Goal: Task Accomplishment & Management: Complete application form

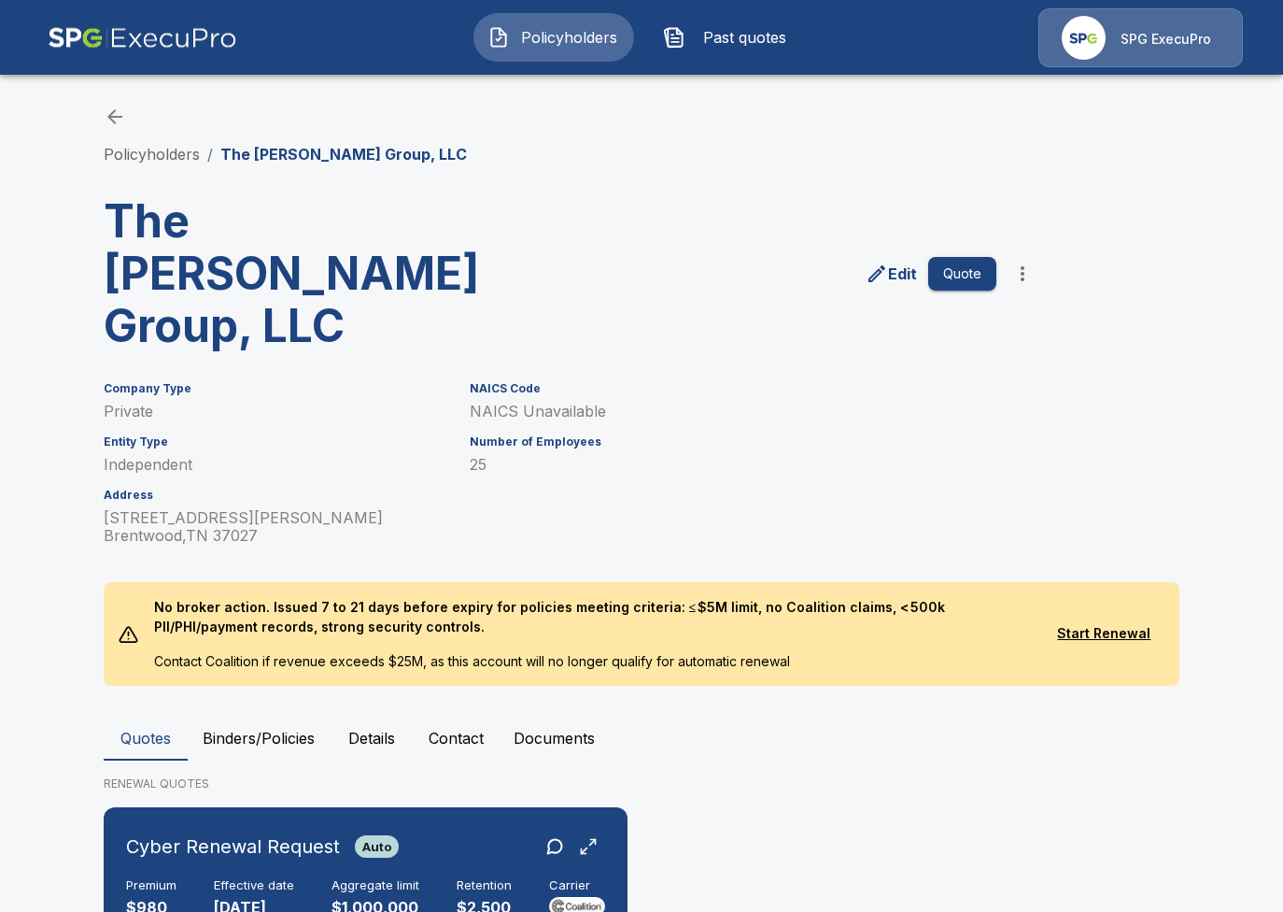
scroll to position [19, 0]
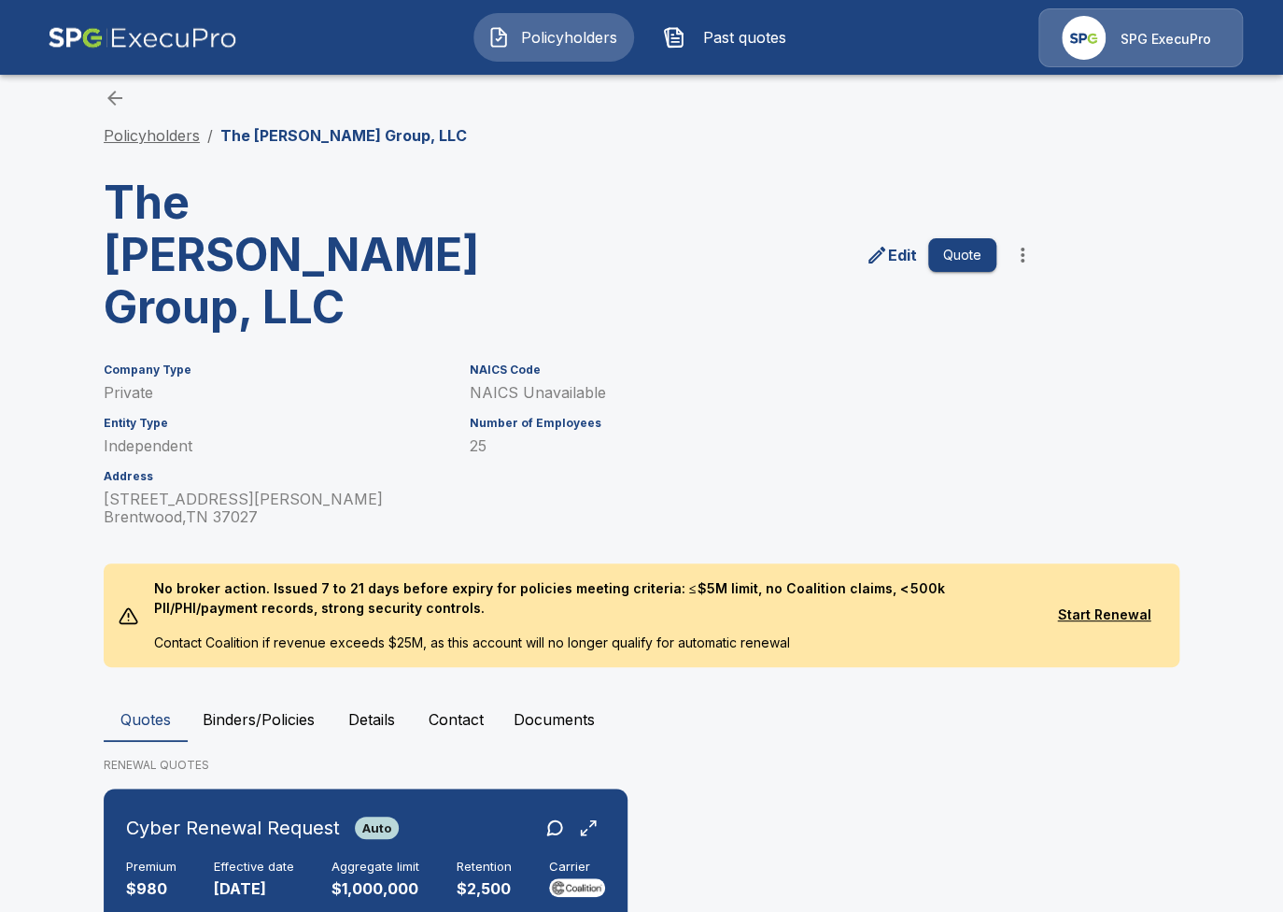
click at [171, 138] on link "Policyholders" at bounding box center [152, 135] width 96 height 19
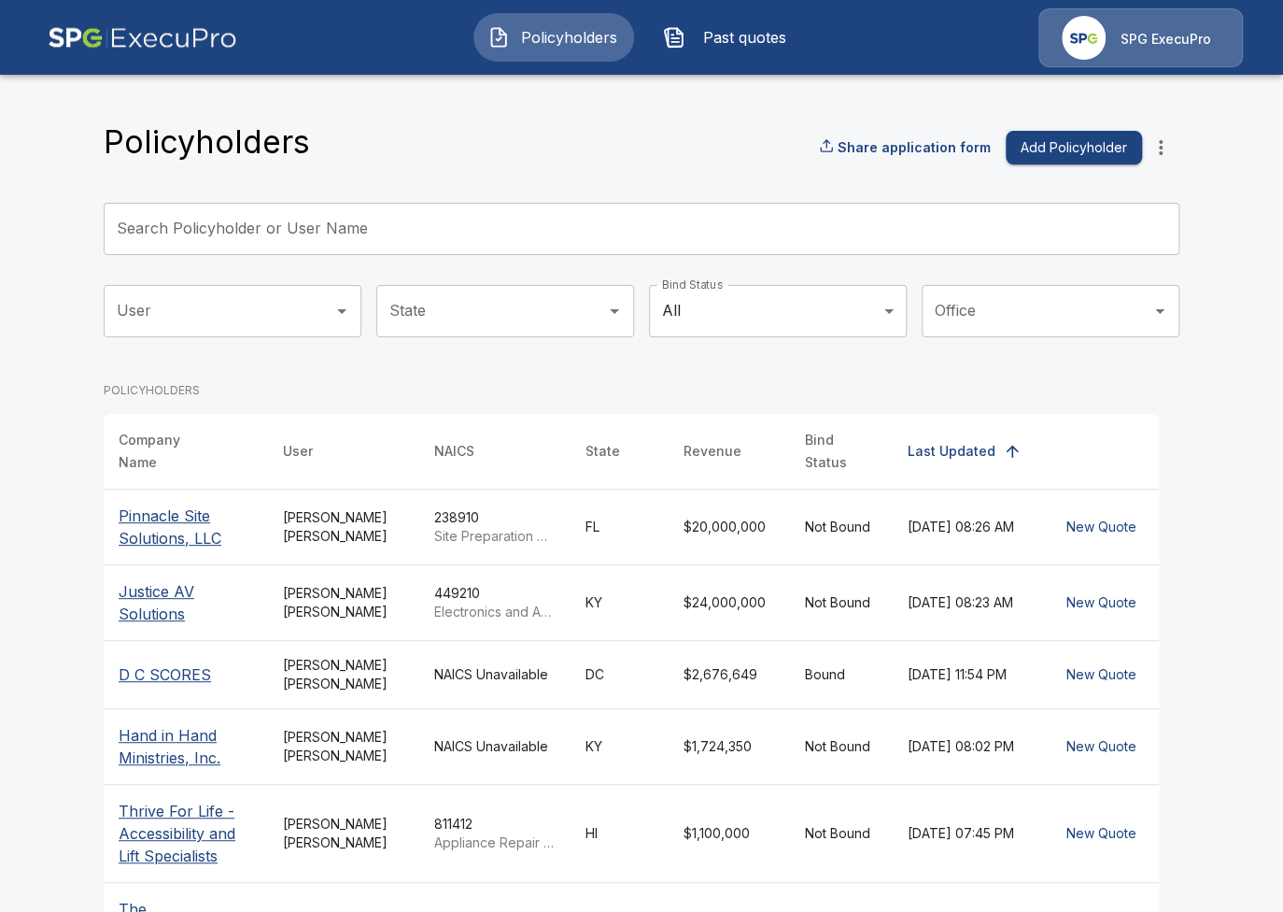
click at [1161, 150] on icon "more" at bounding box center [1161, 147] width 22 height 22
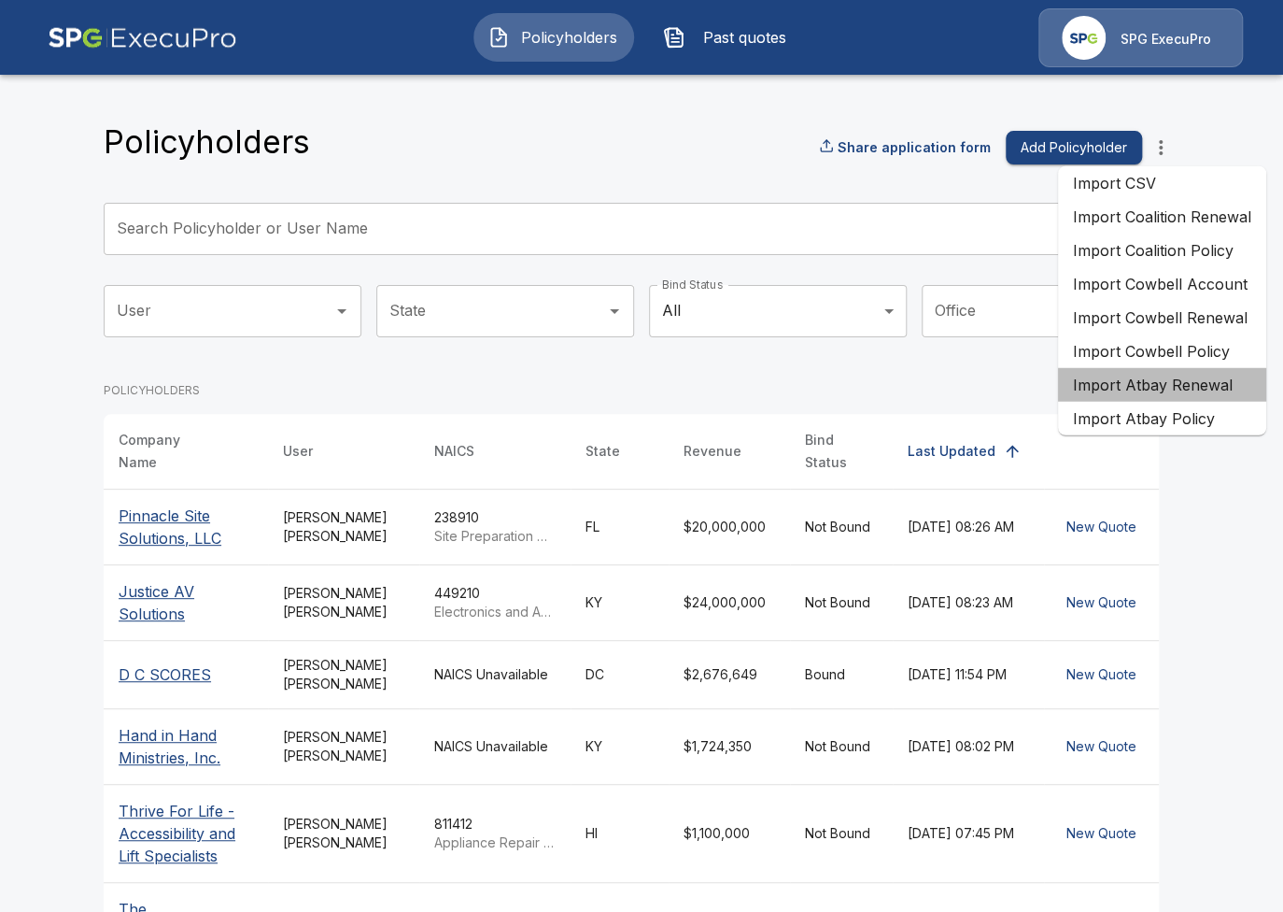
click at [1198, 389] on li "Import Atbay Renewal" at bounding box center [1162, 385] width 208 height 34
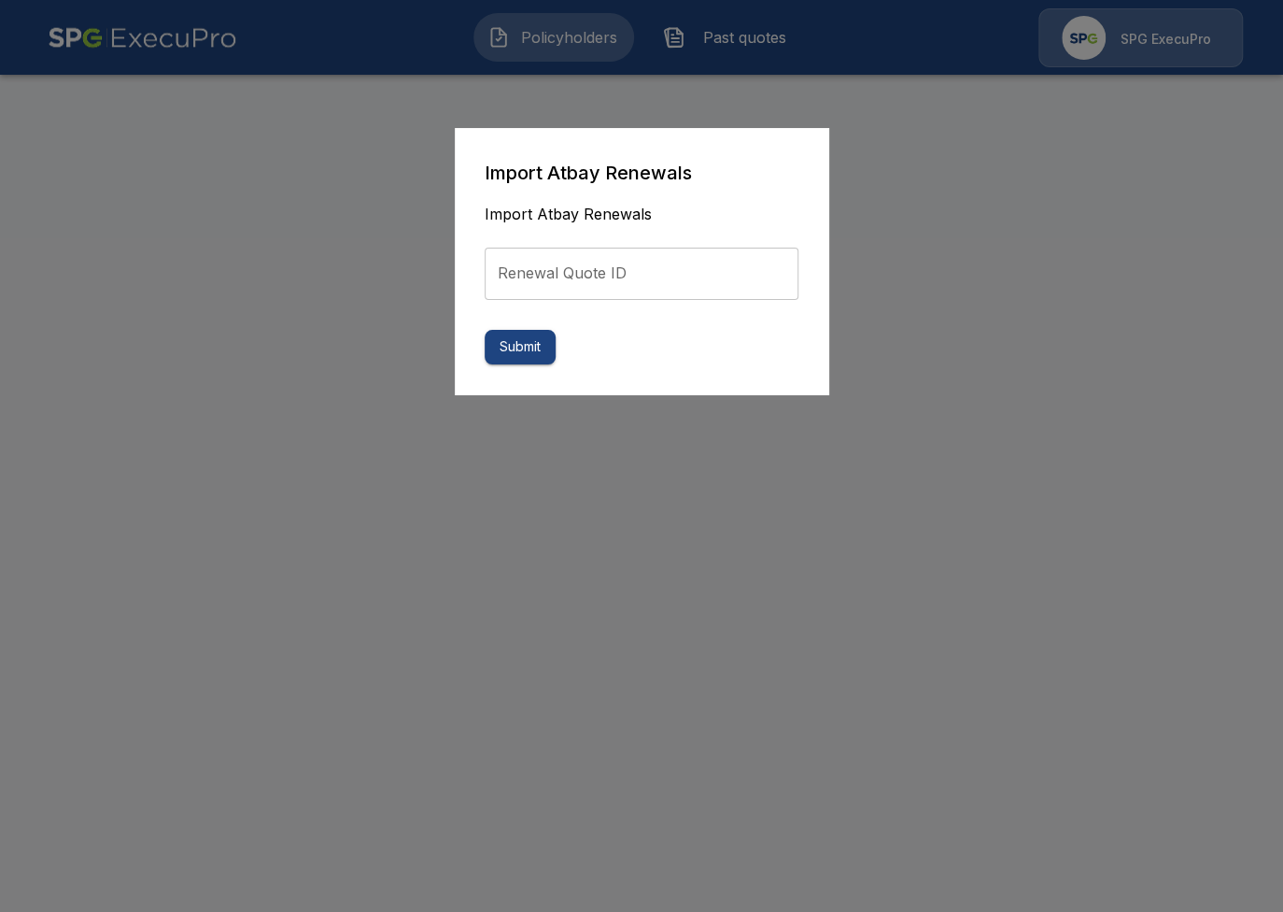
click at [641, 263] on input "Renewal Quote ID" at bounding box center [642, 273] width 314 height 52
paste input "**********"
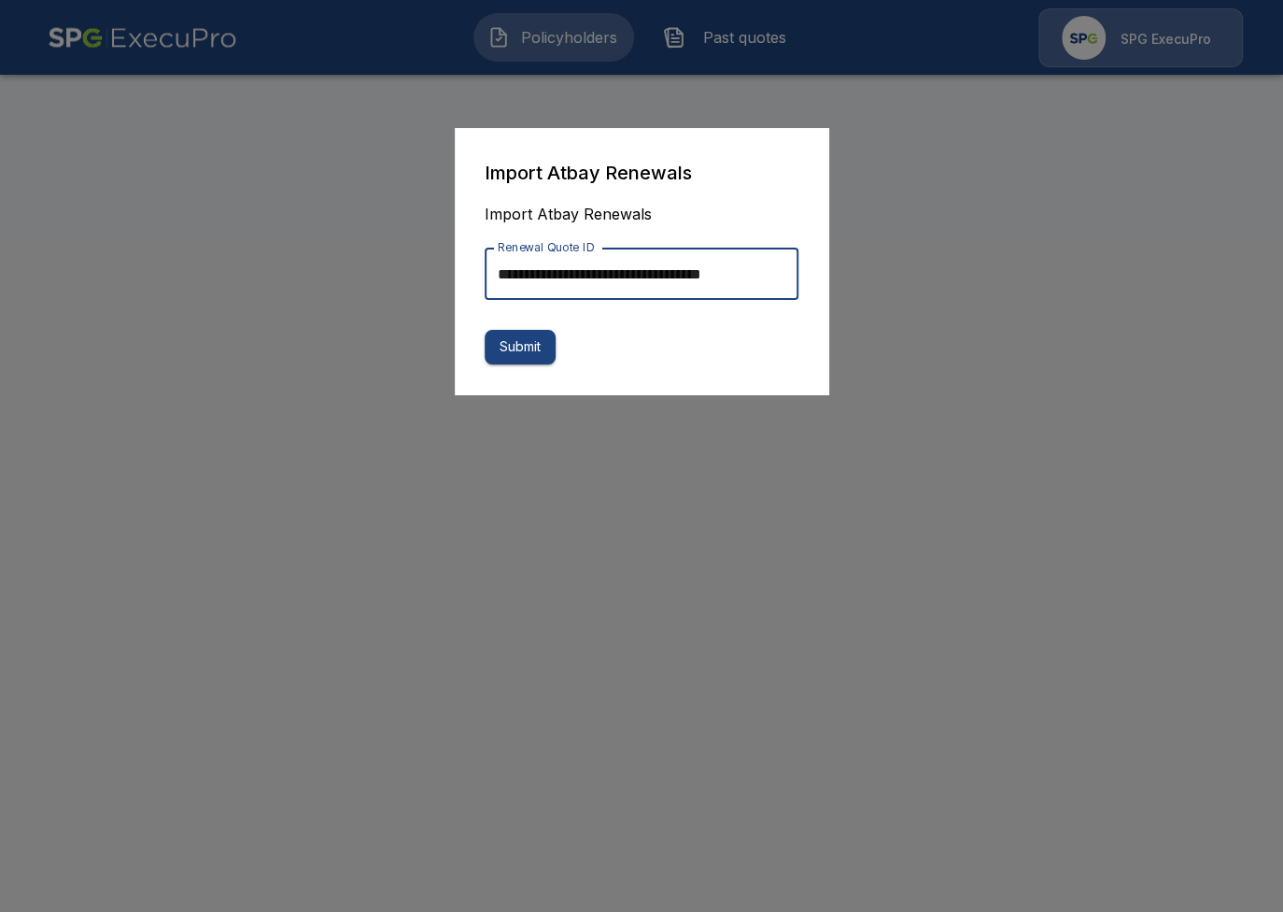
scroll to position [0, 15]
type input "**********"
click at [546, 348] on button "Submit" at bounding box center [520, 347] width 71 height 35
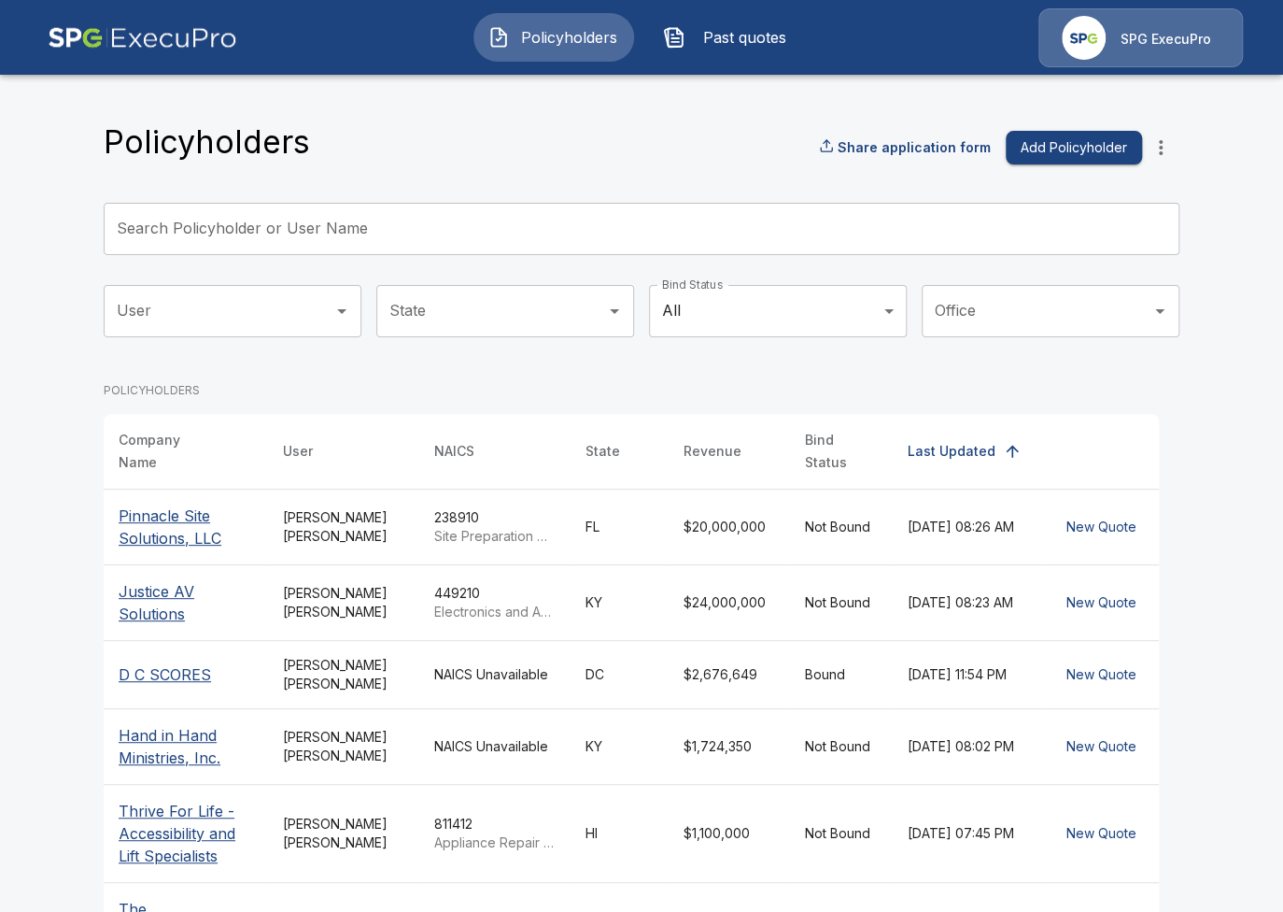
click at [709, 40] on span "Past quotes" at bounding box center [744, 37] width 103 height 22
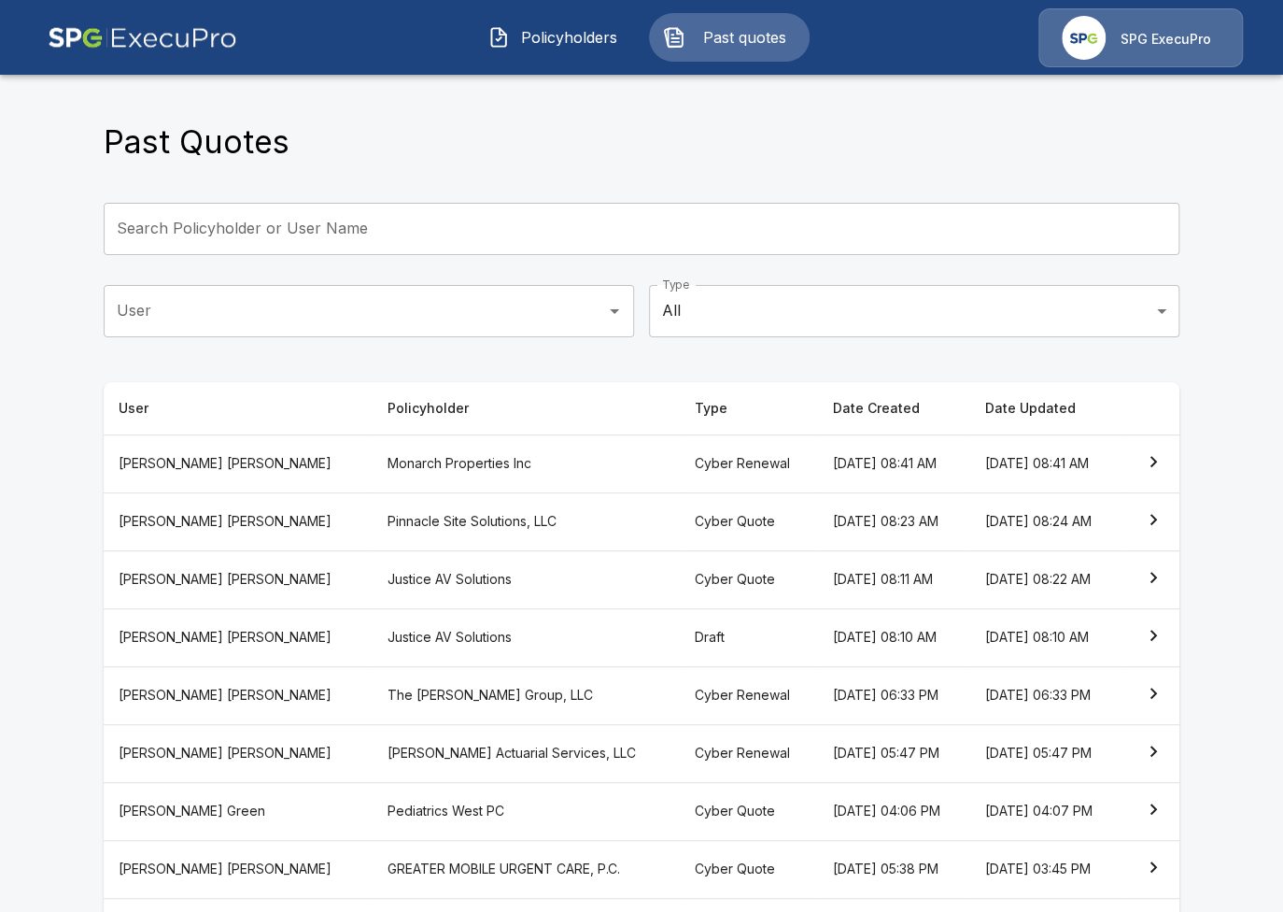
click at [461, 456] on th "Monarch Properties Inc" at bounding box center [525, 463] width 307 height 58
click at [484, 170] on div "Past Quotes" at bounding box center [642, 147] width 1076 height 50
click at [522, 32] on span "Policyholders" at bounding box center [568, 37] width 103 height 22
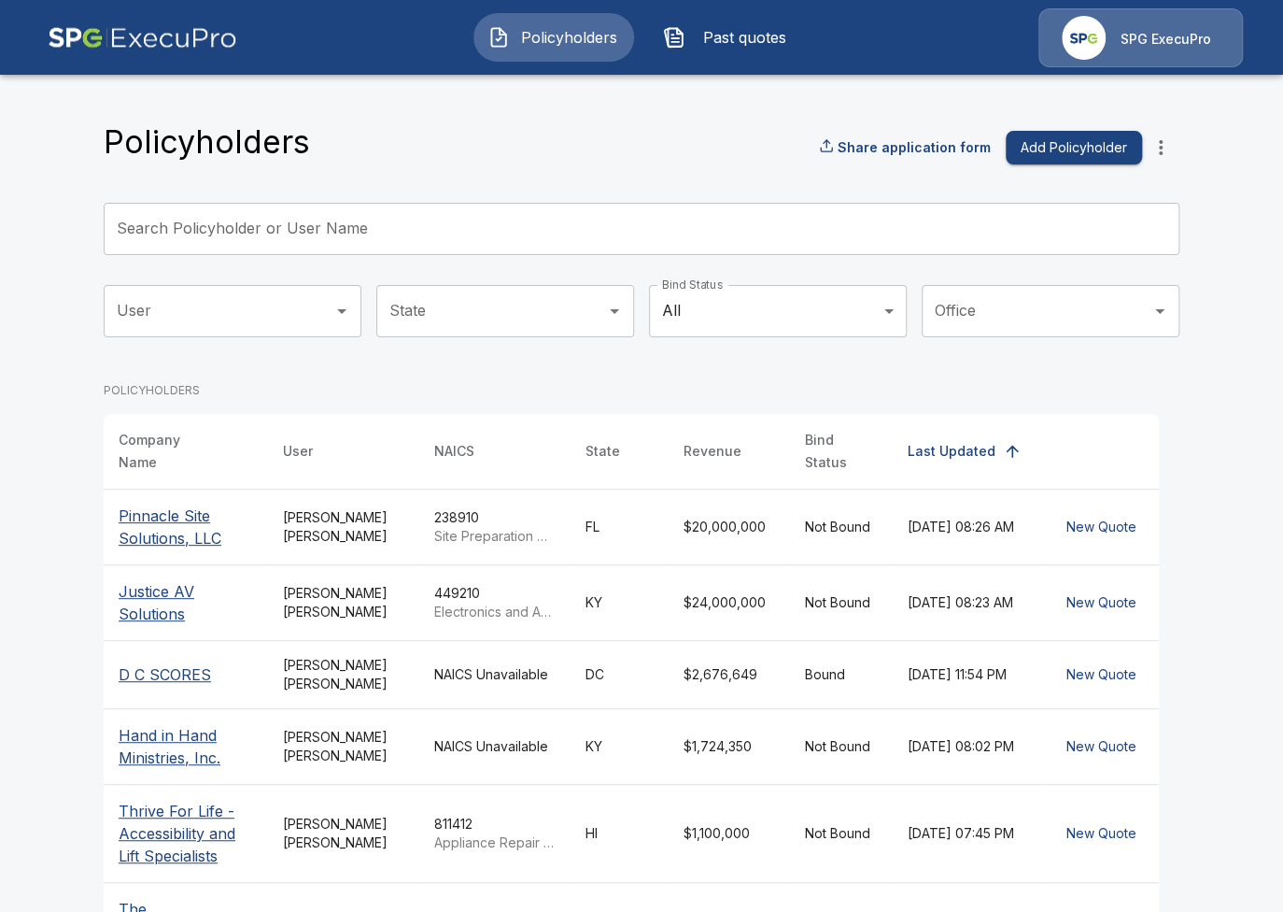
click at [1156, 155] on icon "more" at bounding box center [1161, 147] width 22 height 22
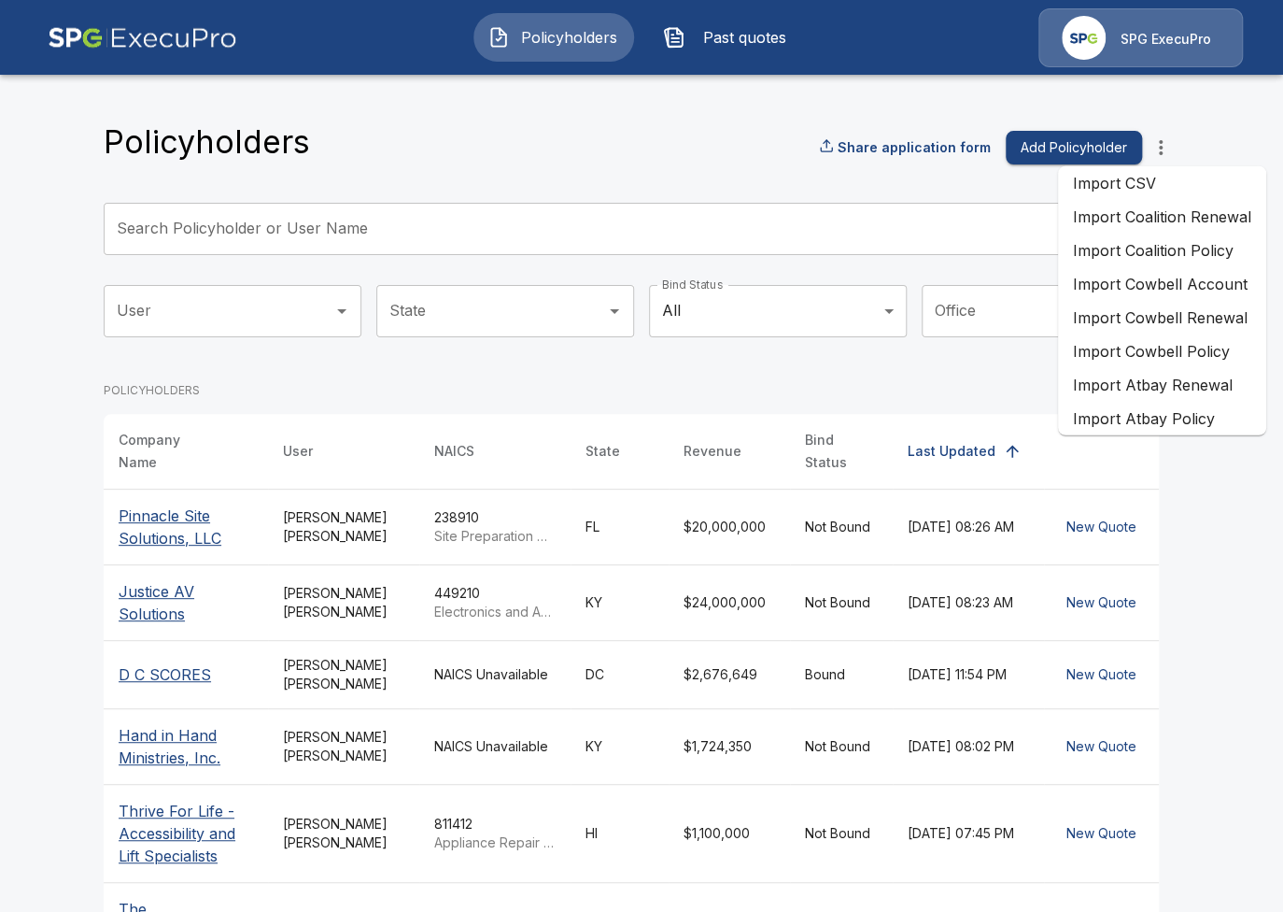
click at [1209, 389] on li "Import Atbay Renewal" at bounding box center [1162, 385] width 208 height 34
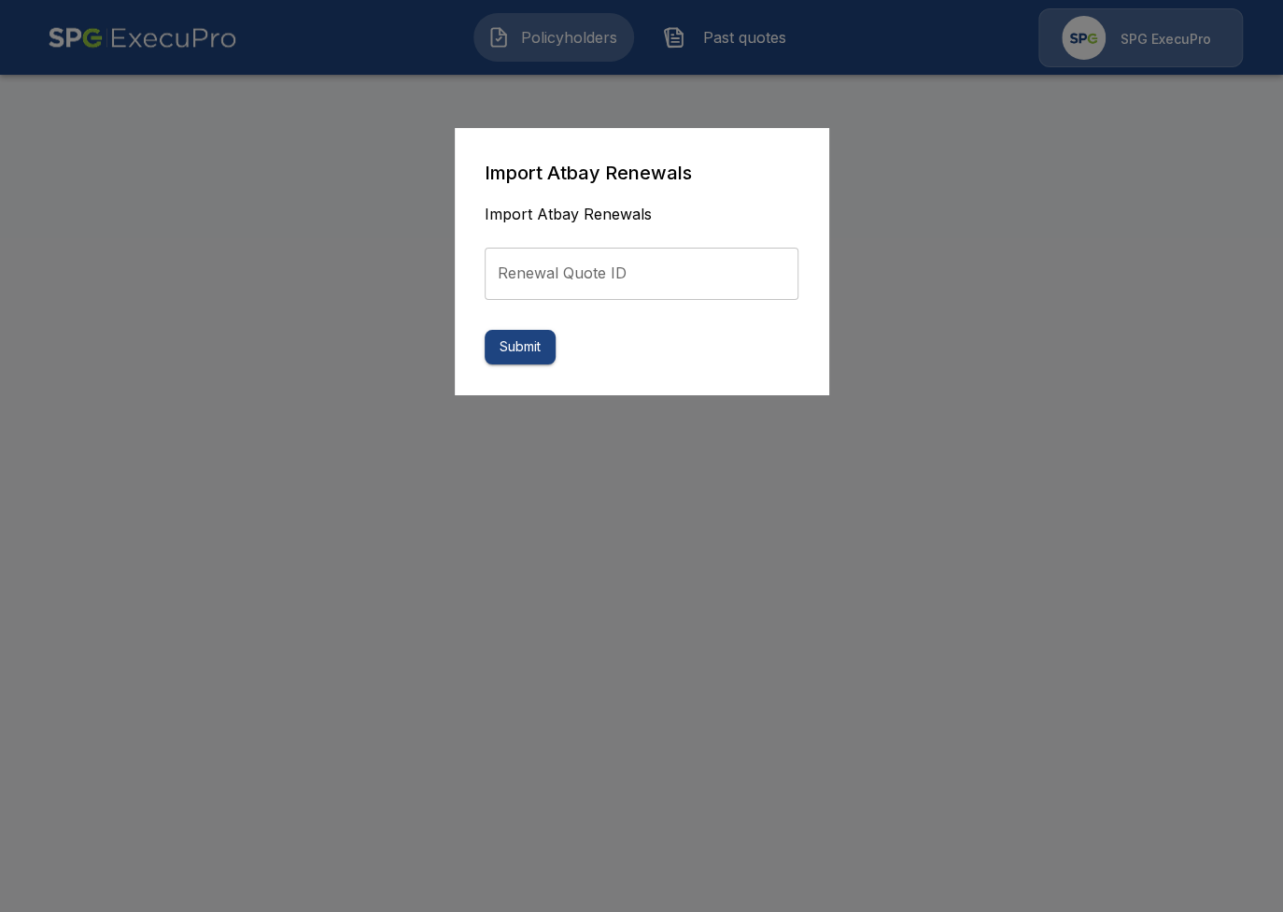
click at [547, 262] on input "Renewal Quote ID" at bounding box center [642, 273] width 314 height 52
paste input "**********"
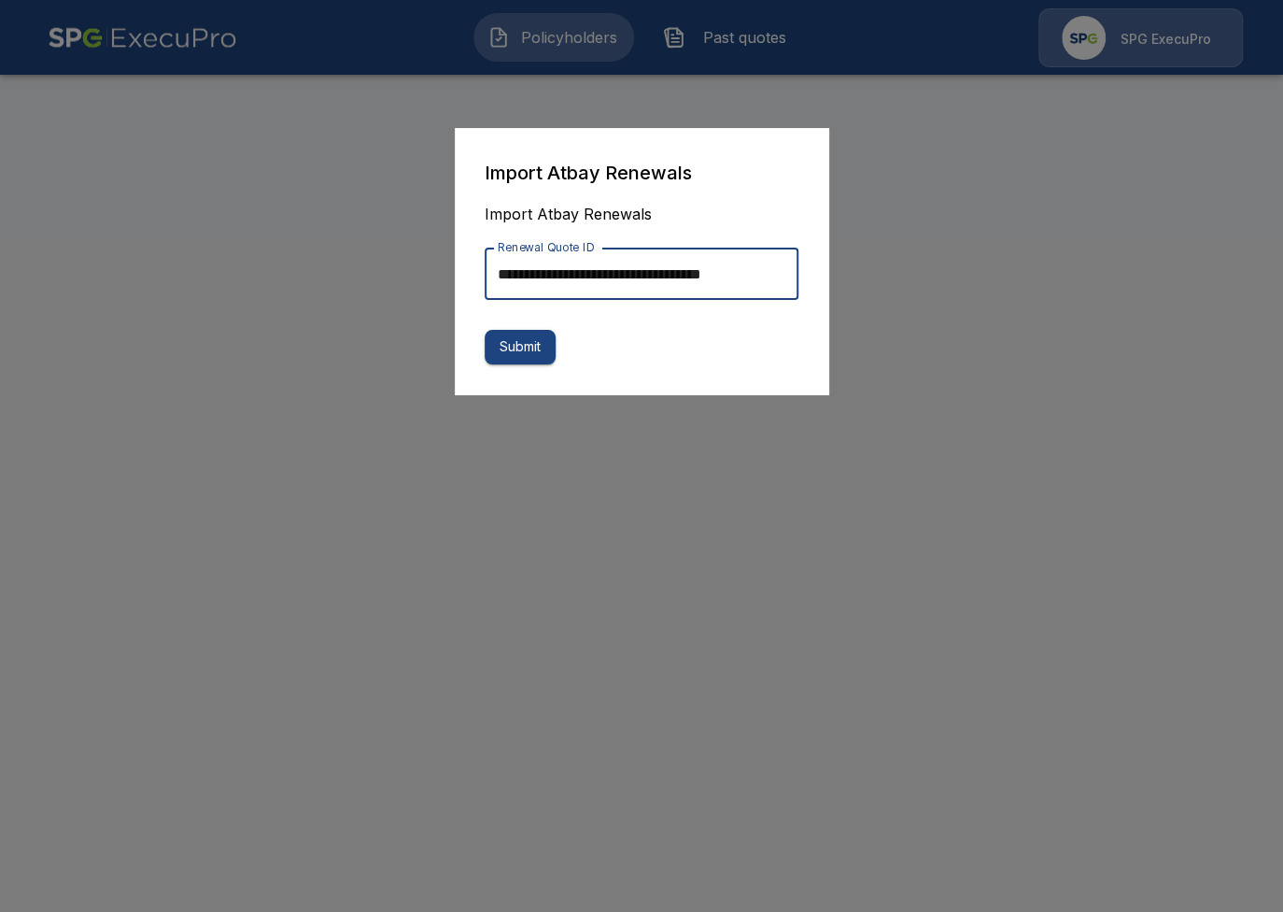
scroll to position [0, 21]
type input "**********"
click at [530, 357] on button "Submit" at bounding box center [520, 347] width 71 height 35
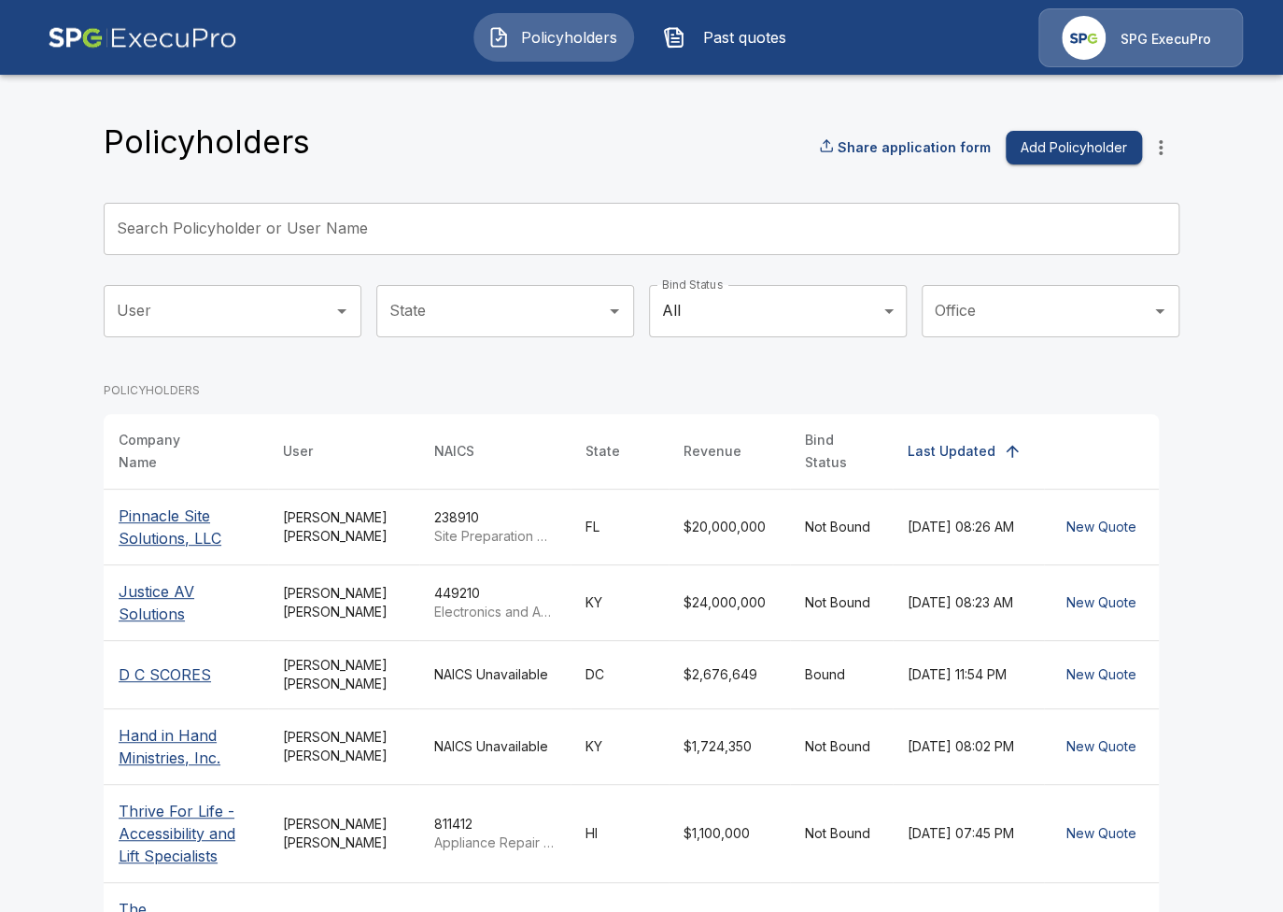
click at [700, 40] on span "Past quotes" at bounding box center [744, 37] width 103 height 22
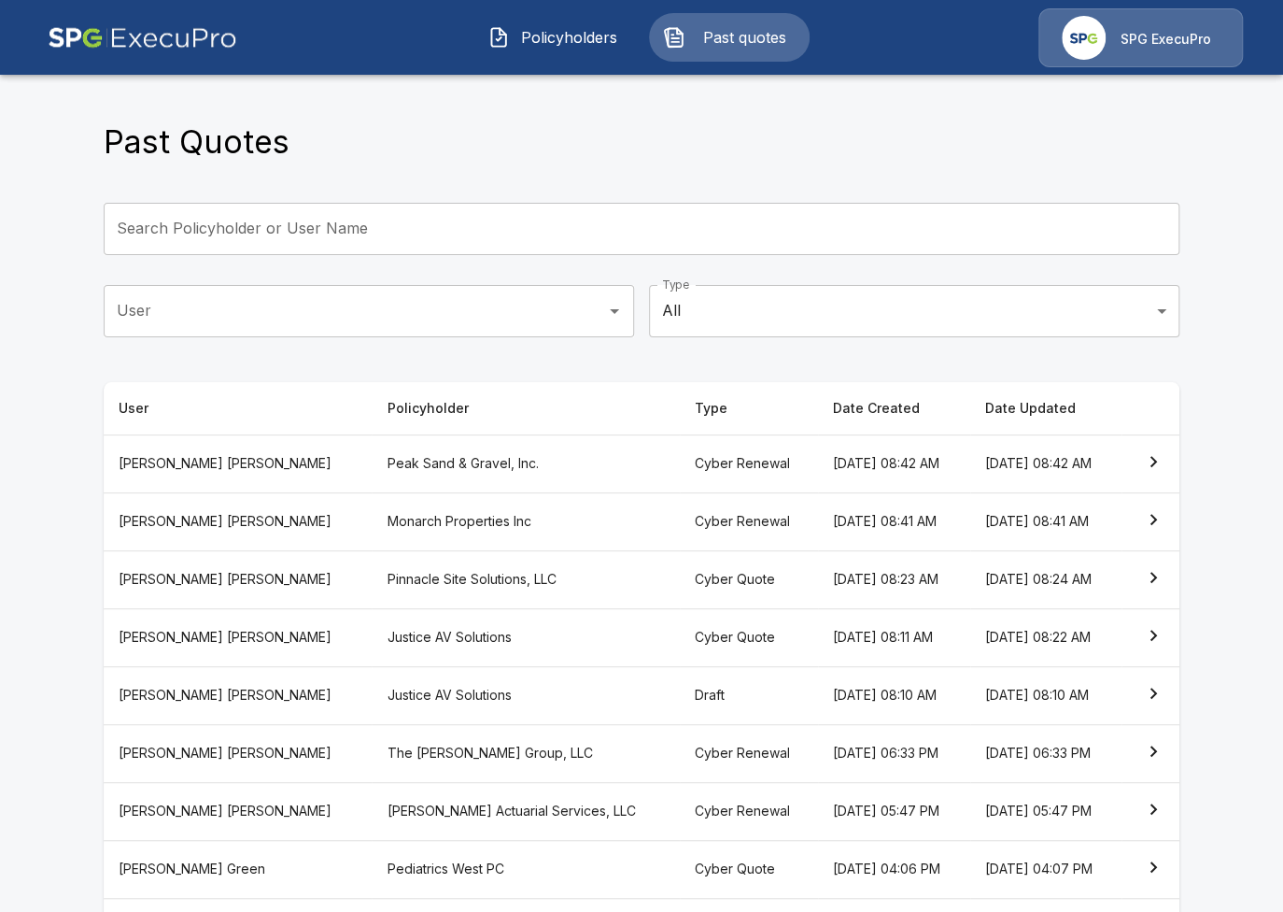
click at [460, 474] on th "Peak Sand & Gravel, Inc." at bounding box center [525, 463] width 307 height 58
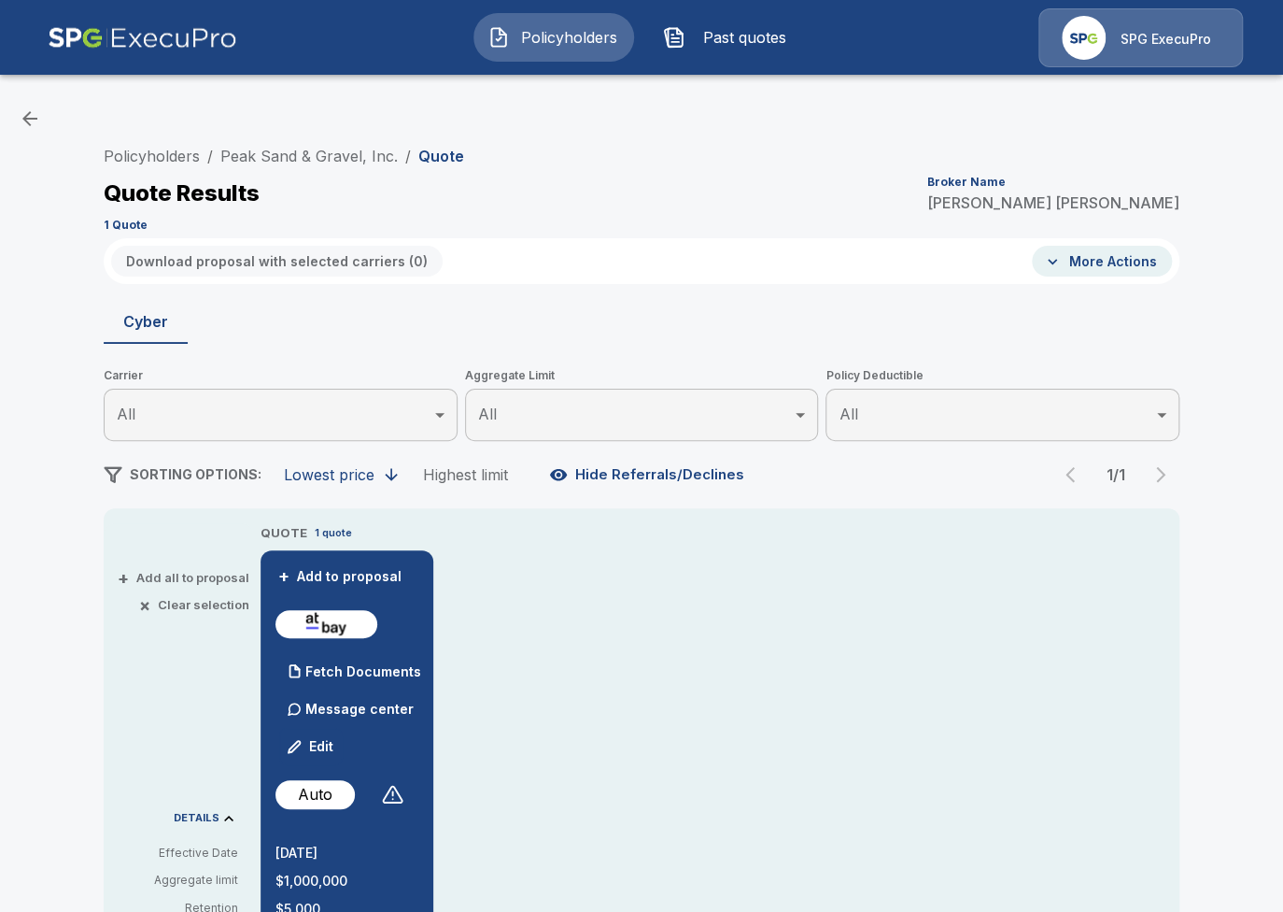
click at [541, 33] on span "Policyholders" at bounding box center [568, 37] width 103 height 22
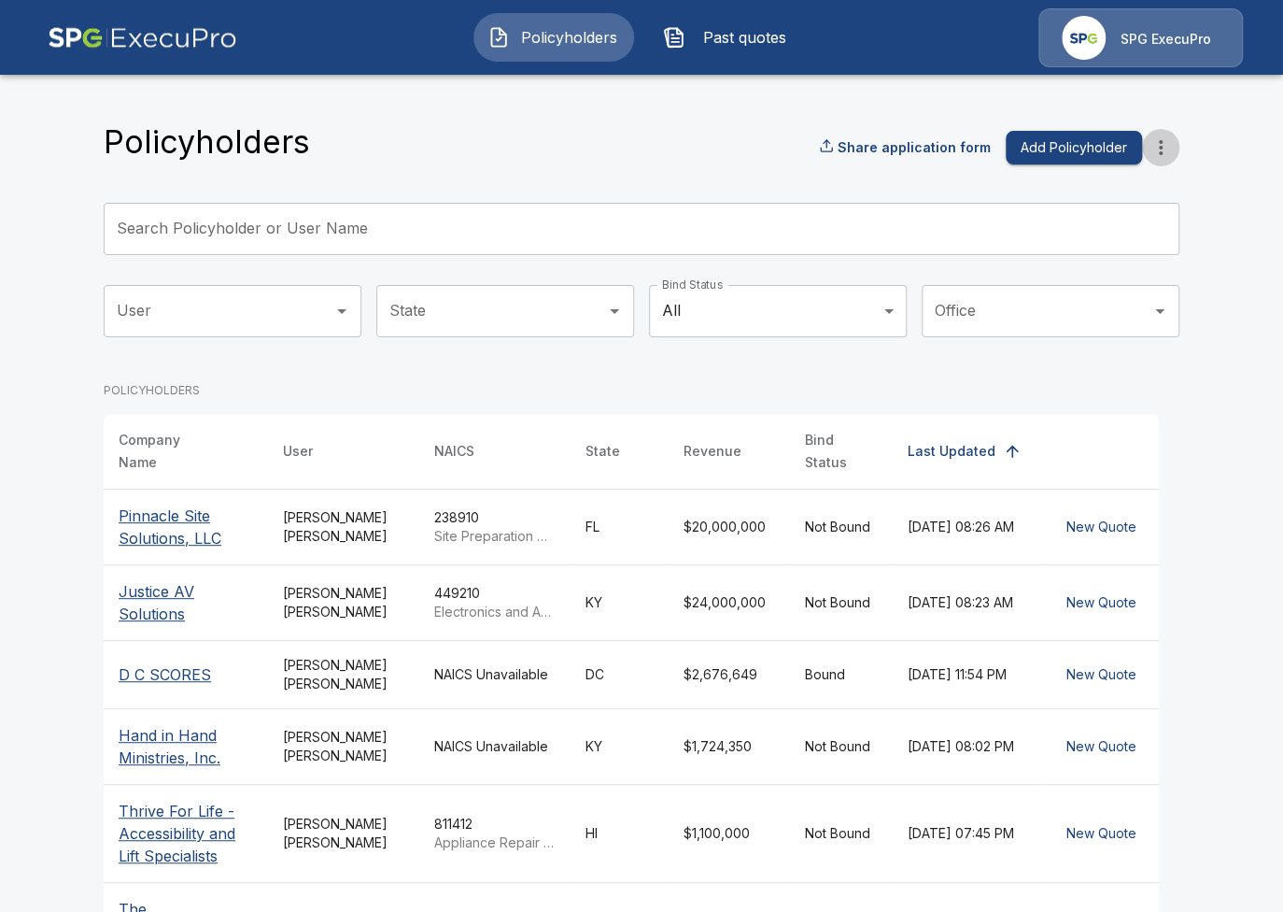
click at [1169, 141] on icon "more" at bounding box center [1161, 147] width 22 height 22
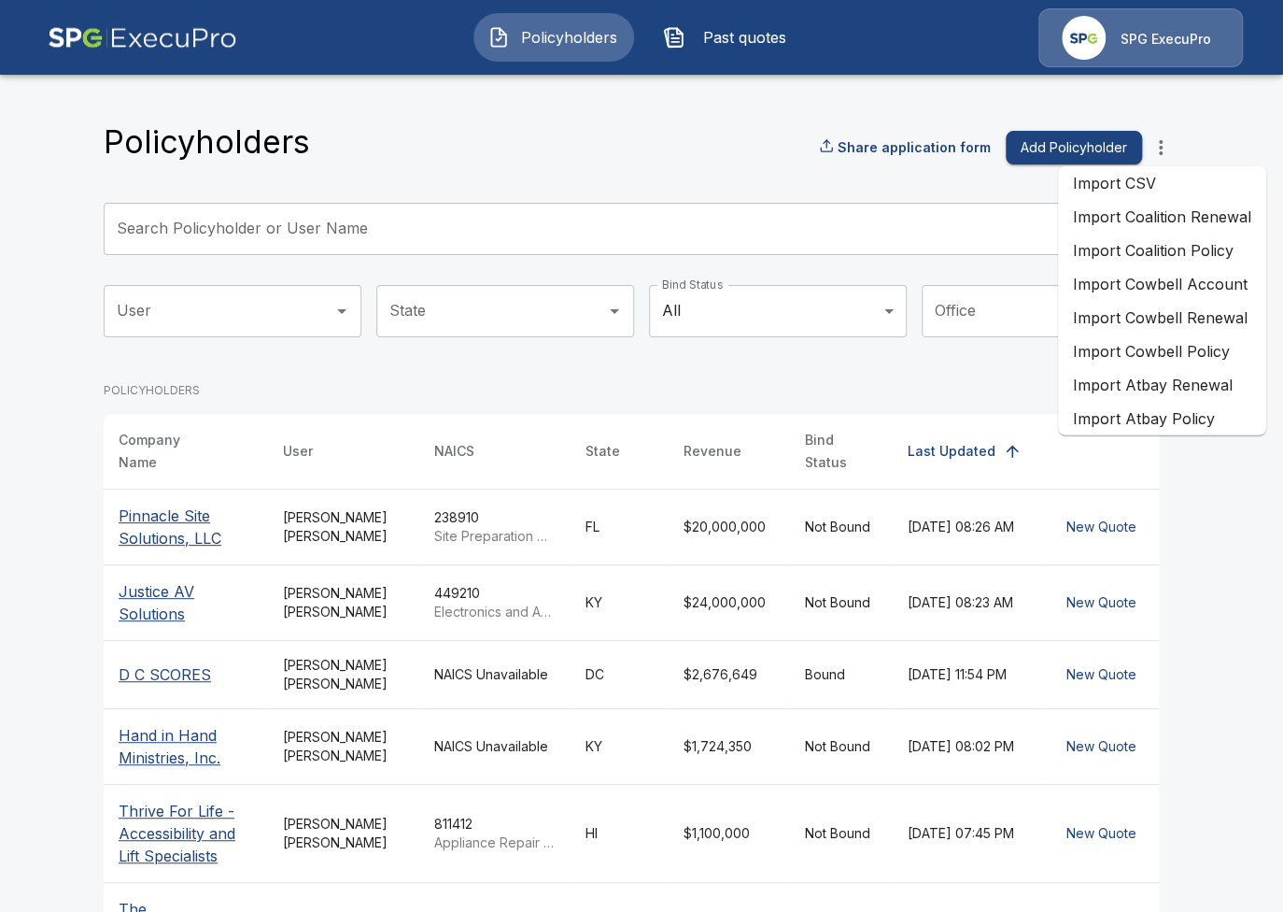
click at [1220, 424] on li "Import Atbay Policy" at bounding box center [1162, 419] width 208 height 34
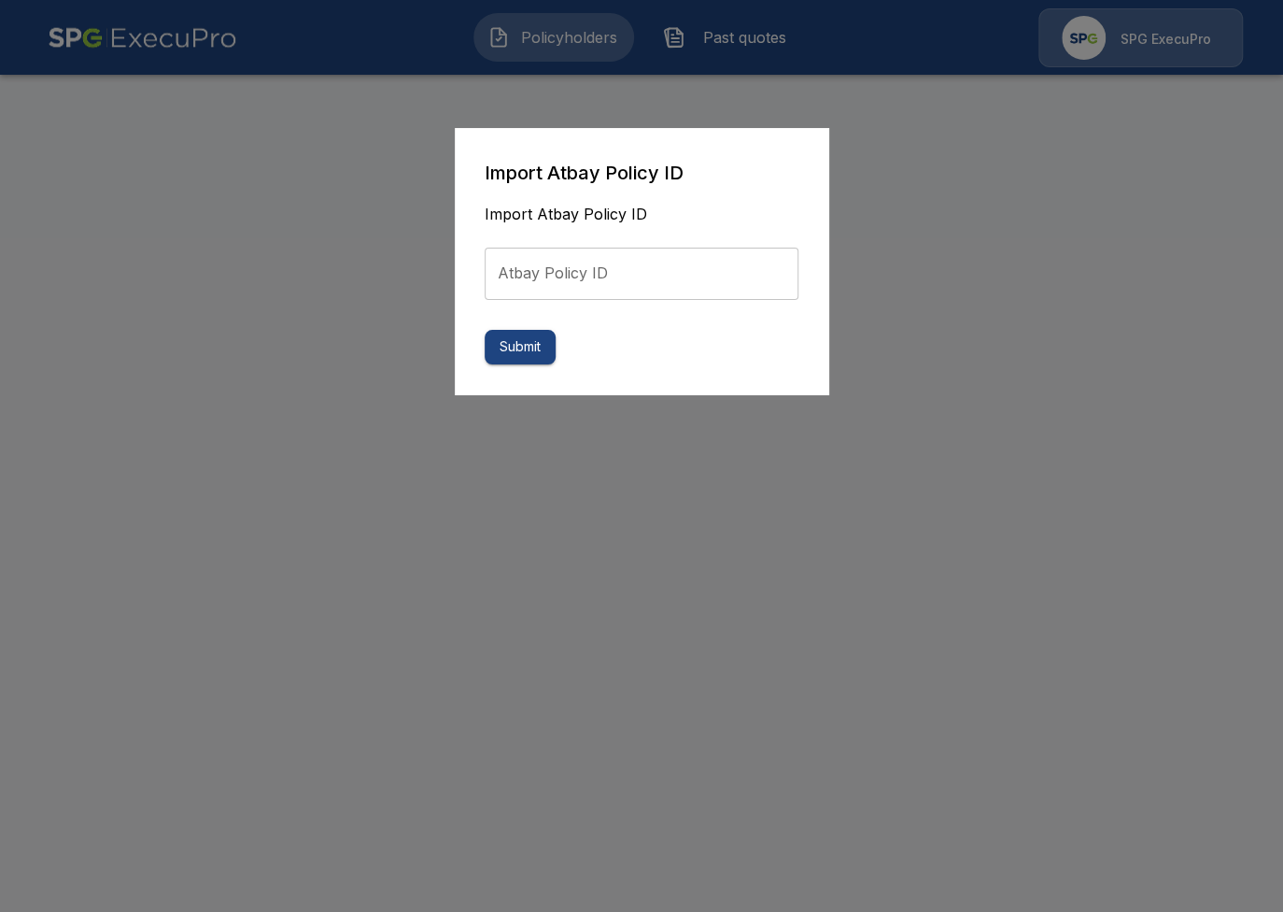
click at [1113, 276] on div at bounding box center [641, 456] width 1283 height 912
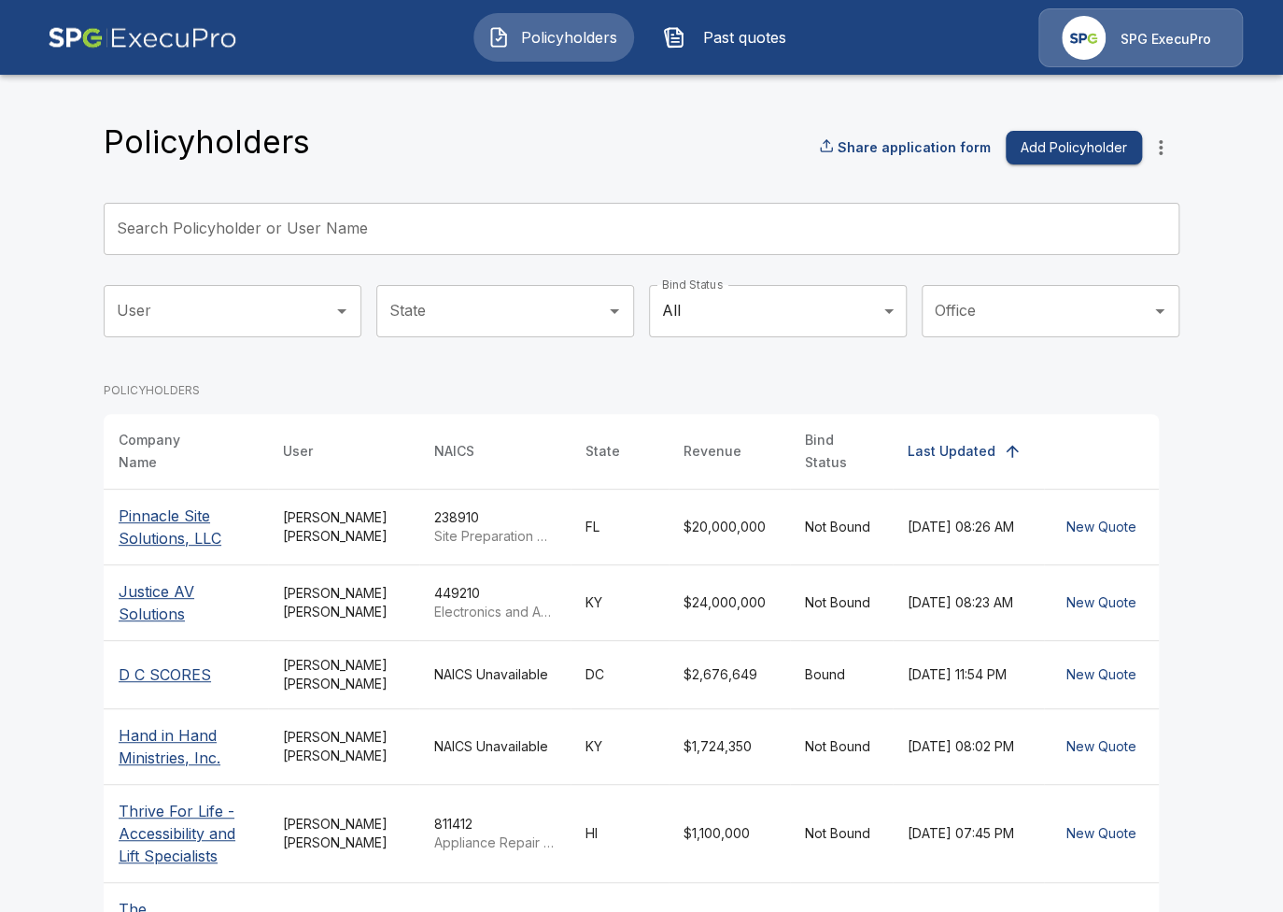
click at [1158, 148] on icon "more" at bounding box center [1161, 147] width 22 height 22
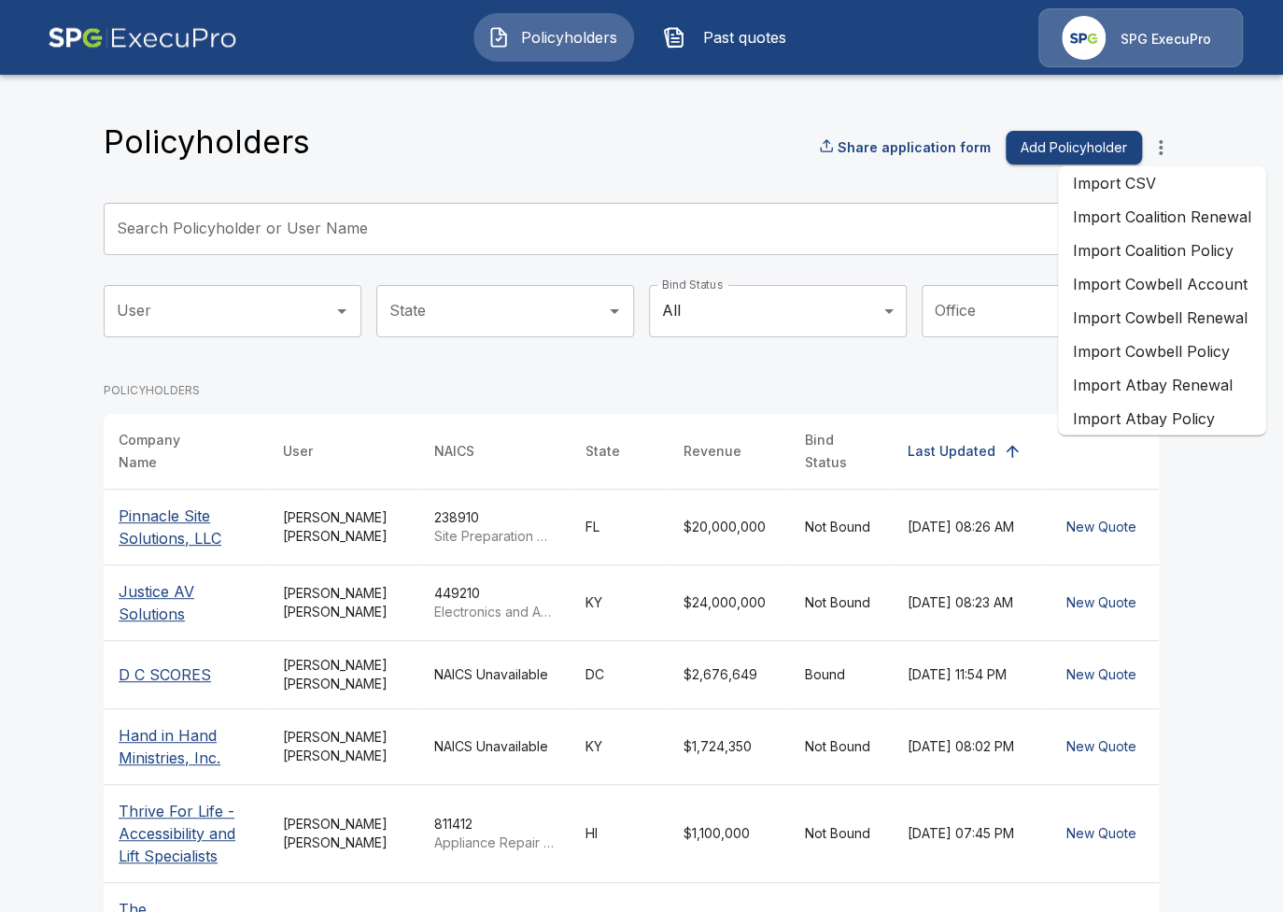
click at [1173, 398] on li "Import Atbay Renewal" at bounding box center [1162, 385] width 208 height 34
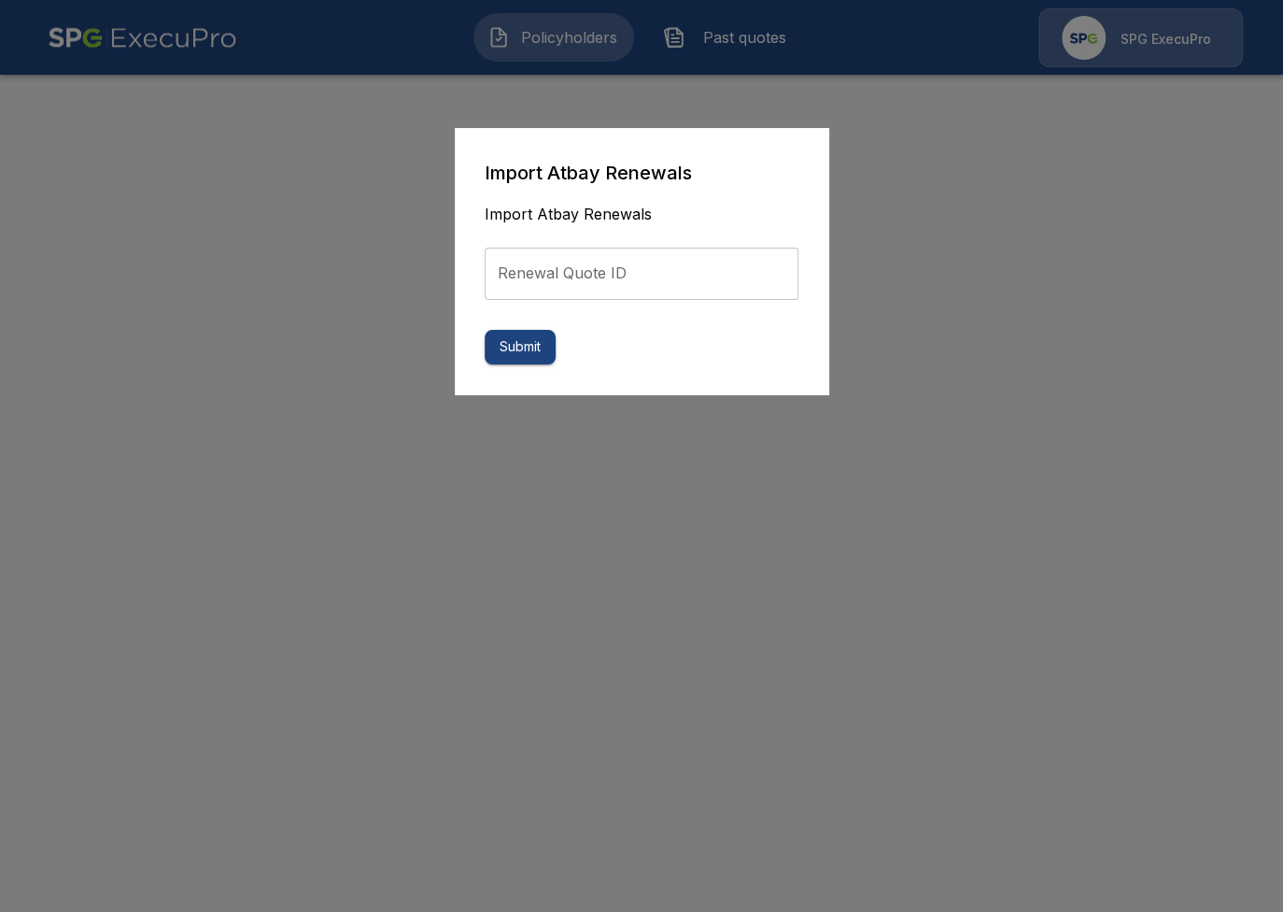
click at [587, 279] on input "Renewal Quote ID" at bounding box center [642, 273] width 314 height 52
paste input "**********"
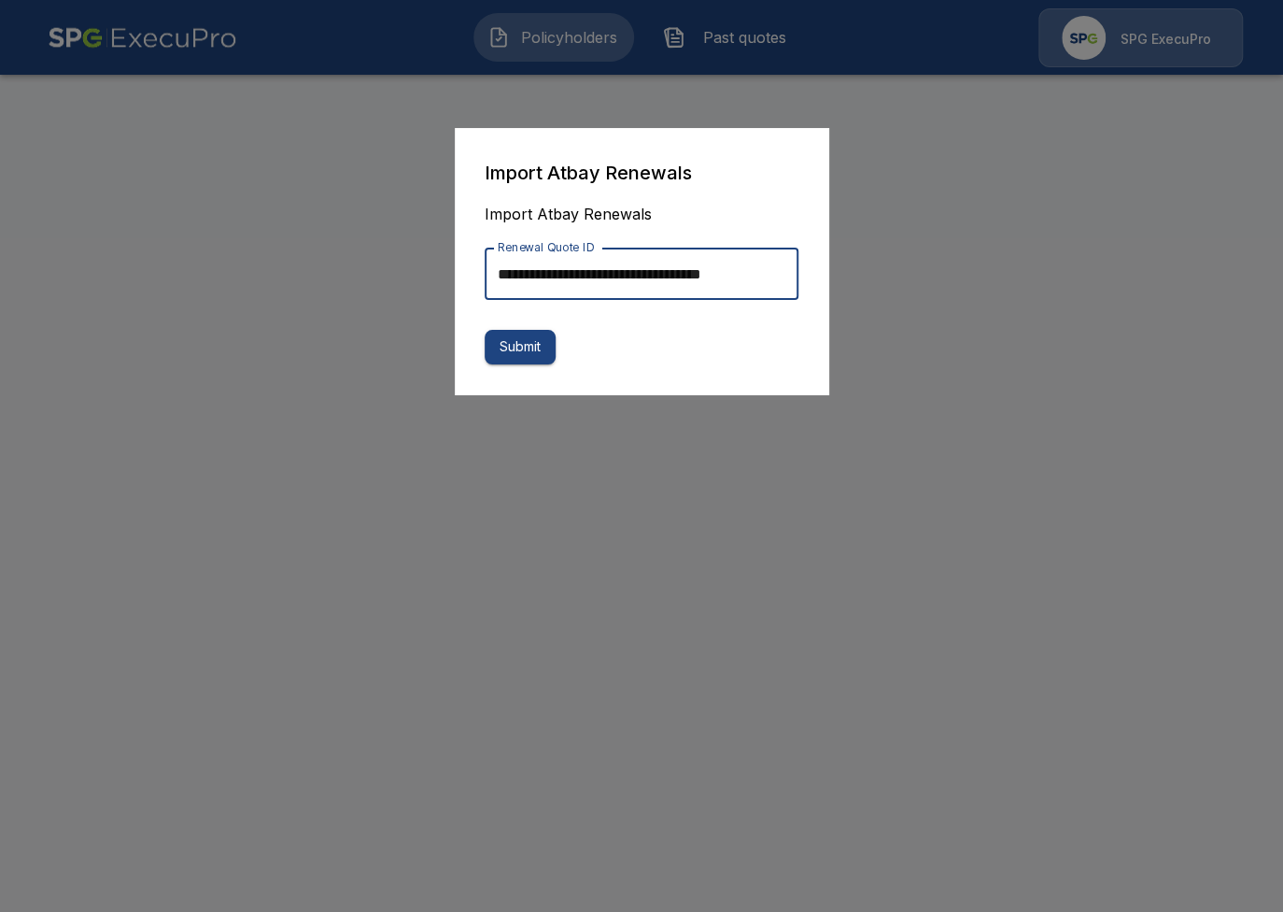
scroll to position [0, 13]
type input "**********"
click at [510, 346] on button "Submit" at bounding box center [520, 347] width 71 height 35
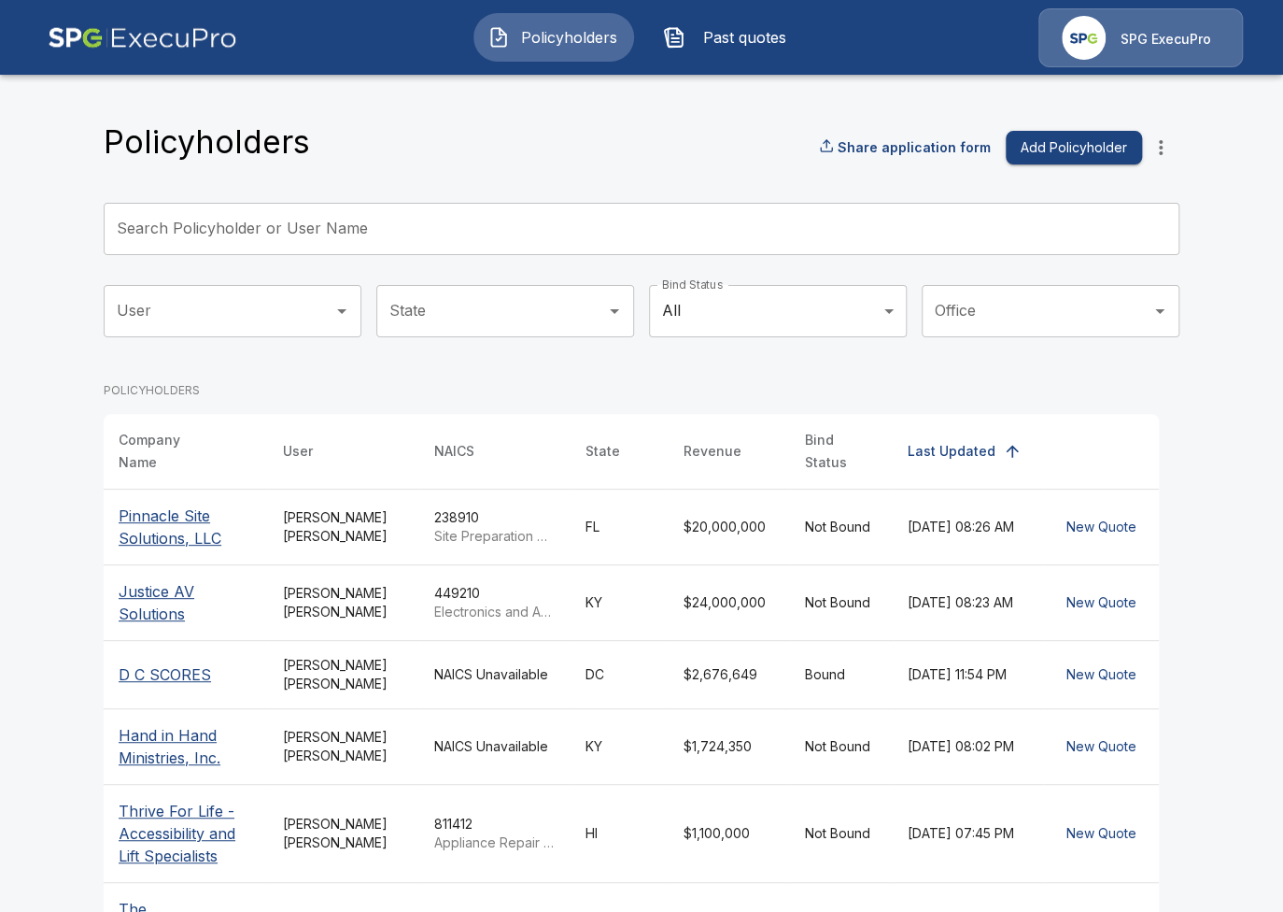
click at [749, 56] on button "Past quotes" at bounding box center [729, 37] width 161 height 49
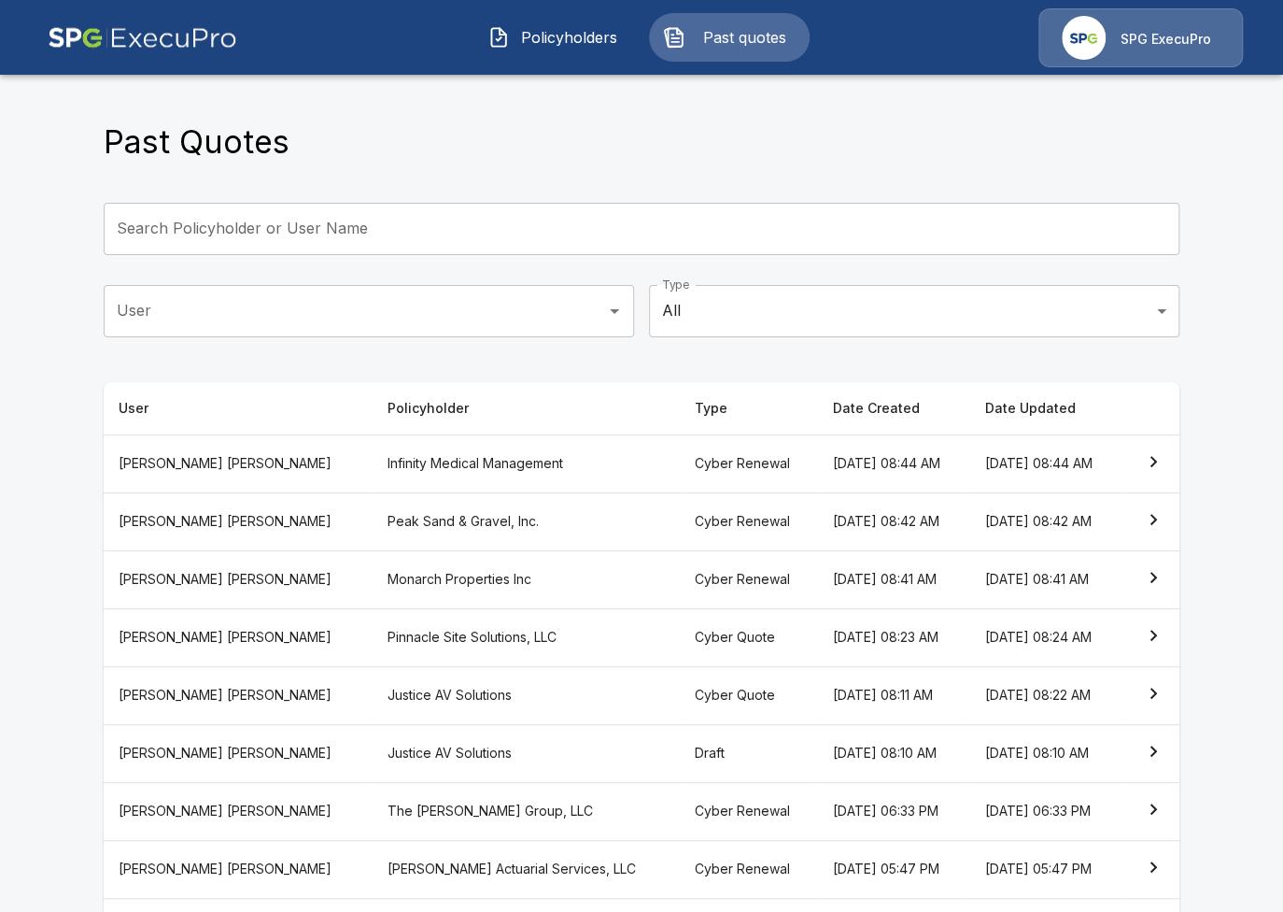
click at [680, 458] on th "Cyber Renewal" at bounding box center [749, 463] width 138 height 58
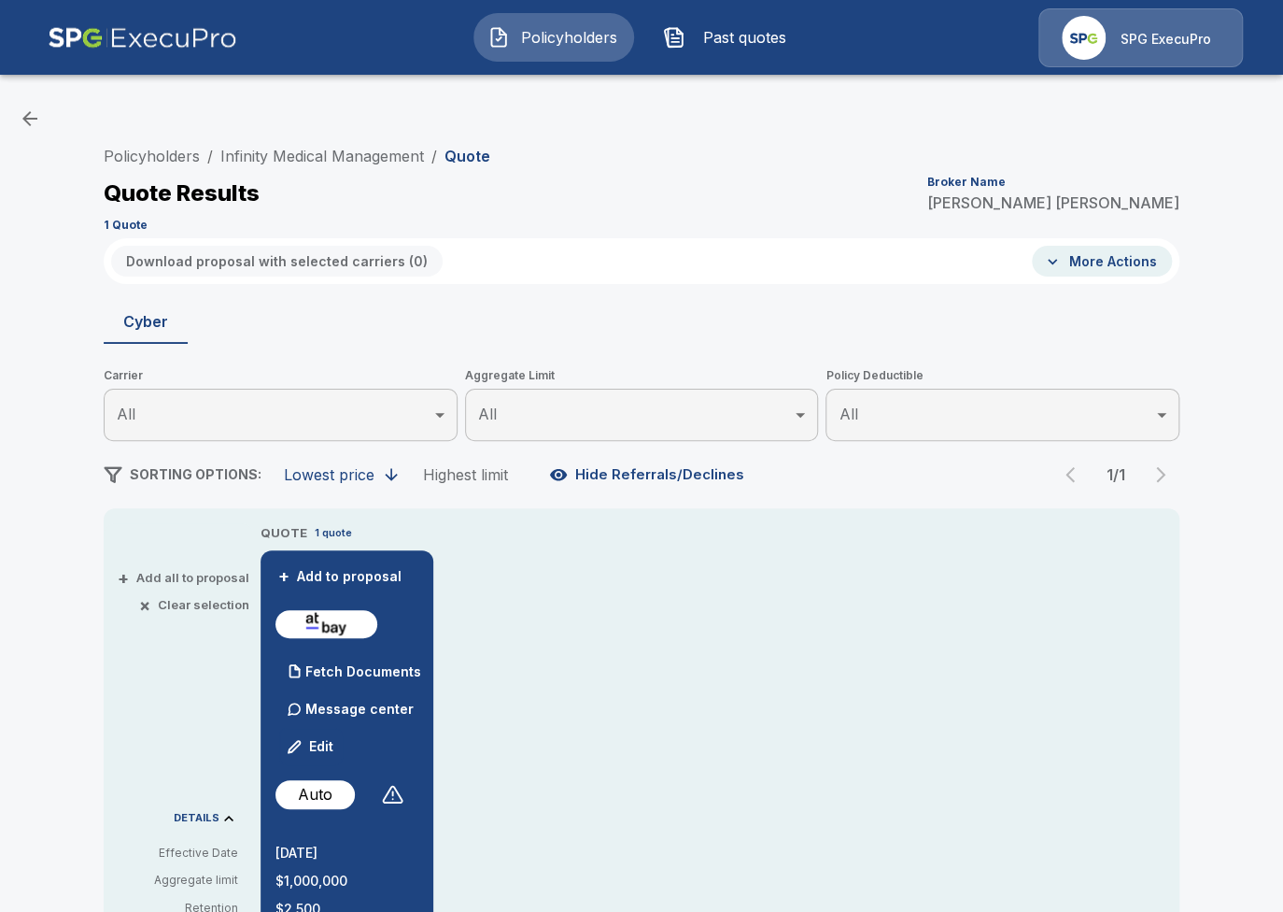
click at [519, 35] on span "Policyholders" at bounding box center [568, 37] width 103 height 22
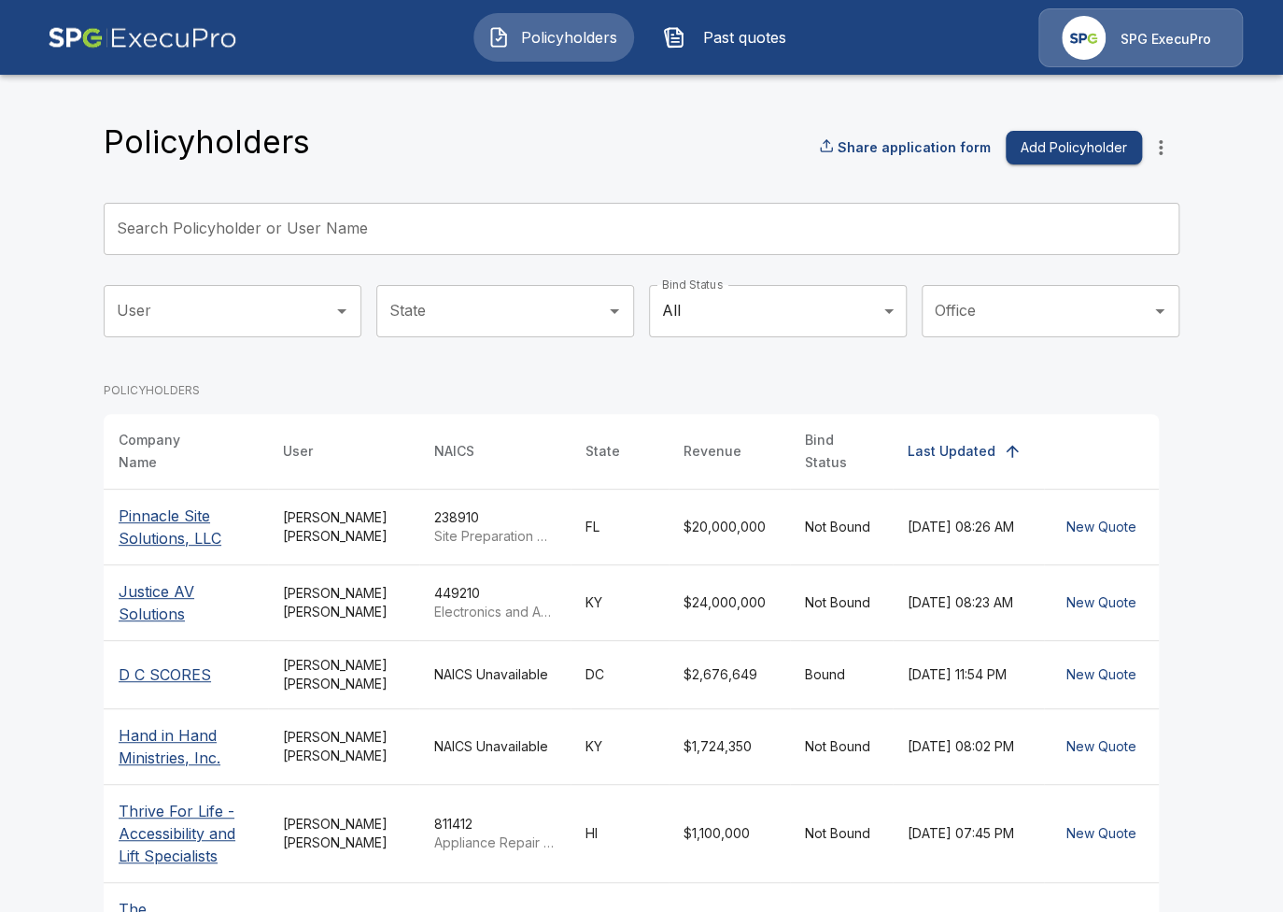
click at [1164, 154] on icon "more" at bounding box center [1161, 147] width 22 height 22
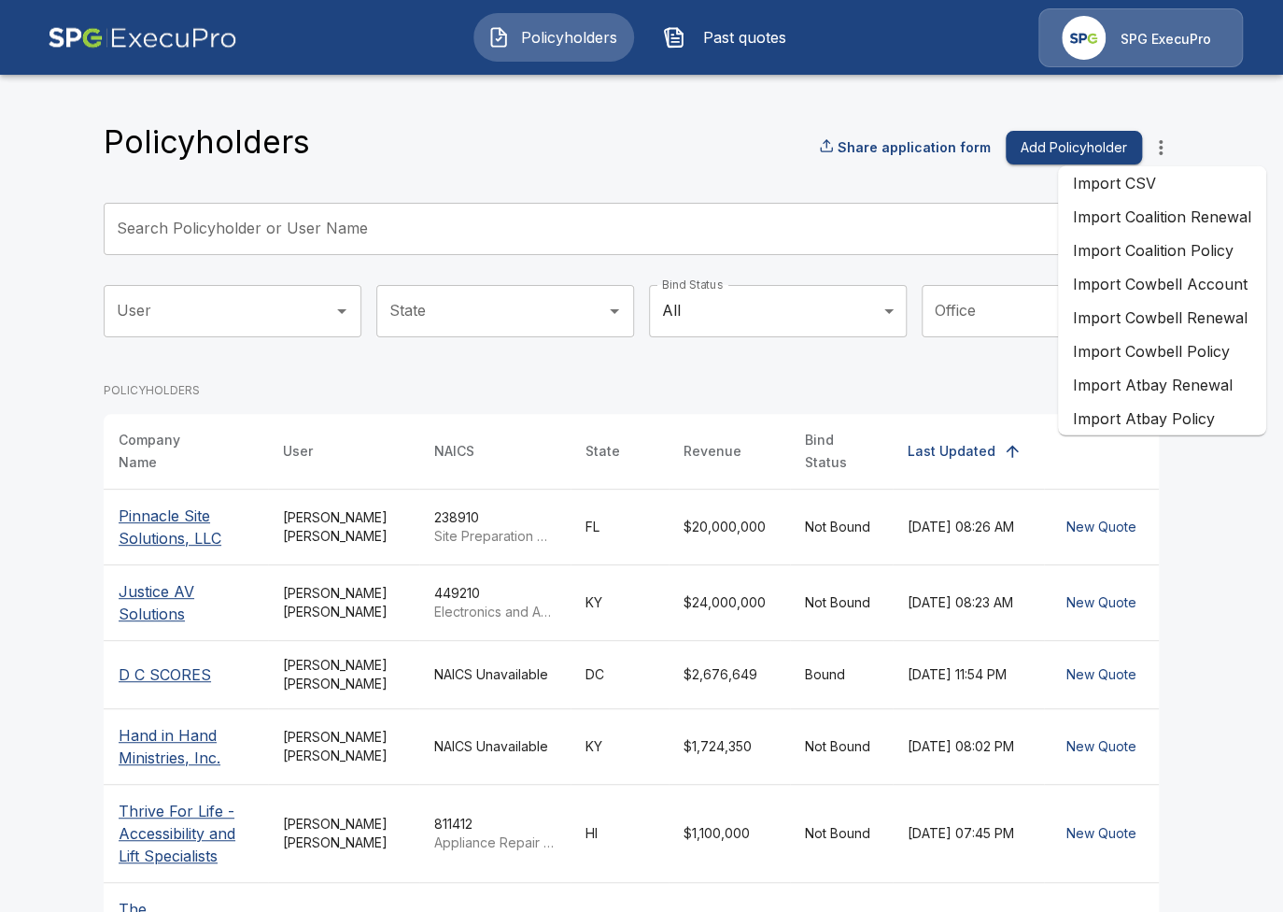
click at [1142, 382] on li "Import Atbay Renewal" at bounding box center [1162, 385] width 208 height 34
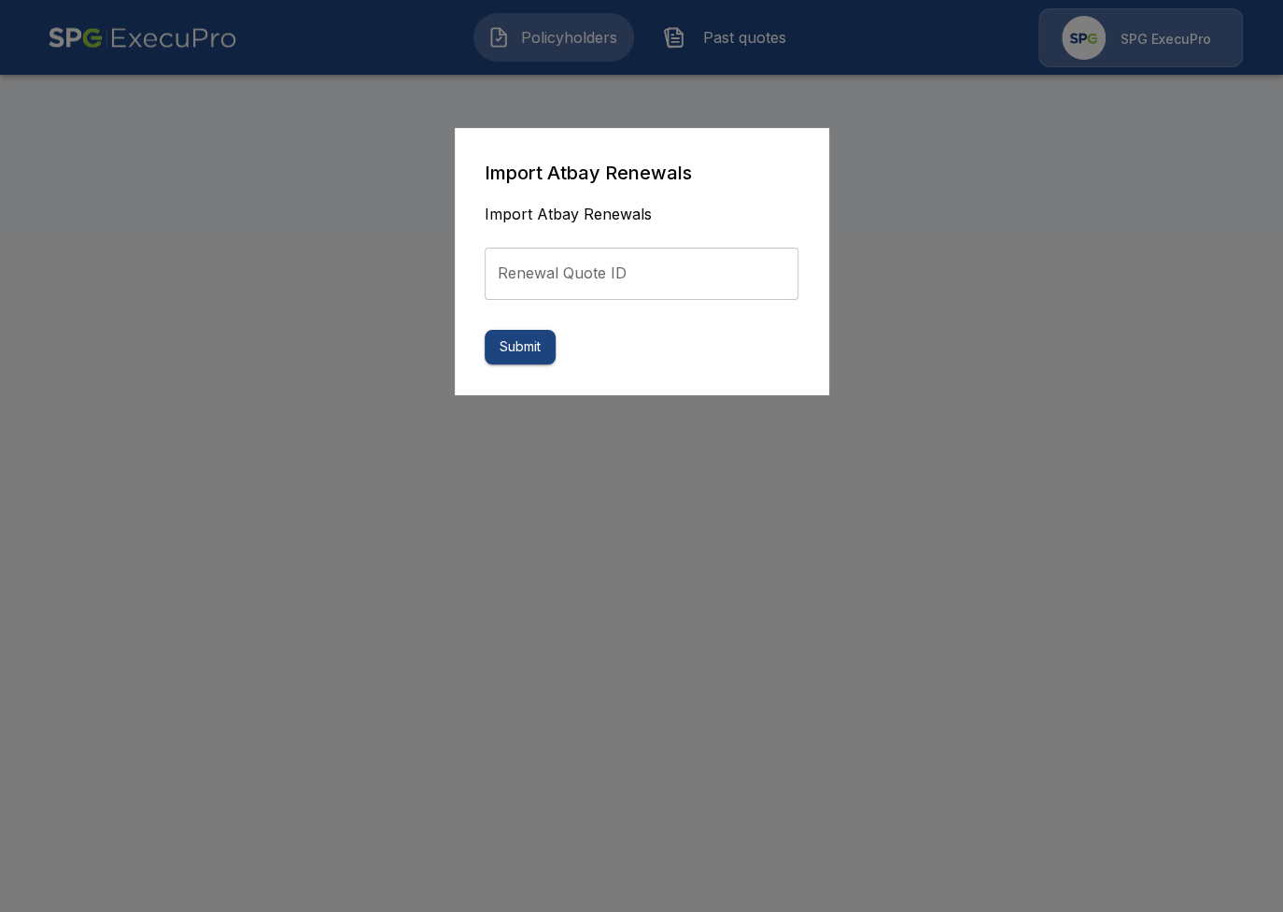
click at [629, 280] on input "Renewal Quote ID" at bounding box center [642, 273] width 314 height 52
paste input "**********"
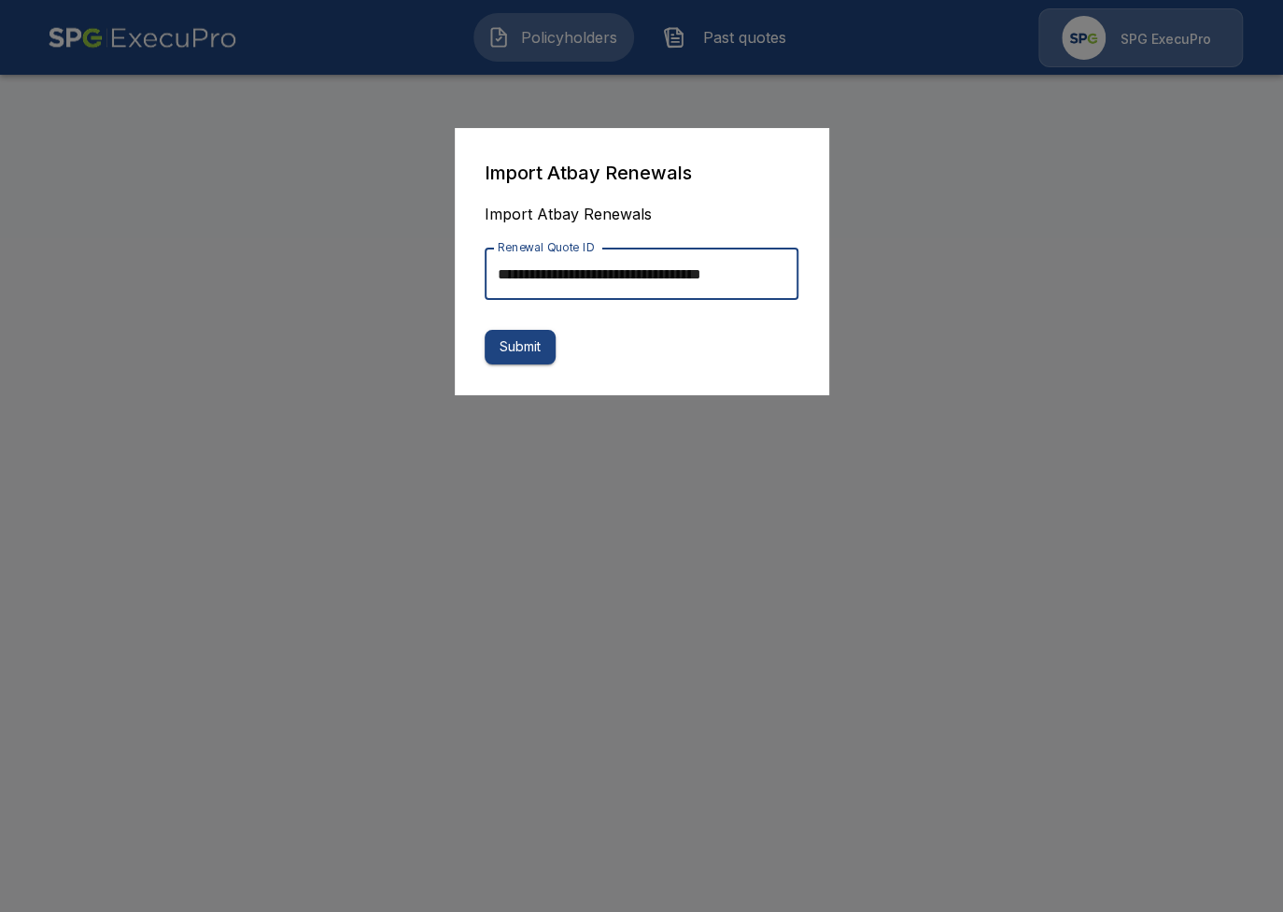
scroll to position [0, 13]
type input "**********"
click at [540, 345] on button "Submit" at bounding box center [520, 347] width 71 height 35
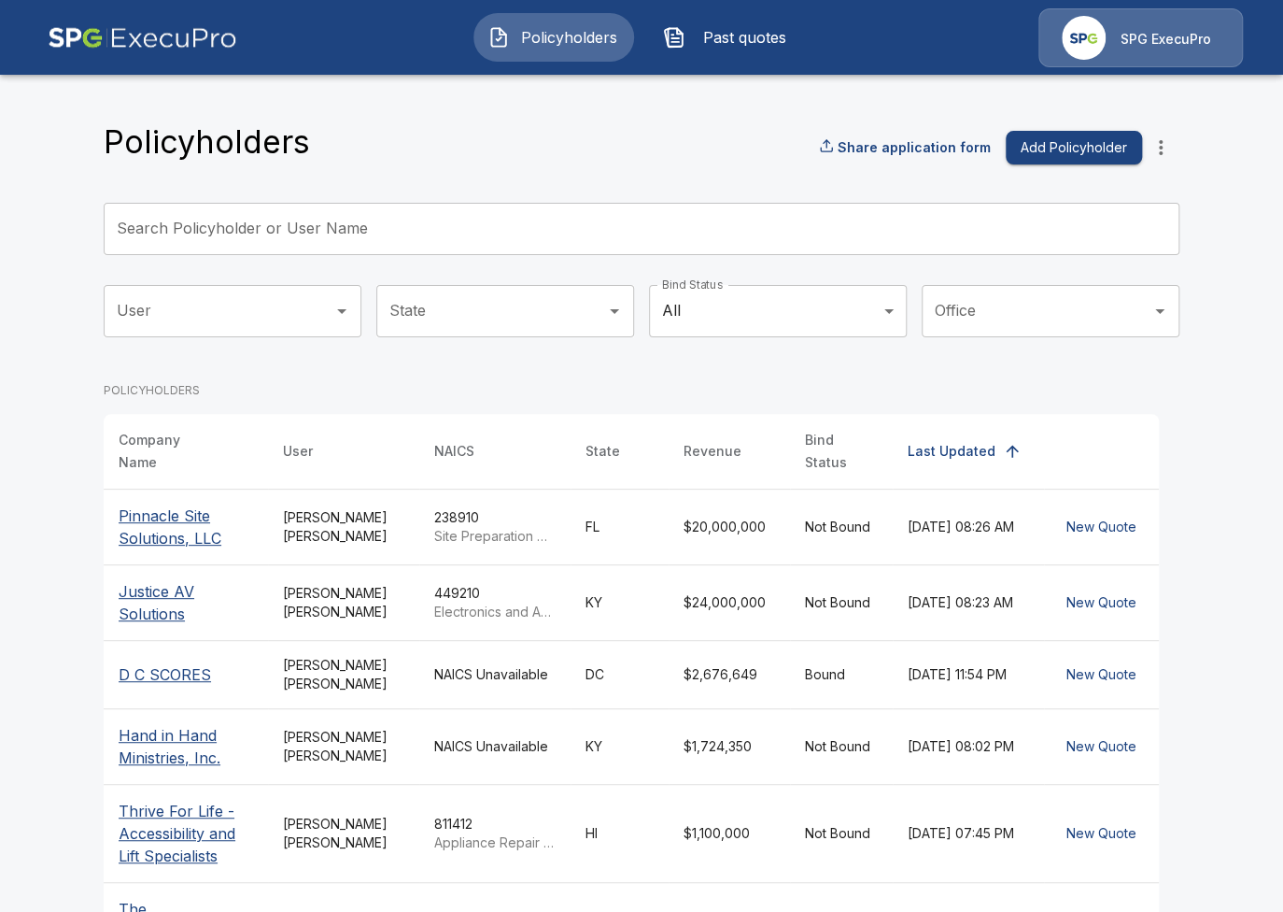
click at [736, 64] on div "Policyholders Past quotes SPG ExecuPro" at bounding box center [642, 37] width 1248 height 60
click at [738, 50] on button "Past quotes" at bounding box center [729, 37] width 161 height 49
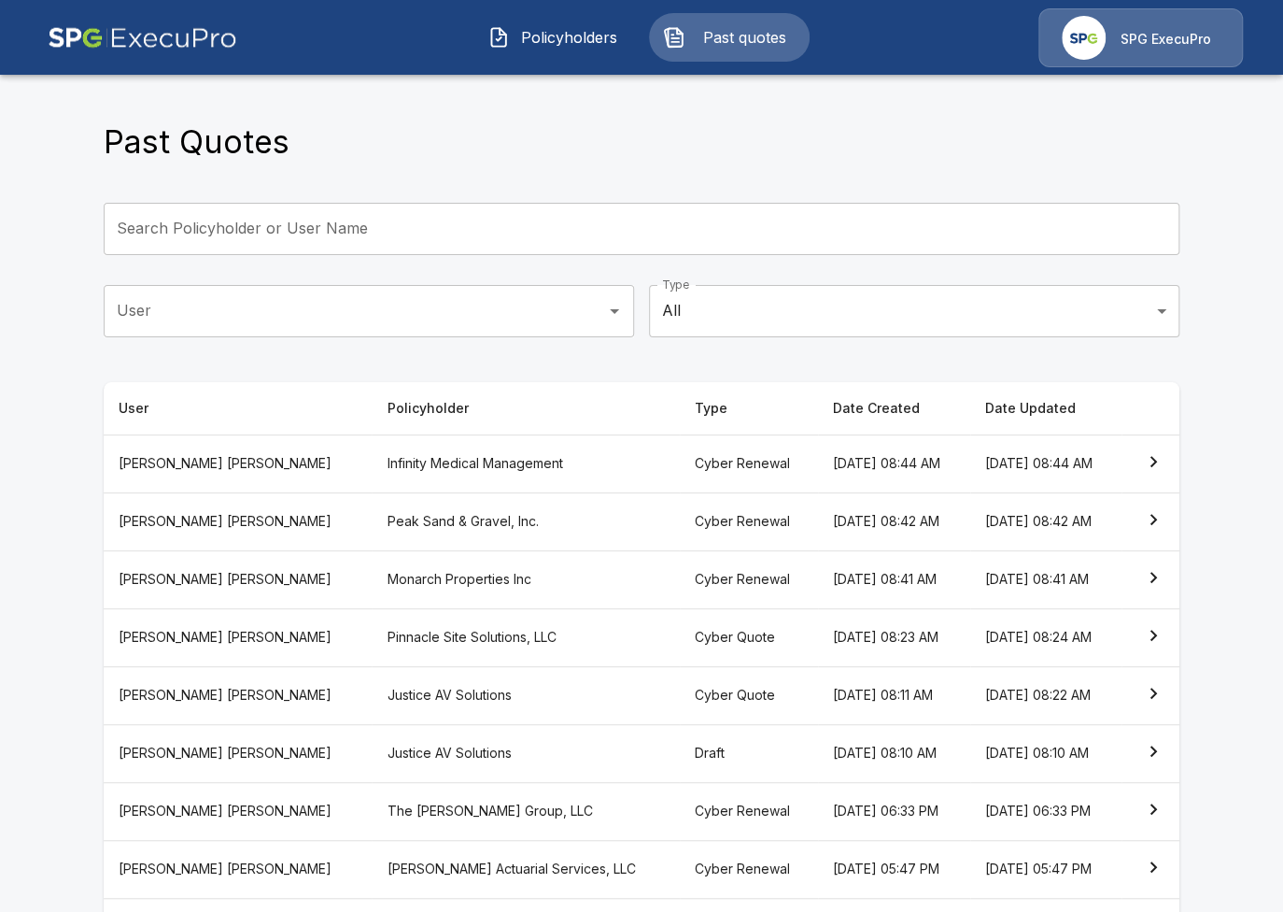
click at [433, 464] on th "Infinity Medical Management" at bounding box center [525, 463] width 307 height 58
click at [562, 41] on span "Policyholders" at bounding box center [568, 37] width 103 height 22
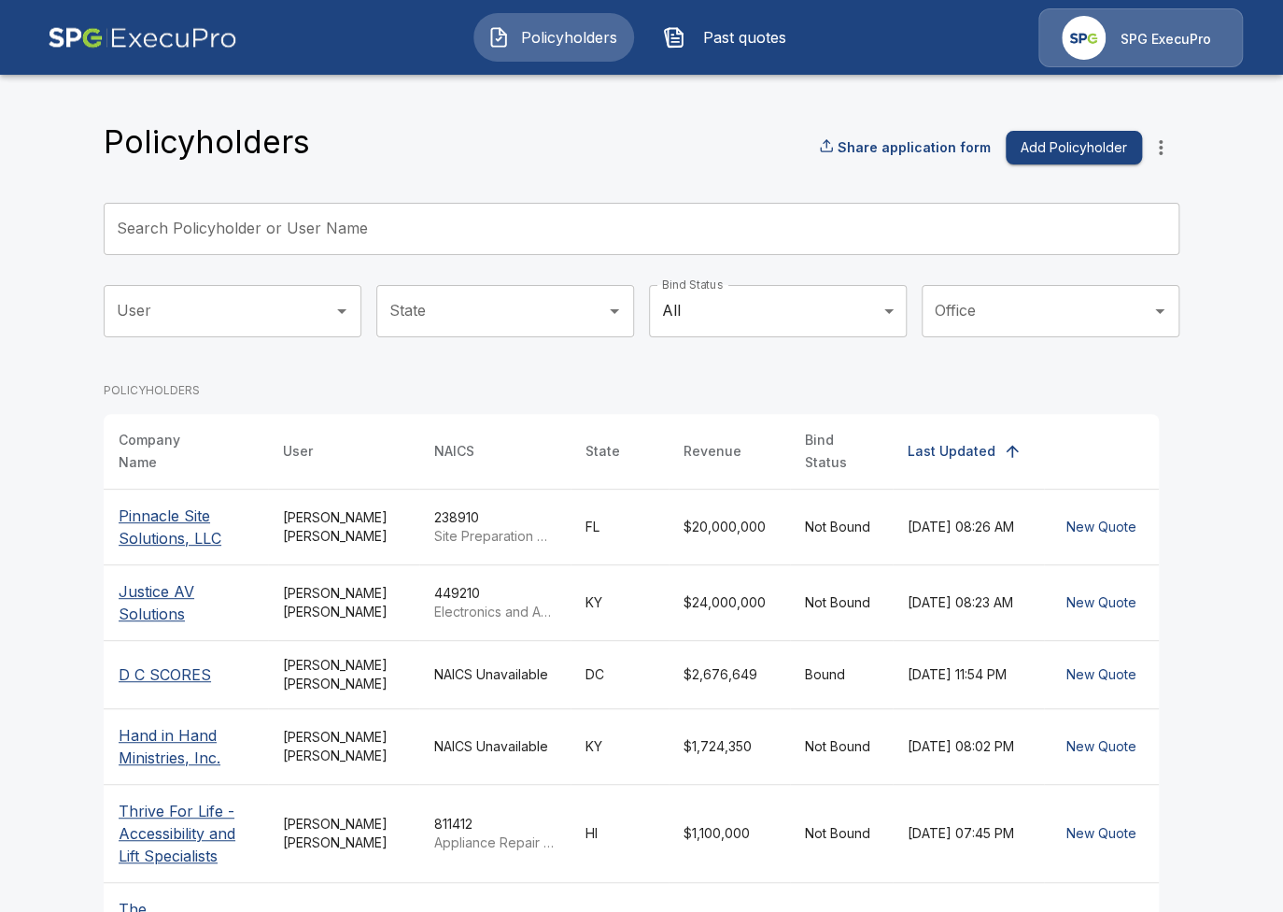
click at [1171, 143] on icon "more" at bounding box center [1161, 147] width 22 height 22
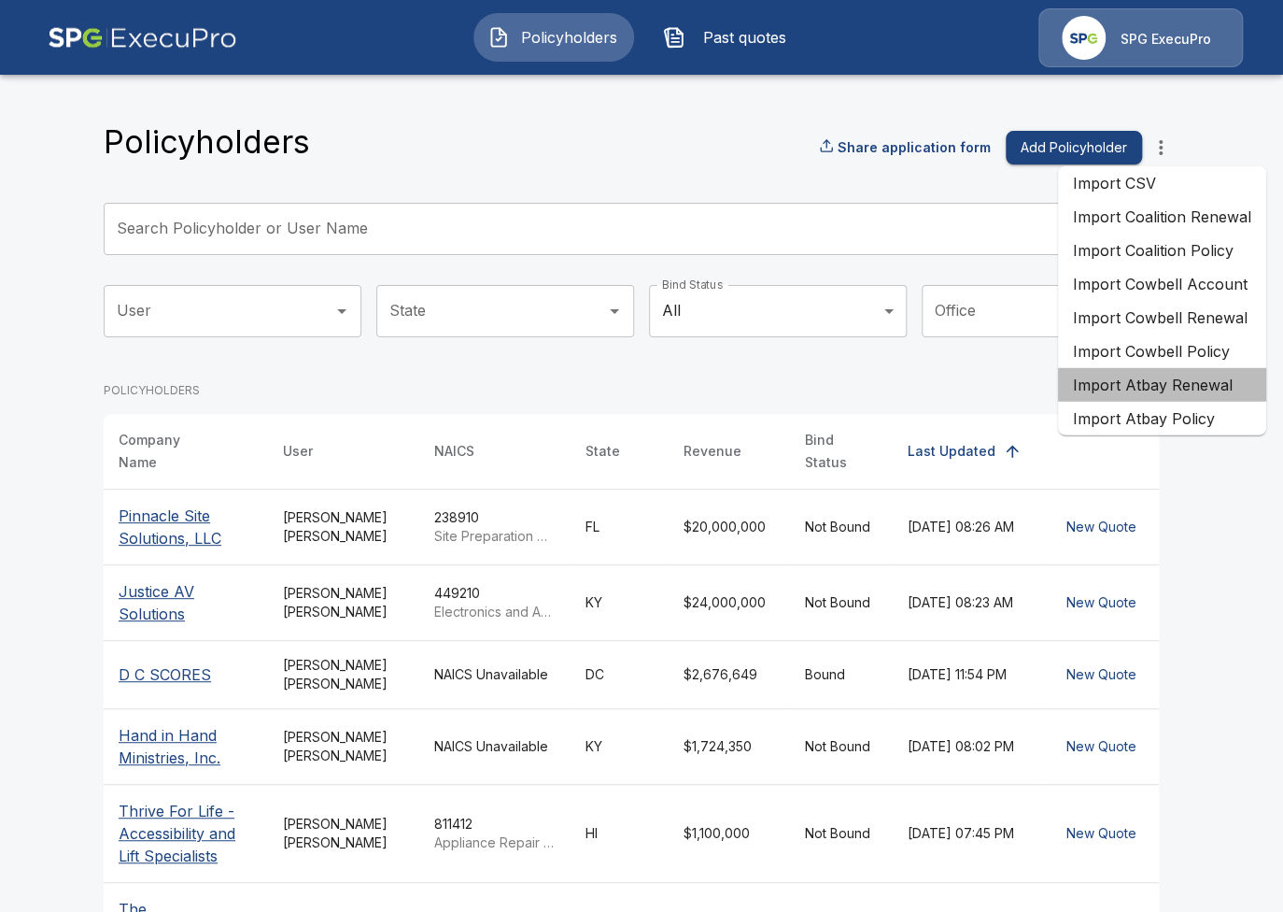
click at [1224, 389] on li "Import Atbay Renewal" at bounding box center [1162, 385] width 208 height 34
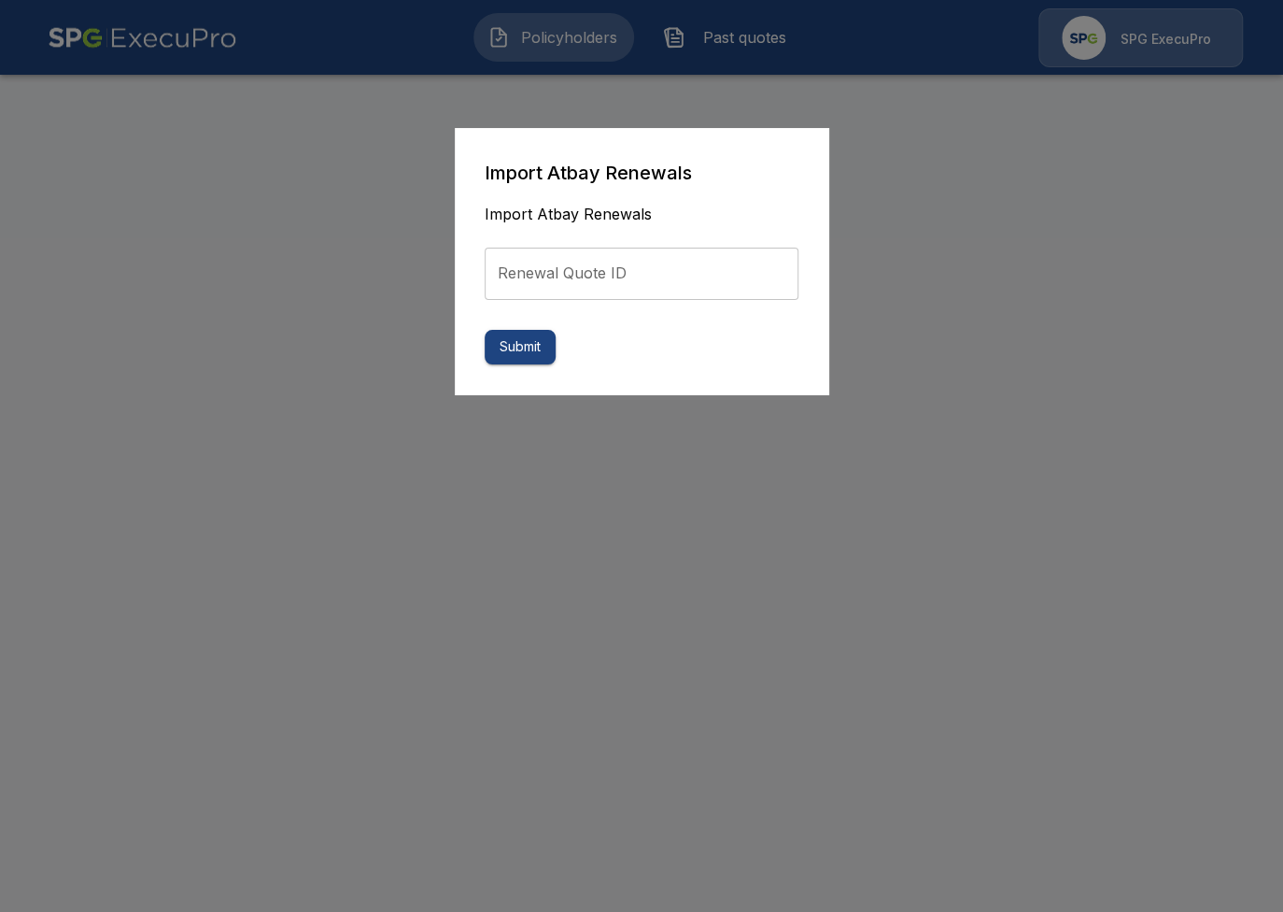
click at [675, 290] on input "Renewal Quote ID" at bounding box center [642, 273] width 314 height 52
paste input "**********"
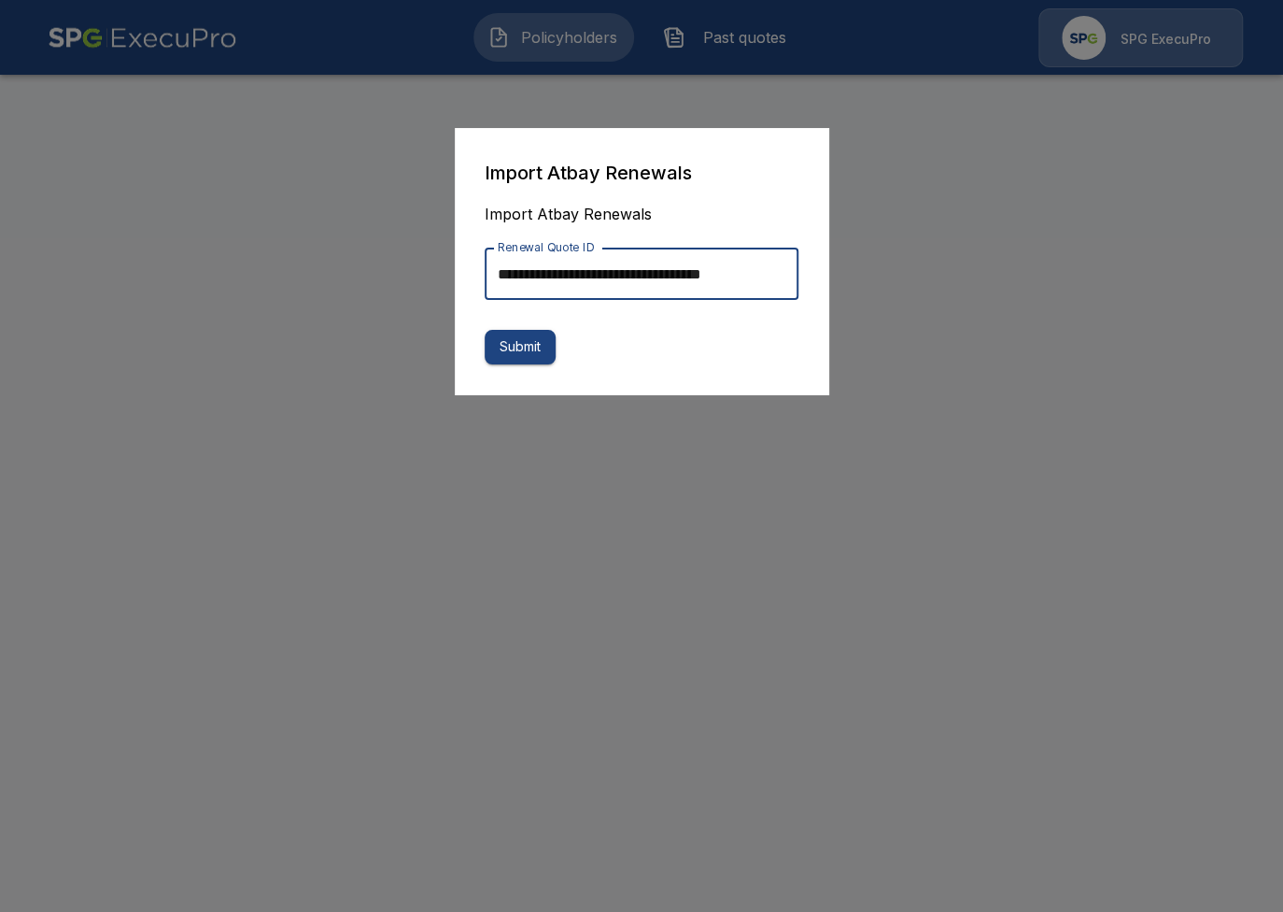
scroll to position [0, 13]
type input "**********"
click at [540, 346] on button "Submit" at bounding box center [520, 347] width 71 height 35
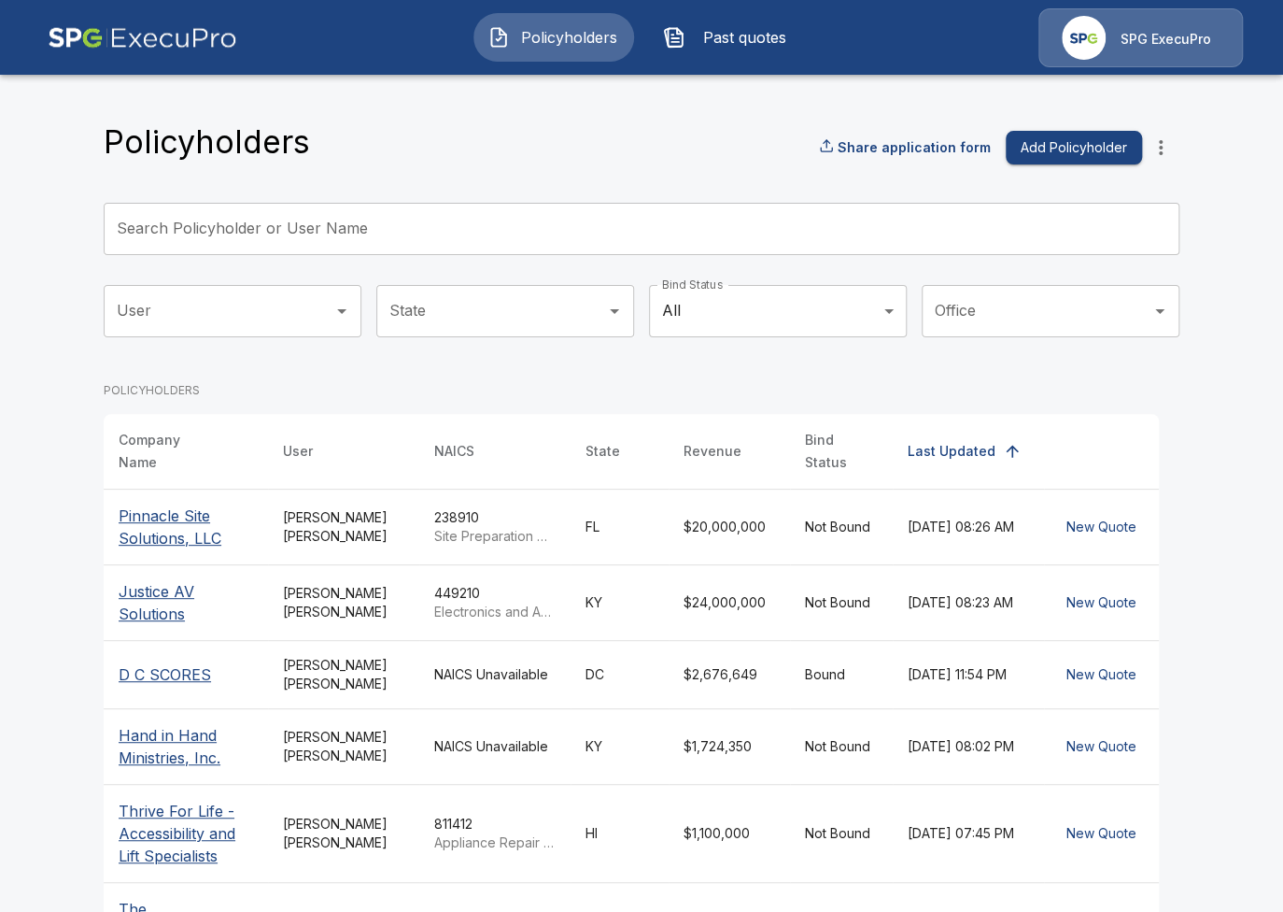
click at [70, 644] on main "Policyholders Share application form Add Policyholder Search Policyholder or Us…" at bounding box center [641, 686] width 1283 height 1372
click at [768, 39] on span "Past quotes" at bounding box center [744, 37] width 103 height 22
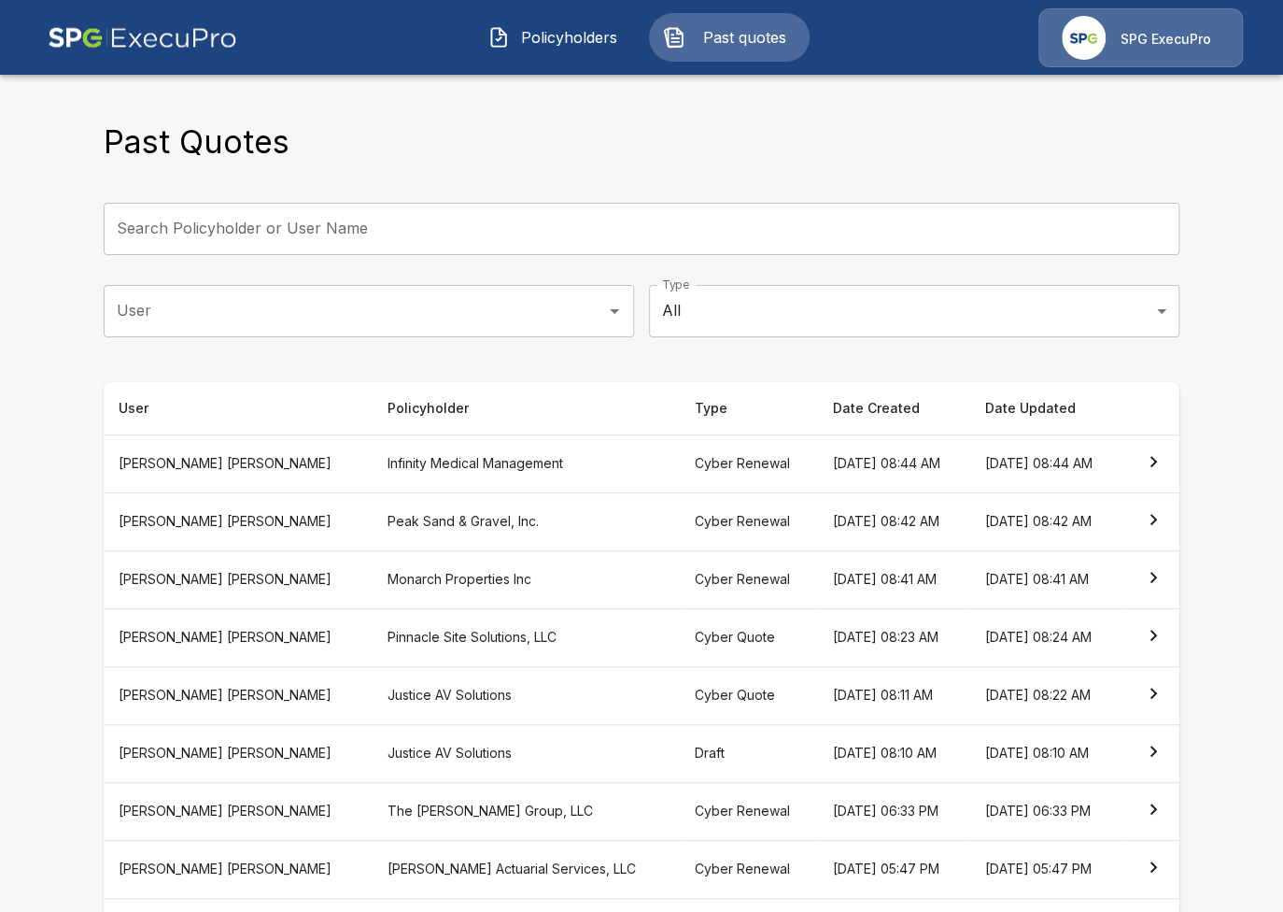
drag, startPoint x: 551, startPoint y: 116, endPoint x: 558, endPoint y: 56, distance: 60.2
click at [552, 115] on div "Past Quotes Search Policyholder or User Name Search Policyholder or User Name U…" at bounding box center [641, 582] width 1121 height 1025
click at [558, 39] on span "Policyholders" at bounding box center [568, 37] width 103 height 22
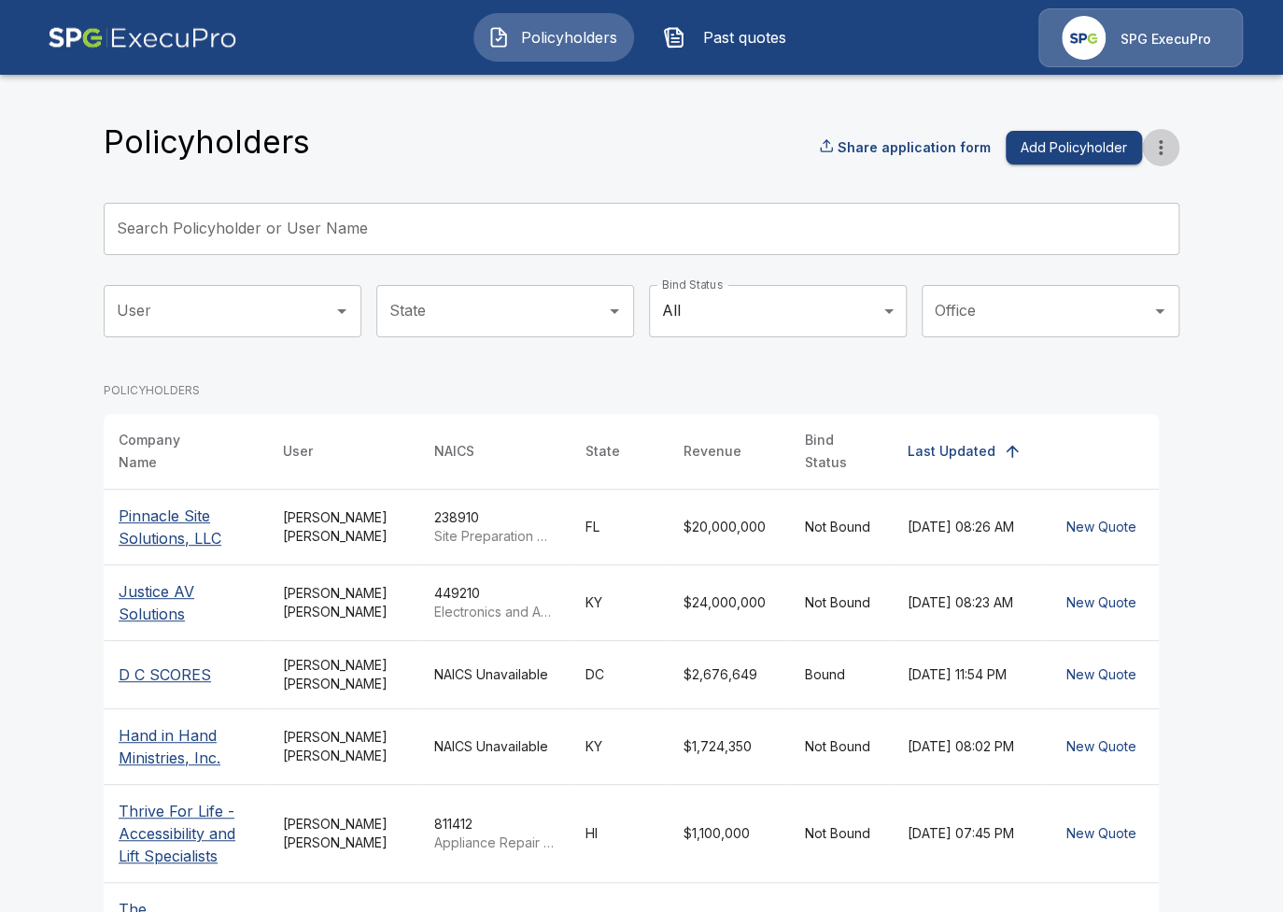
click at [1163, 142] on icon "more" at bounding box center [1161, 147] width 22 height 22
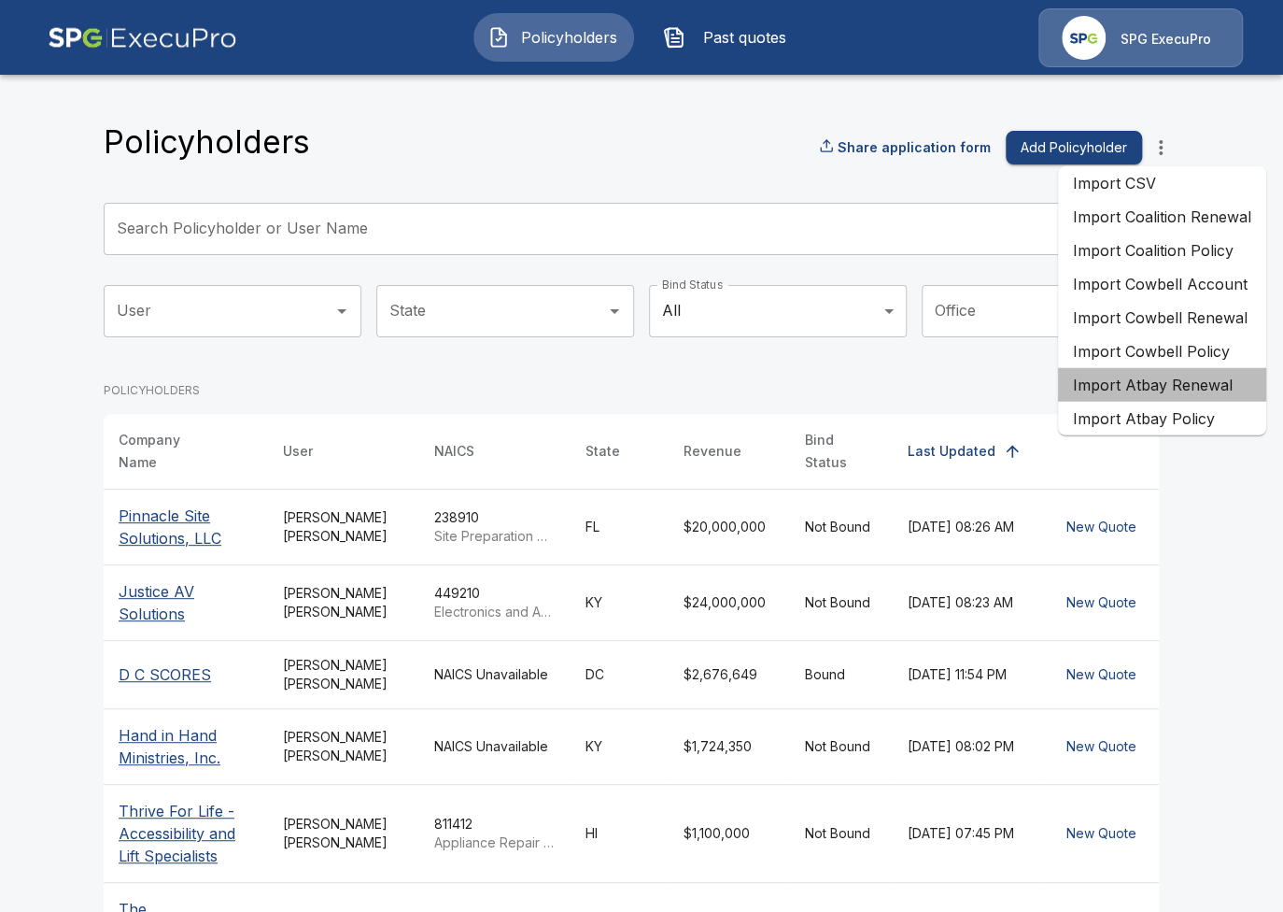
click at [1213, 396] on li "Import Atbay Renewal" at bounding box center [1162, 385] width 208 height 34
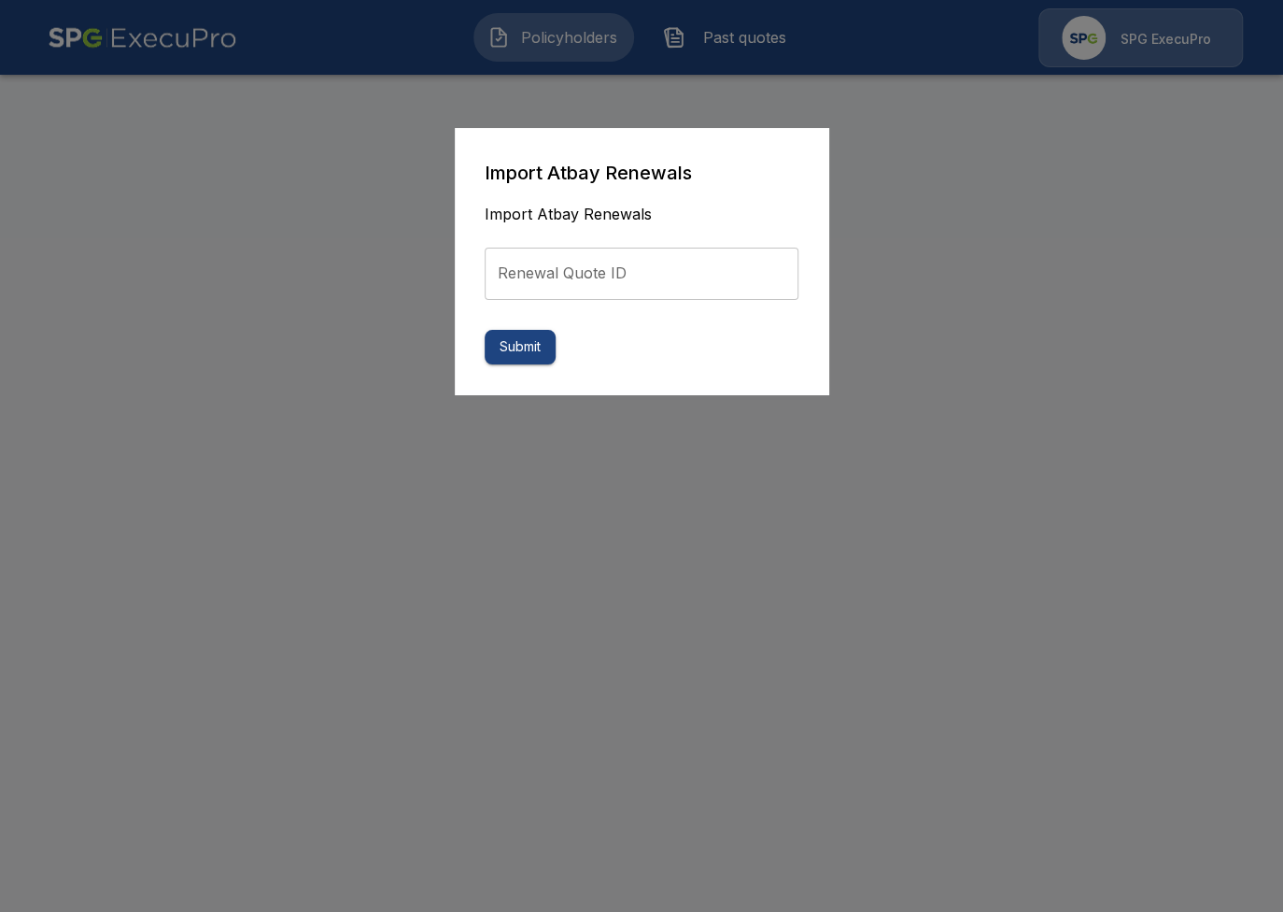
click at [642, 271] on input "Renewal Quote ID" at bounding box center [642, 273] width 314 height 52
paste input "**********"
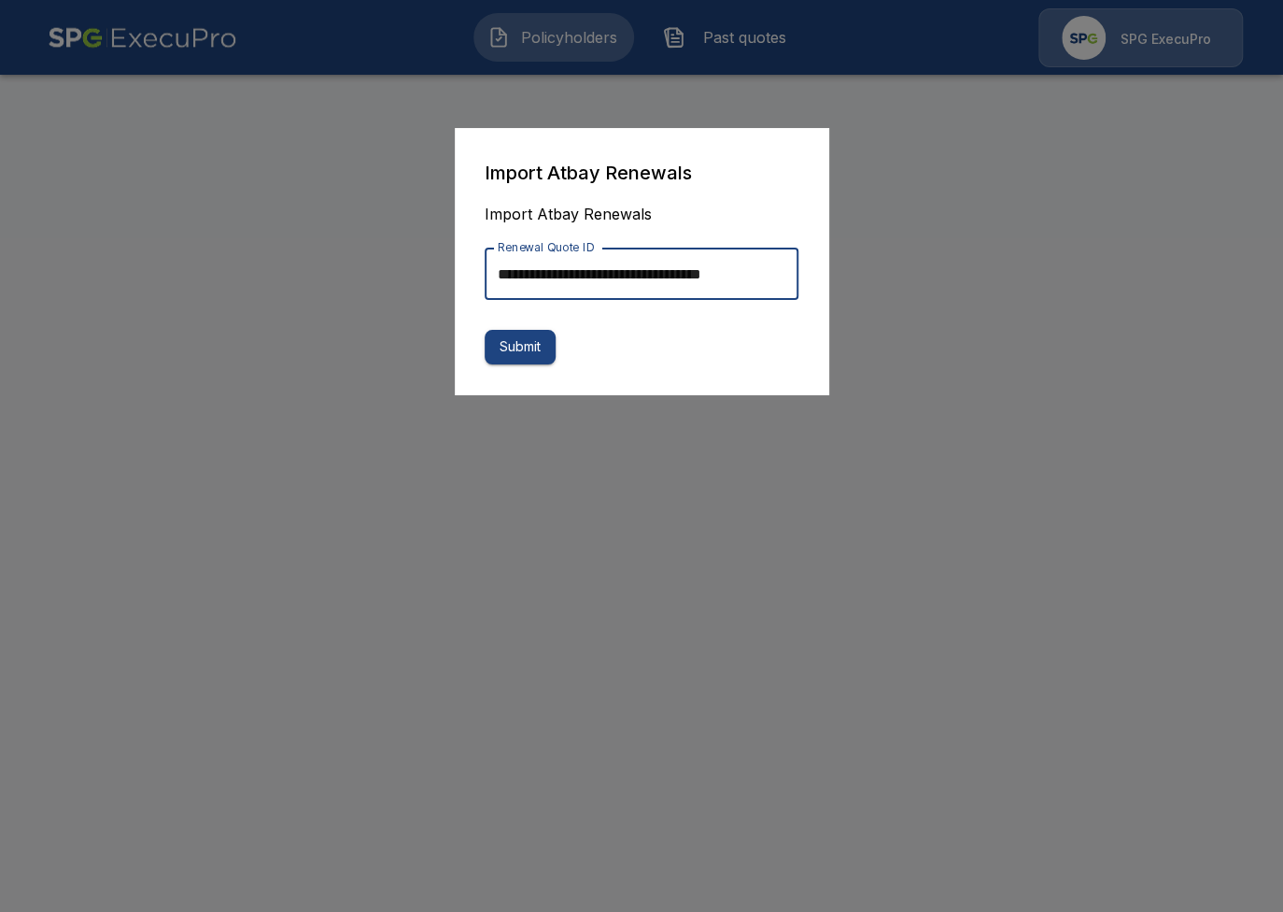
scroll to position [0, 13]
type input "**********"
click at [538, 352] on button "Submit" at bounding box center [520, 347] width 71 height 35
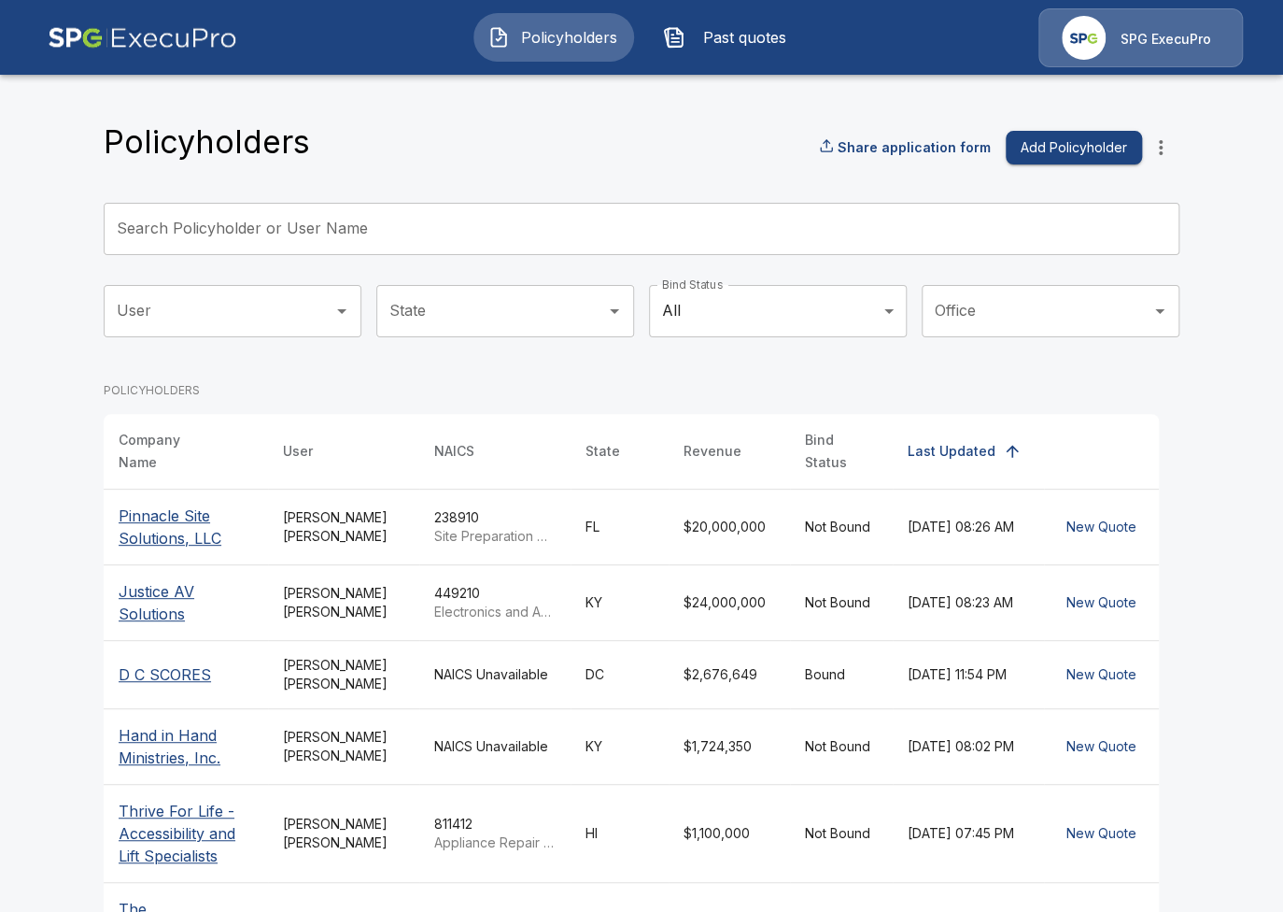
click at [439, 237] on input "Search Policyholder or User Name" at bounding box center [631, 229] width 1055 height 52
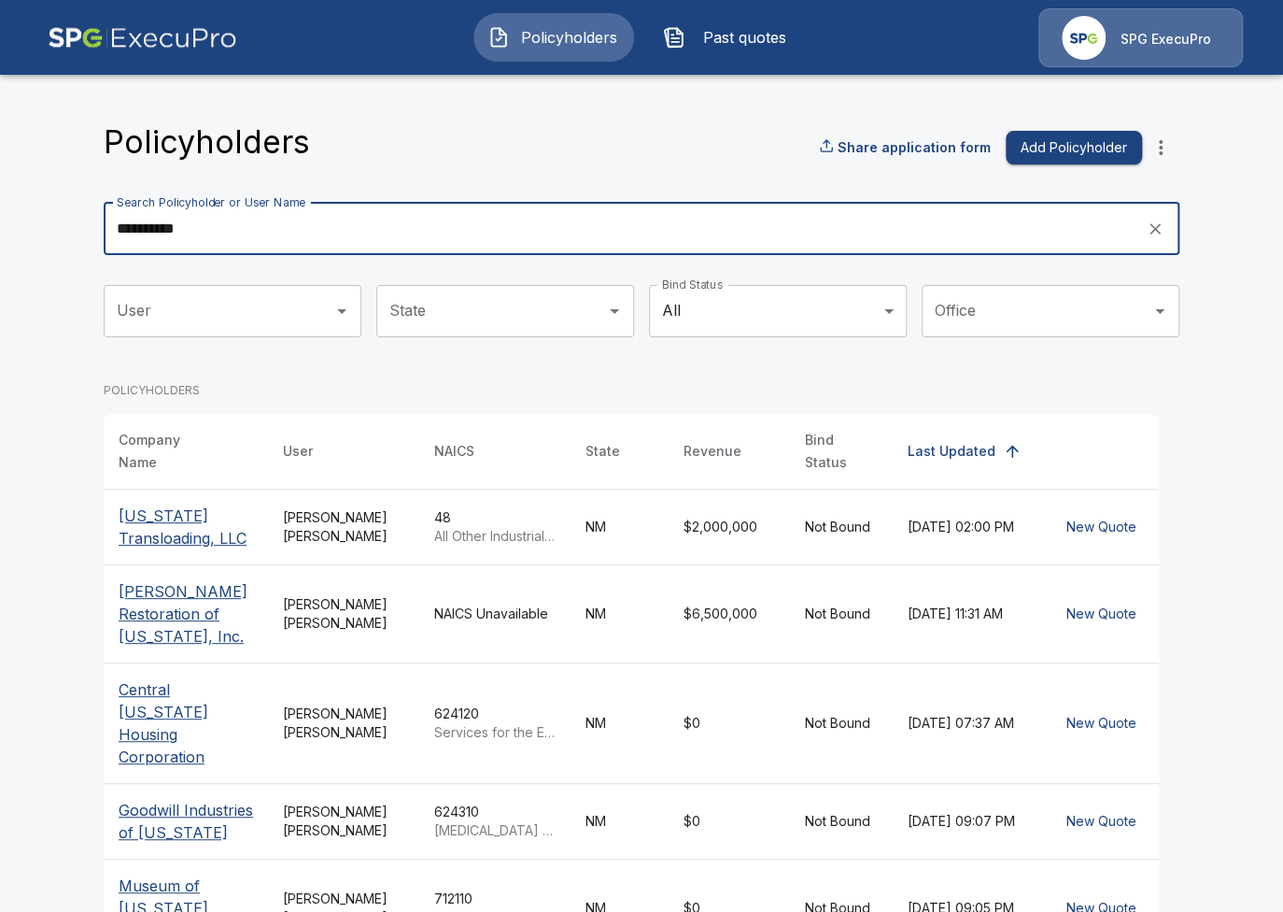
type input "**********"
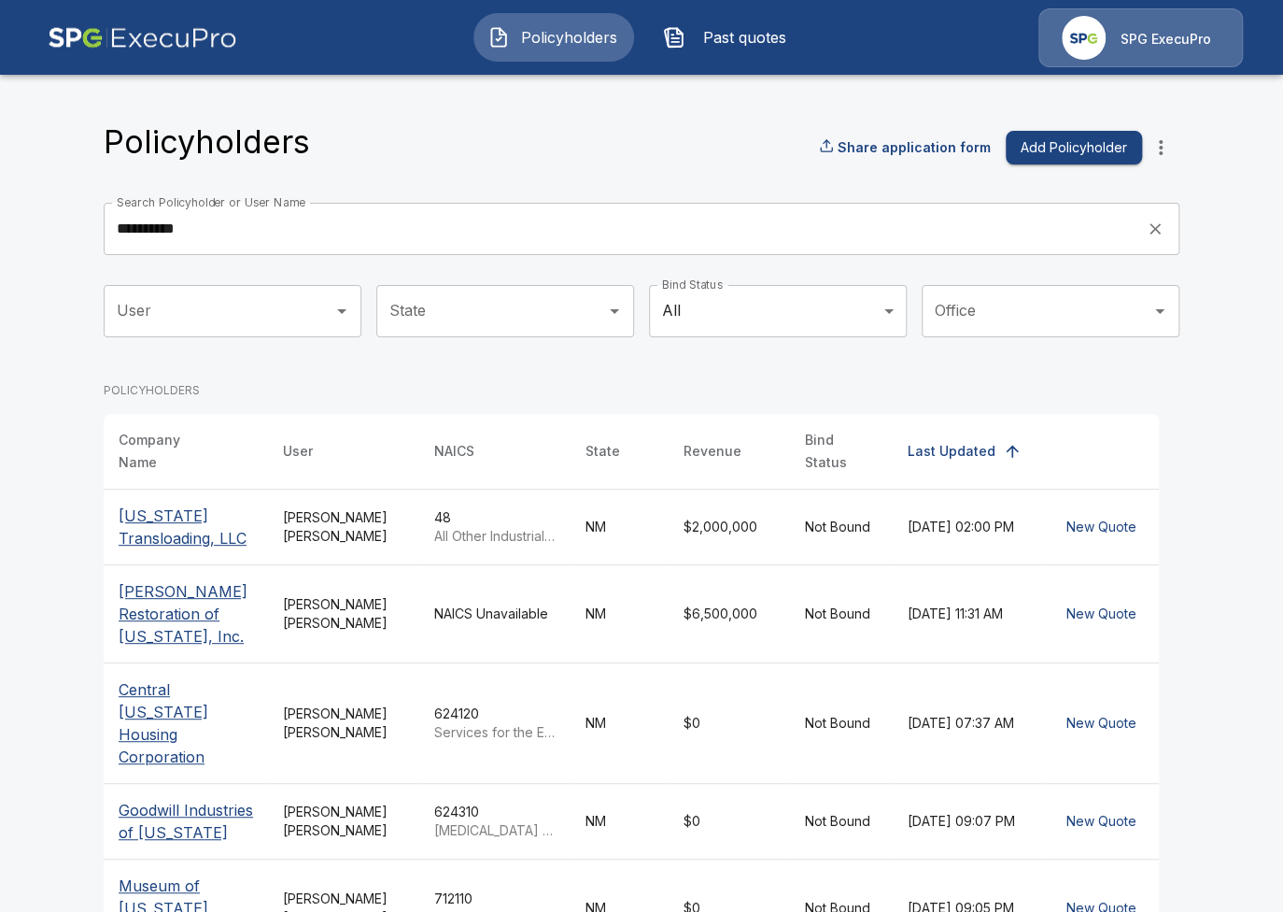
click at [157, 510] on p "[US_STATE] Transloading, LLC" at bounding box center [186, 526] width 134 height 45
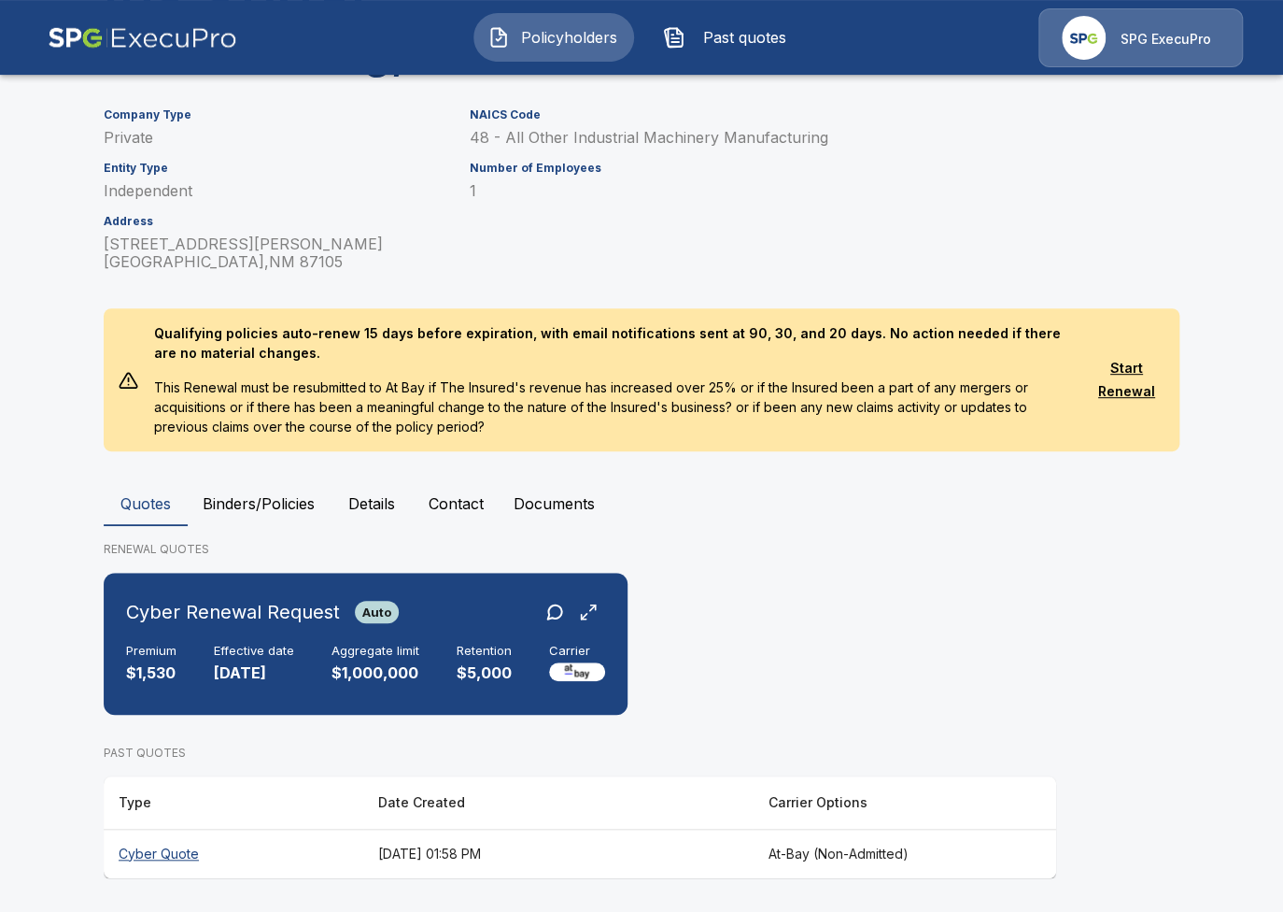
scroll to position [222, 0]
click at [489, 660] on div "Retention $5,000" at bounding box center [484, 663] width 55 height 41
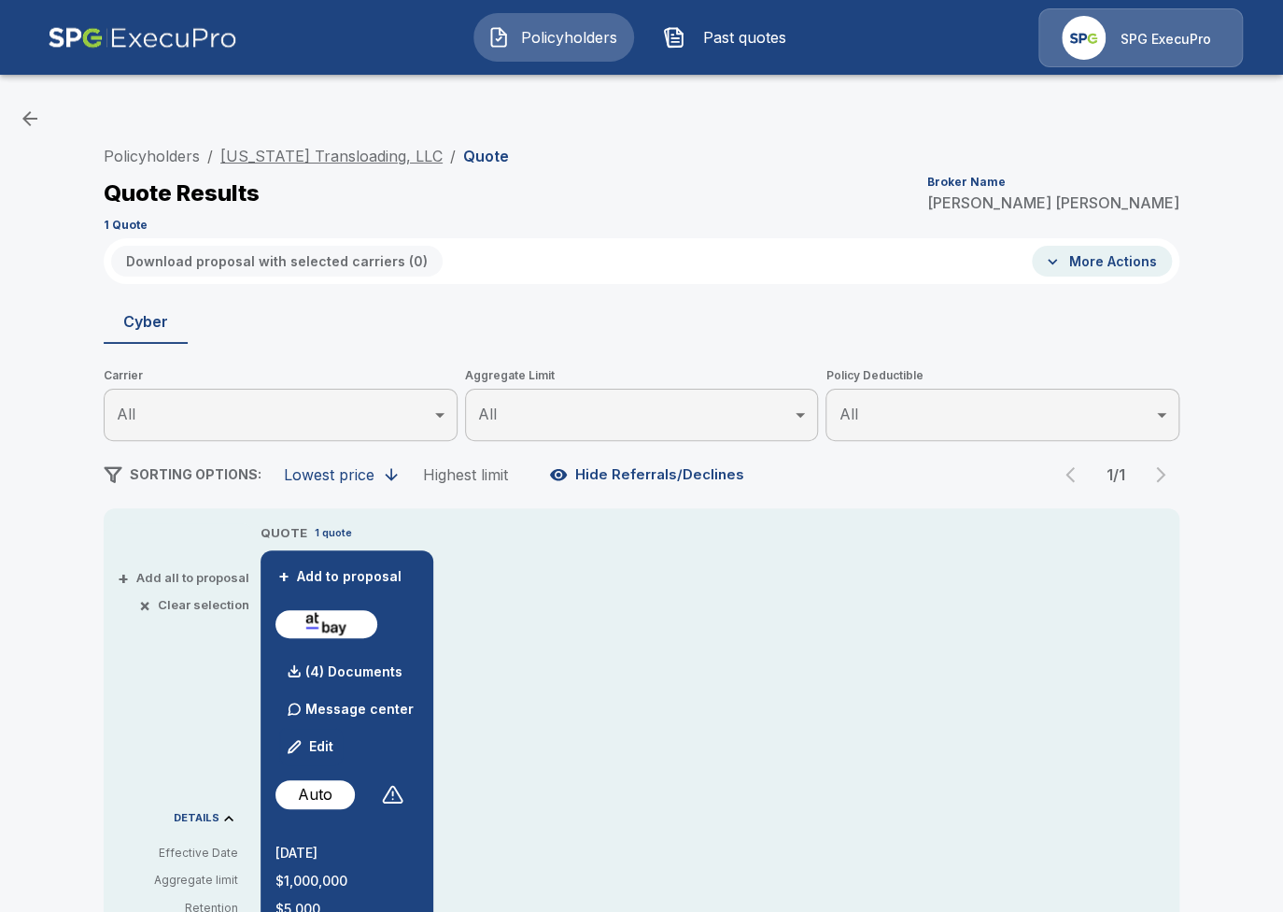
click at [333, 164] on link "[US_STATE] Transloading, LLC" at bounding box center [331, 156] width 222 height 19
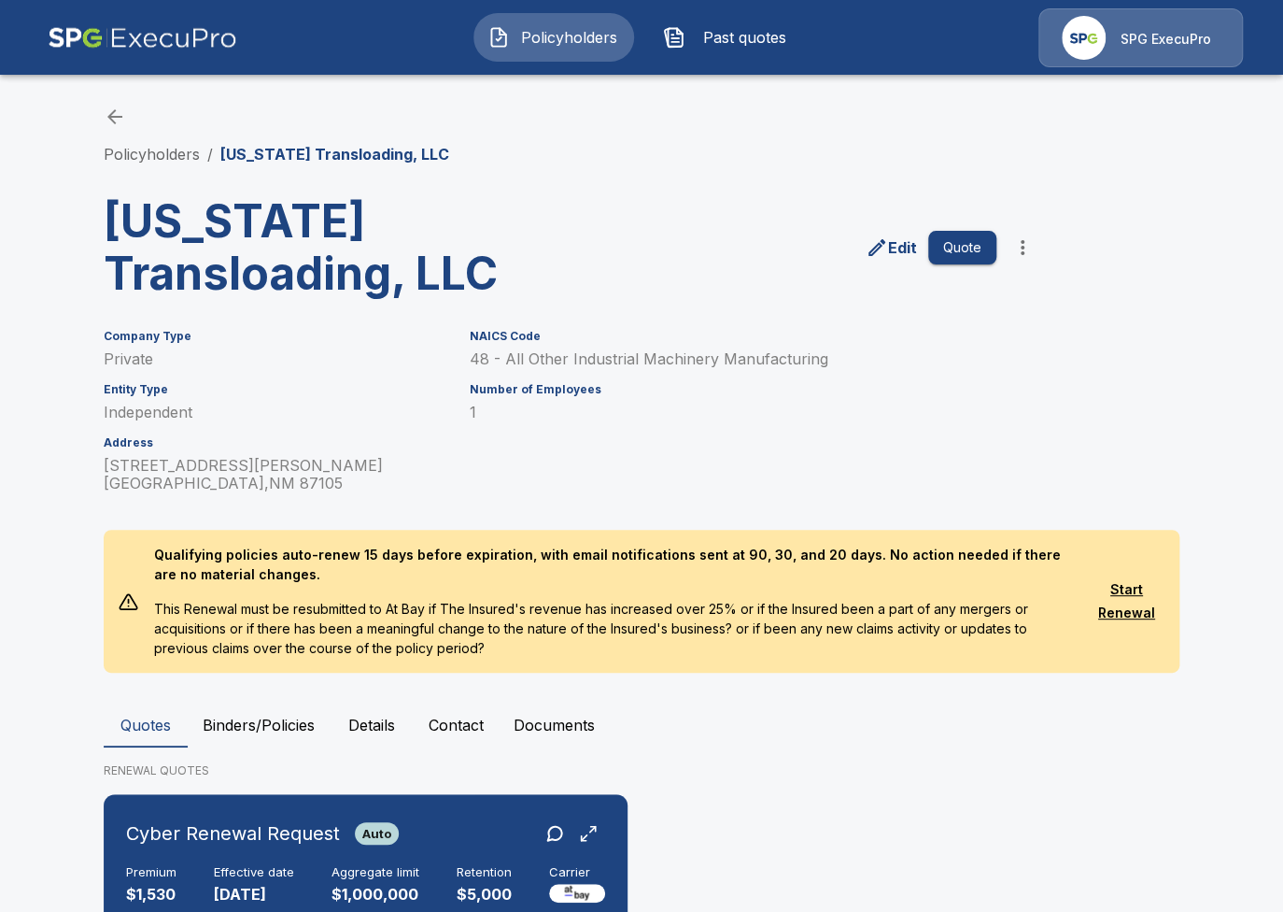
click at [502, 54] on button "Policyholders" at bounding box center [553, 37] width 161 height 49
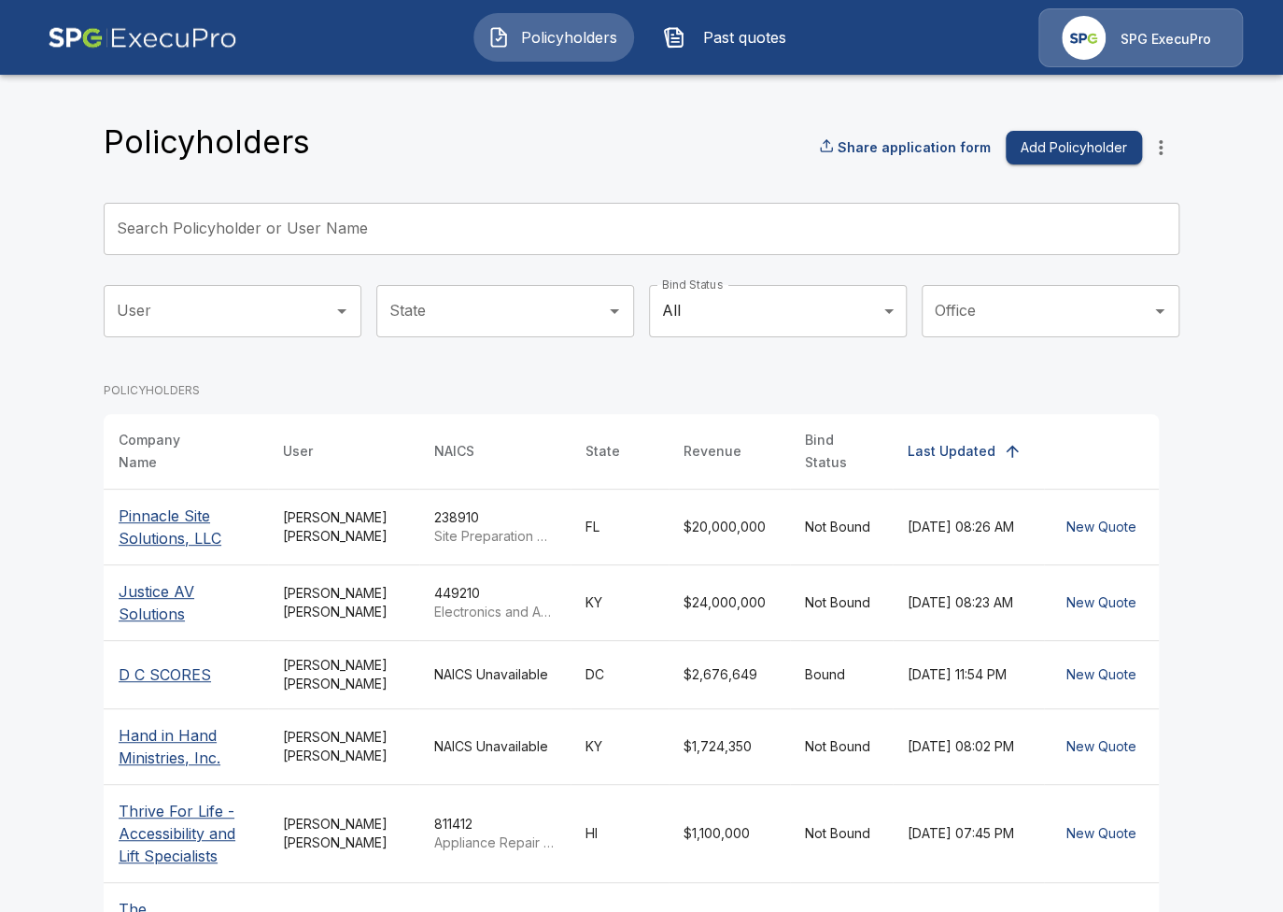
click at [433, 191] on div "Policyholders Share application form Add Policyholder Search Policyholder or Us…" at bounding box center [642, 735] width 1076 height 1227
drag, startPoint x: 451, startPoint y: 205, endPoint x: 460, endPoint y: 208, distance: 10.1
click at [459, 208] on input "Search Policyholder or User Name" at bounding box center [631, 229] width 1055 height 52
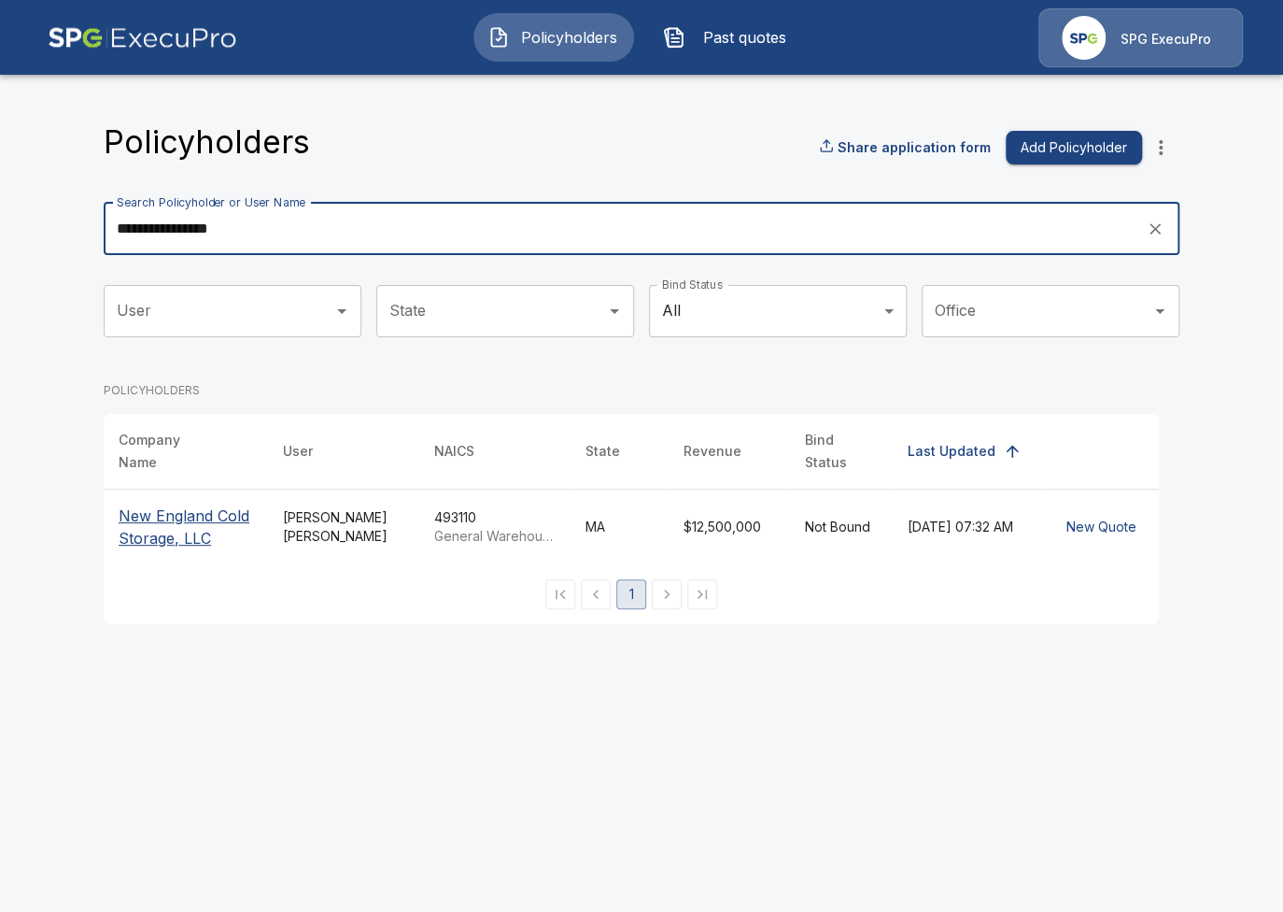
type input "**********"
click at [173, 514] on p "New England Cold Storage, LLC" at bounding box center [186, 526] width 134 height 45
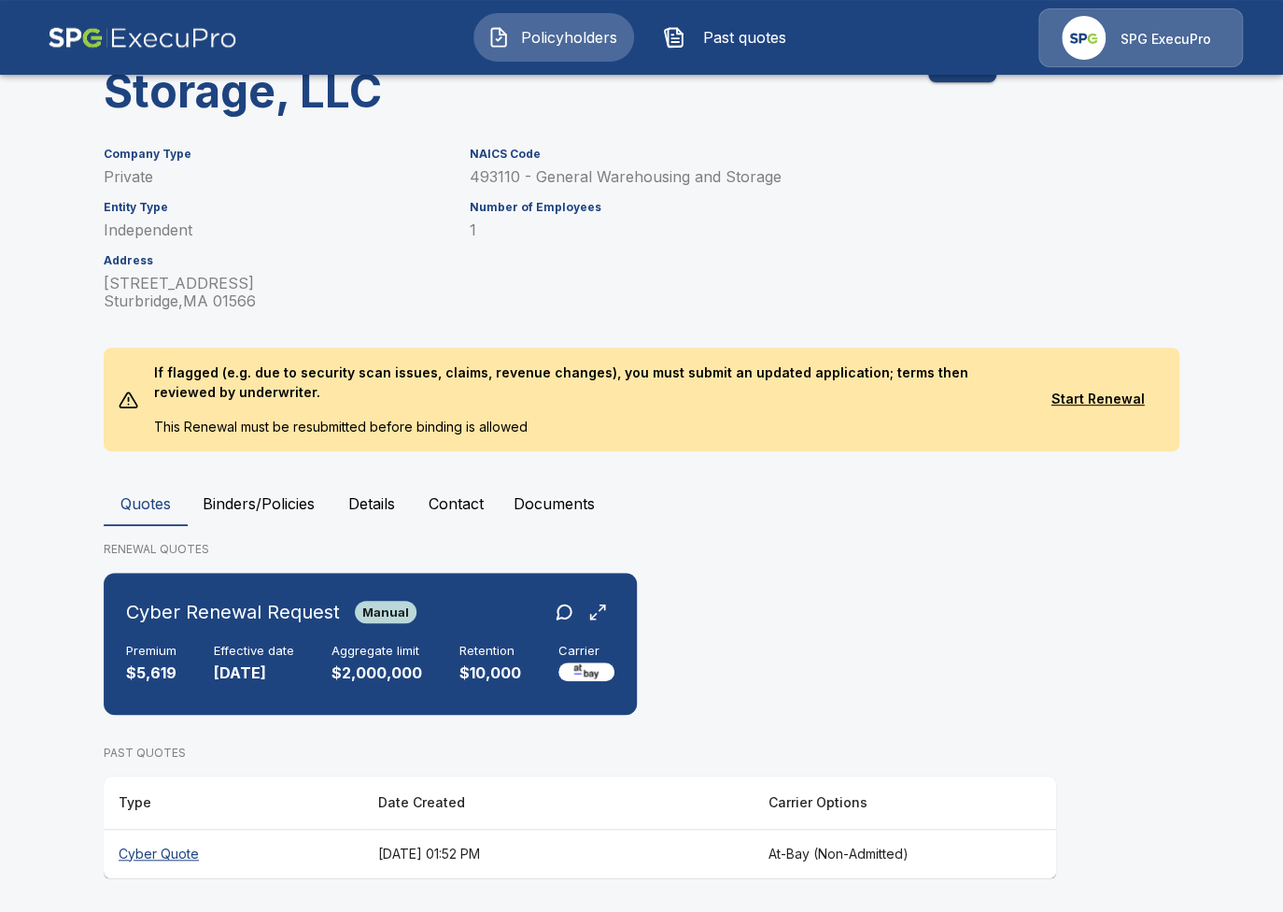
scroll to position [183, 0]
click at [450, 673] on div "Premium $5,619 Effective date [DATE] Aggregate limit $2,000,000 Retention $10,0…" at bounding box center [370, 663] width 488 height 41
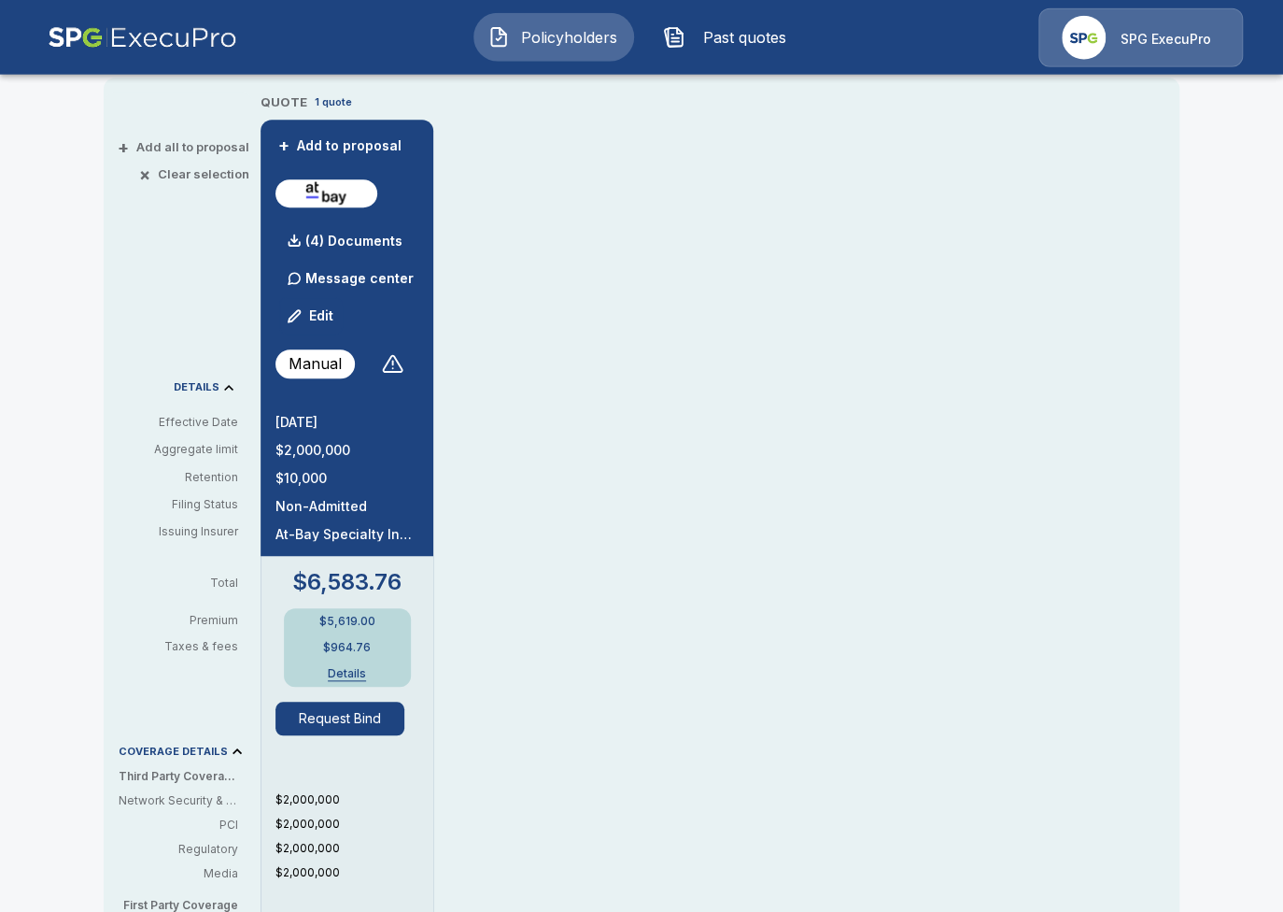
scroll to position [430, 0]
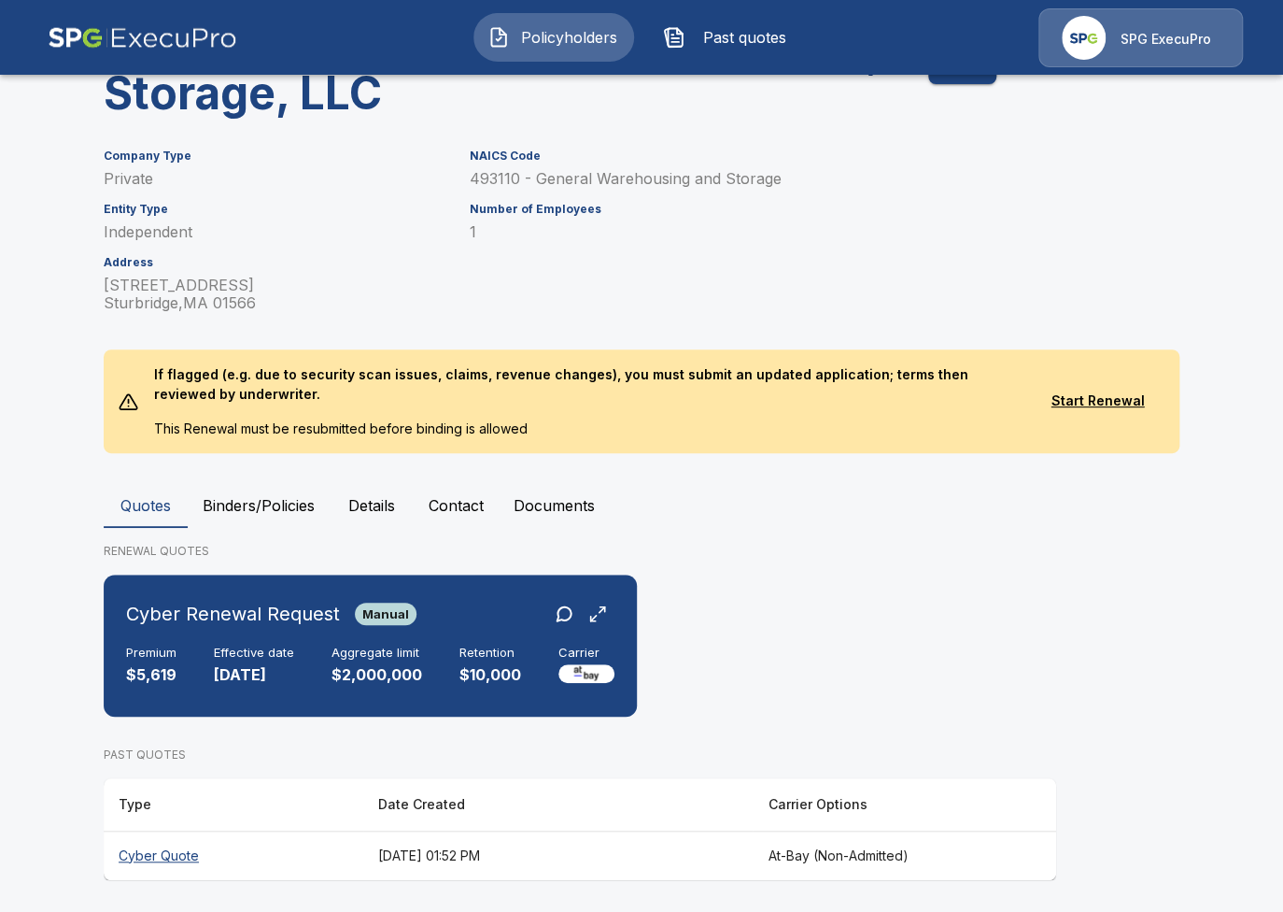
scroll to position [183, 0]
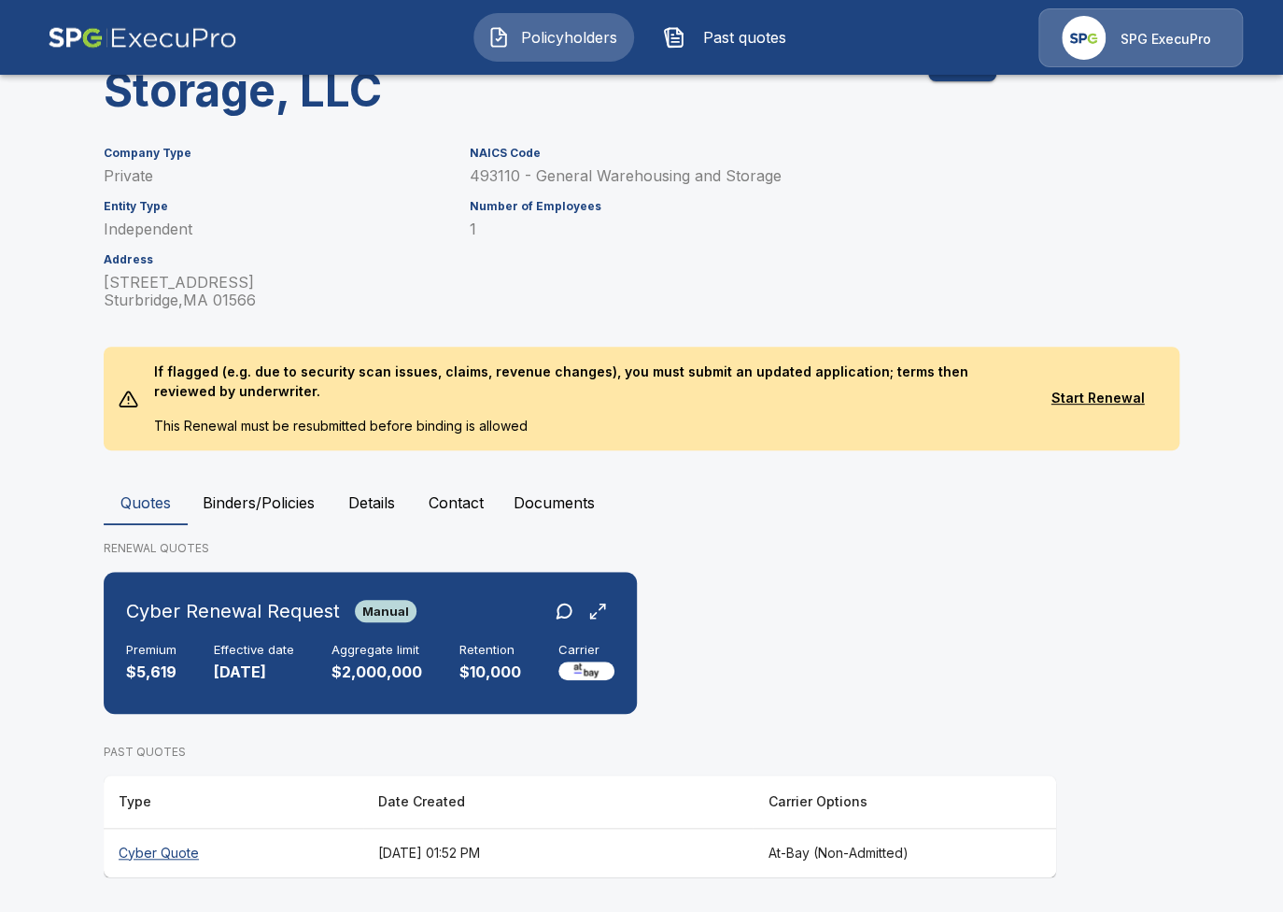
click at [704, 860] on th "[DATE] 01:52 PM" at bounding box center [557, 851] width 389 height 49
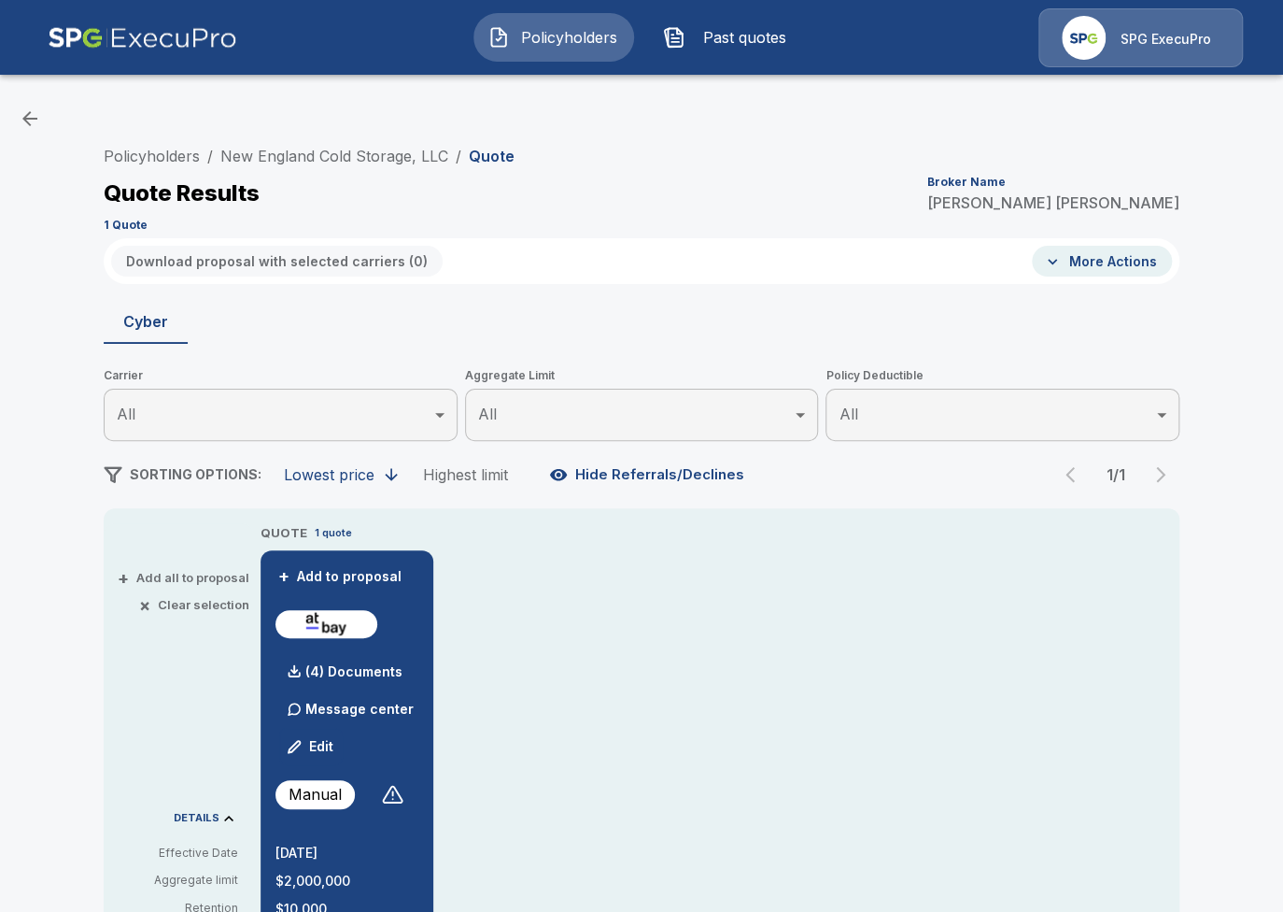
click at [103, 45] on img at bounding box center [143, 37] width 190 height 59
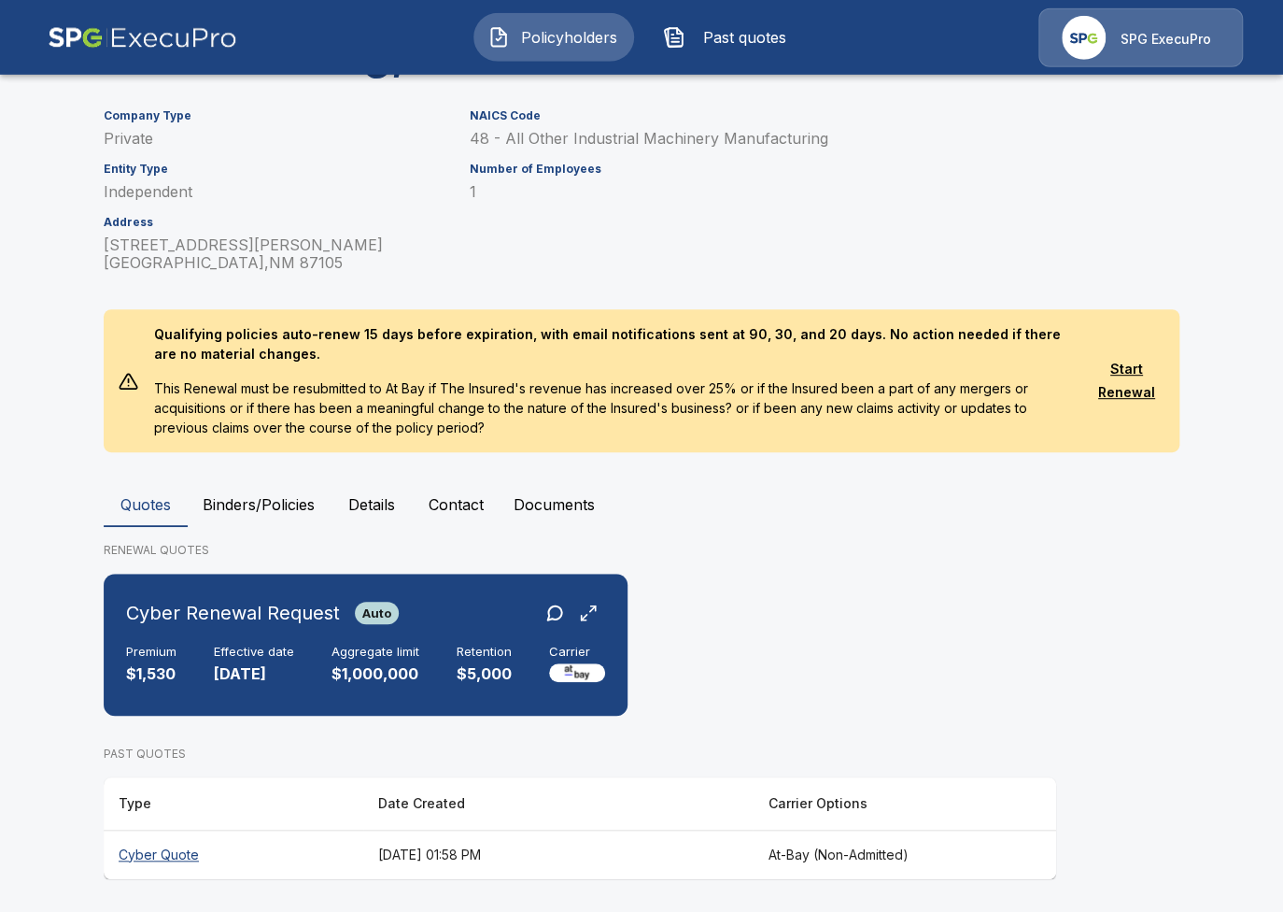
scroll to position [222, 0]
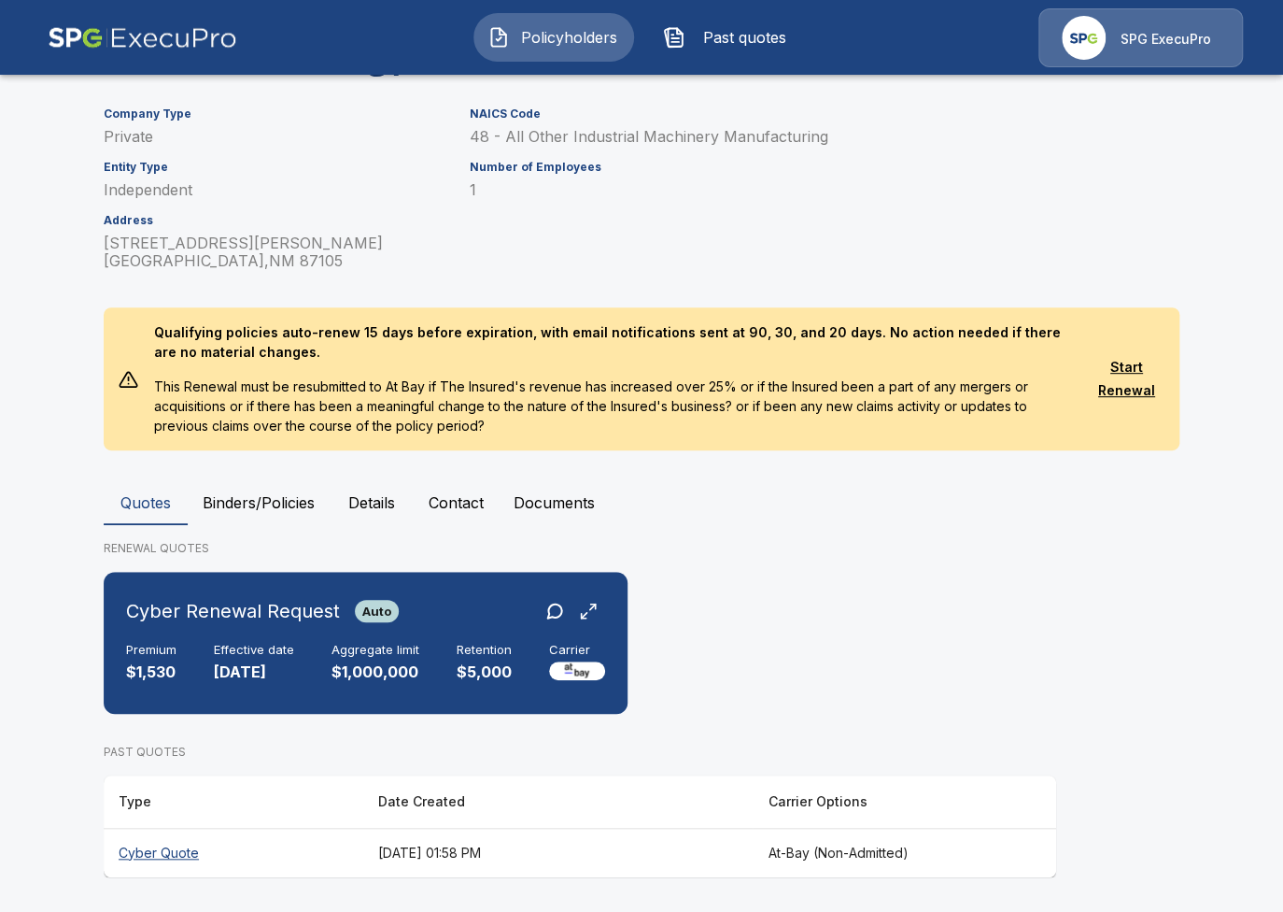
click at [595, 849] on th "August 10, 2025 at 01:58 PM" at bounding box center [557, 851] width 389 height 49
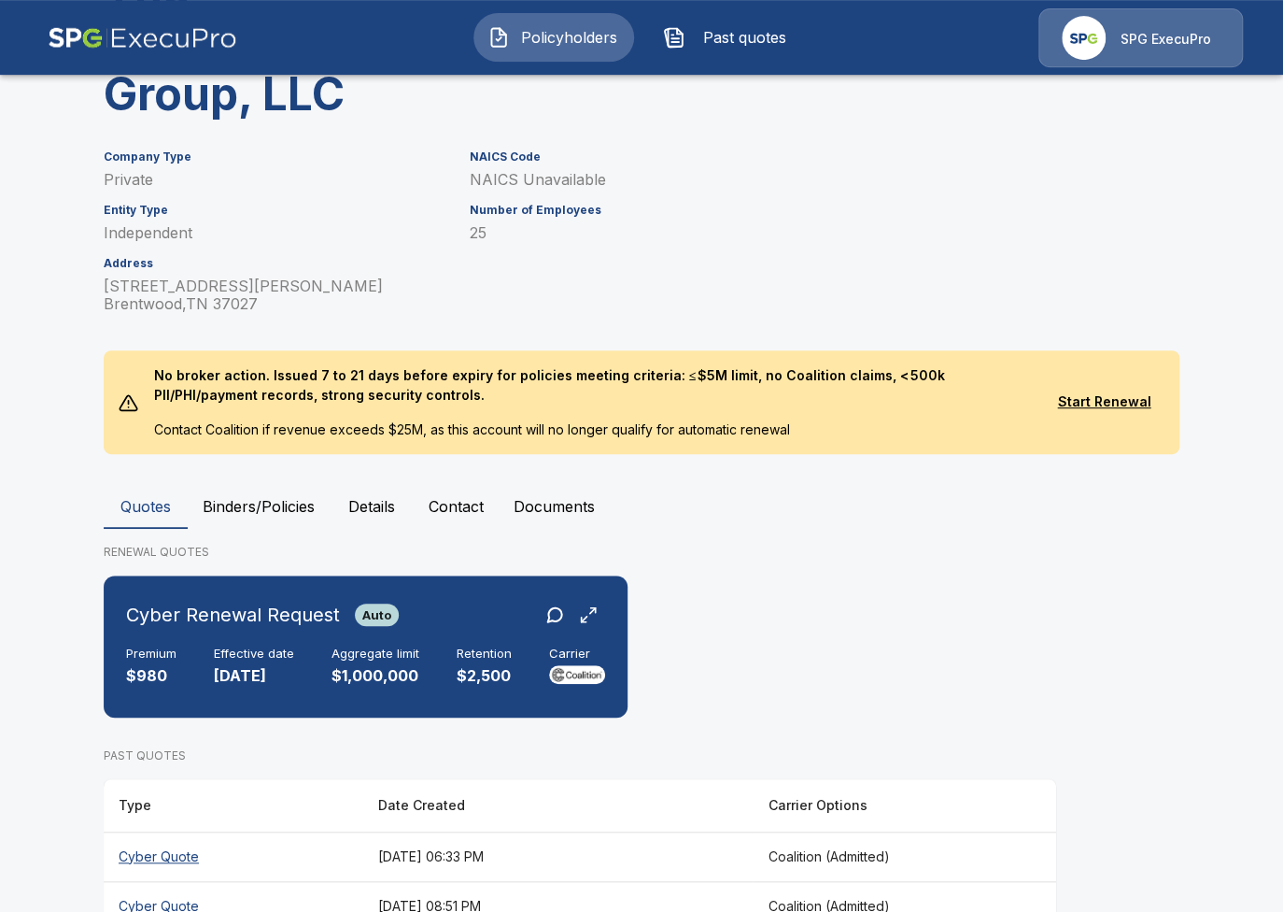
scroll to position [233, 0]
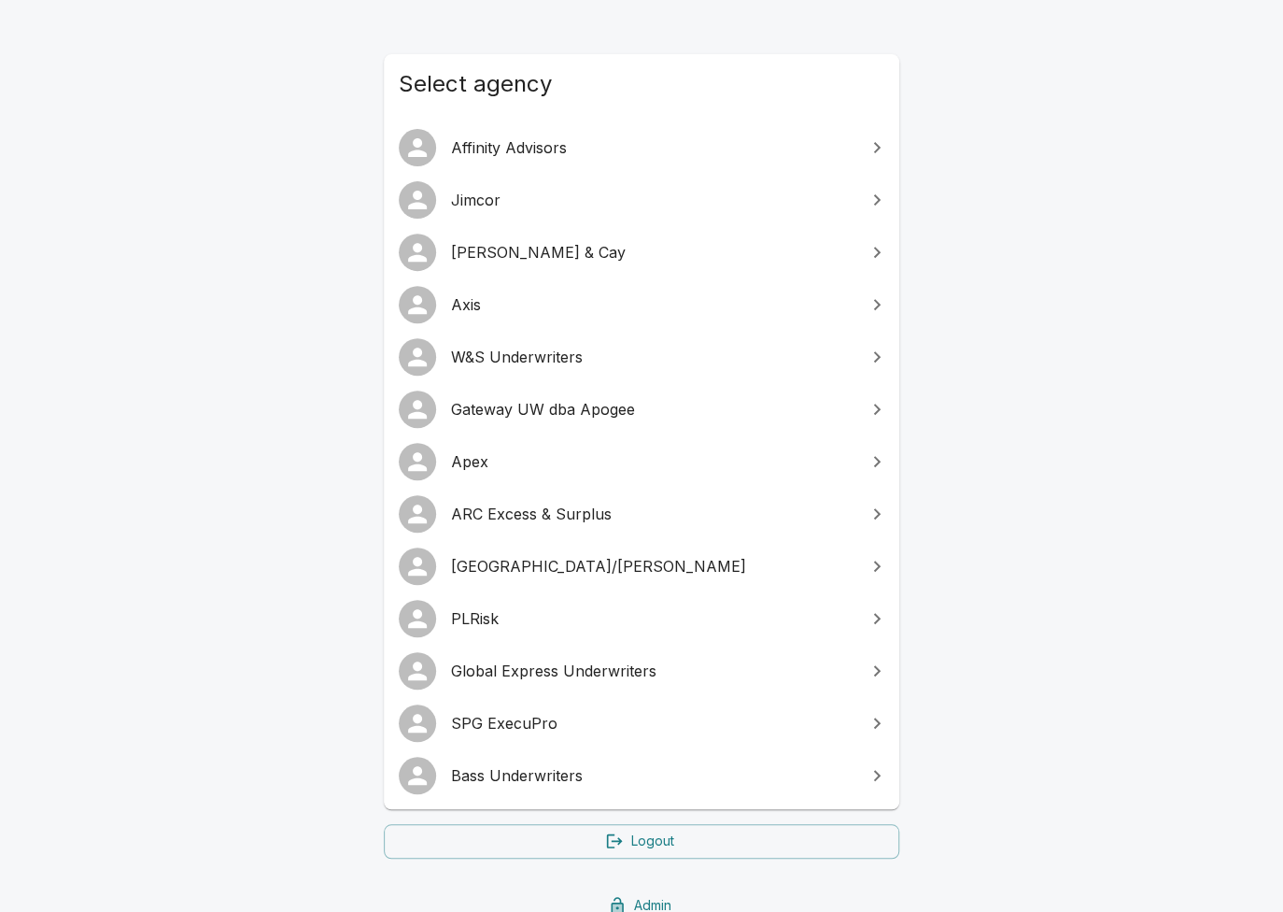
scroll to position [167, 0]
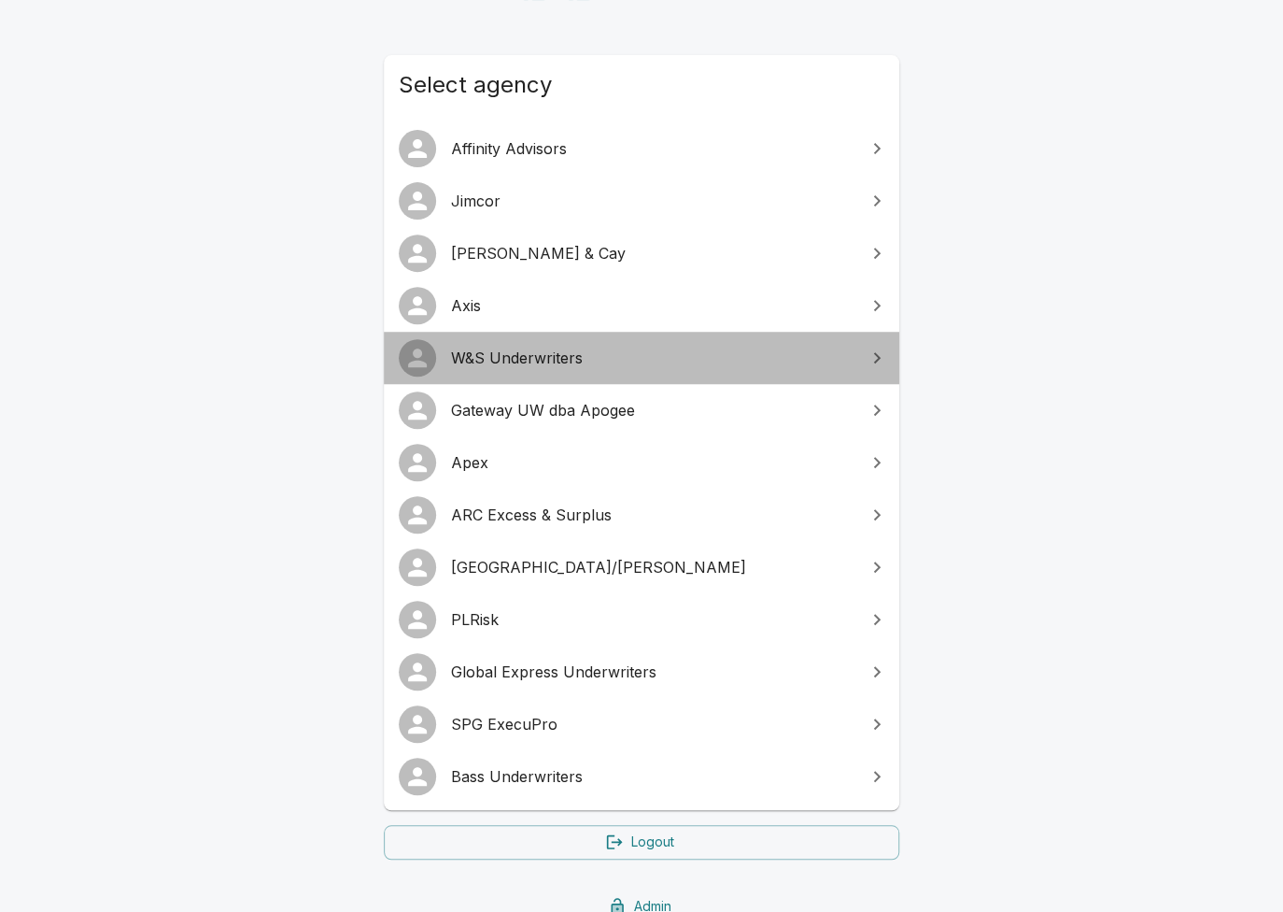
click at [582, 368] on span "W&S Underwriters" at bounding box center [652, 357] width 403 height 22
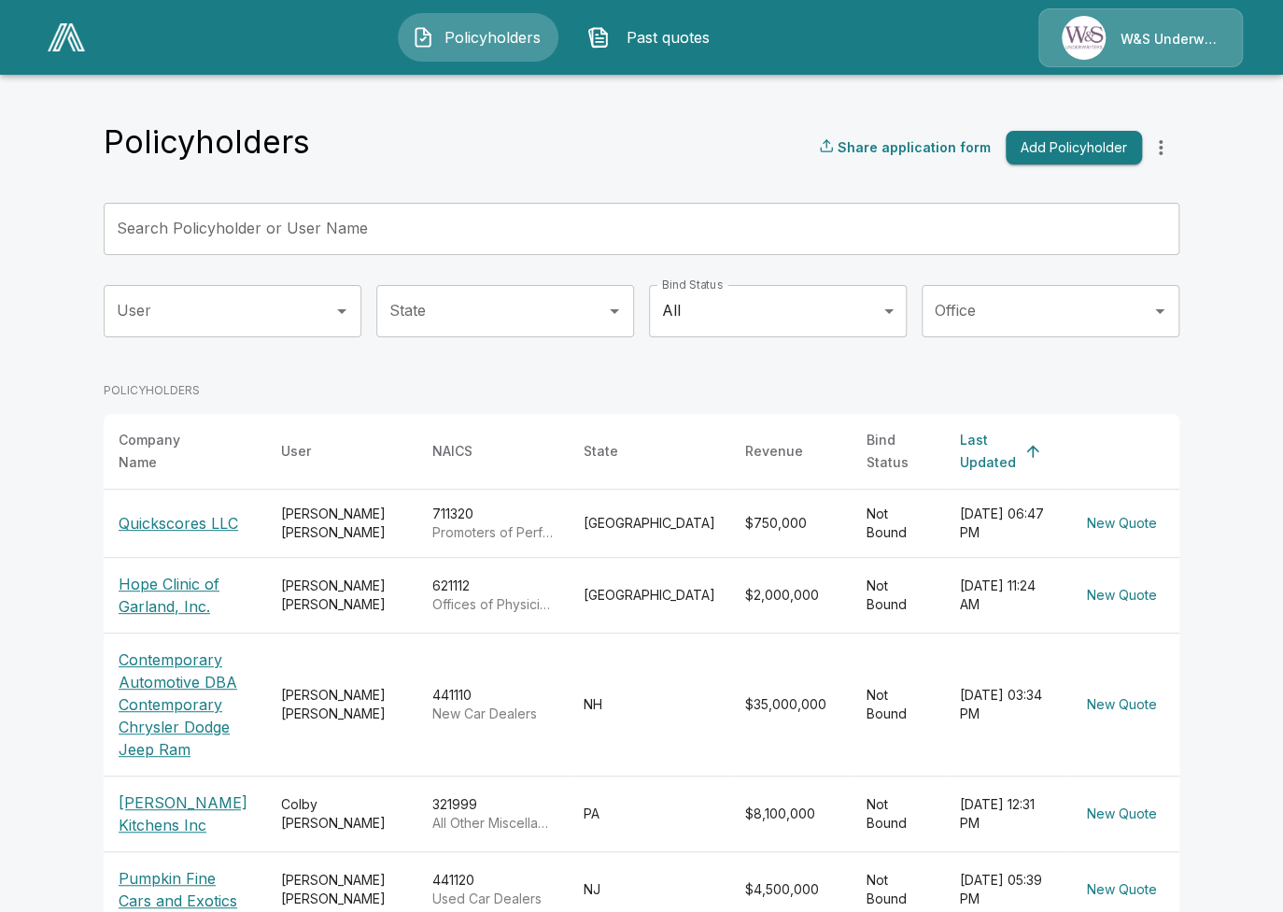
click at [388, 236] on input "Search Policyholder or User Name" at bounding box center [631, 229] width 1055 height 52
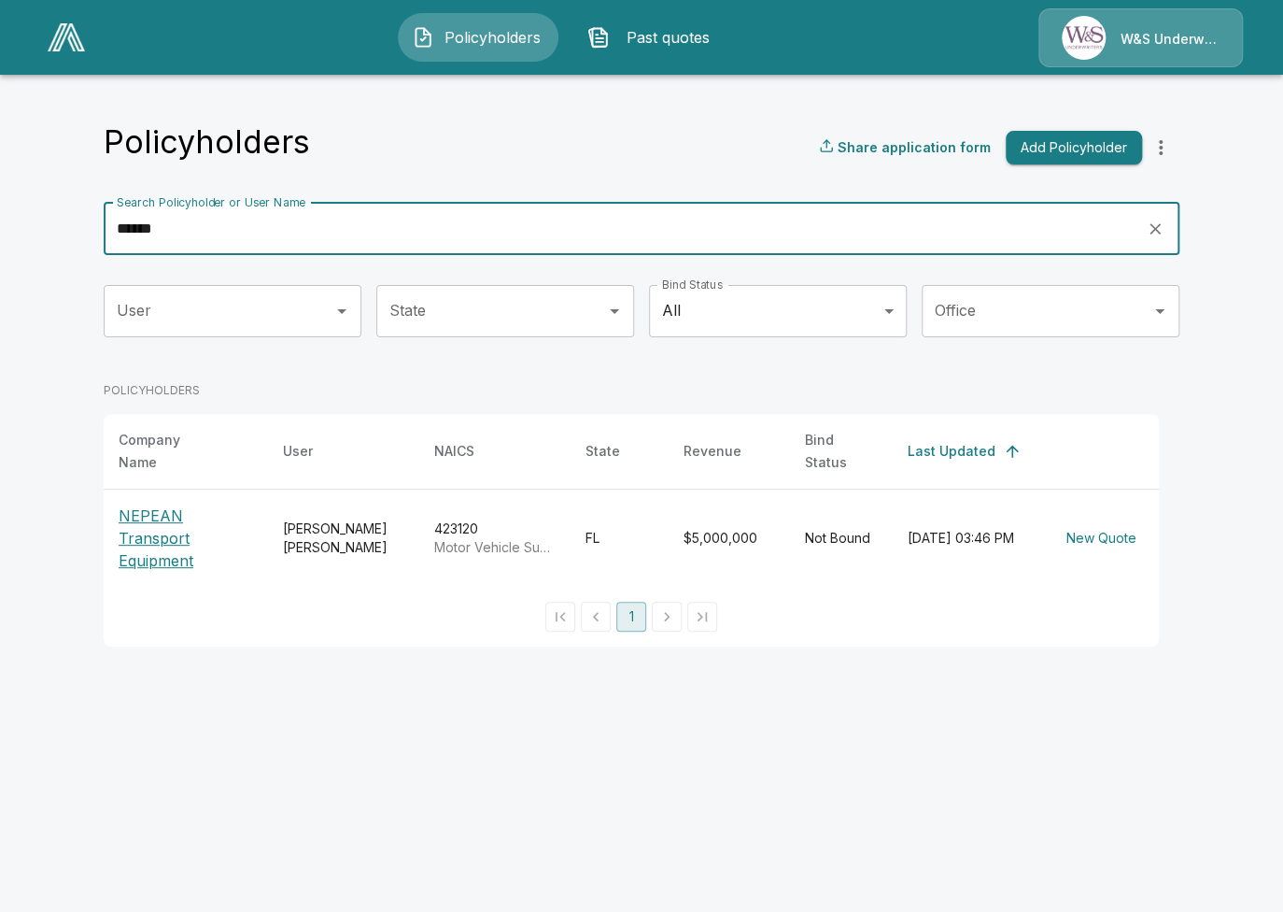
type input "******"
click at [163, 516] on p "NEPEAN Transport Equipment" at bounding box center [186, 537] width 134 height 67
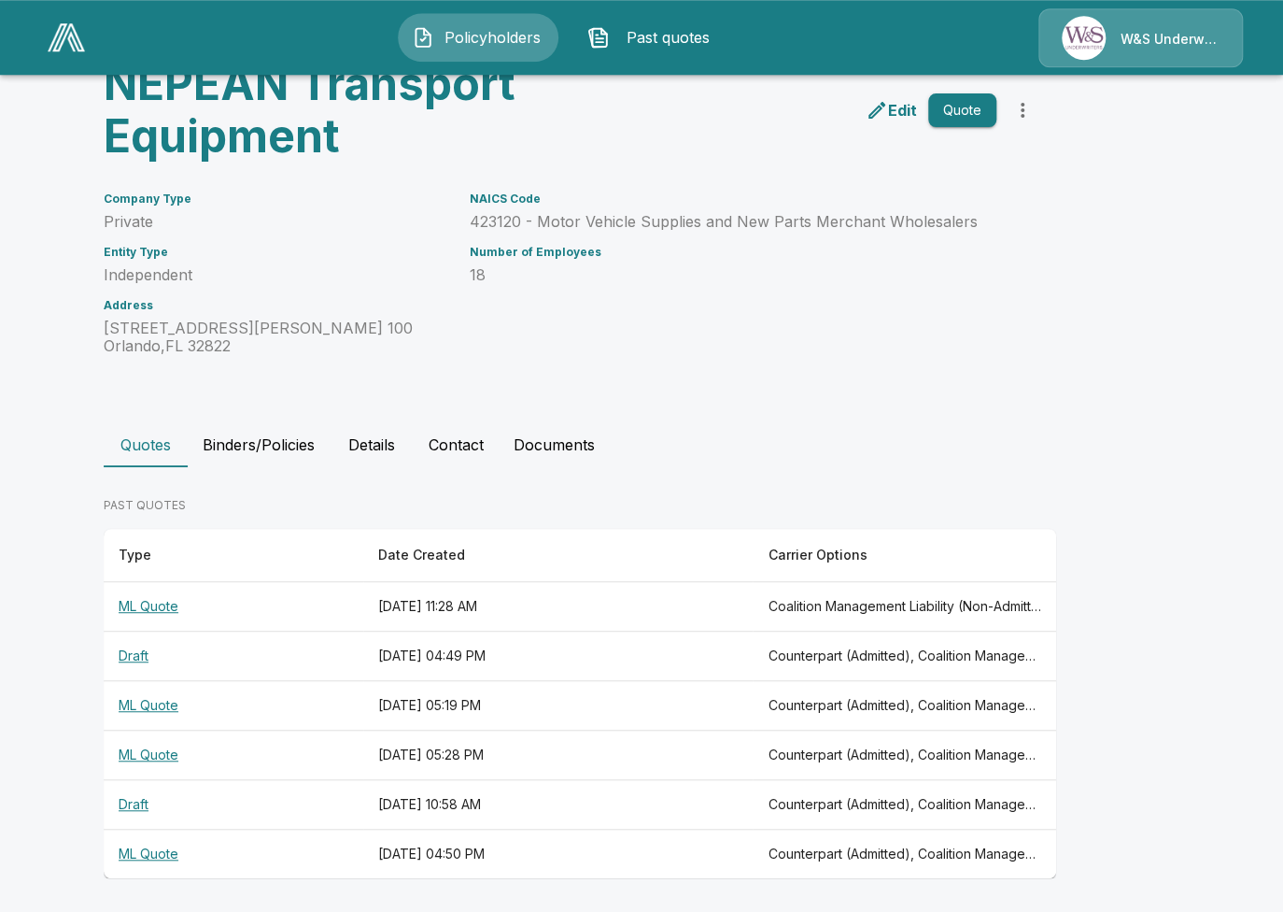
scroll to position [138, 0]
click at [690, 587] on th "[DATE] 11:28 AM" at bounding box center [557, 605] width 389 height 49
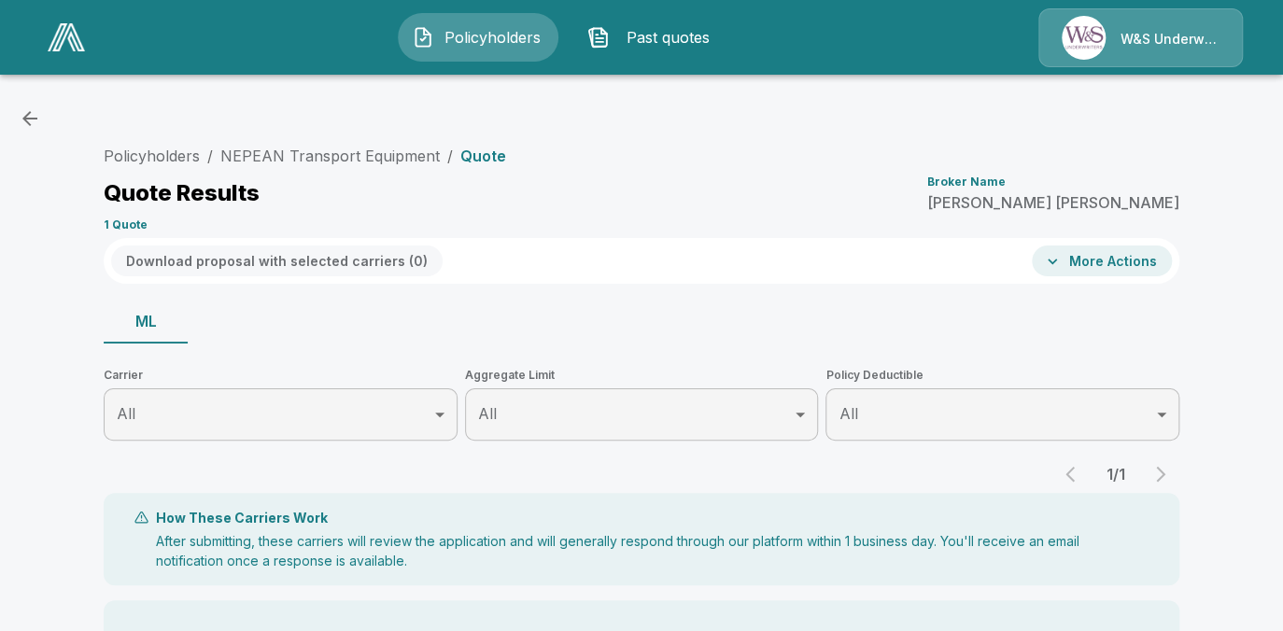
click at [499, 41] on span "Policyholders" at bounding box center [493, 37] width 103 height 22
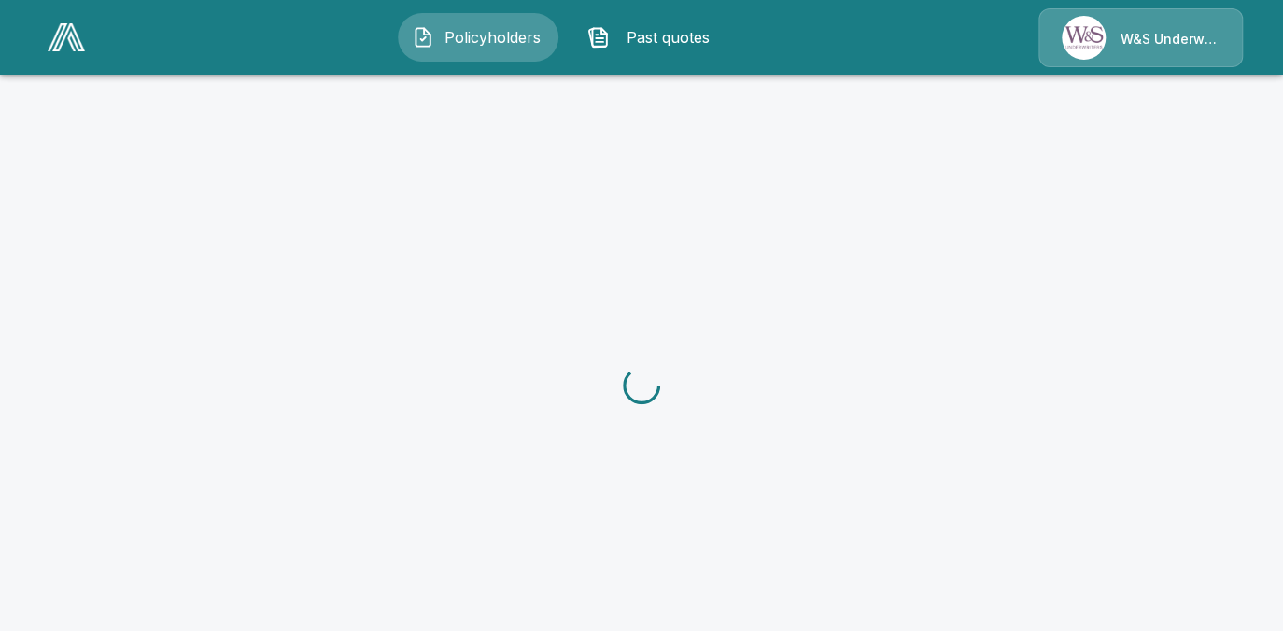
click at [69, 42] on img at bounding box center [66, 37] width 37 height 28
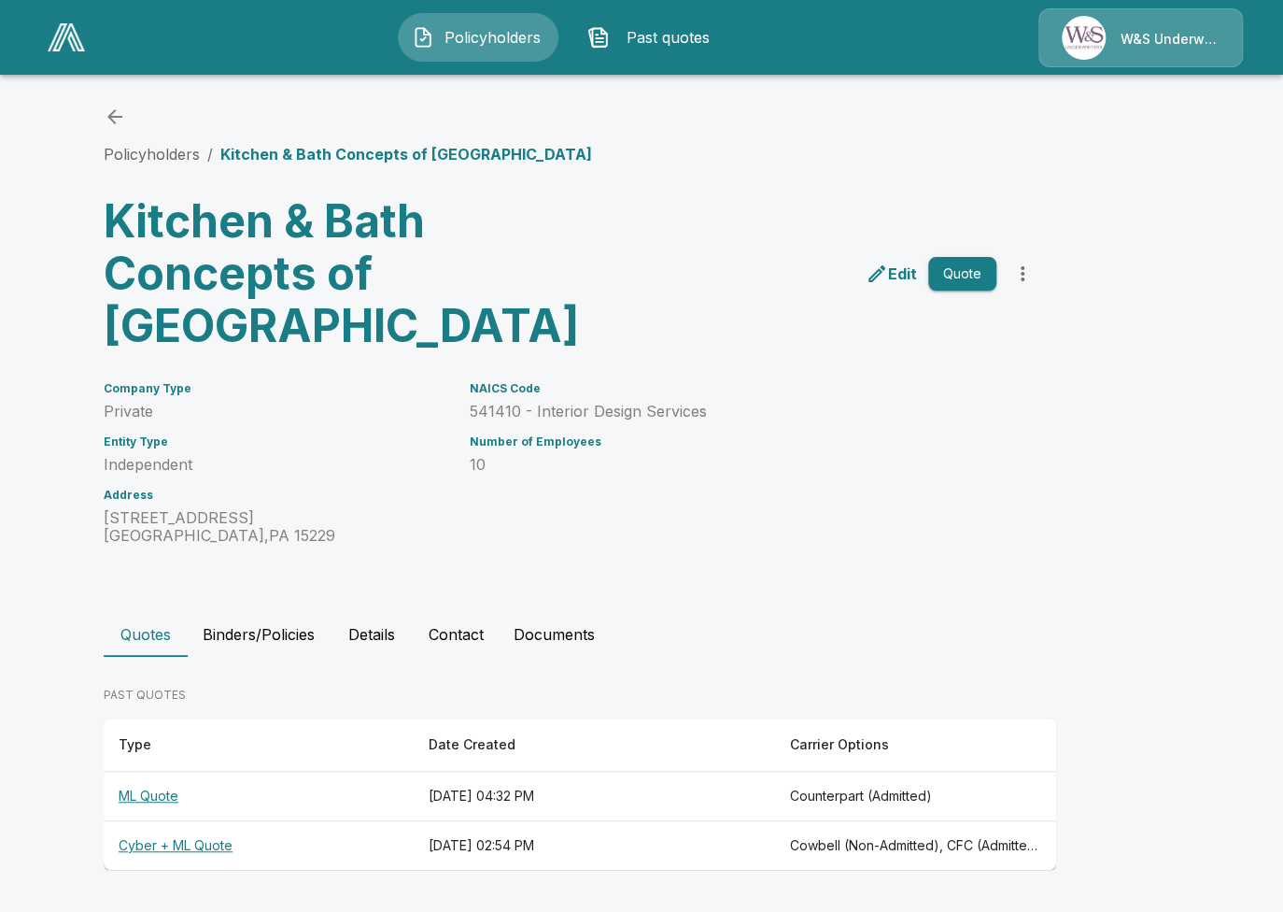
click at [457, 803] on th "[DATE] 04:32 PM" at bounding box center [593, 795] width 361 height 49
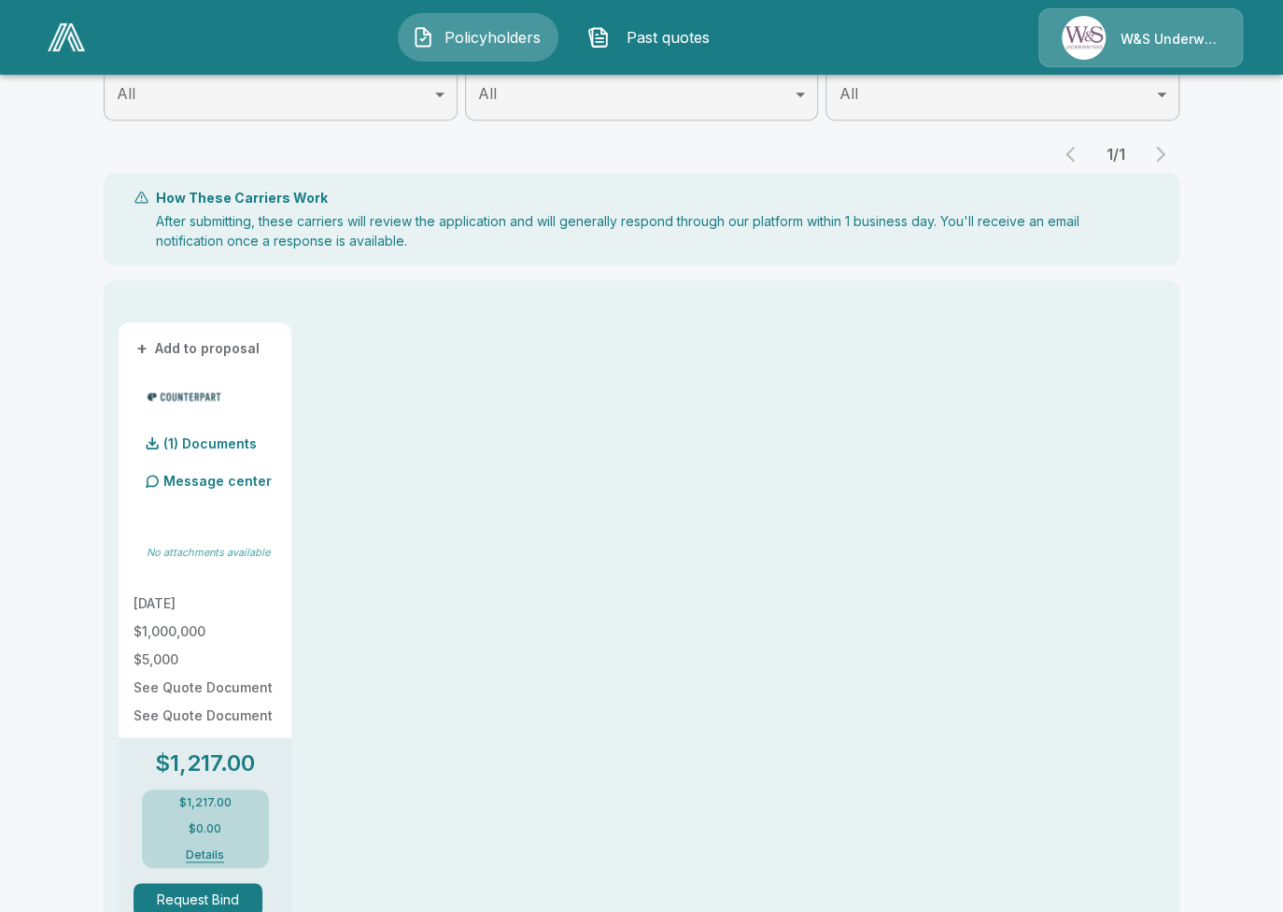
scroll to position [319, 0]
click at [219, 443] on p "(1) Documents" at bounding box center [209, 444] width 93 height 13
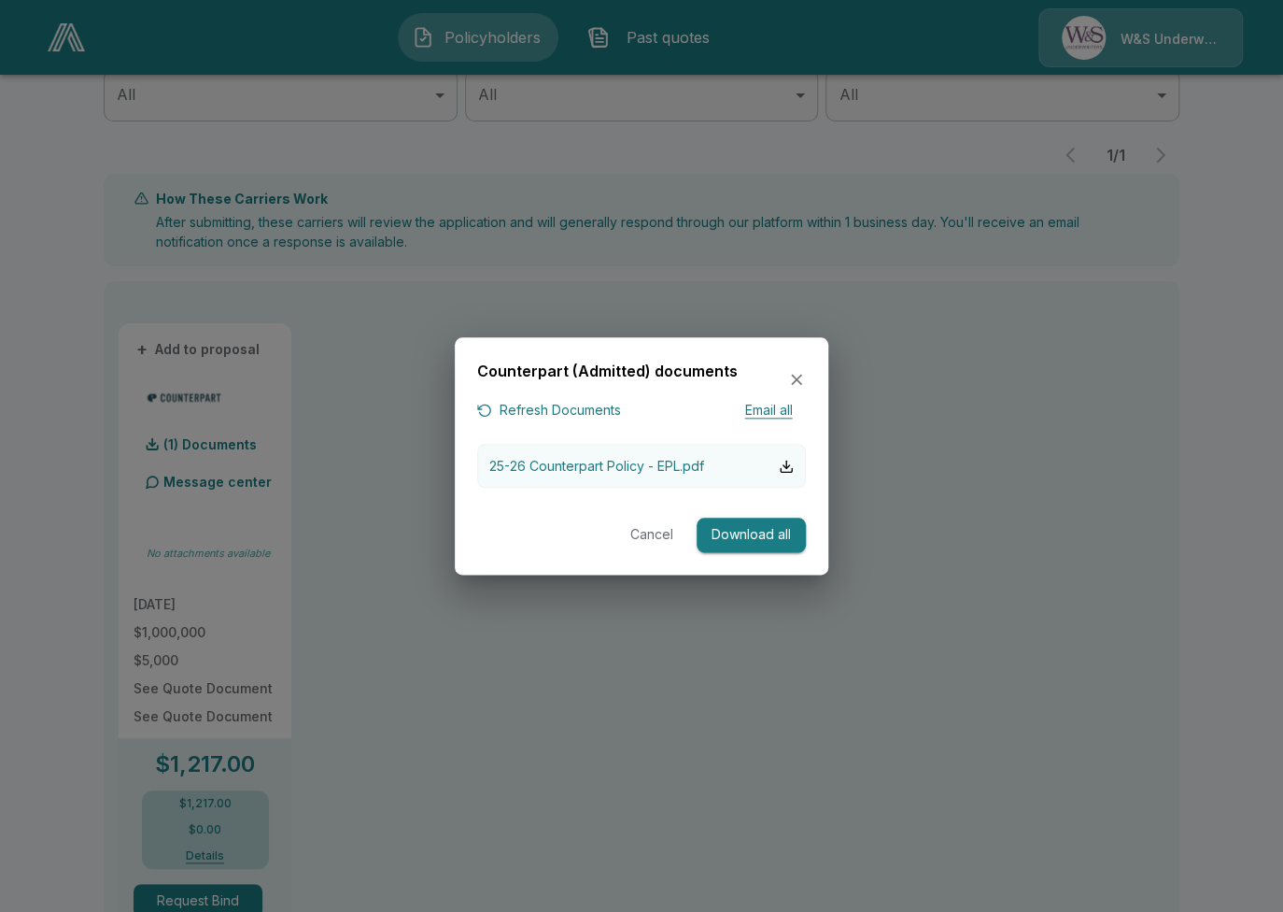
click at [566, 462] on p "25-26 Counterpart Policy - EPL.pdf" at bounding box center [596, 466] width 215 height 20
click at [425, 668] on div at bounding box center [641, 456] width 1283 height 912
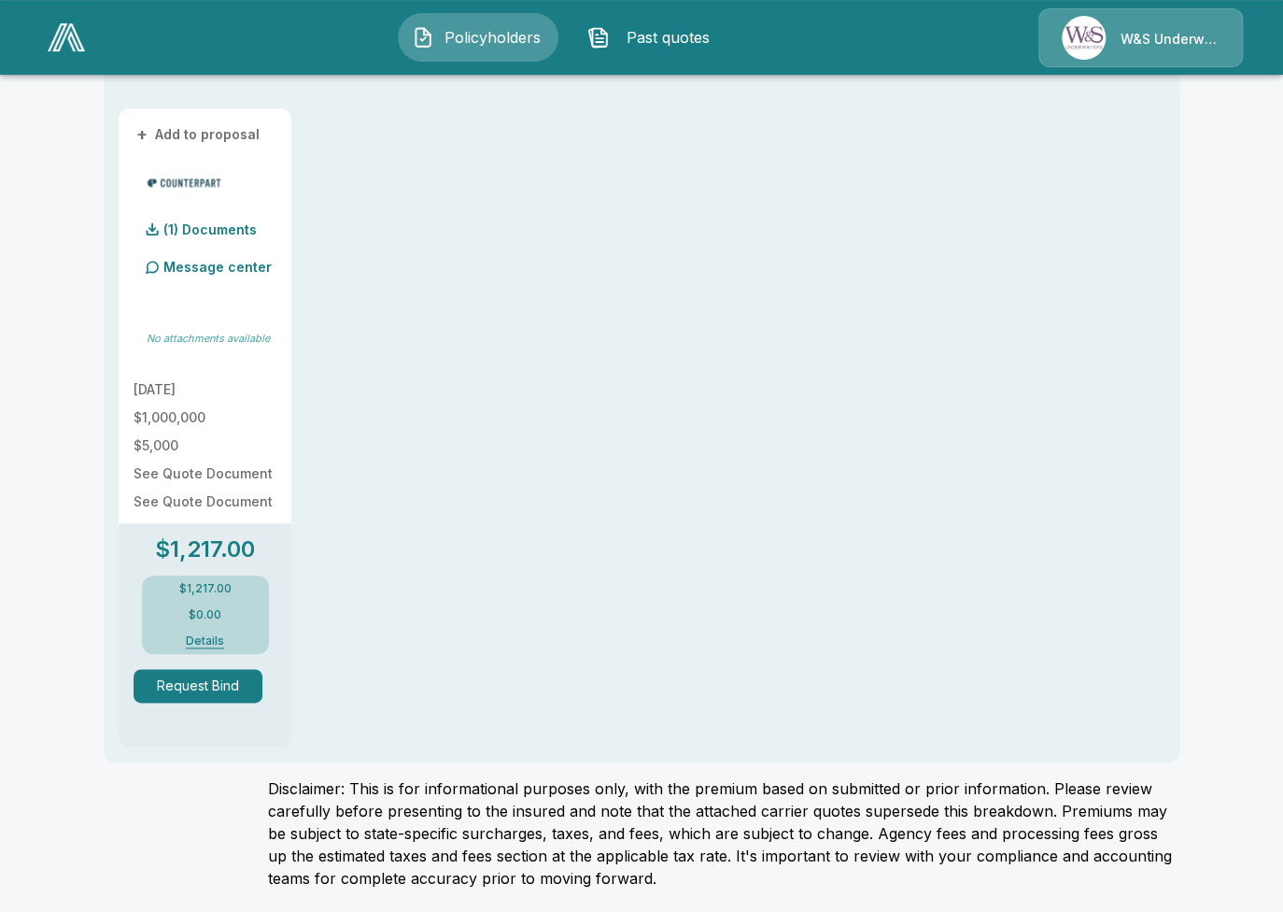
scroll to position [534, 0]
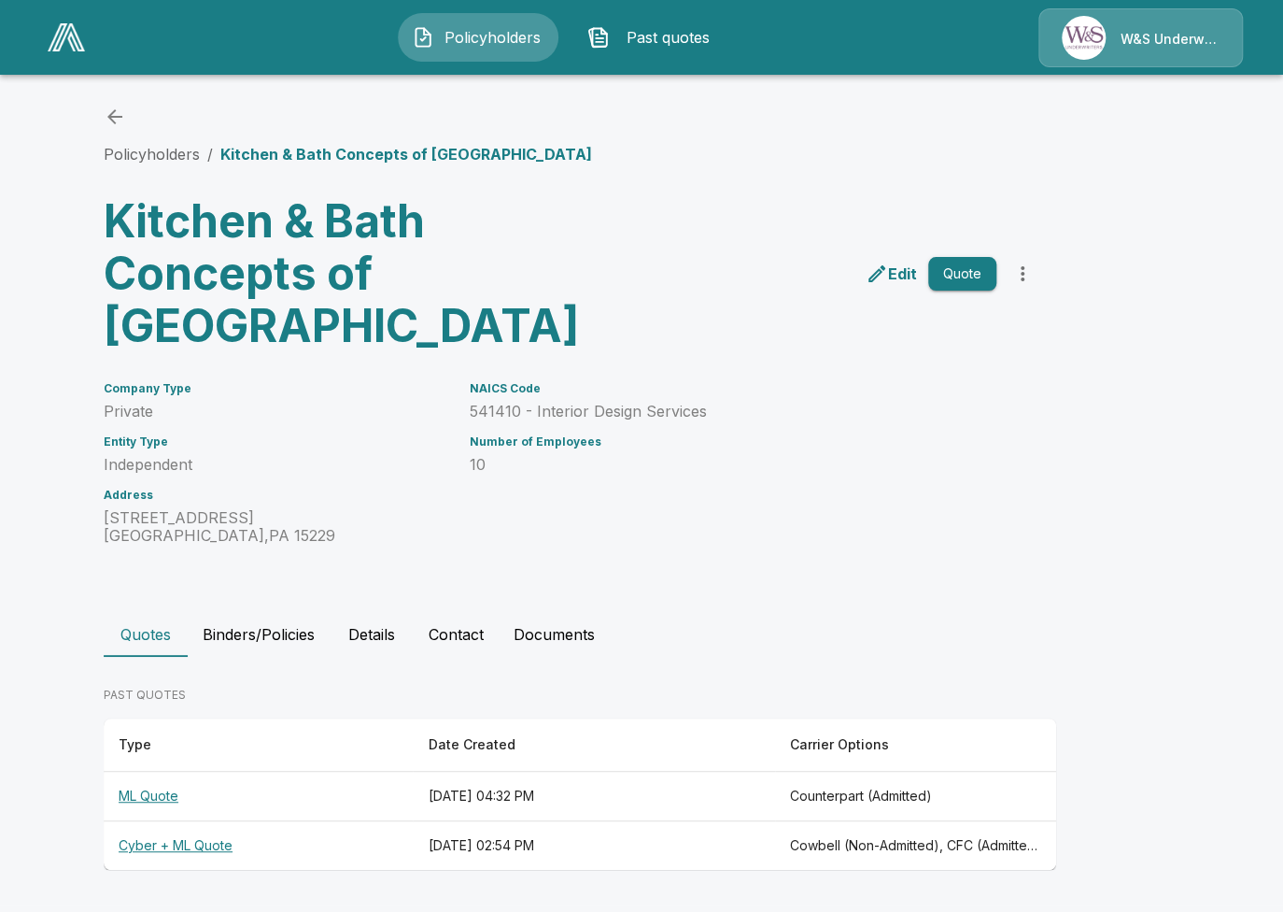
click at [413, 833] on th "August 6, 2025 at 02:54 PM" at bounding box center [593, 845] width 361 height 49
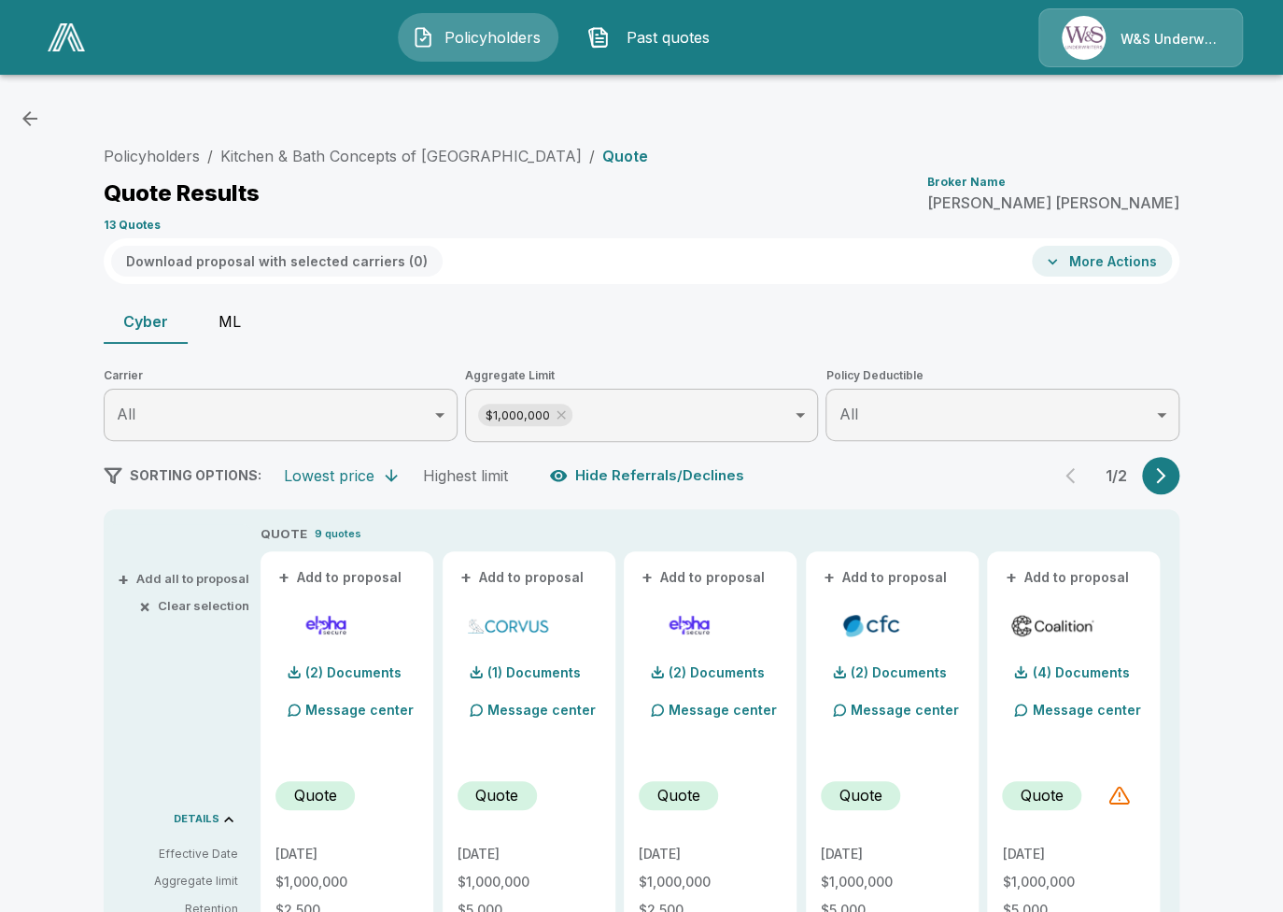
click at [200, 326] on button "ML" at bounding box center [230, 321] width 84 height 45
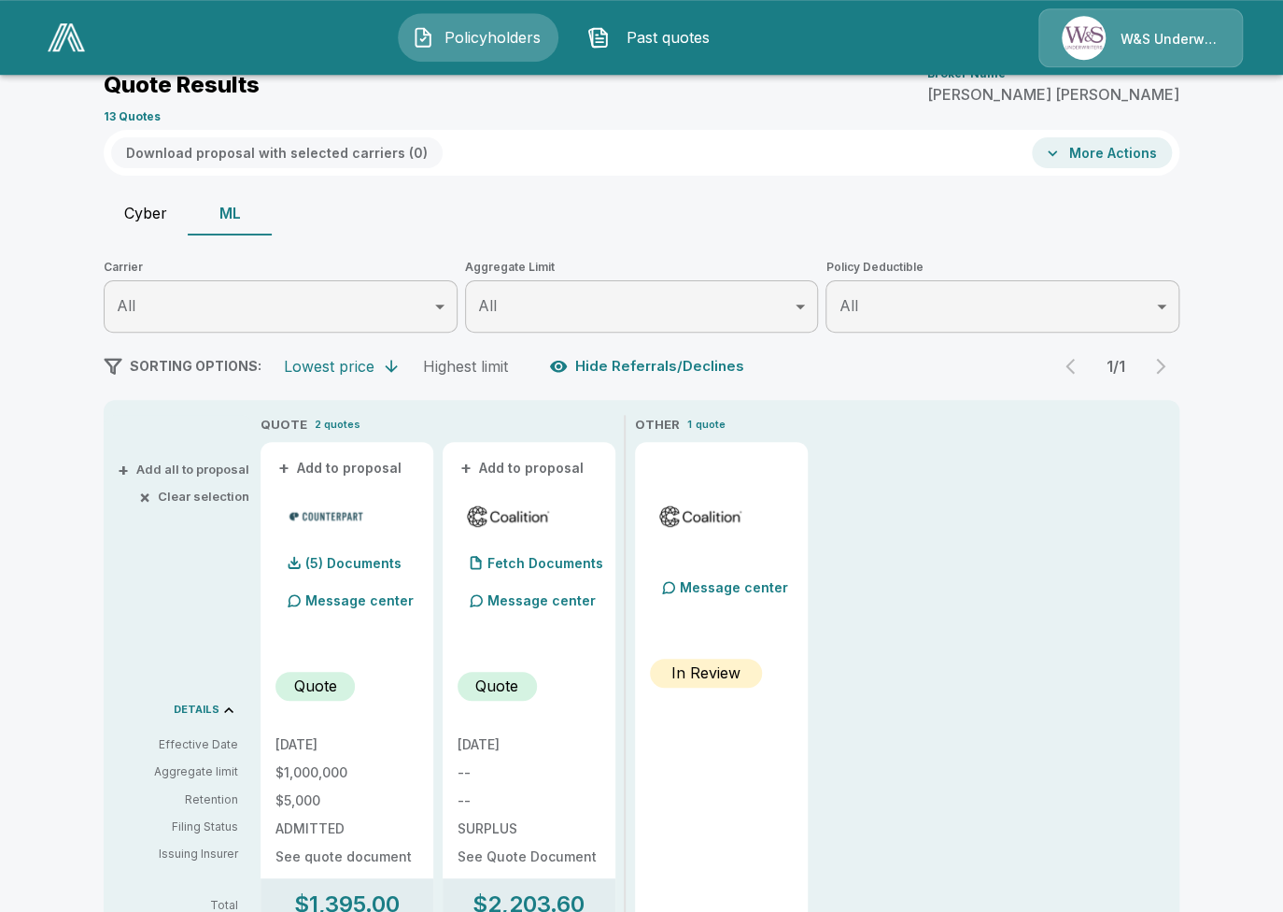
scroll to position [107, 0]
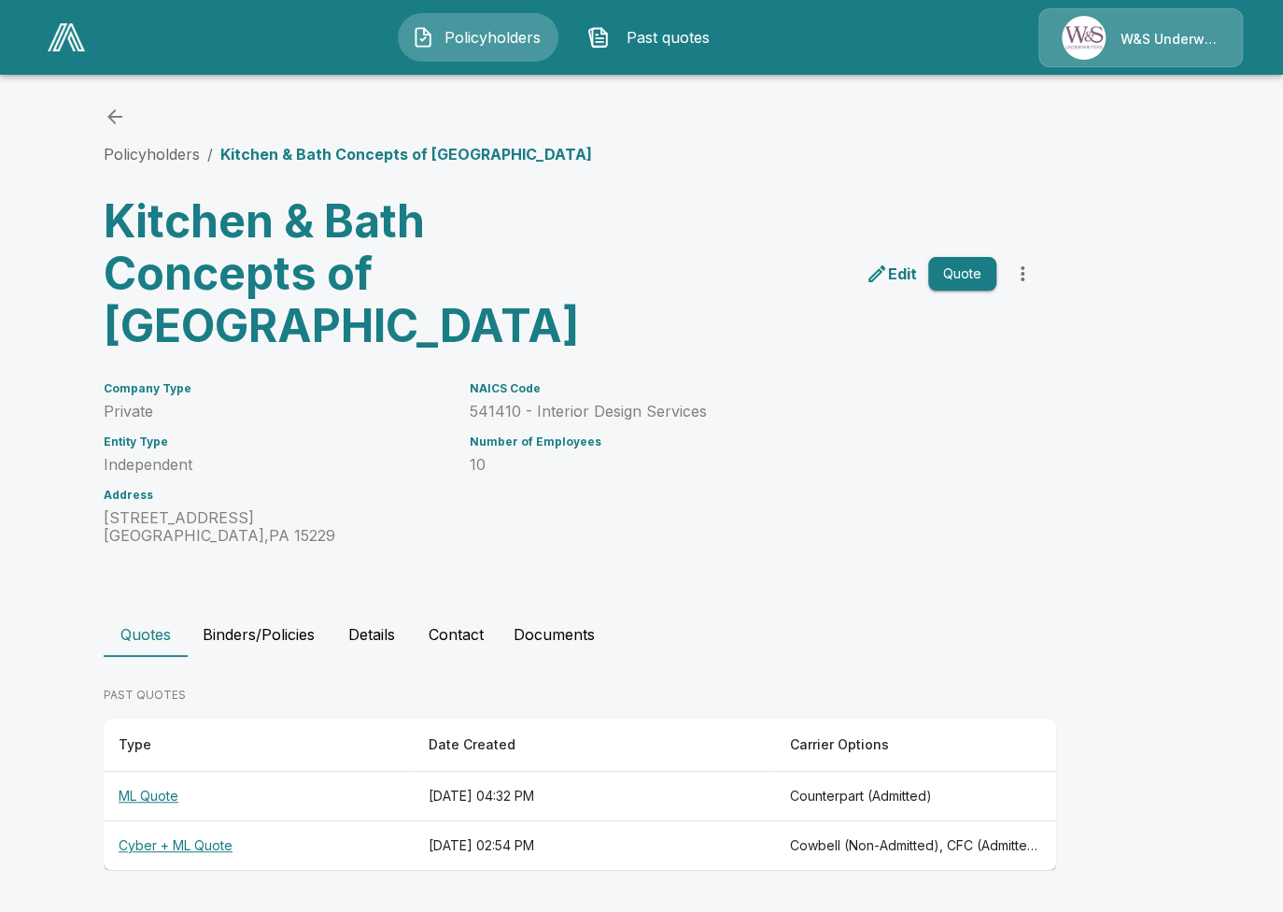
click at [279, 807] on th "ML Quote" at bounding box center [258, 795] width 309 height 49
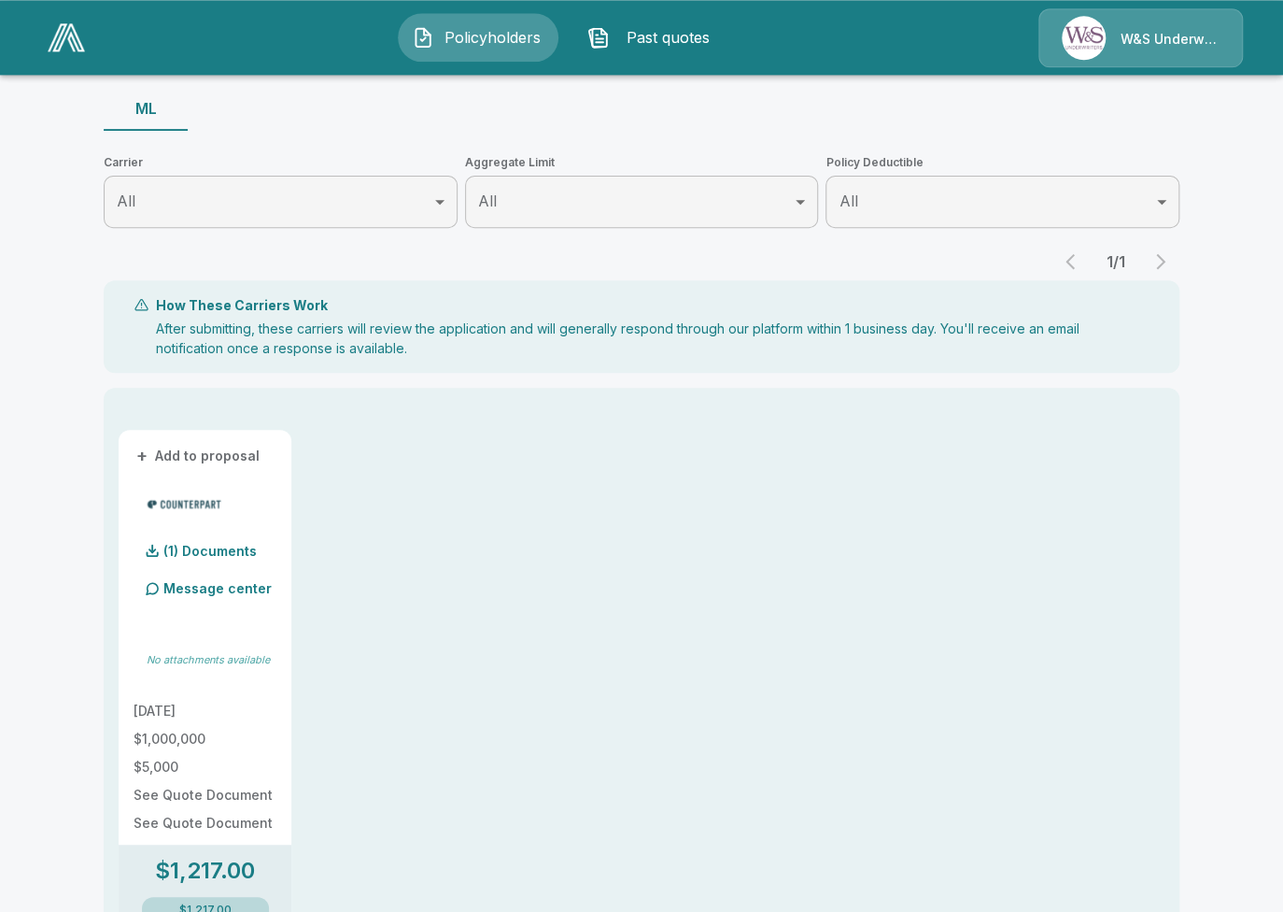
scroll to position [212, 0]
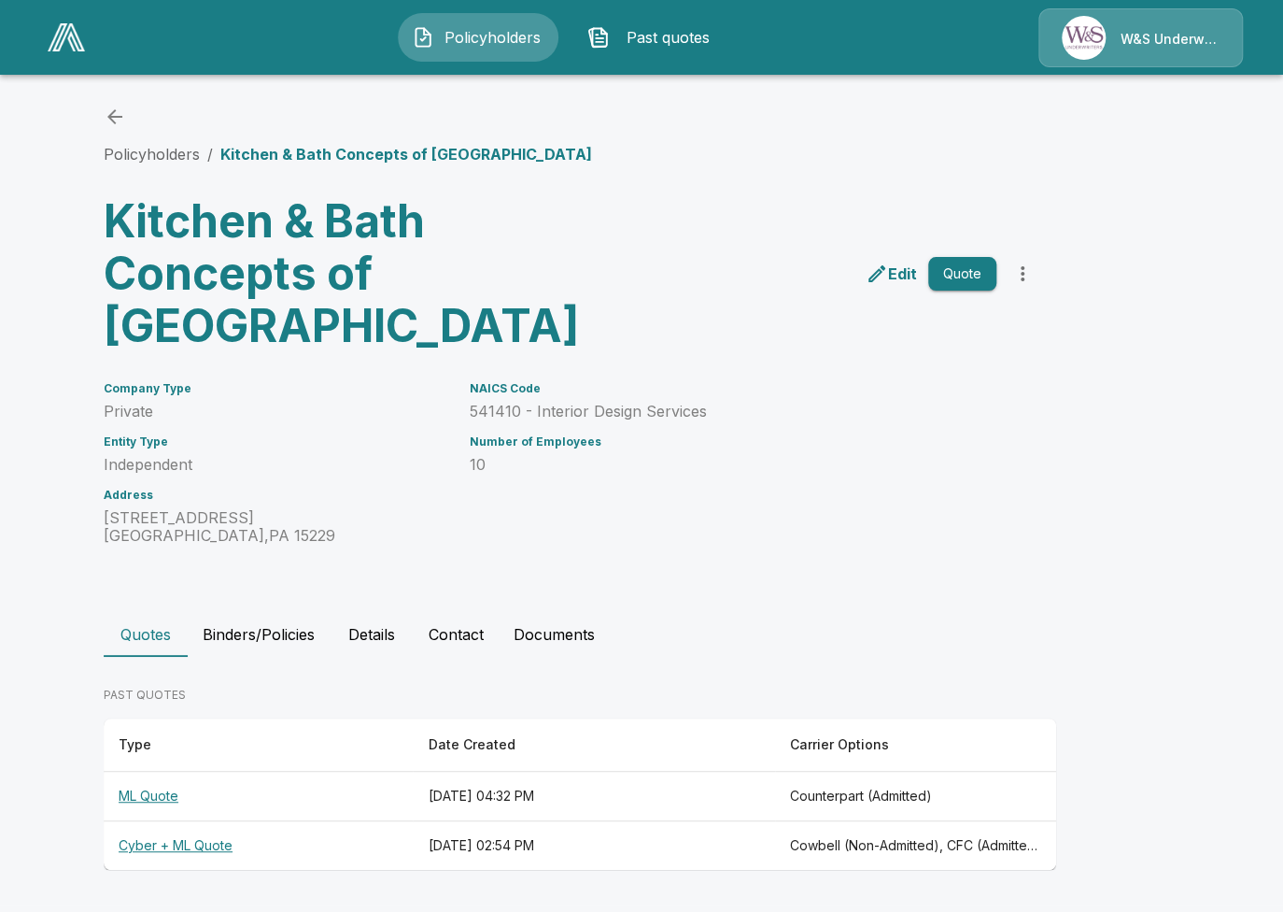
click at [308, 841] on th "Cyber + ML Quote" at bounding box center [258, 845] width 309 height 49
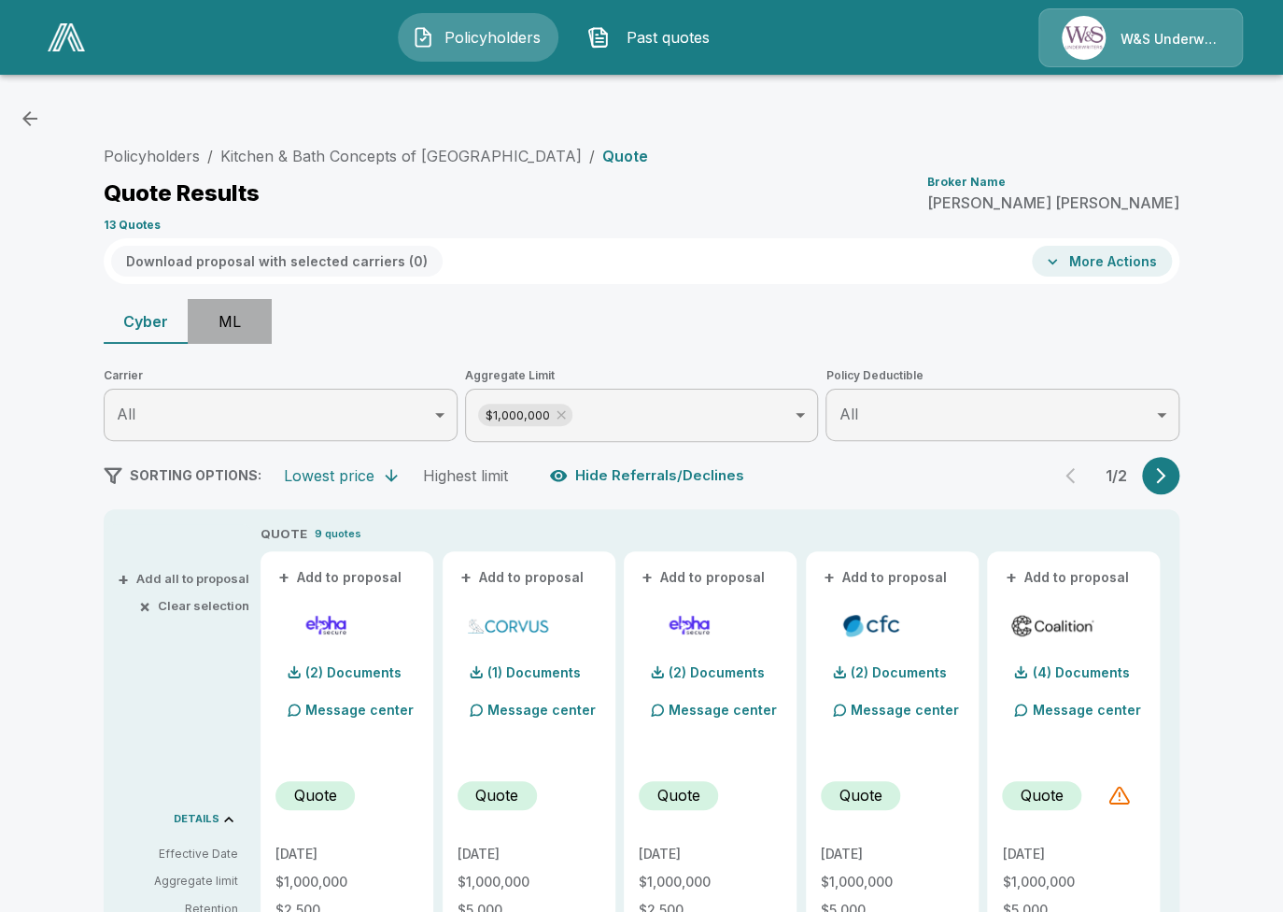
click at [219, 305] on button "ML" at bounding box center [230, 321] width 84 height 45
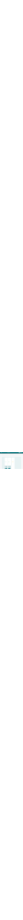
scroll to position [252, 0]
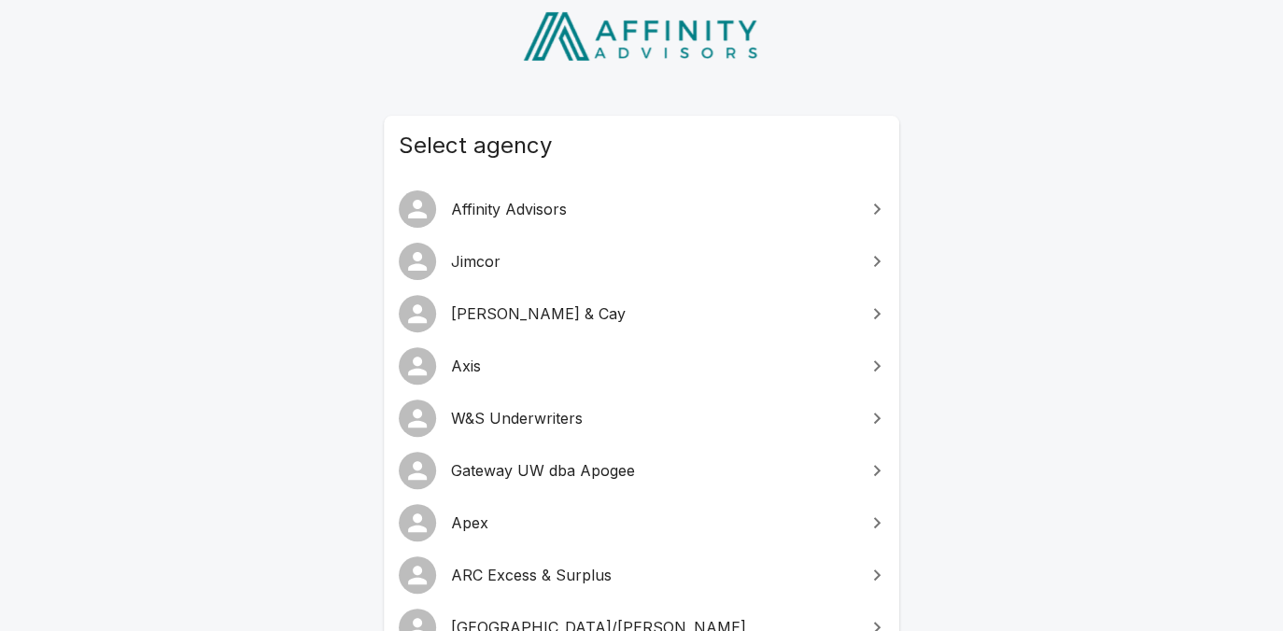
scroll to position [107, 0]
click at [367, 245] on div "Select agency Affinity Advisors [PERSON_NAME] & Cay Axis W&S Underwriters Gatew…" at bounding box center [641, 486] width 560 height 1038
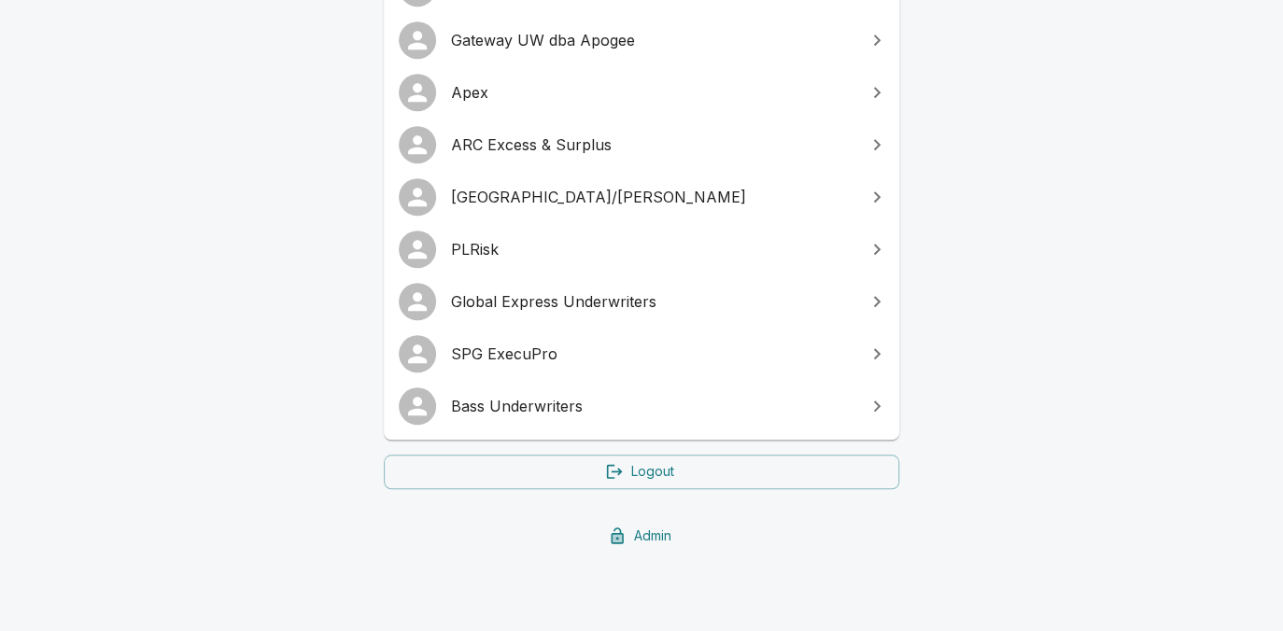
scroll to position [538, 0]
click at [570, 346] on span "SPG ExecuPro" at bounding box center [652, 353] width 403 height 22
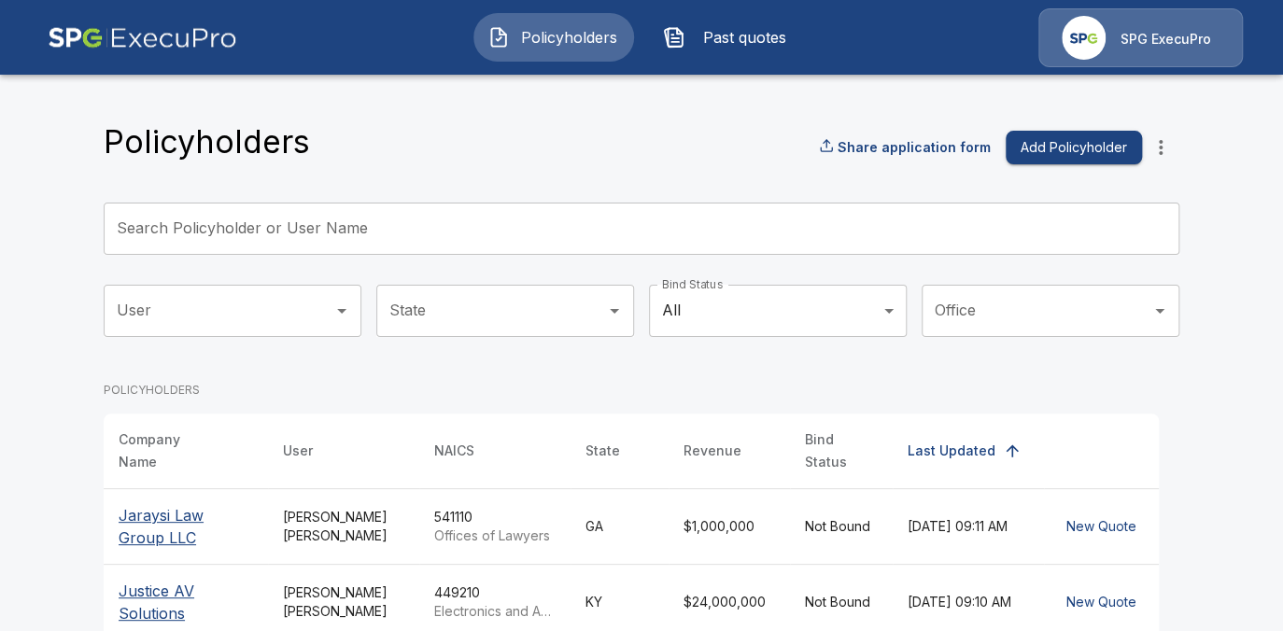
click at [346, 214] on input "Search Policyholder or User Name" at bounding box center [631, 229] width 1055 height 52
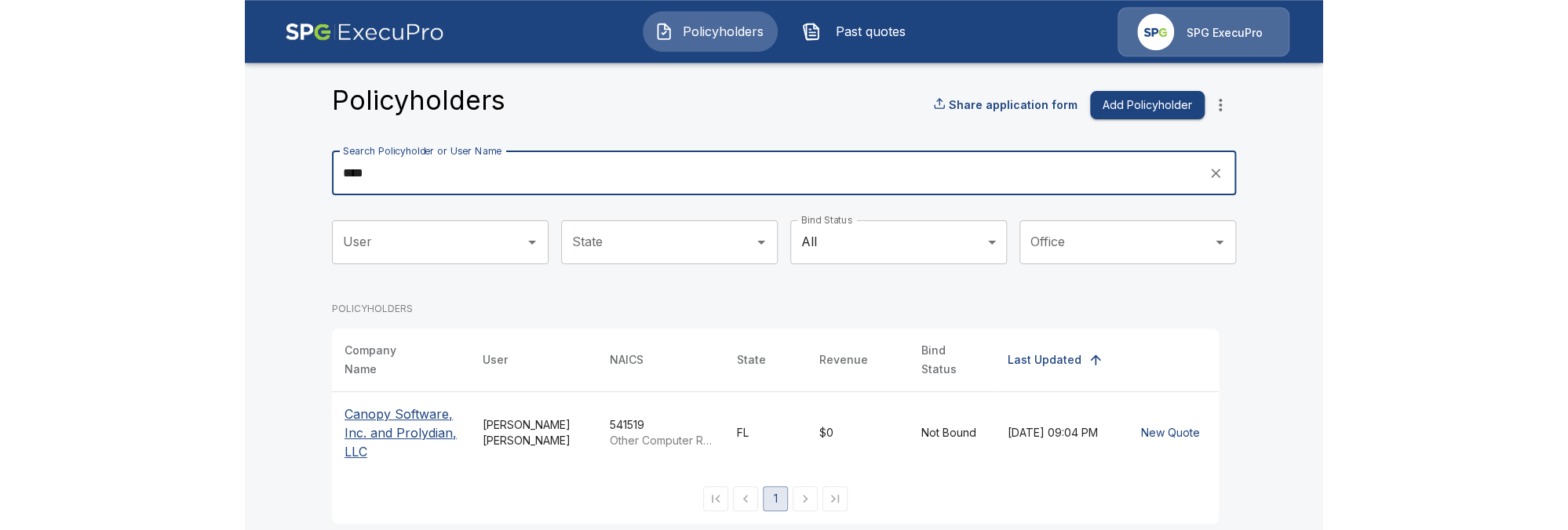
scroll to position [22, 0]
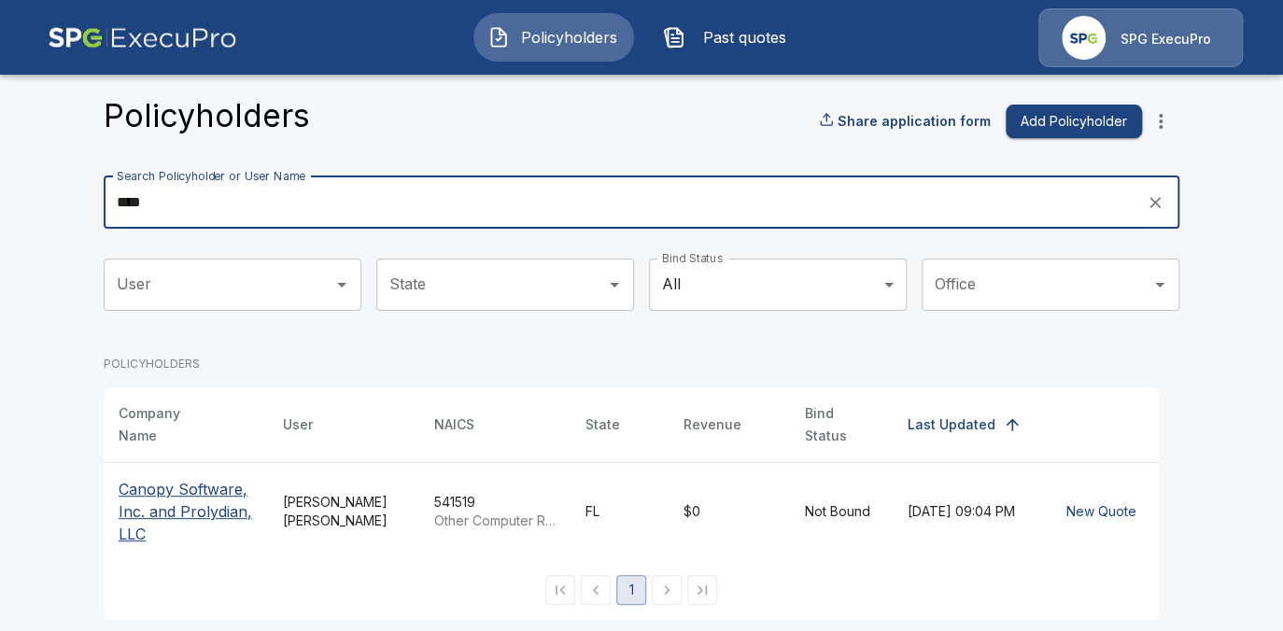
type input "****"
click at [185, 196] on input "****" at bounding box center [619, 203] width 1030 height 52
click at [184, 196] on input "****" at bounding box center [619, 203] width 1030 height 52
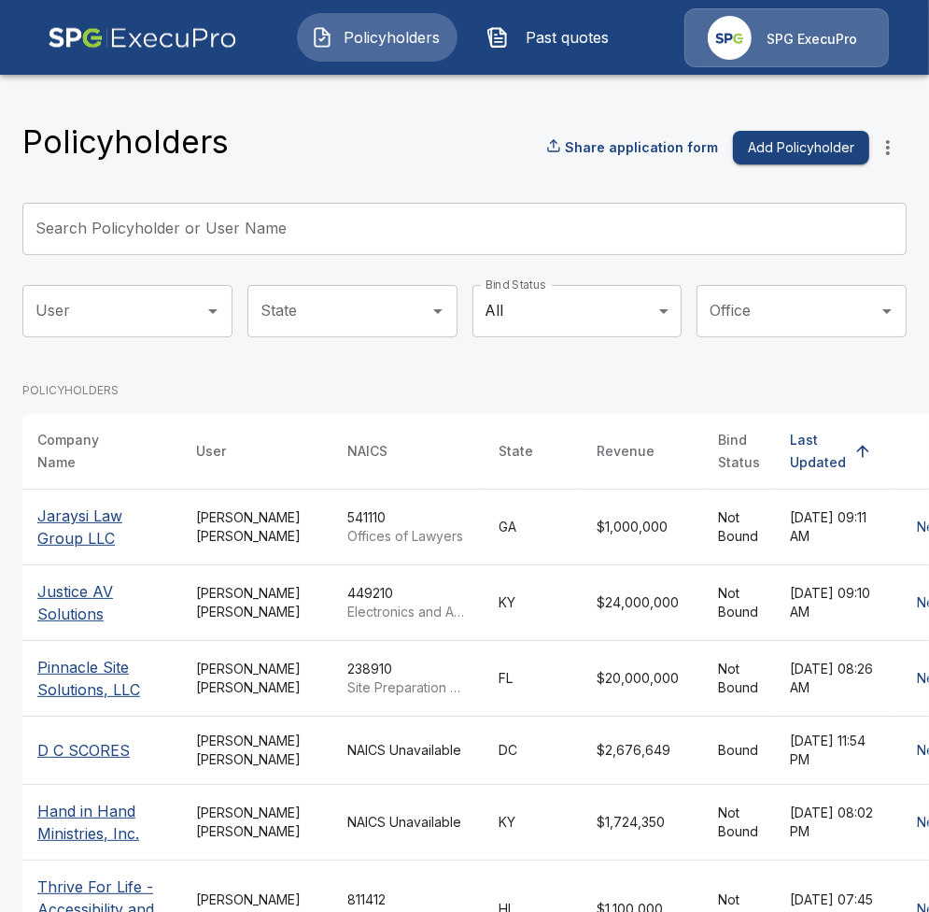
click at [353, 226] on input "Search Policyholder or User Name" at bounding box center [454, 229] width 864 height 52
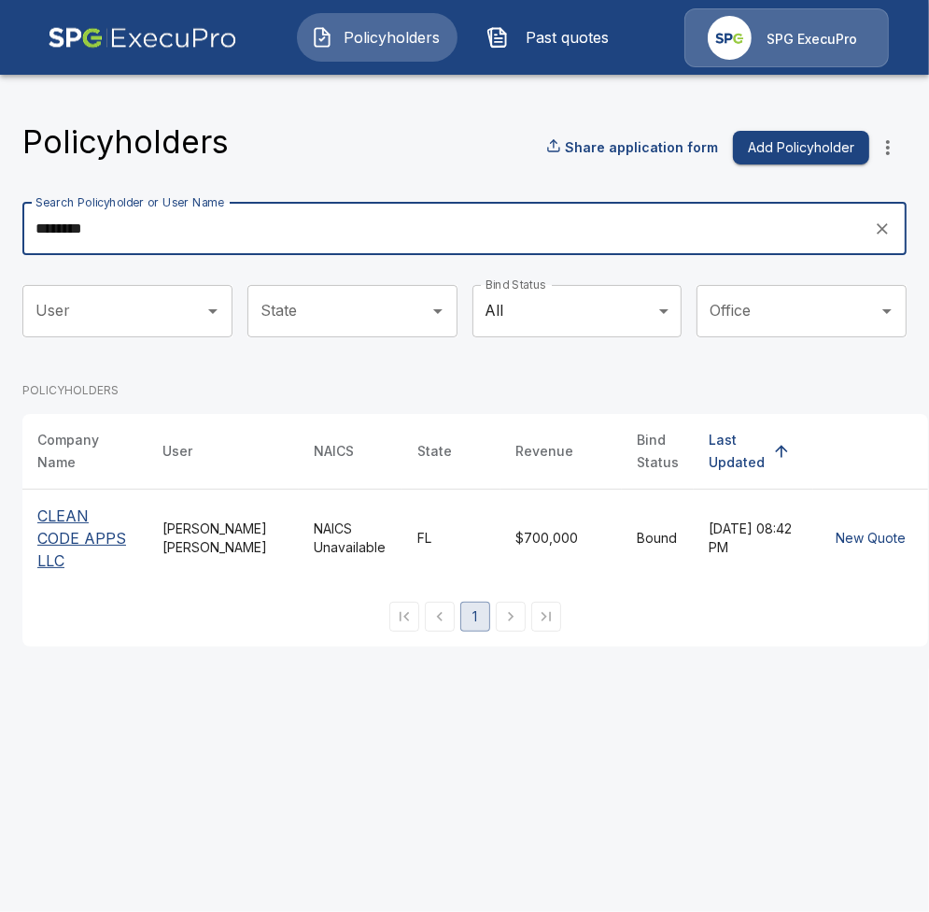
type input "********"
click at [186, 546] on div "Tricia Dietz" at bounding box center [223, 537] width 121 height 37
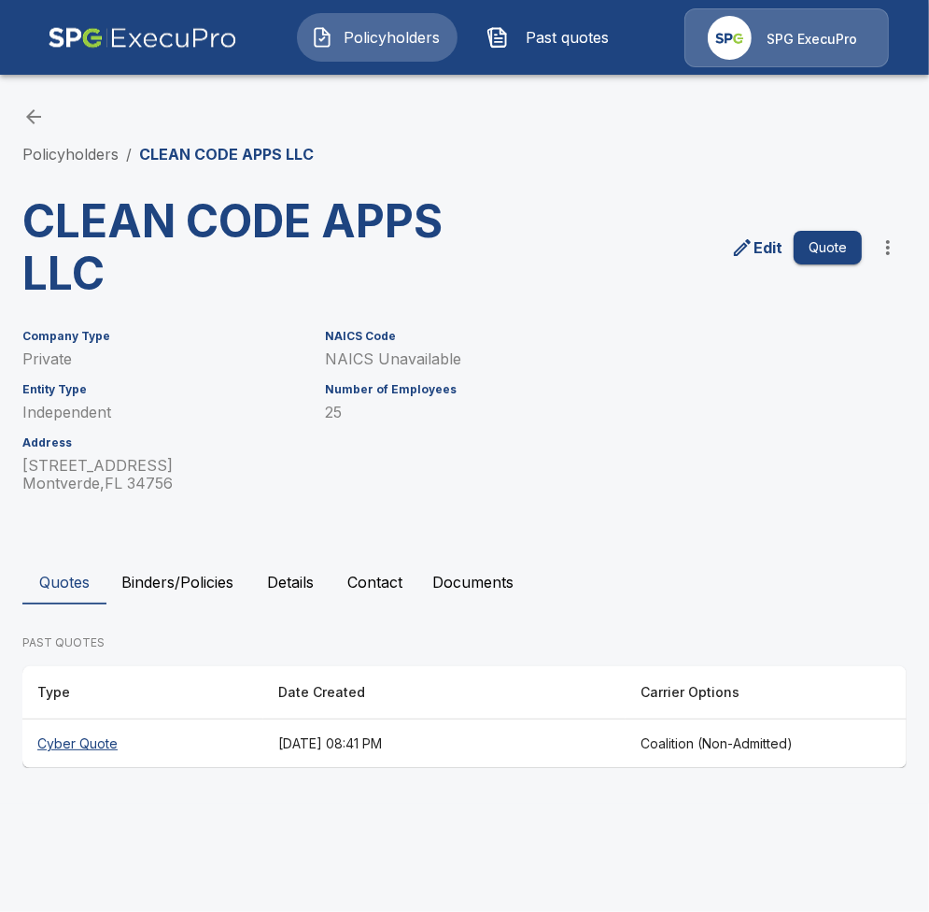
click at [501, 751] on th "[DATE] 08:41 PM" at bounding box center [443, 743] width 361 height 49
click at [90, 152] on link "Policyholders" at bounding box center [70, 154] width 96 height 19
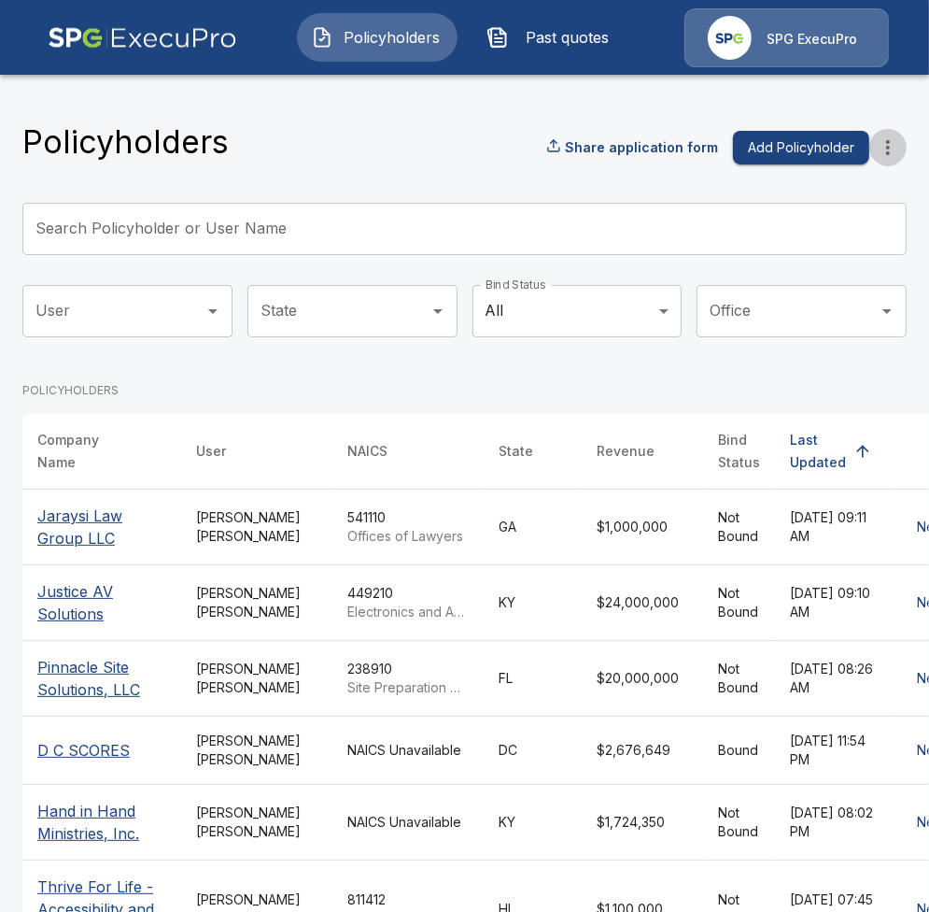
click at [889, 141] on icon "more" at bounding box center [888, 147] width 4 height 15
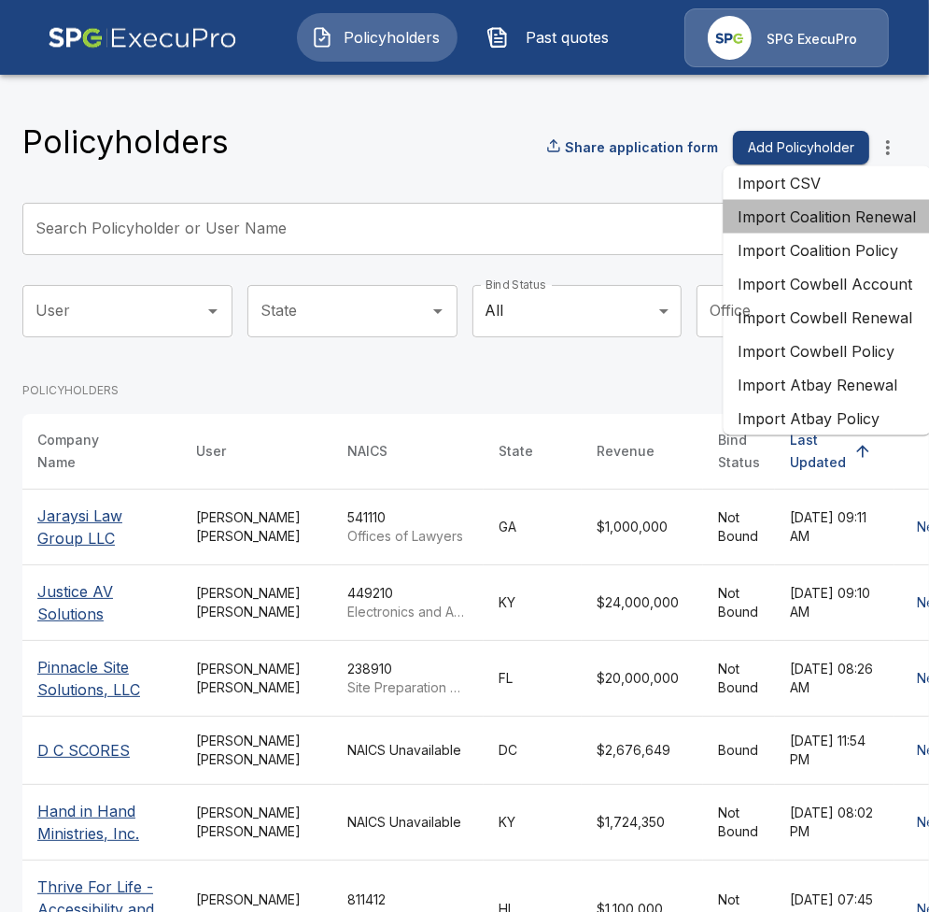
click at [856, 221] on li "Import Coalition Renewal" at bounding box center [827, 217] width 208 height 34
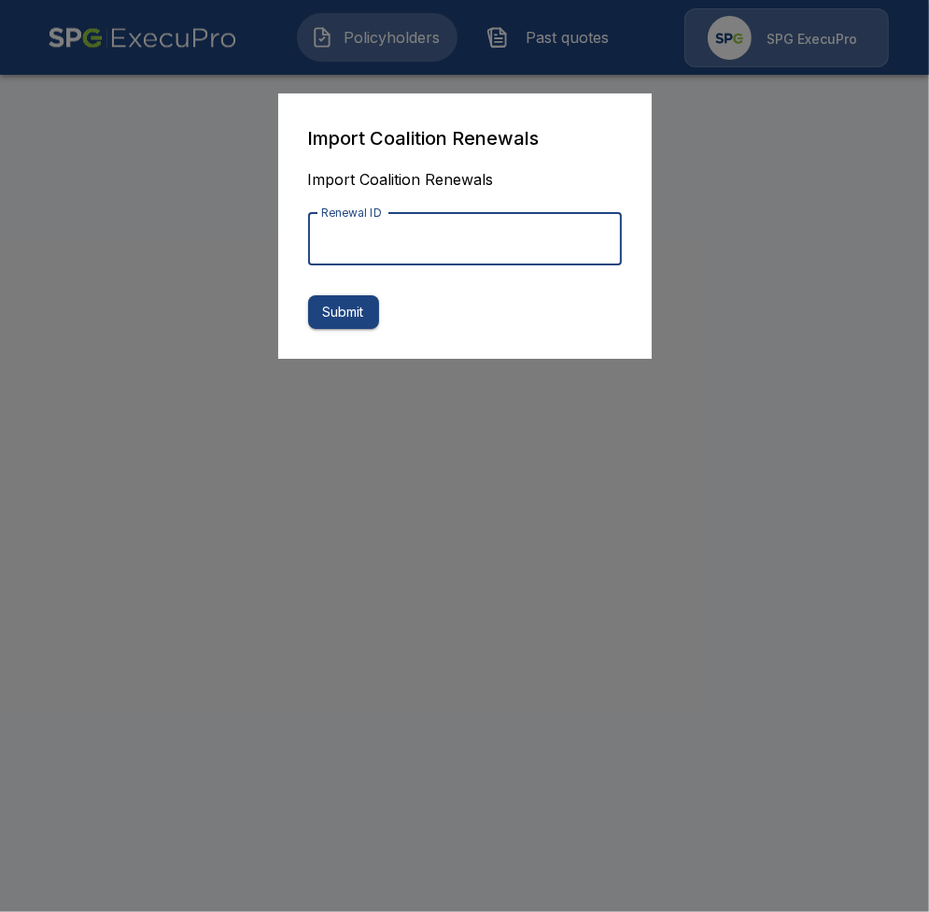
click at [529, 237] on input "Renewal ID" at bounding box center [465, 239] width 314 height 52
paste input "**********"
type input "**********"
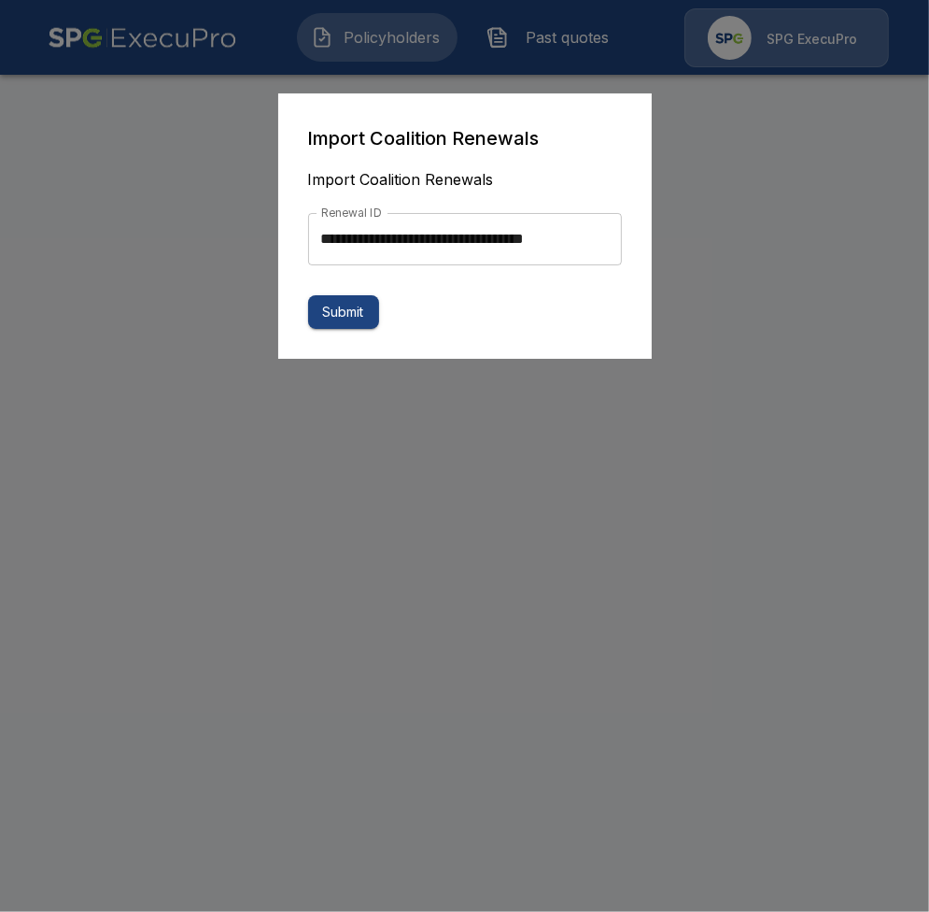
click at [728, 330] on div at bounding box center [464, 456] width 929 height 912
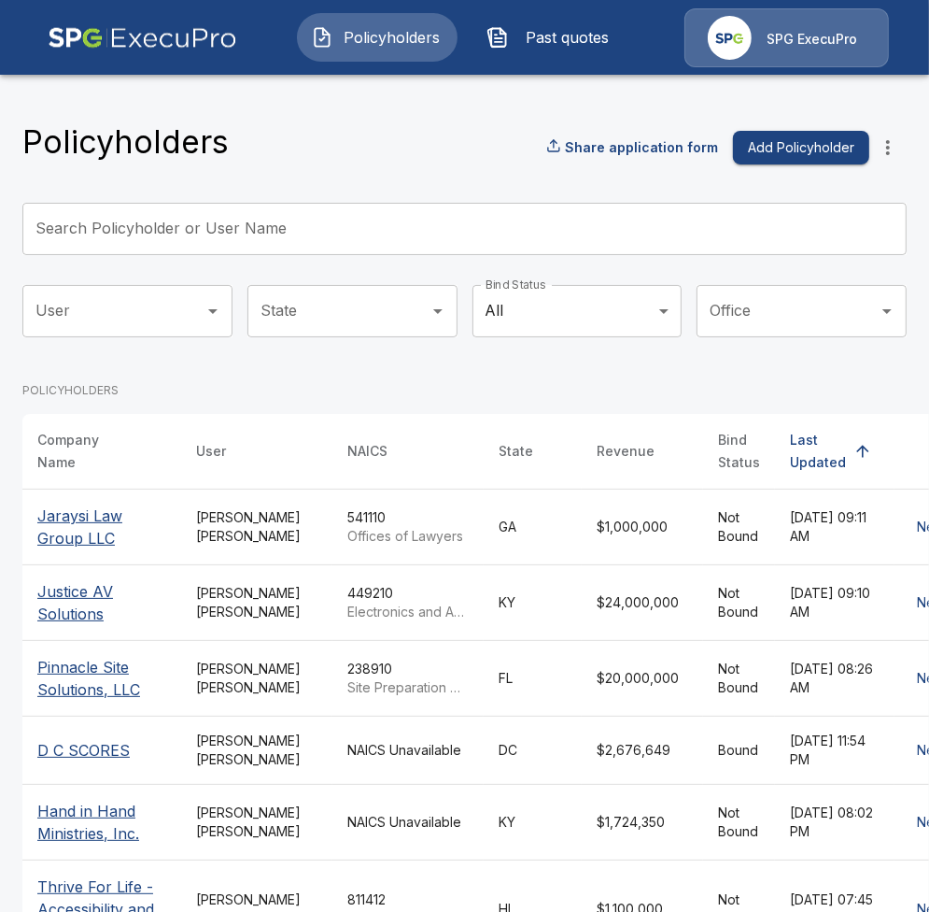
click at [880, 155] on icon "more" at bounding box center [888, 147] width 22 height 22
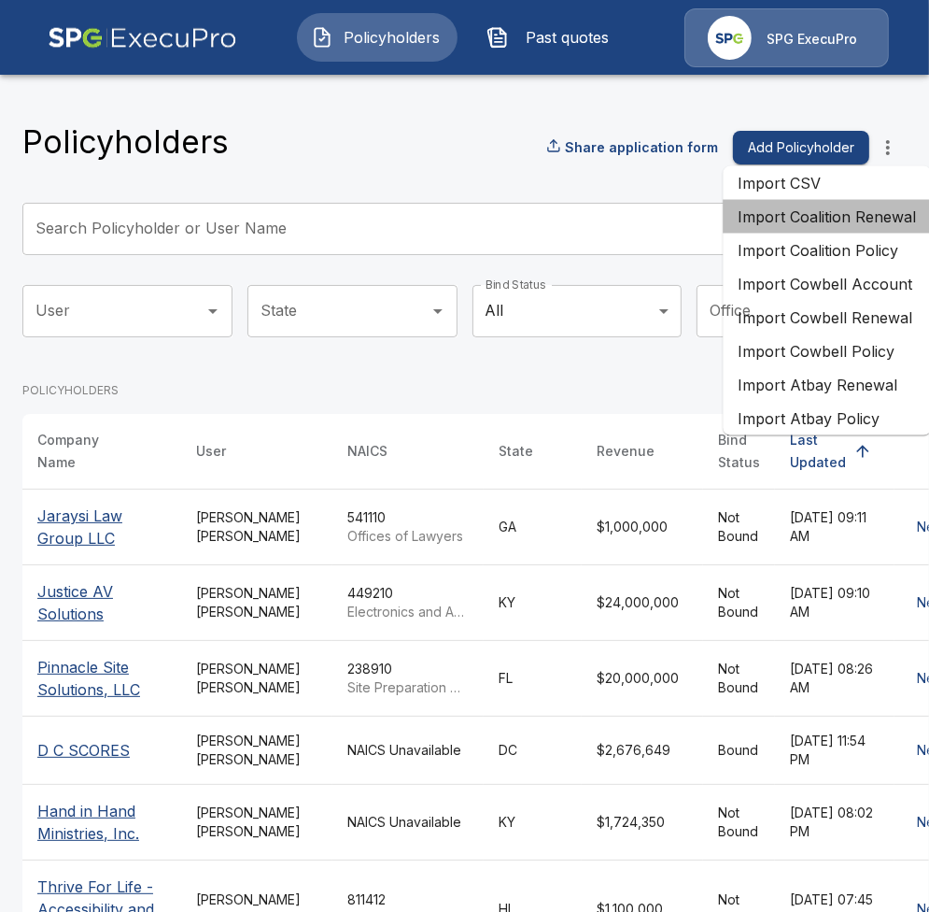
click at [823, 223] on li "Import Coalition Renewal" at bounding box center [827, 217] width 208 height 34
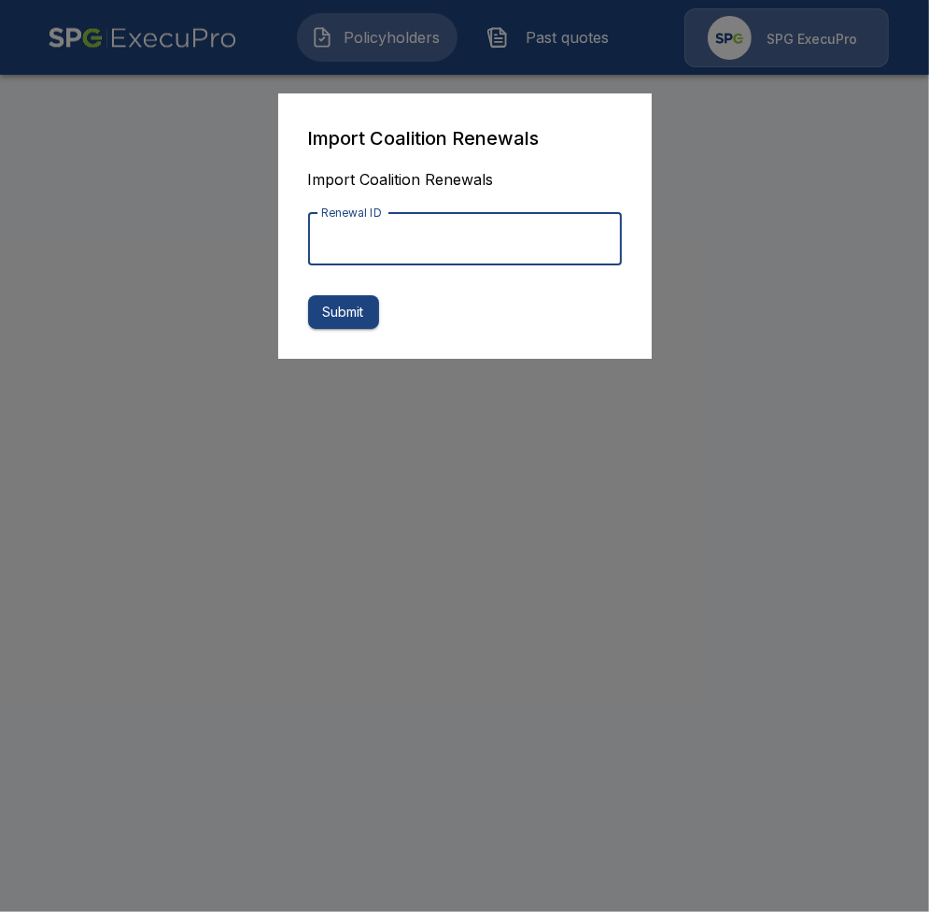
click at [536, 237] on input "Renewal ID" at bounding box center [465, 239] width 314 height 52
paste input "**********"
type input "**********"
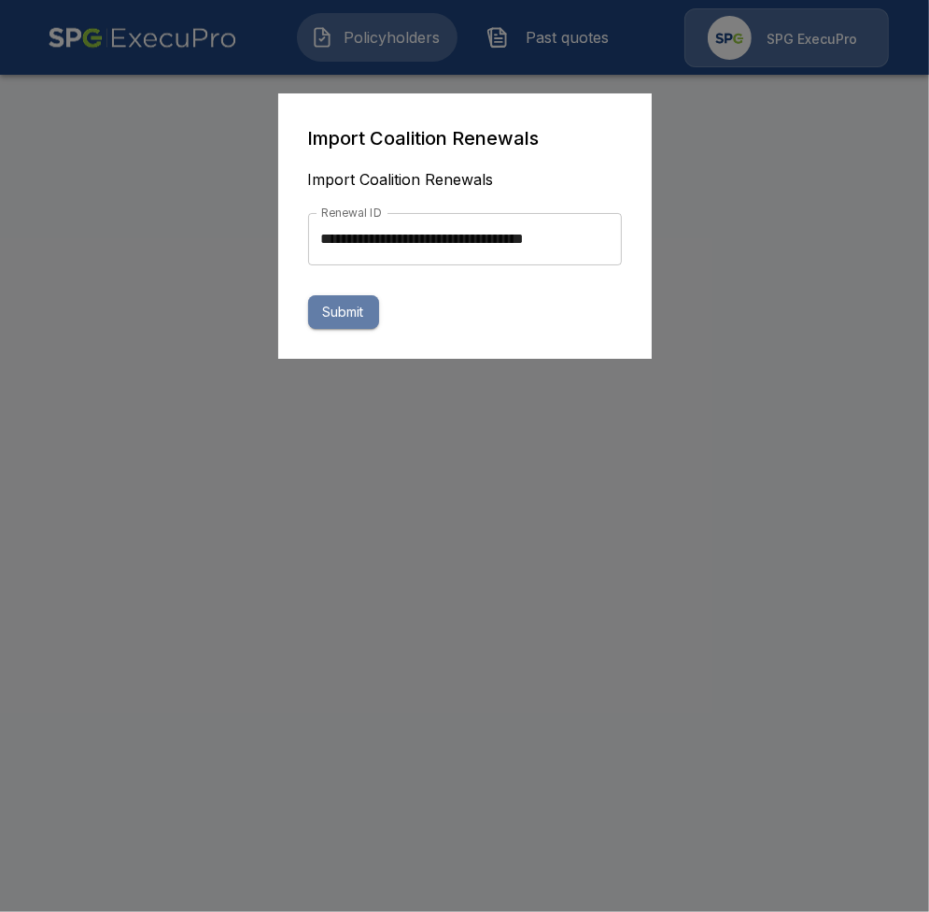
click at [328, 326] on button "Submit" at bounding box center [343, 312] width 71 height 35
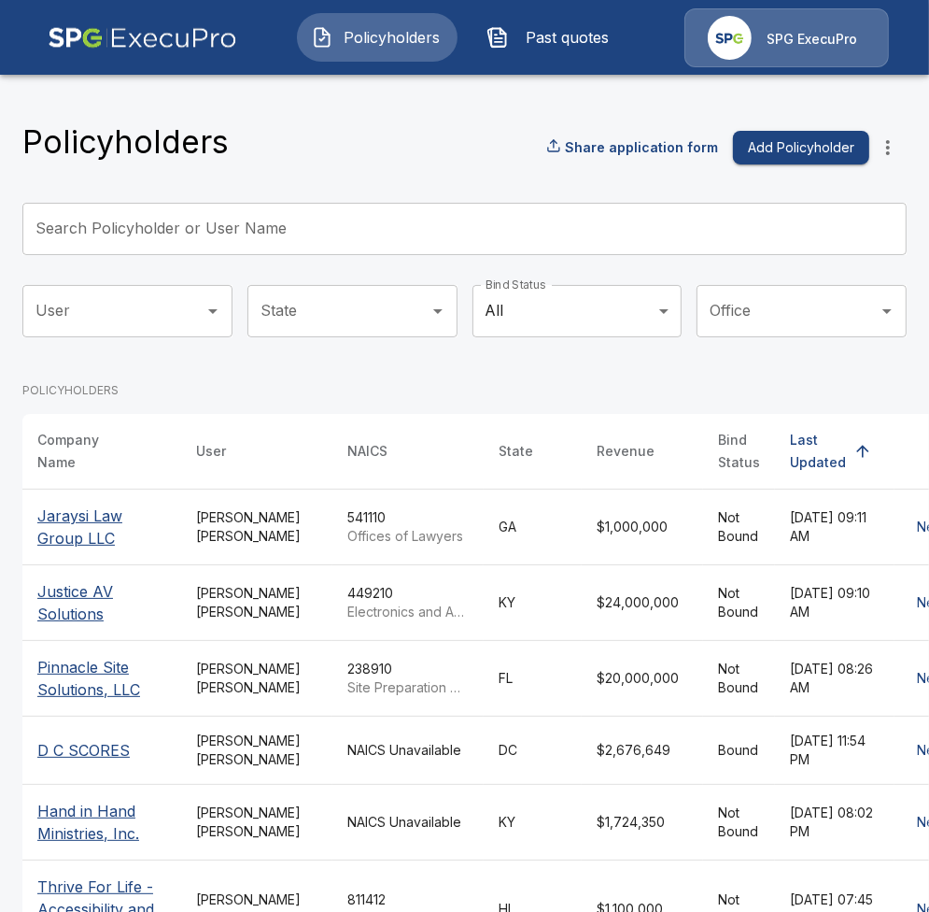
click at [359, 158] on div "Policyholders Share application form Add Policyholder" at bounding box center [464, 147] width 884 height 50
click at [514, 55] on button "Past quotes" at bounding box center [553, 37] width 161 height 49
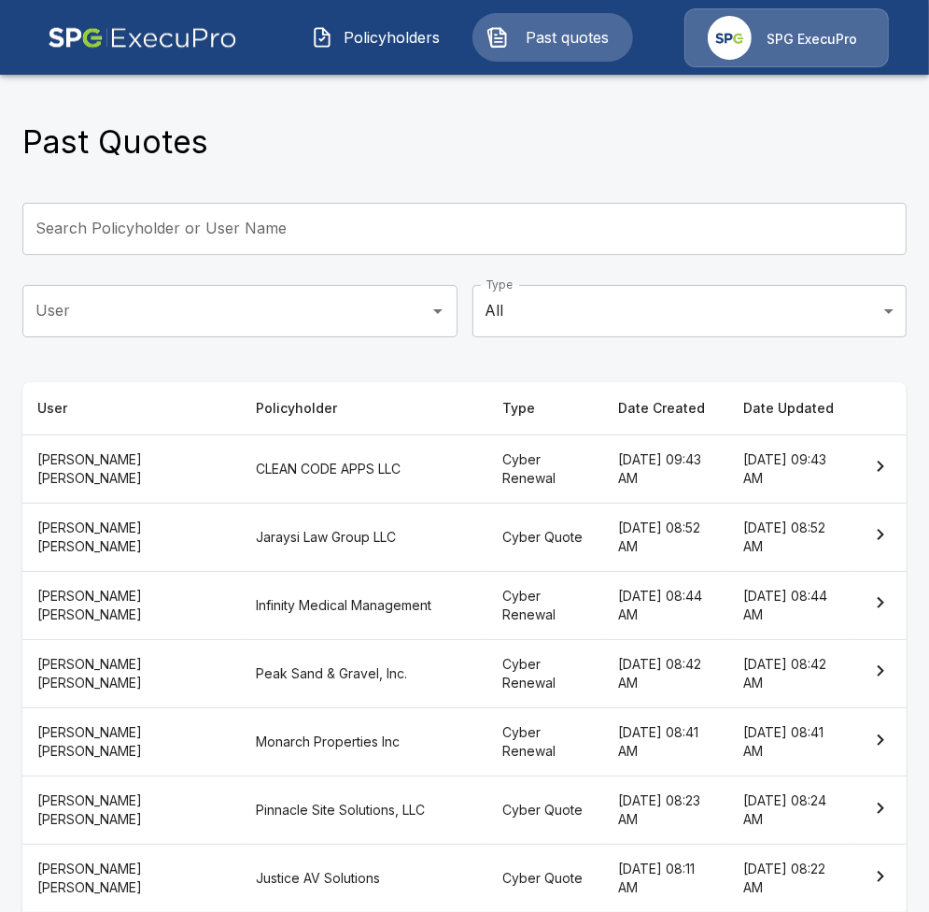
click at [292, 448] on th "CLEAN CODE APPS LLC" at bounding box center [364, 468] width 247 height 68
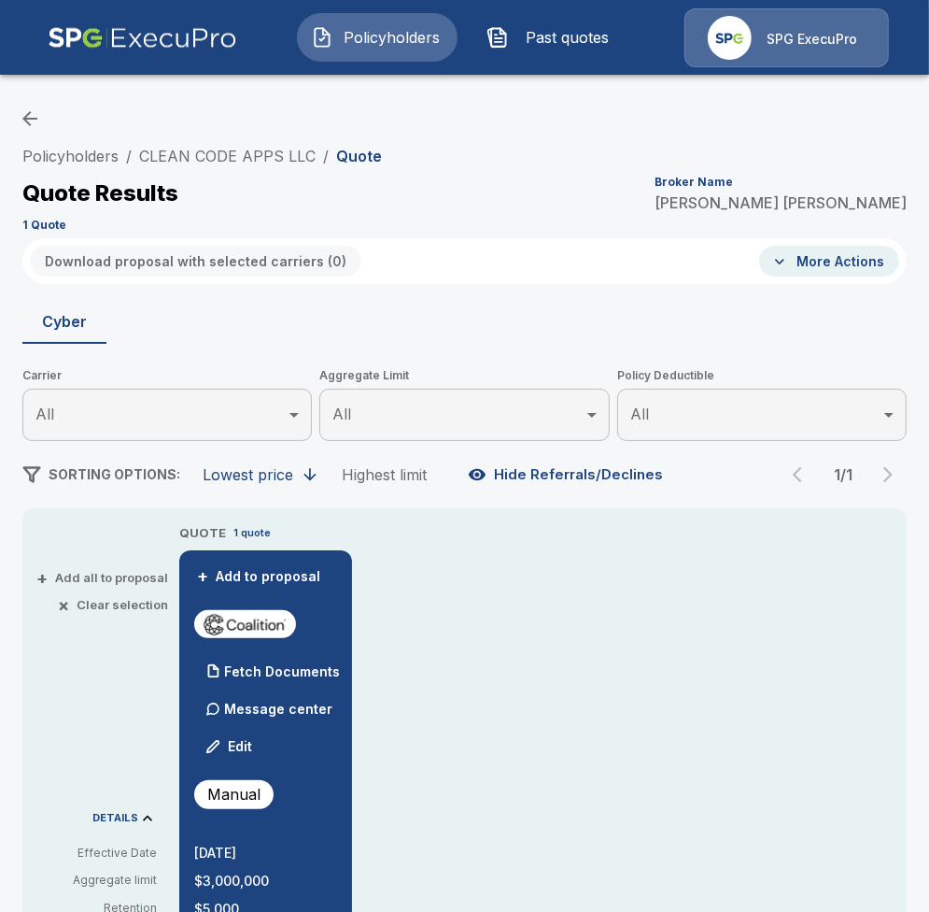
click at [368, 51] on button "Policyholders" at bounding box center [377, 37] width 161 height 49
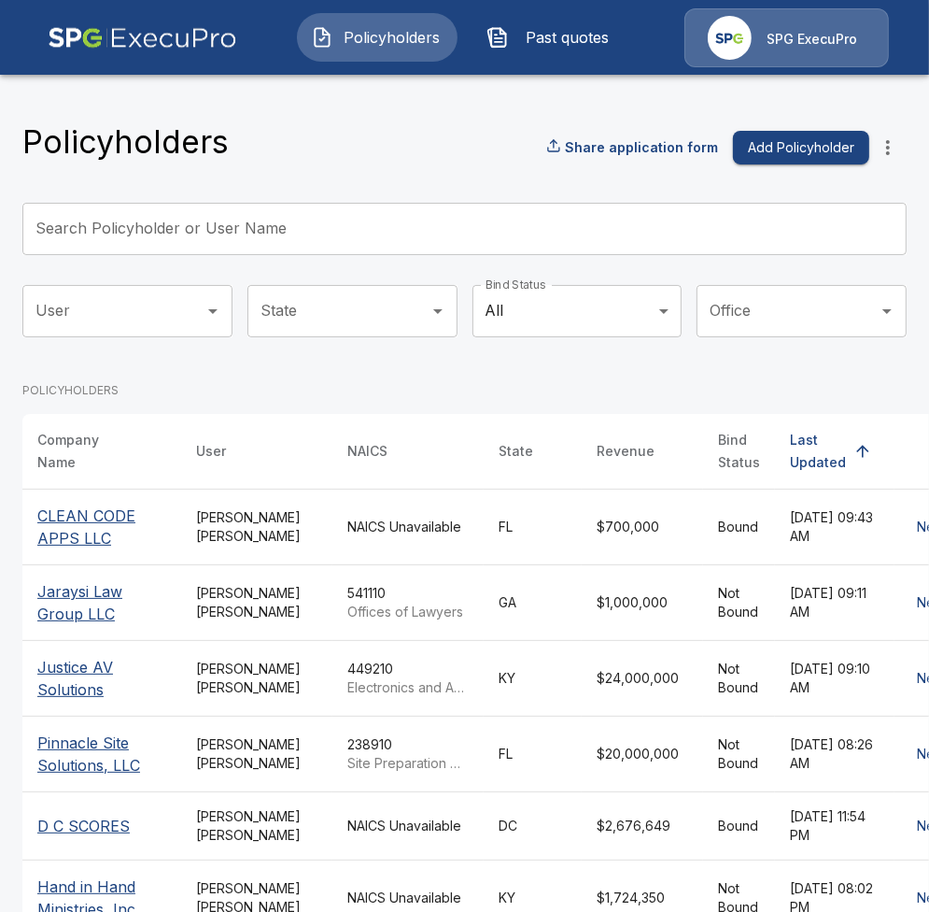
click at [605, 528] on td "$700,000" at bounding box center [642, 526] width 121 height 76
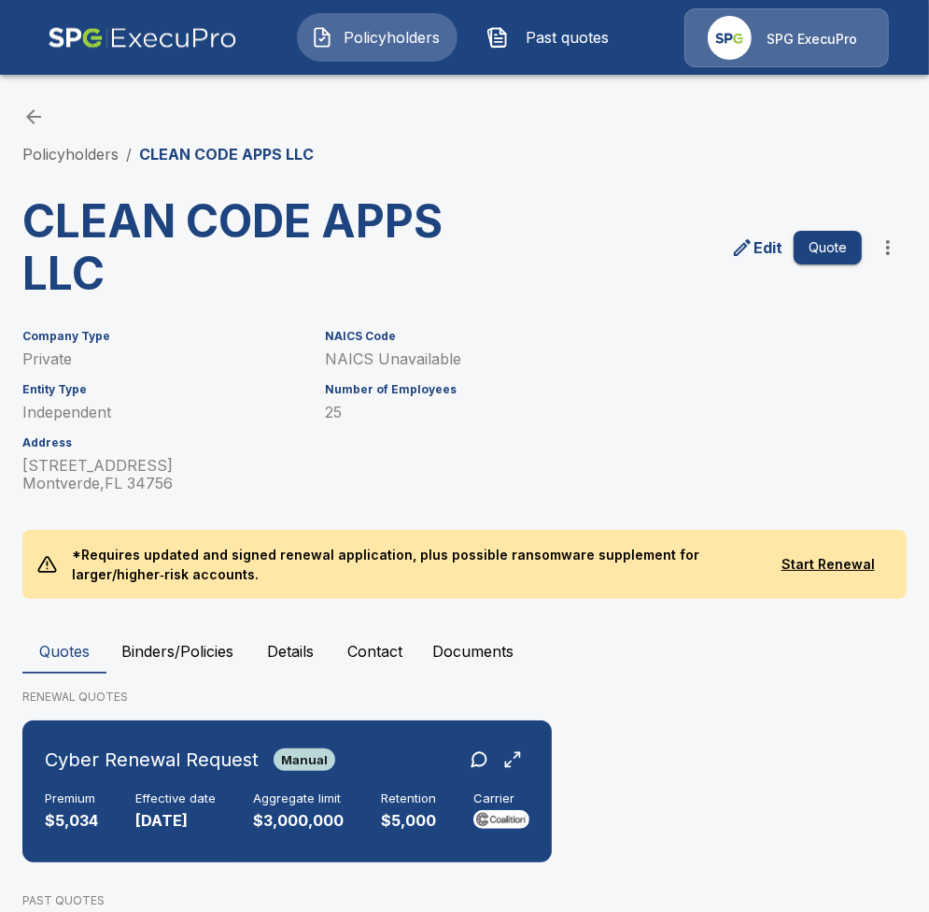
click at [521, 34] on span "Past quotes" at bounding box center [567, 37] width 103 height 22
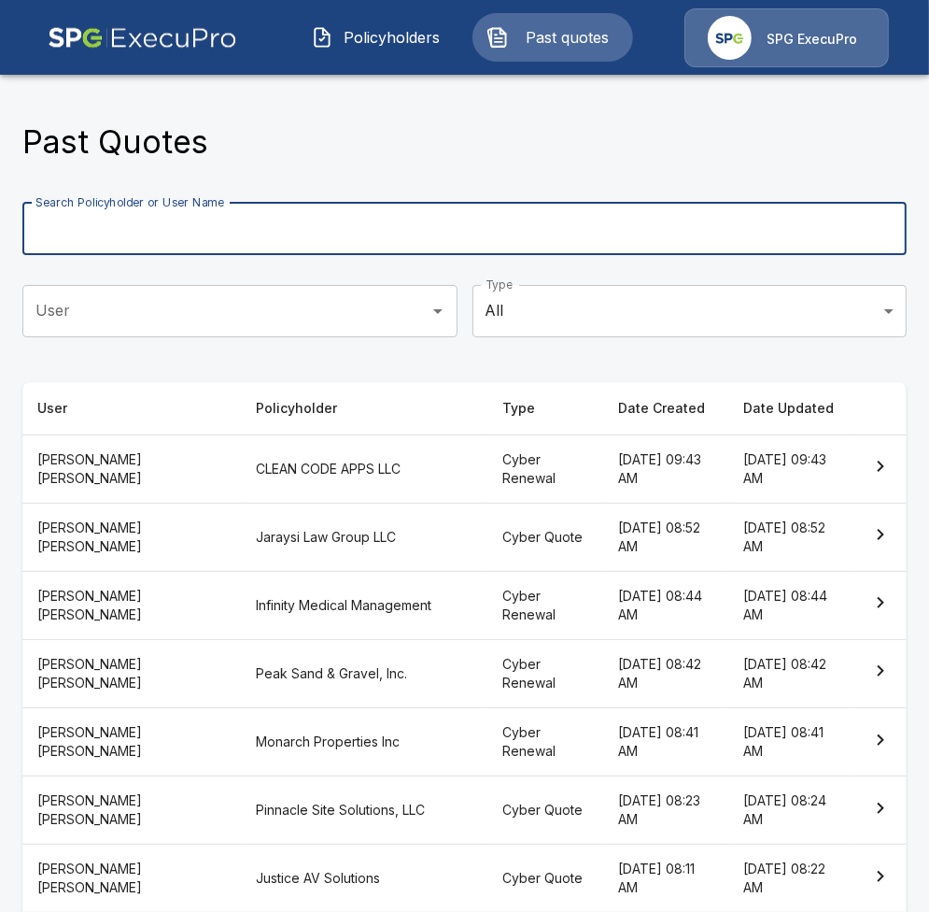
click at [536, 245] on input "Search Policyholder or User Name" at bounding box center [454, 229] width 864 height 52
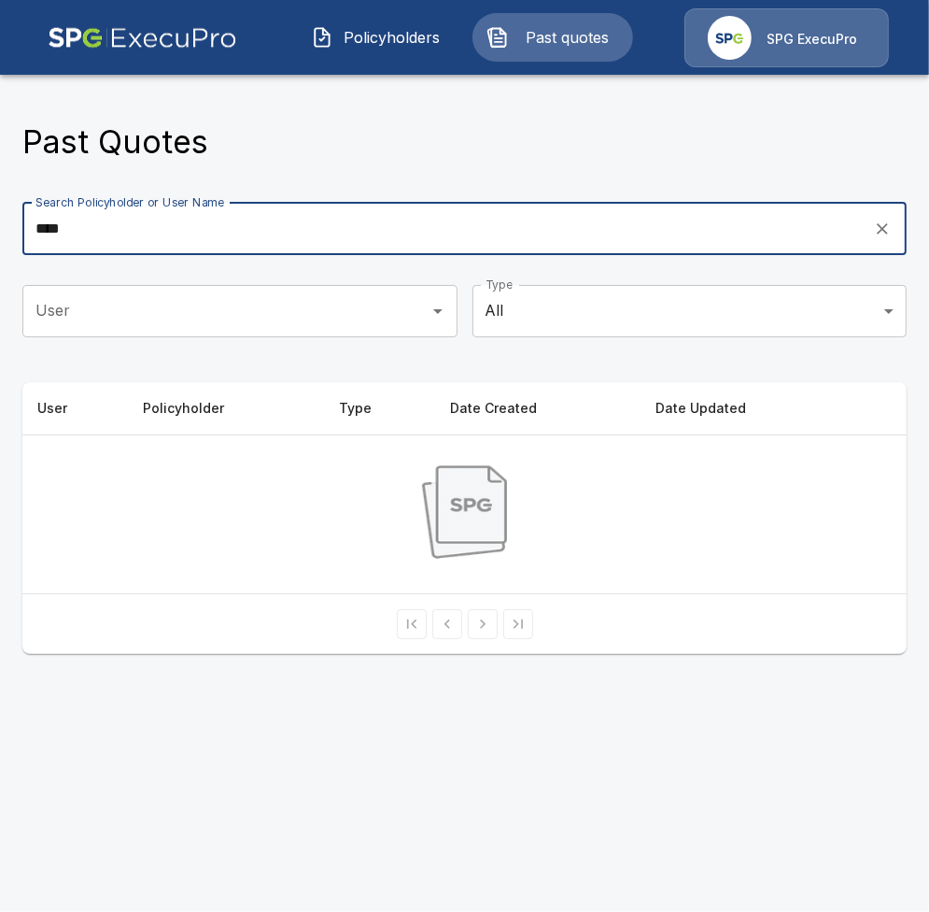
type input "****"
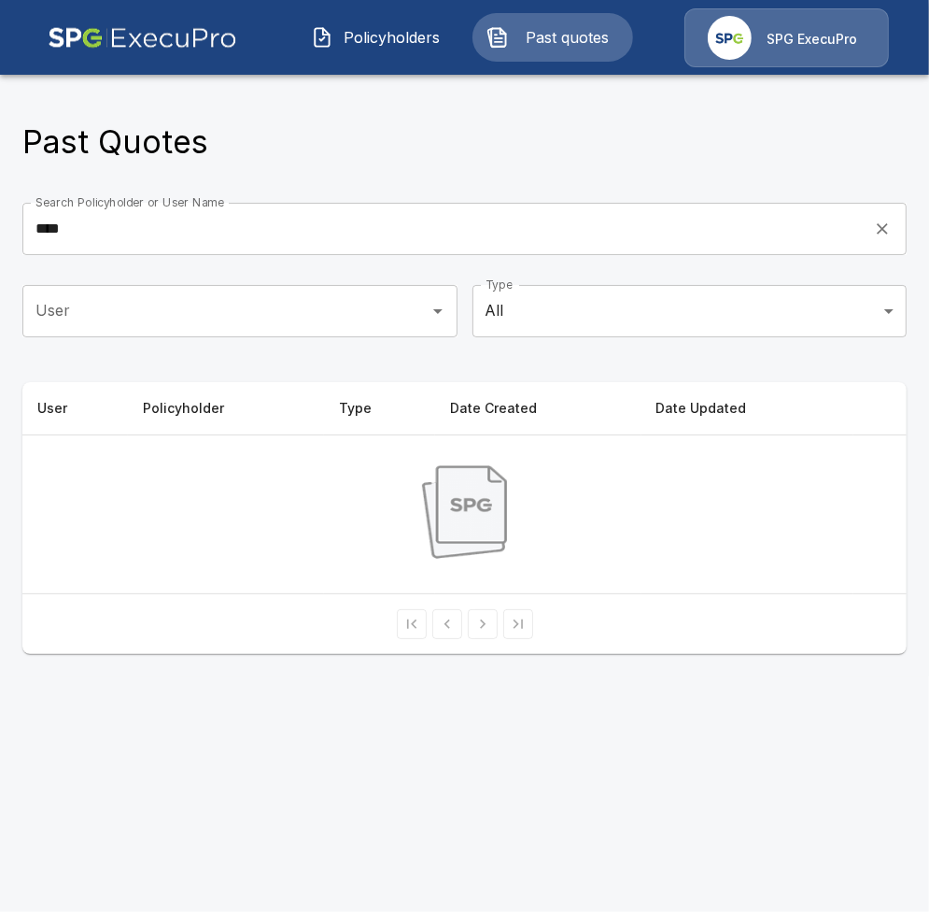
click at [386, 35] on span "Policyholders" at bounding box center [392, 37] width 103 height 22
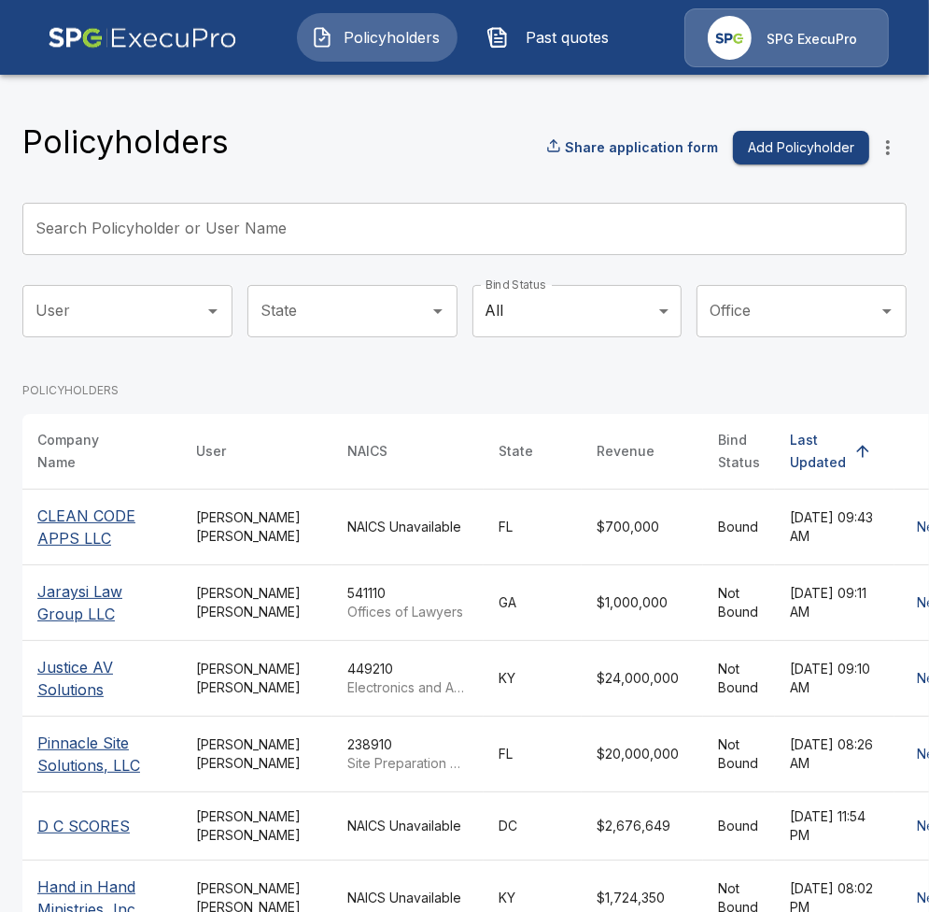
click at [346, 225] on input "Search Policyholder or User Name" at bounding box center [454, 229] width 864 height 52
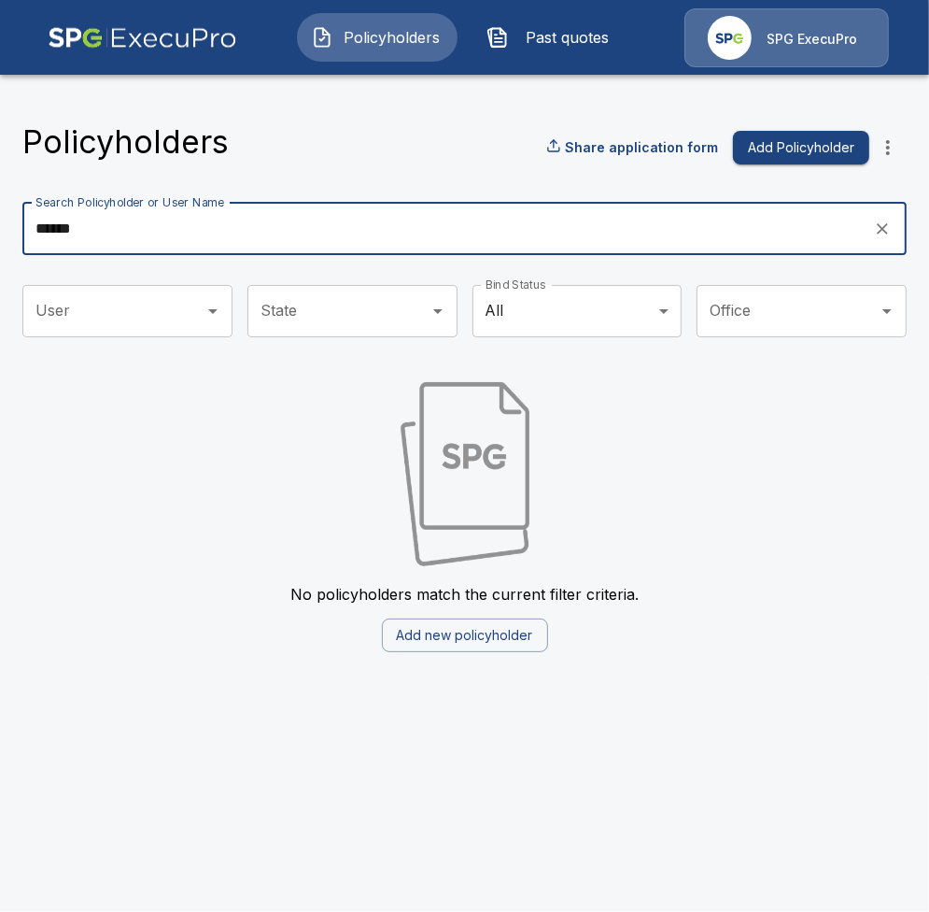
click at [349, 224] on input "******" at bounding box center [441, 229] width 839 height 52
click at [353, 222] on input "******" at bounding box center [441, 229] width 839 height 52
click at [357, 222] on input "******" at bounding box center [441, 229] width 839 height 52
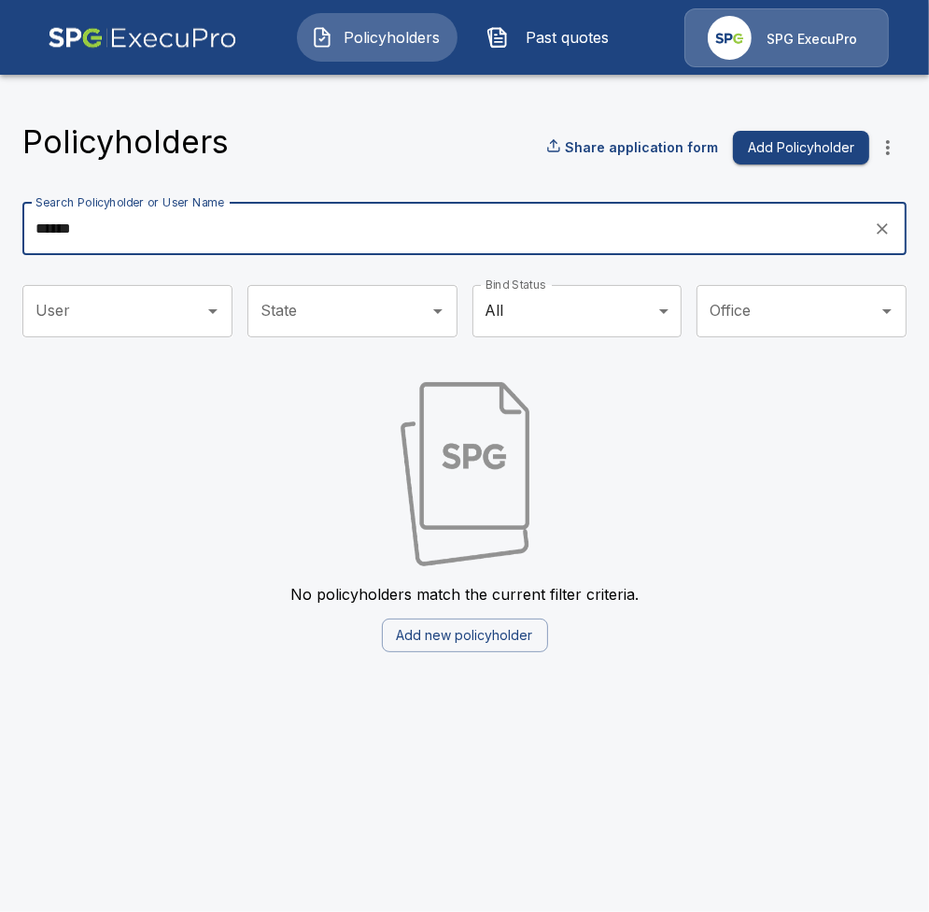
click at [363, 220] on input "******" at bounding box center [441, 229] width 839 height 52
click at [365, 220] on input "******" at bounding box center [441, 229] width 839 height 52
click at [368, 221] on input "******" at bounding box center [441, 229] width 839 height 52
type input "*"
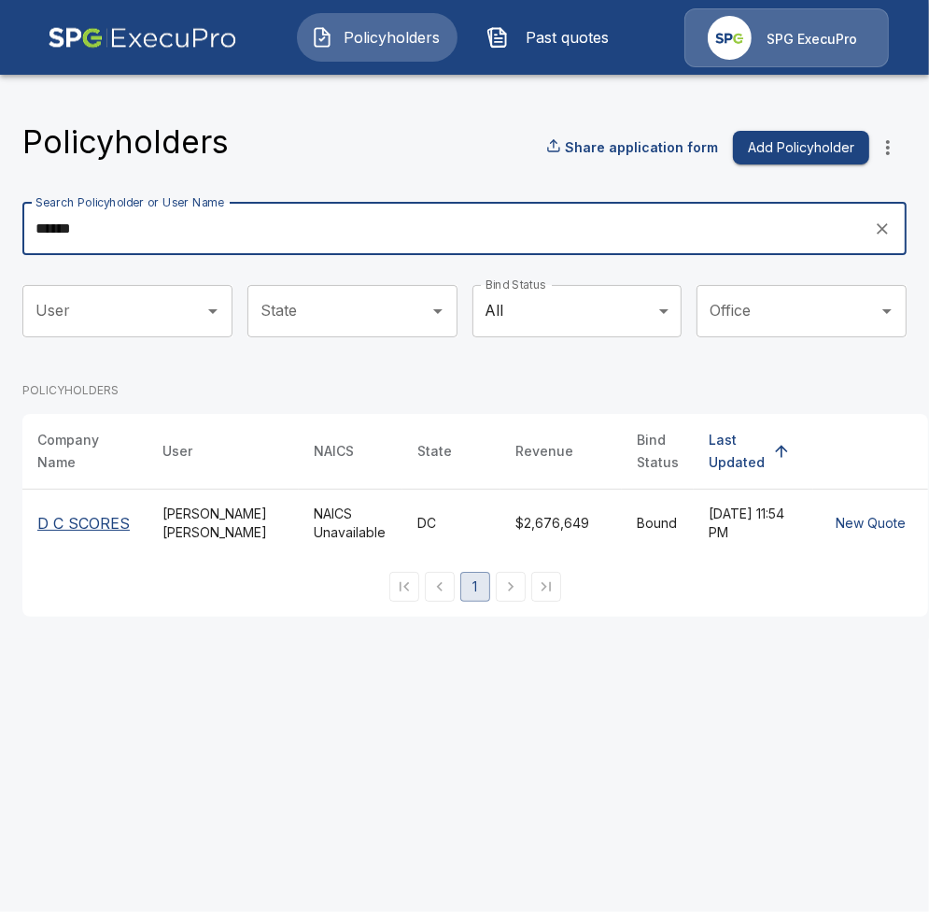
type input "******"
click at [100, 534] on p "D C SCORES" at bounding box center [84, 523] width 95 height 22
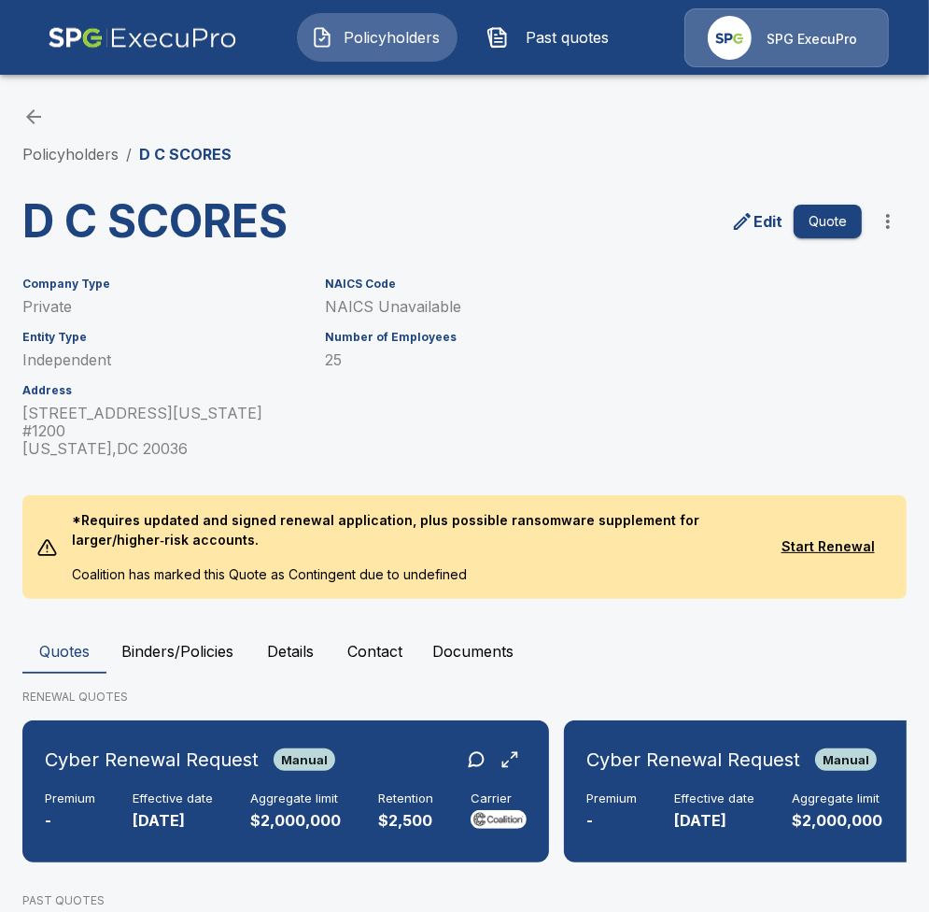
click at [635, 28] on div "Policyholders Past quotes SPG ExecuPro" at bounding box center [465, 37] width 894 height 60
click at [587, 46] on span "Past quotes" at bounding box center [567, 37] width 103 height 22
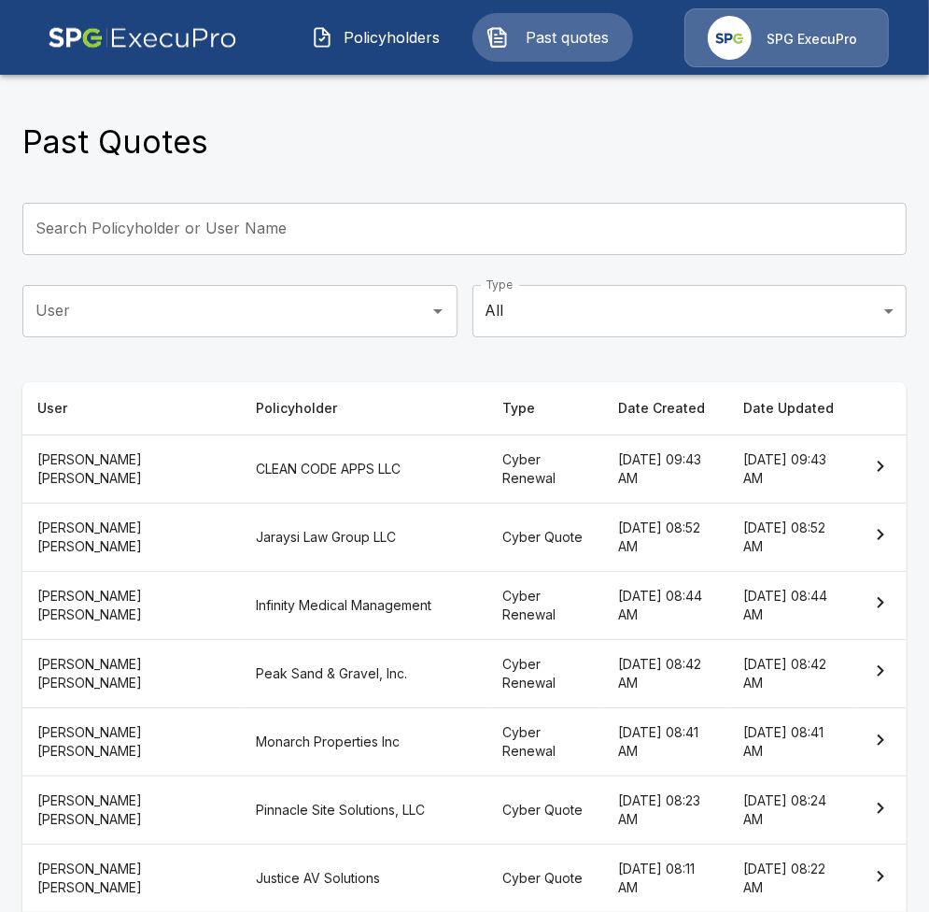
click at [372, 37] on span "Policyholders" at bounding box center [392, 37] width 103 height 22
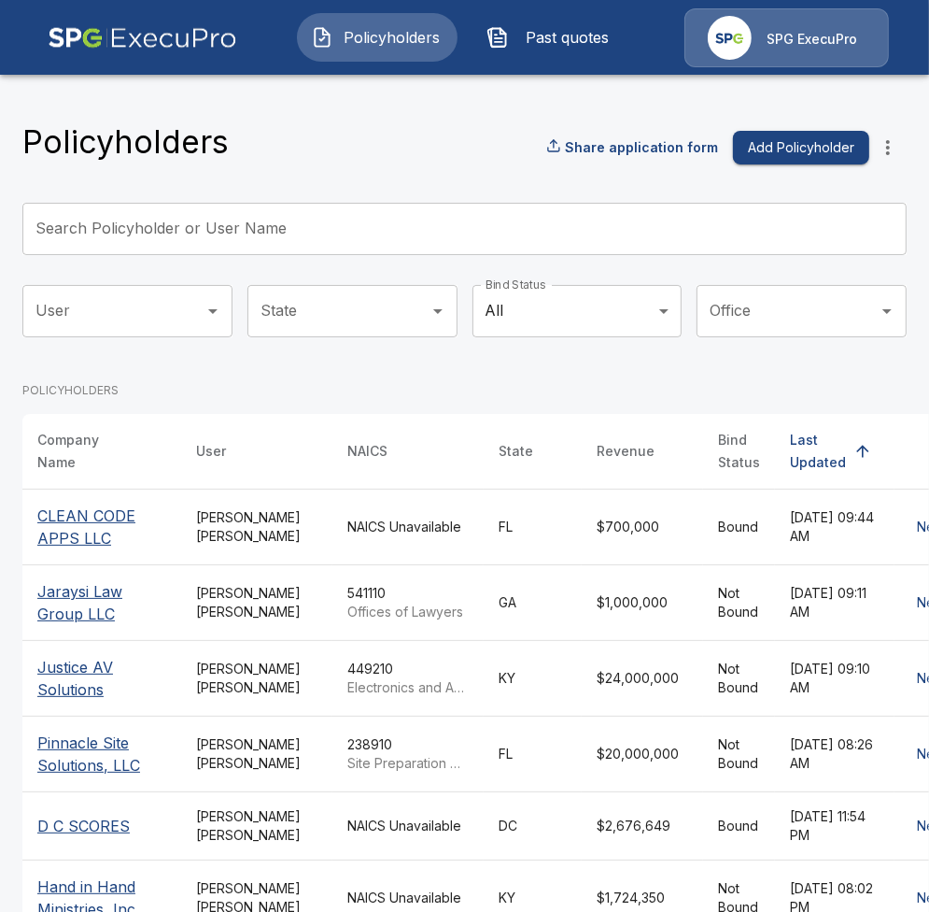
click at [882, 144] on icon "more" at bounding box center [888, 147] width 22 height 22
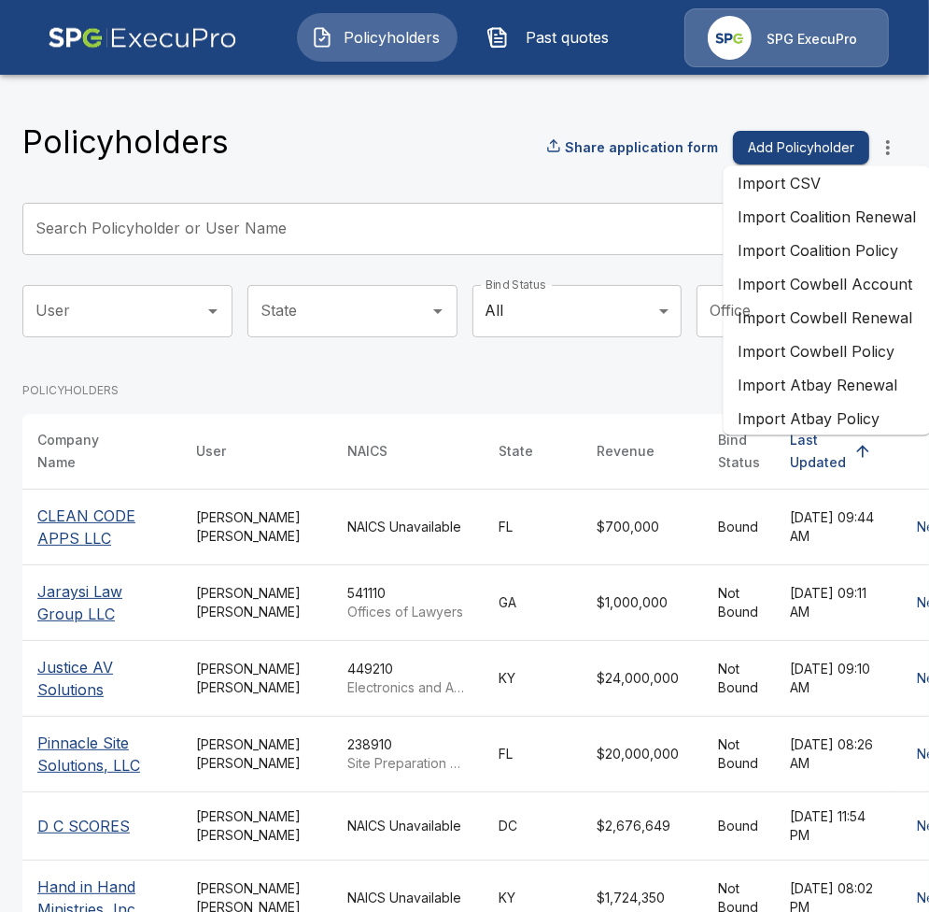
click at [859, 219] on li "Import Coalition Renewal" at bounding box center [827, 217] width 208 height 34
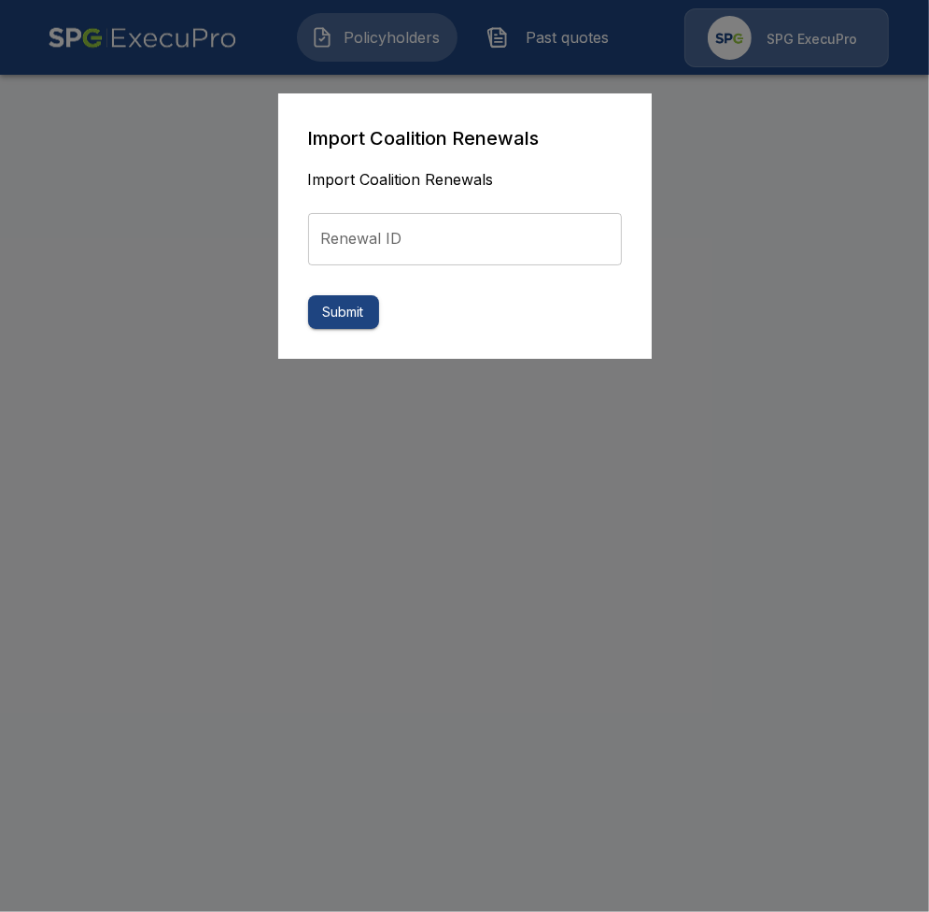
click at [384, 220] on input "Renewal ID" at bounding box center [465, 239] width 314 height 52
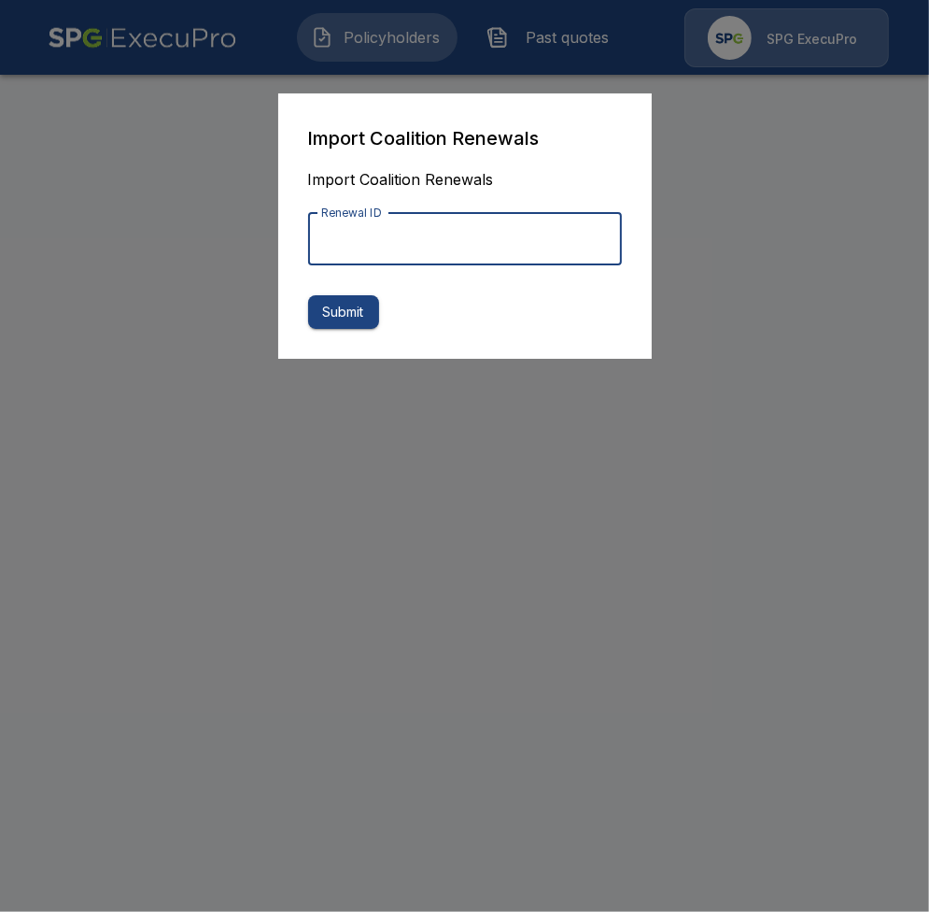
paste input "**********"
type input "**********"
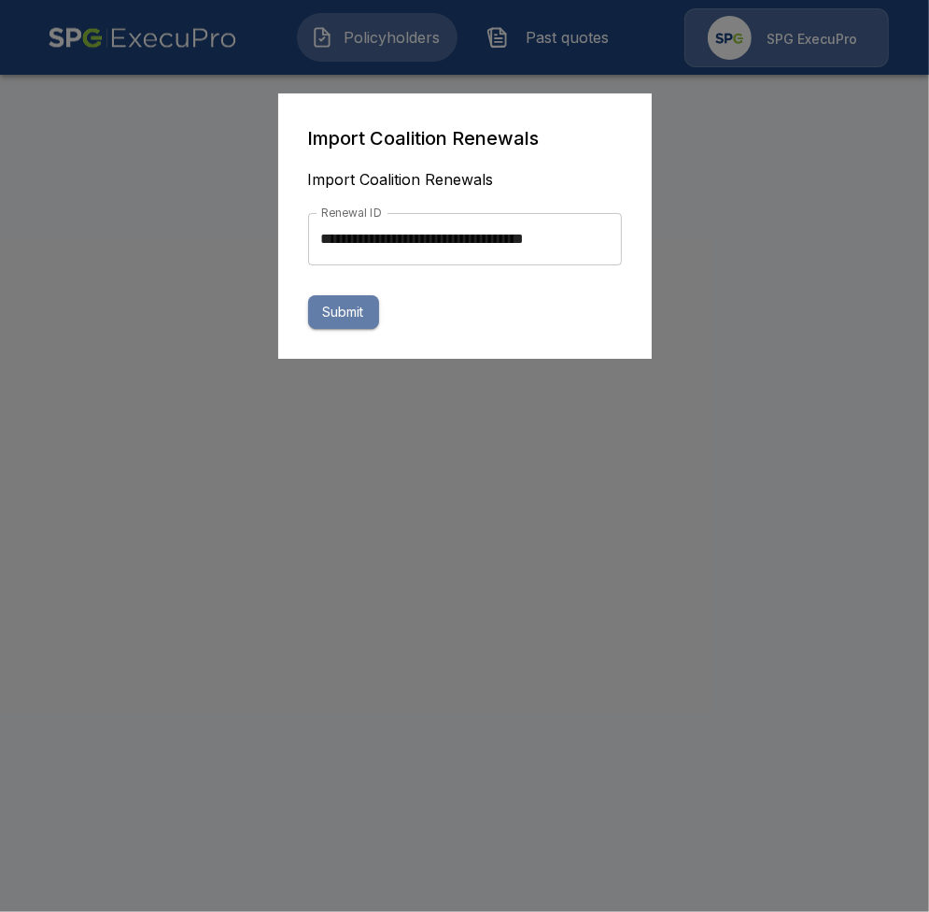
click at [364, 297] on button "Submit" at bounding box center [343, 312] width 71 height 35
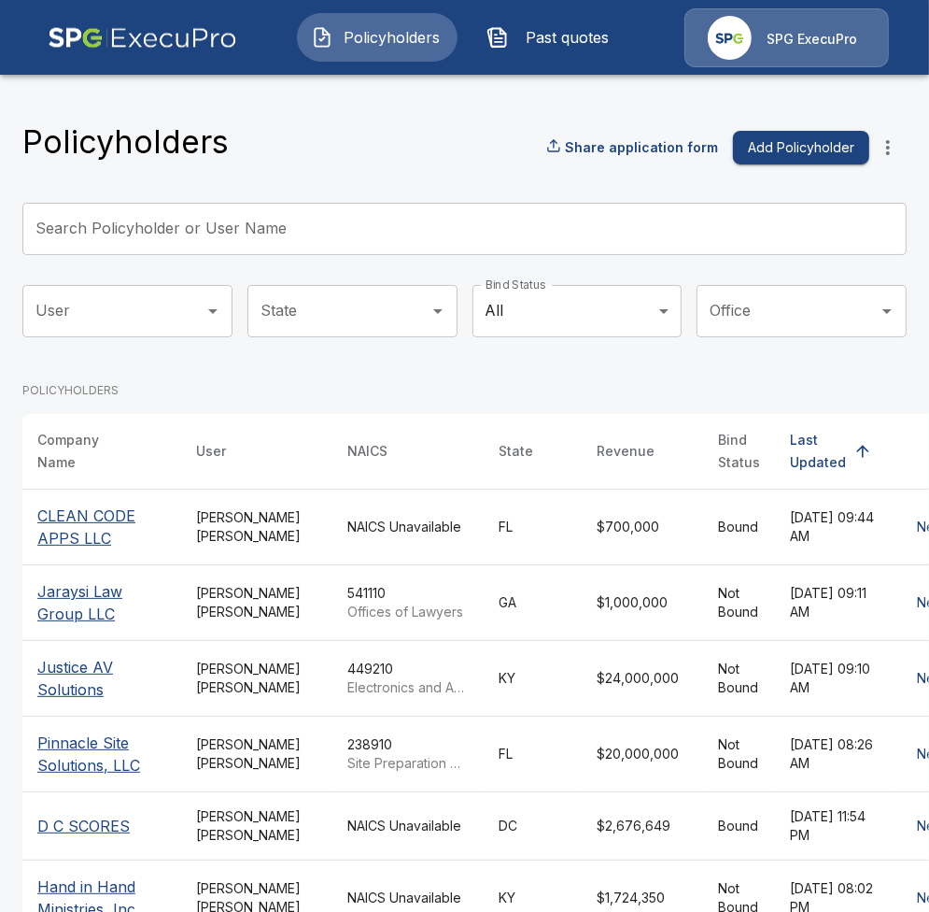
click at [518, 45] on span "Past quotes" at bounding box center [567, 37] width 103 height 22
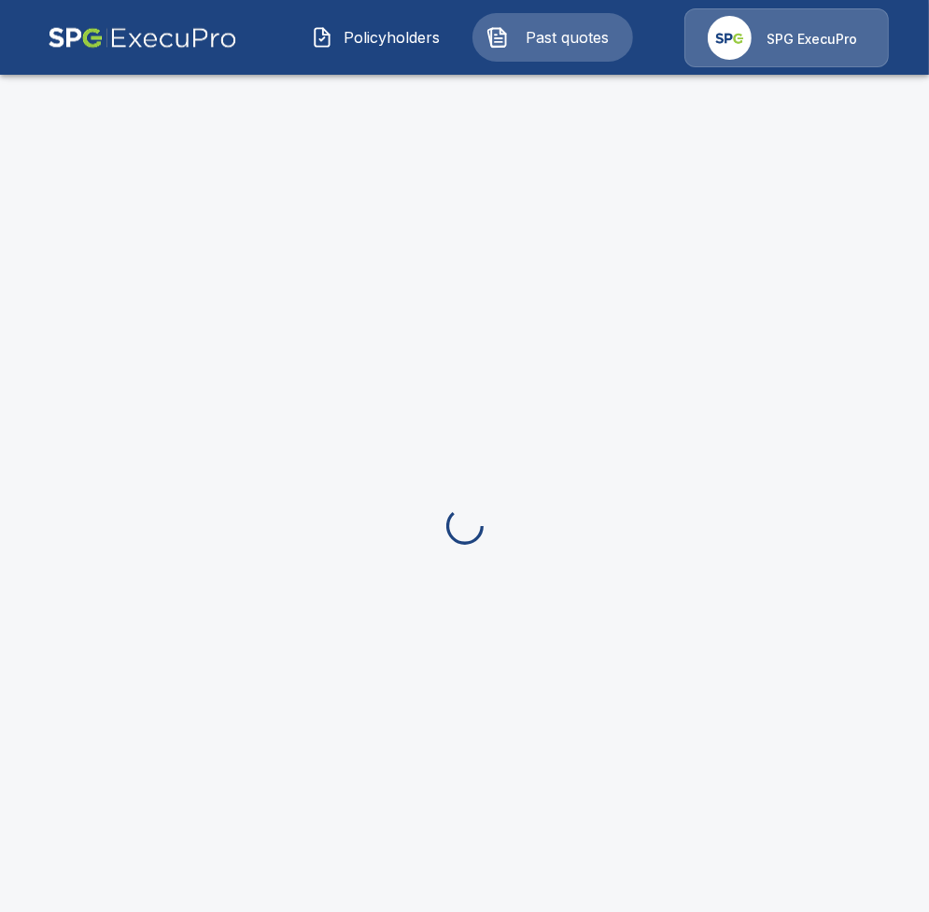
click at [404, 44] on span "Policyholders" at bounding box center [392, 37] width 103 height 22
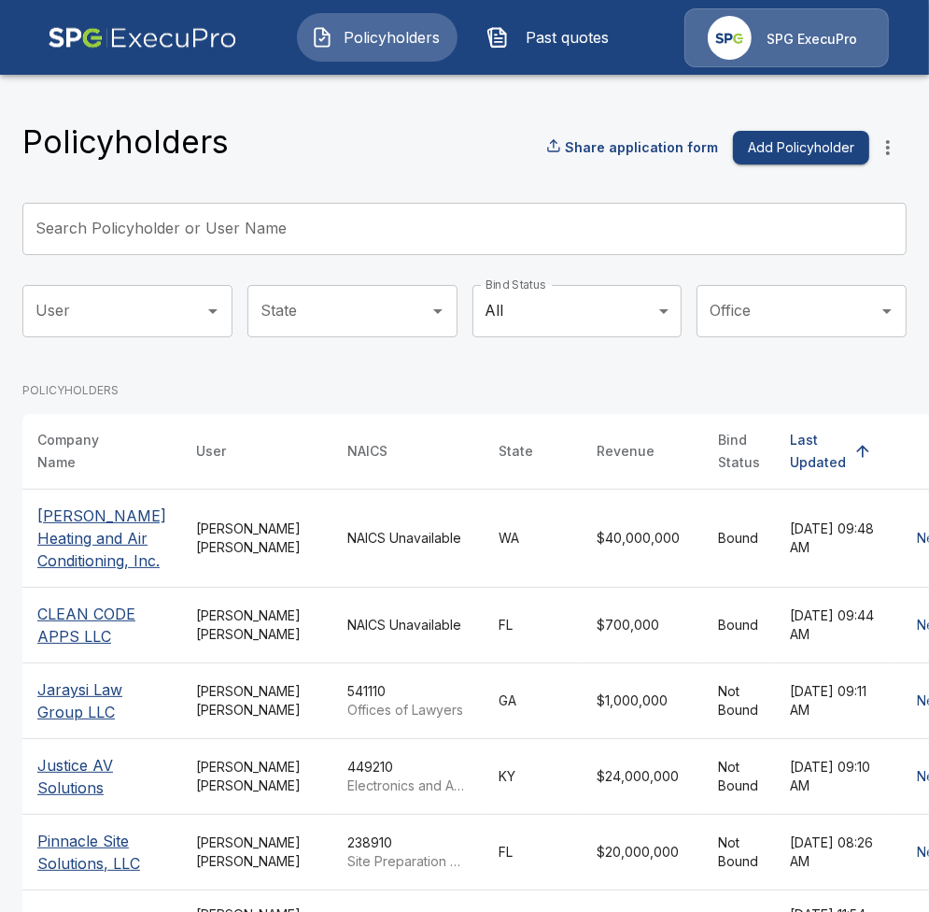
click at [362, 576] on td "NAICS Unavailable" at bounding box center [407, 537] width 151 height 98
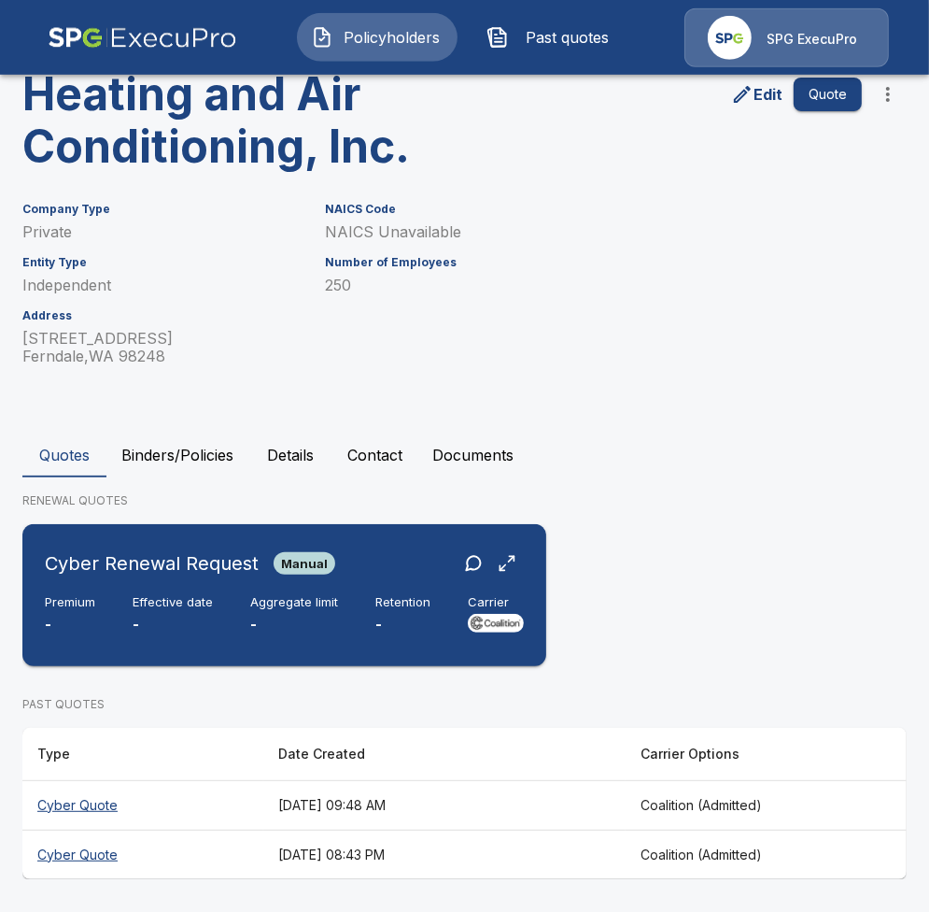
scroll to position [181, 0]
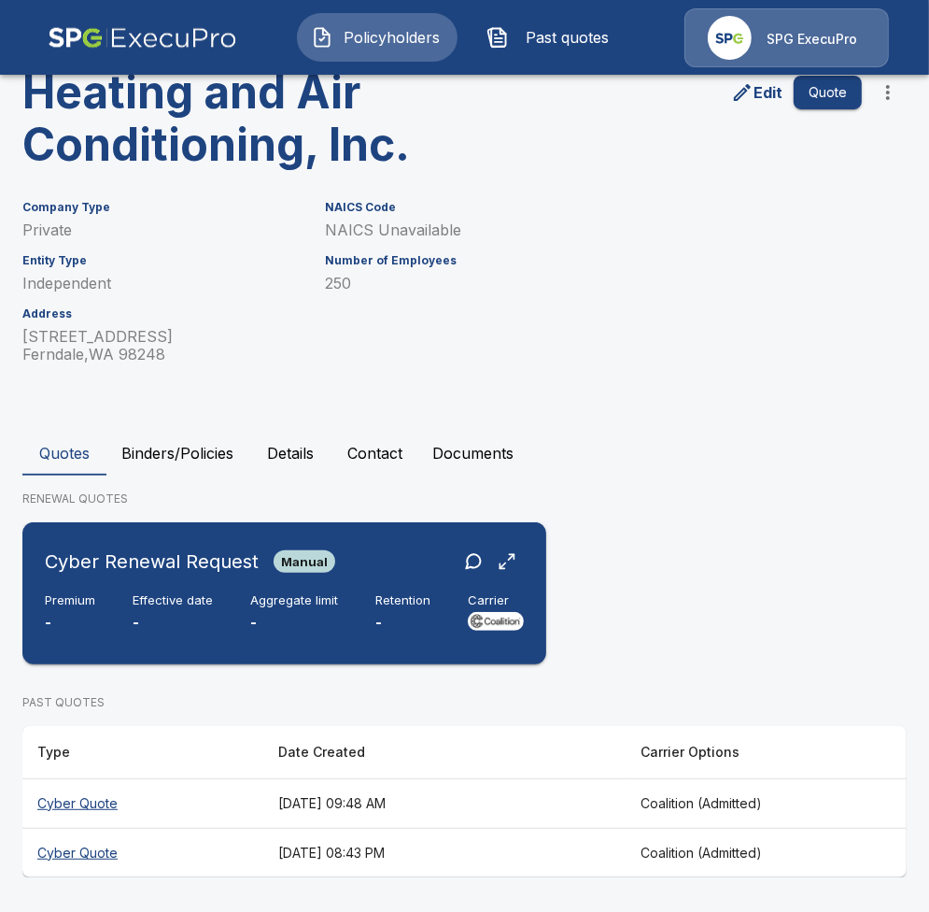
click at [360, 629] on div "Premium - Effective date - Aggregate limit - Retention - Carrier" at bounding box center [284, 613] width 479 height 41
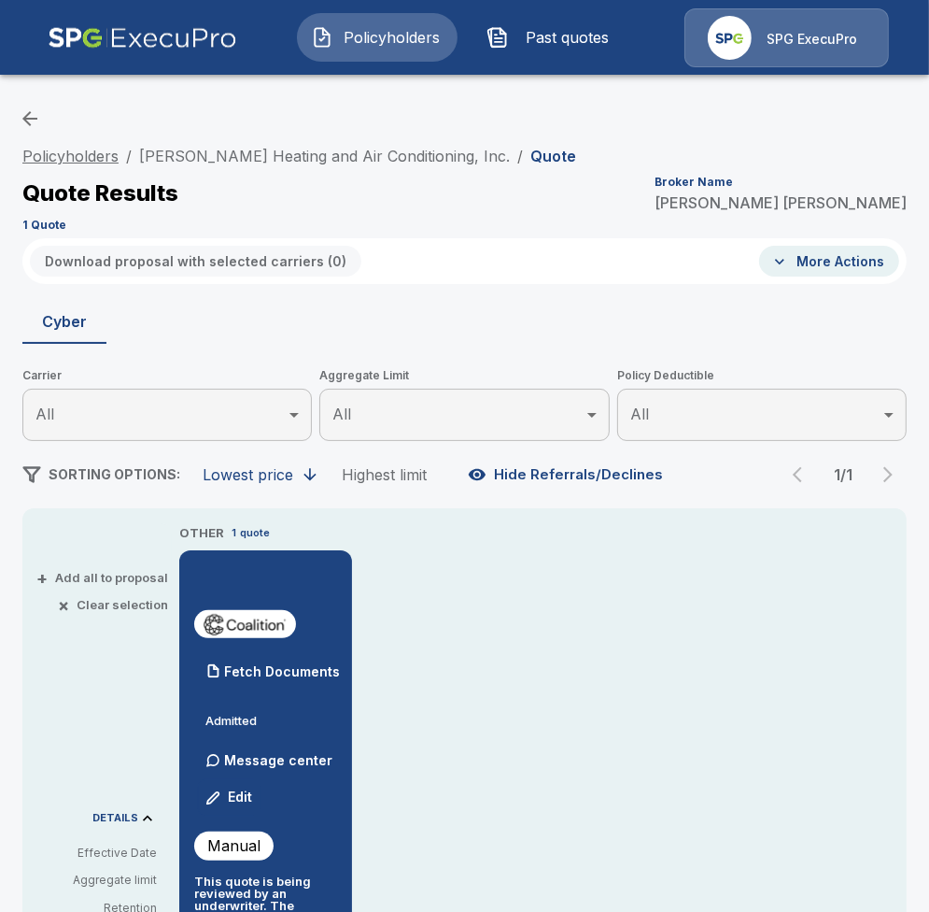
click at [104, 153] on link "Policyholders" at bounding box center [70, 156] width 96 height 19
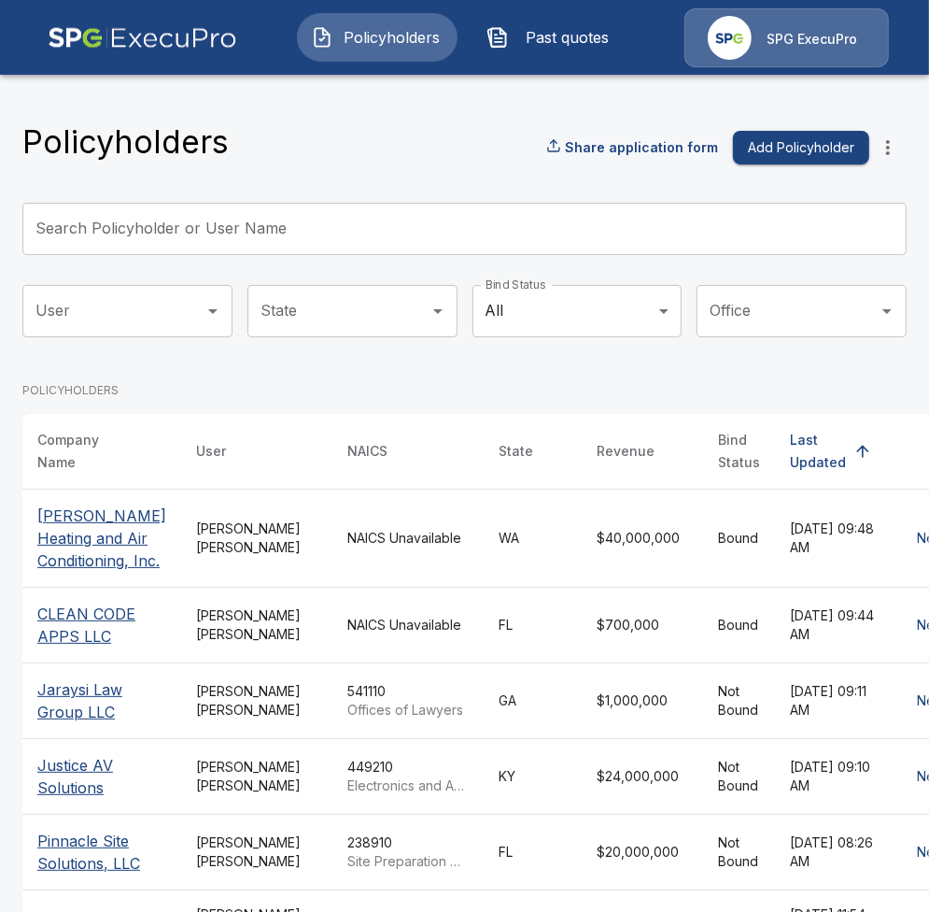
click at [317, 151] on div "Policyholders Share application form Add Policyholder" at bounding box center [464, 147] width 884 height 50
click at [891, 136] on icon "more" at bounding box center [888, 147] width 22 height 22
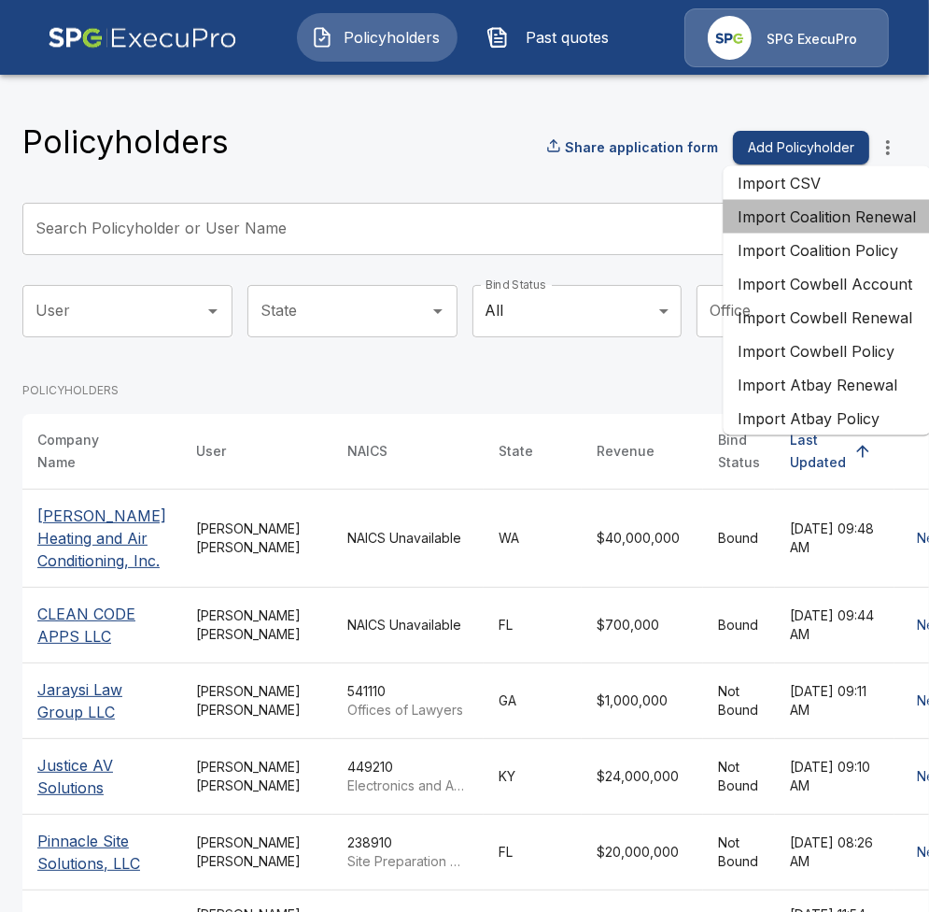
click at [846, 225] on li "Import Coalition Renewal" at bounding box center [827, 217] width 208 height 34
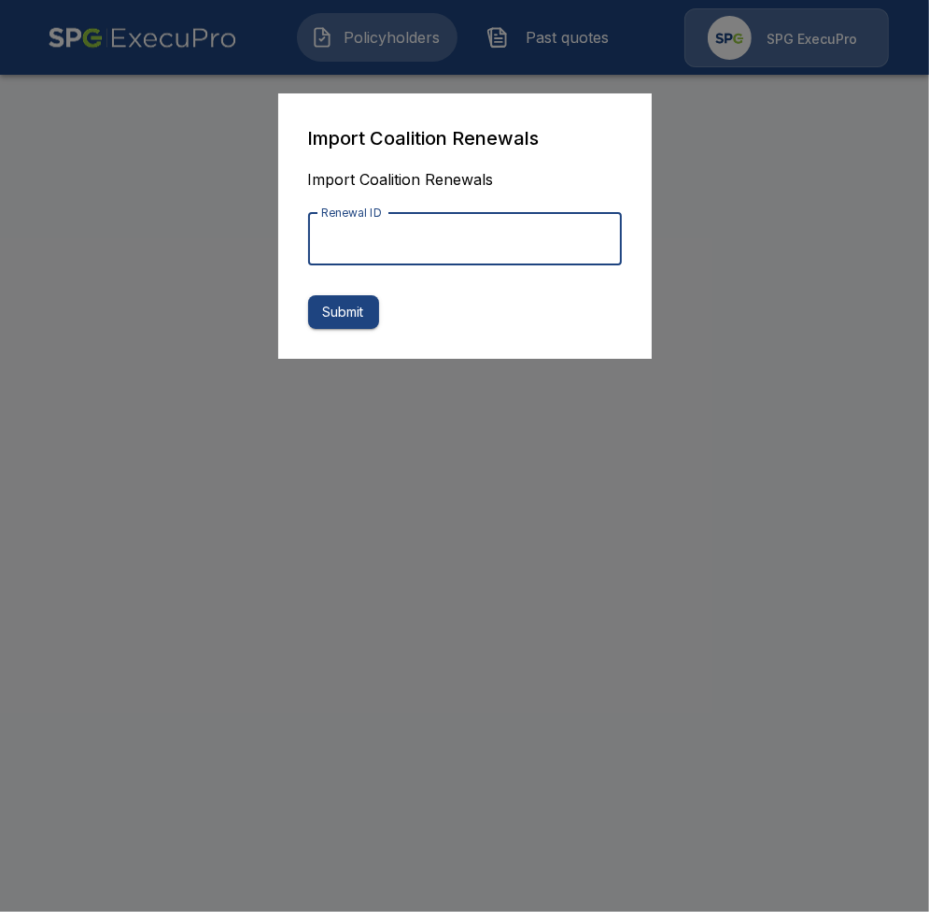
click at [591, 261] on input "Renewal ID" at bounding box center [465, 239] width 314 height 52
paste input "**********"
type input "**********"
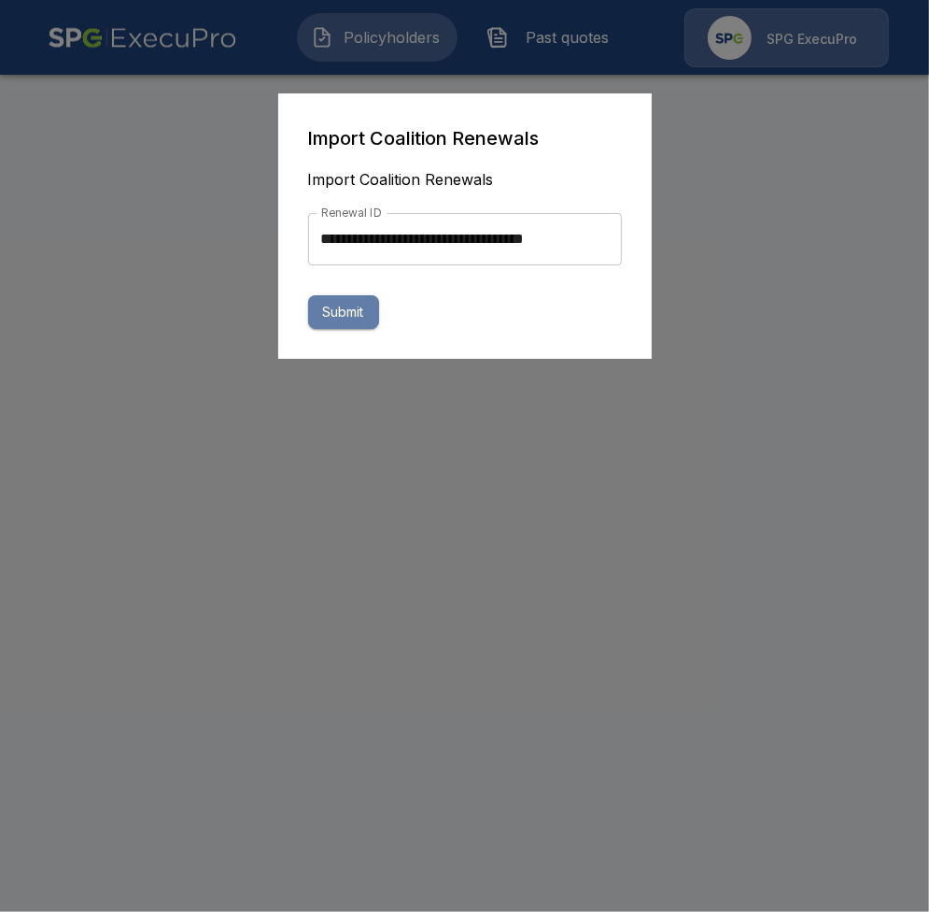
click at [348, 318] on button "Submit" at bounding box center [343, 312] width 71 height 35
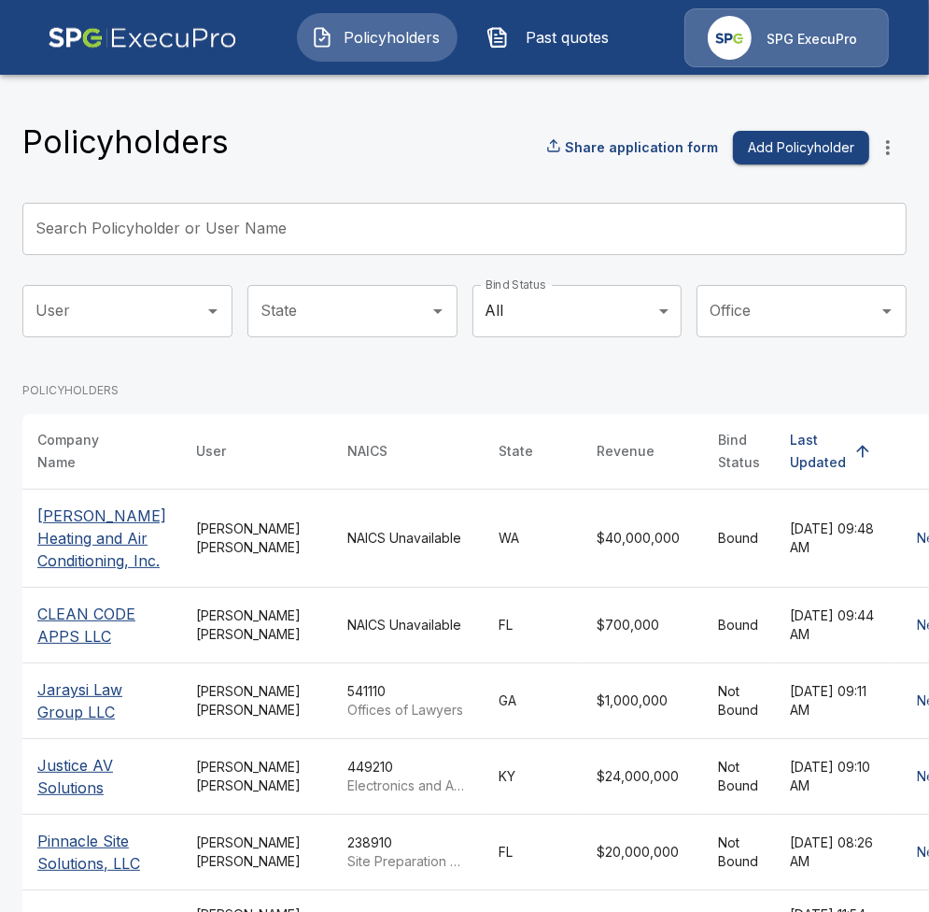
click at [588, 56] on button "Past quotes" at bounding box center [553, 37] width 161 height 49
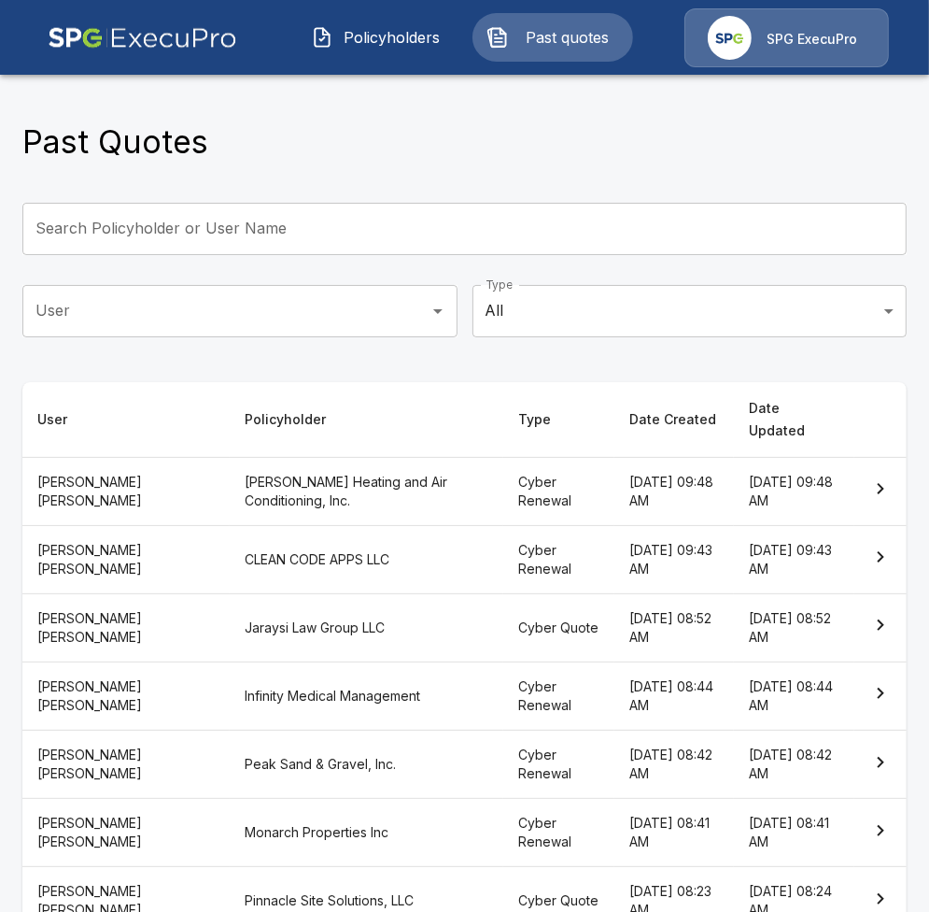
click at [540, 174] on div "Past Quotes Search Policyholder or User Name Search Policyholder or User Name U…" at bounding box center [464, 645] width 929 height 1151
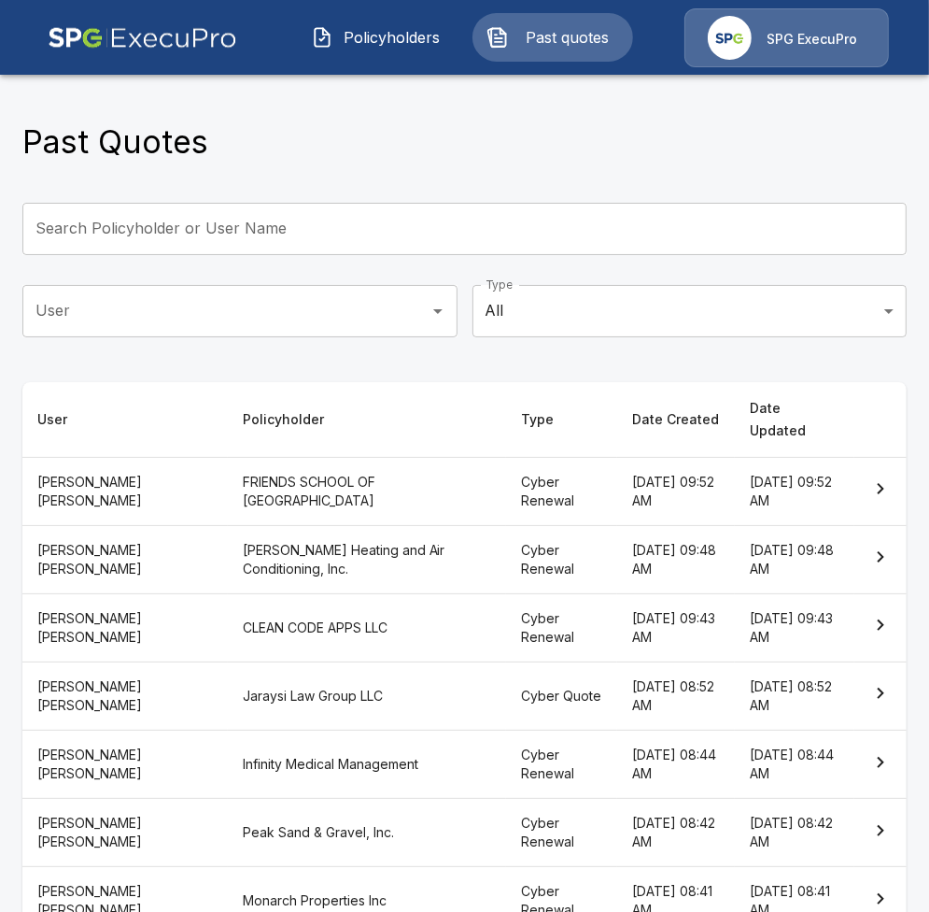
click at [397, 32] on span "Policyholders" at bounding box center [392, 37] width 103 height 22
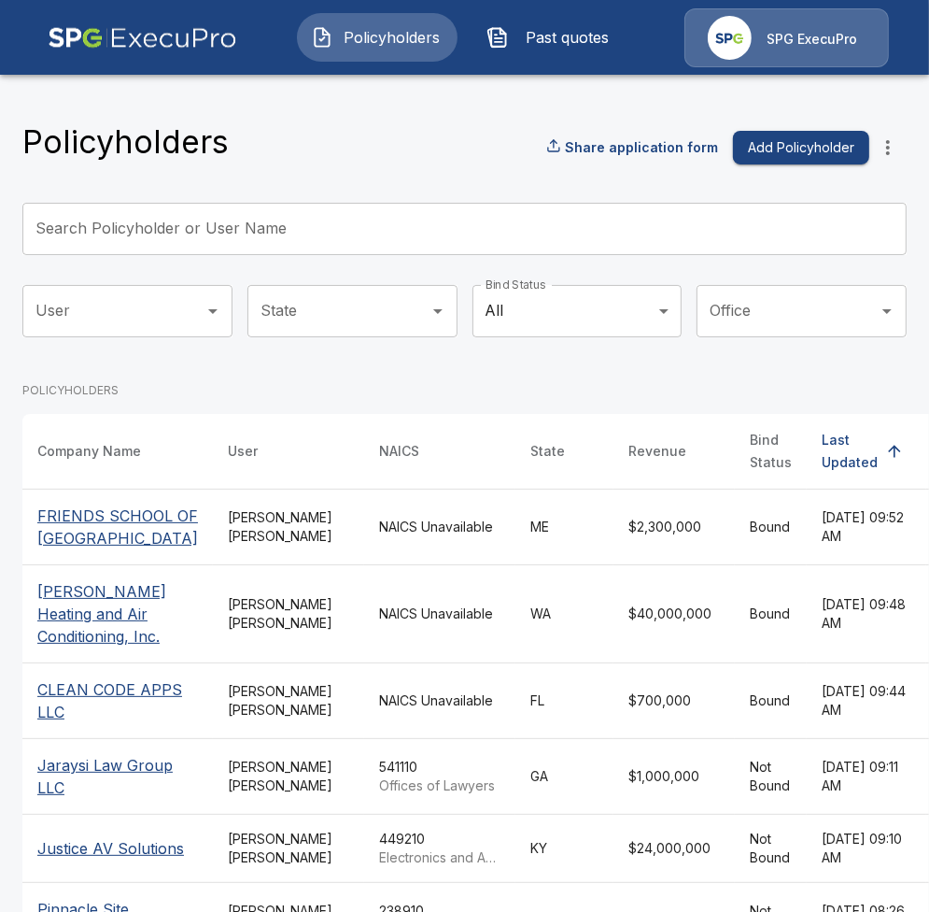
click at [256, 564] on td "[PERSON_NAME]" at bounding box center [288, 526] width 151 height 76
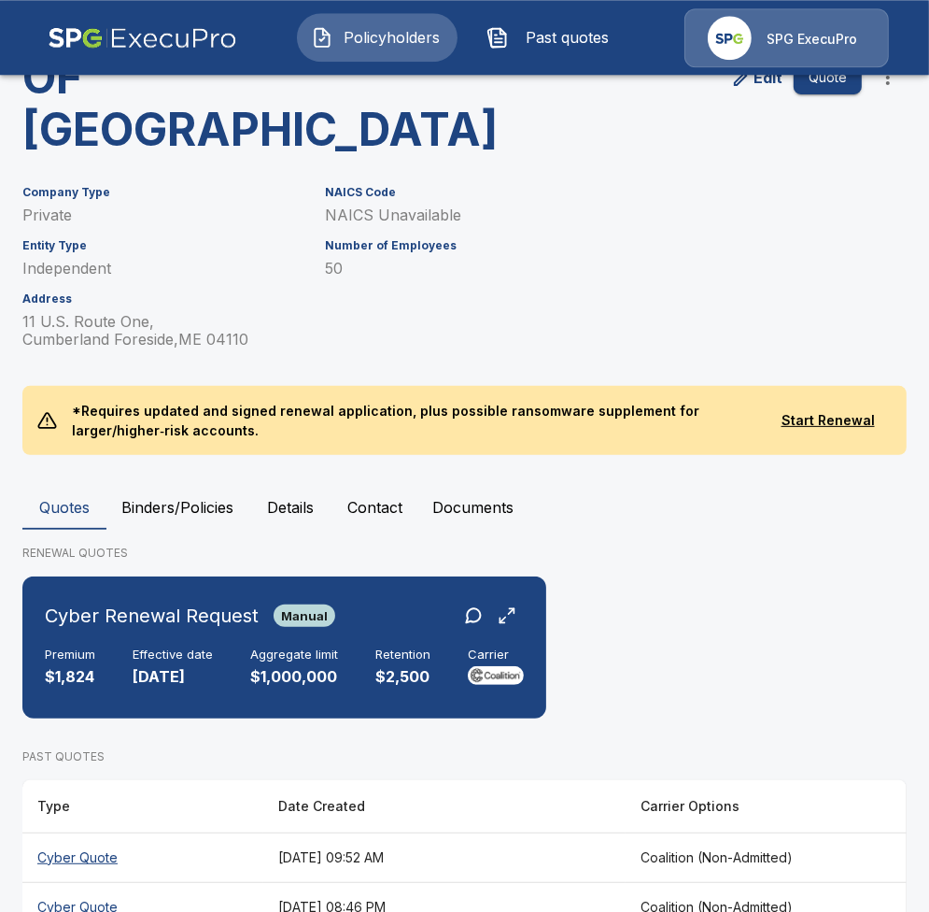
scroll to position [198, 0]
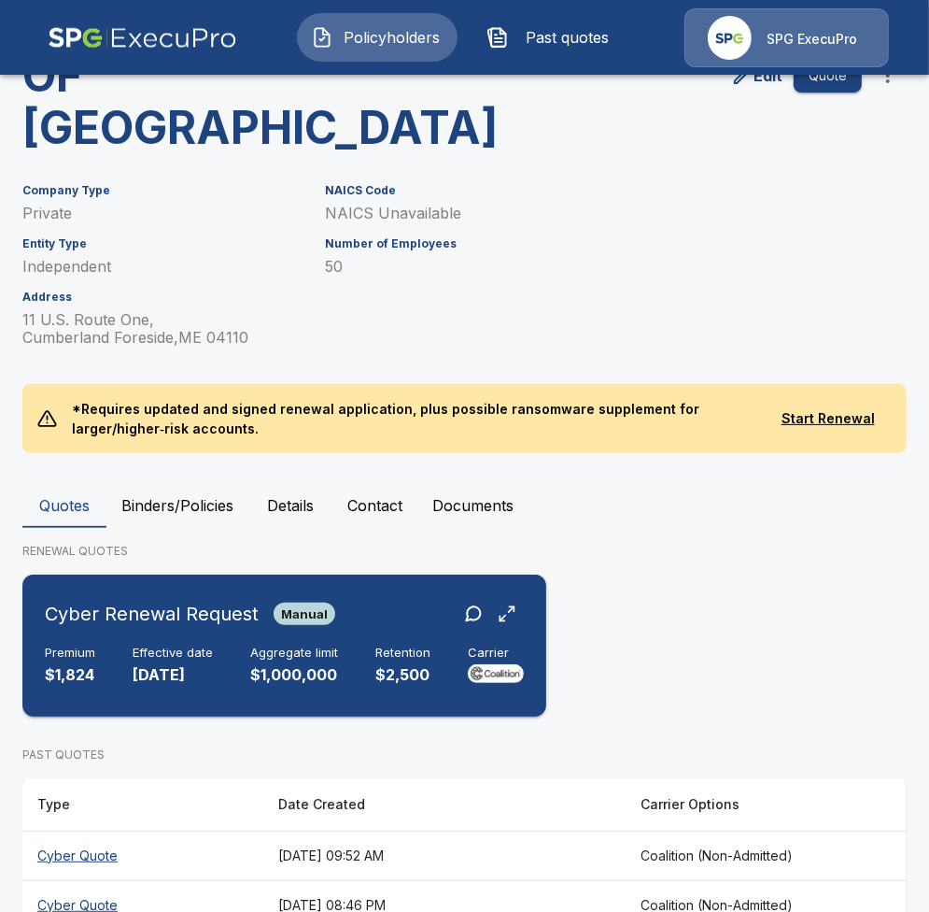
click at [315, 645] on h6 "Aggregate limit" at bounding box center [294, 652] width 88 height 15
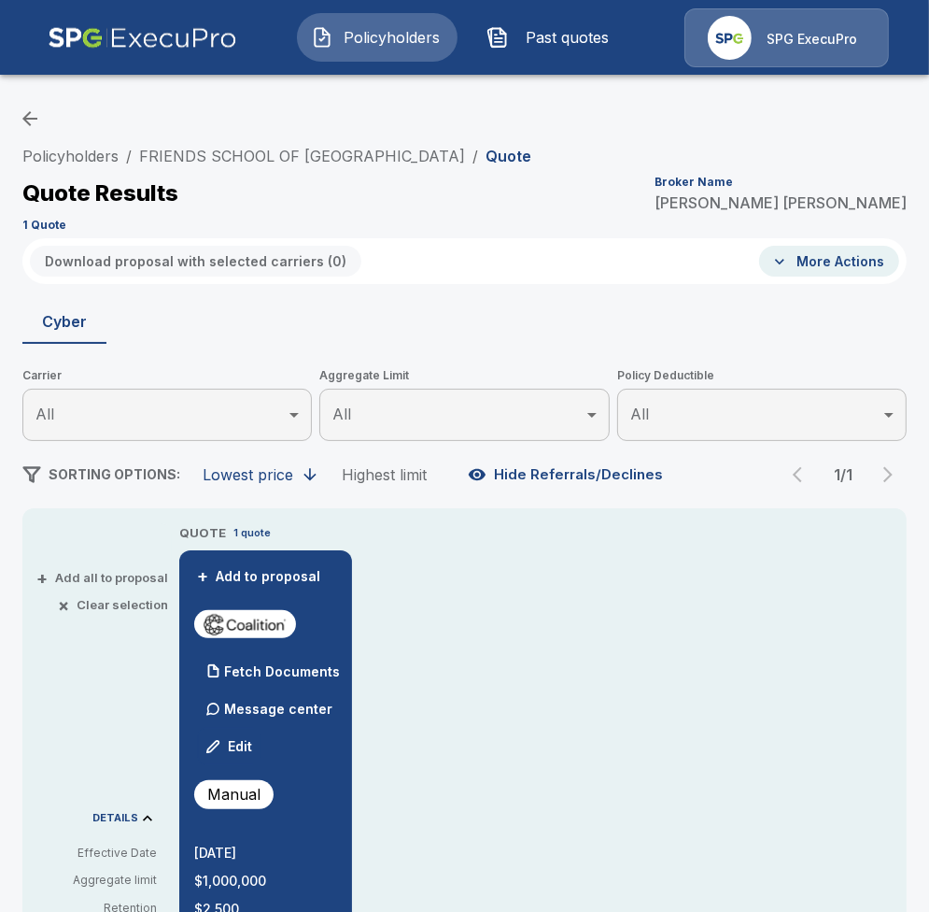
click at [339, 24] on button "Policyholders" at bounding box center [377, 37] width 161 height 49
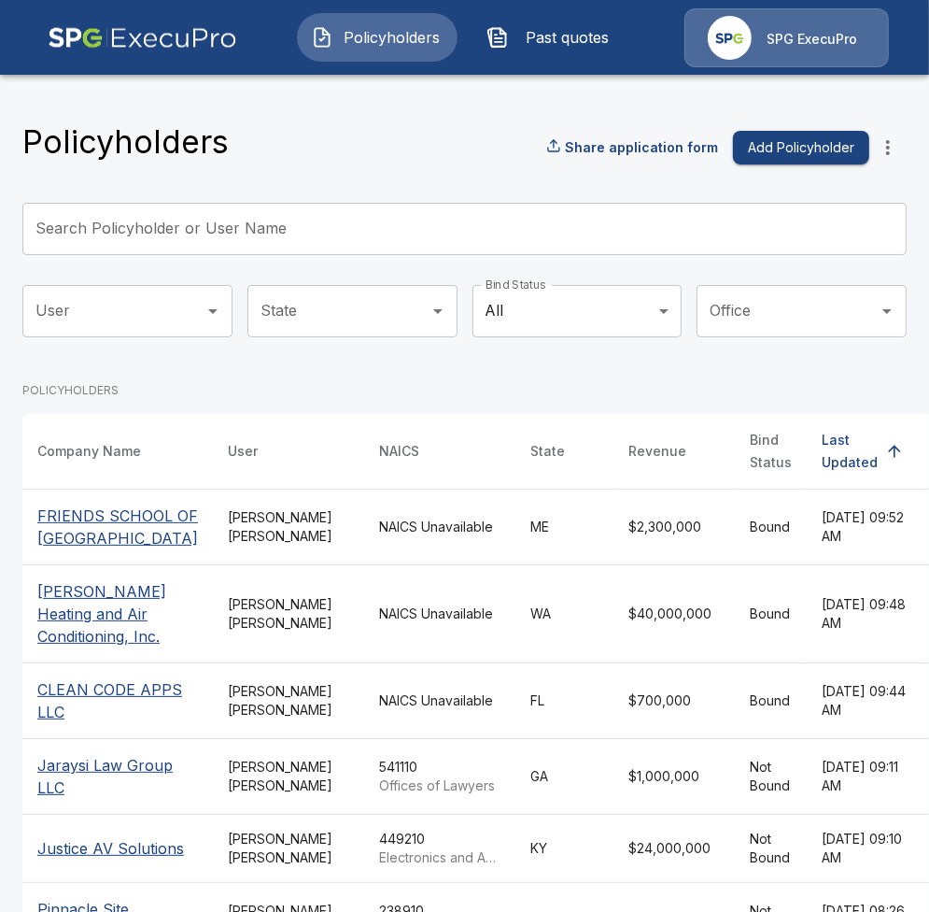
click at [891, 148] on icon "more" at bounding box center [888, 147] width 22 height 22
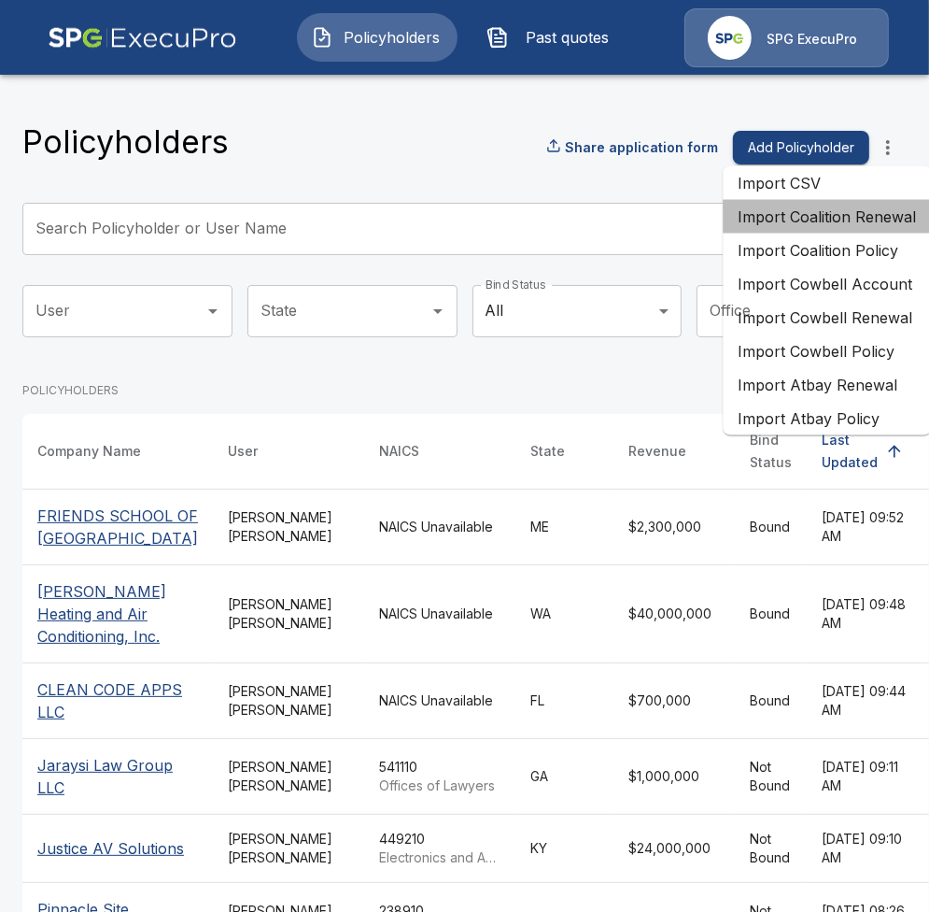
click at [831, 219] on li "Import Coalition Renewal" at bounding box center [827, 217] width 208 height 34
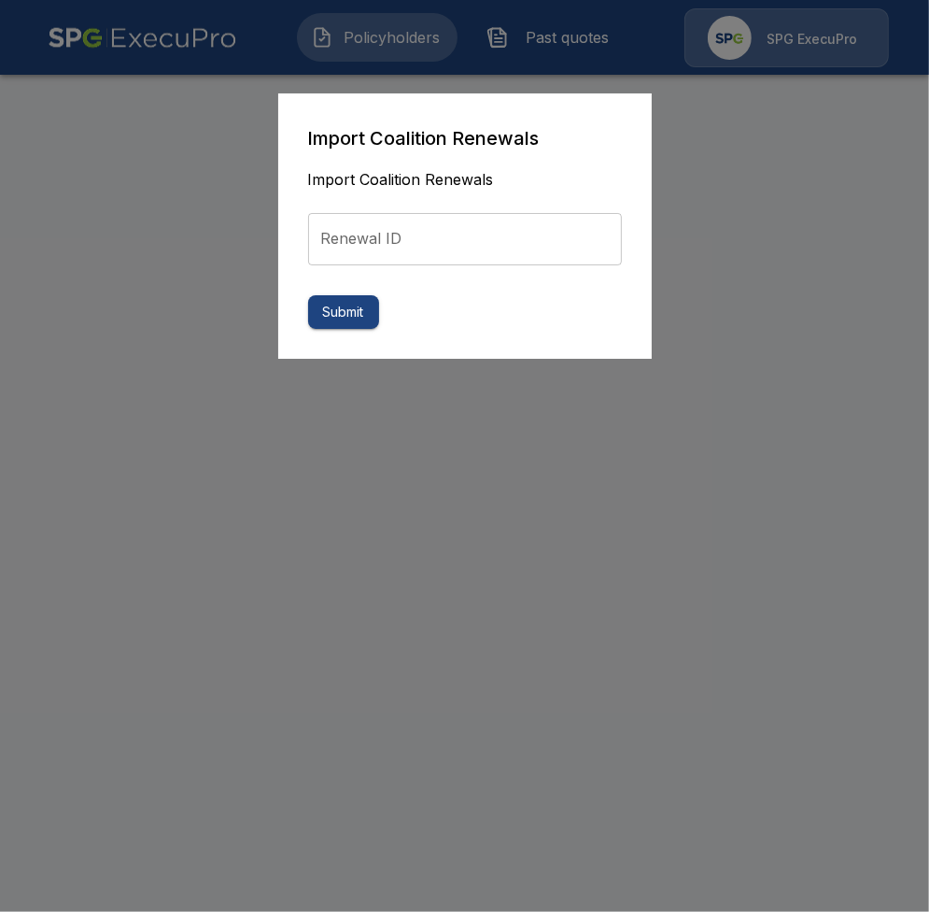
click at [454, 253] on input "Renewal ID" at bounding box center [465, 239] width 314 height 52
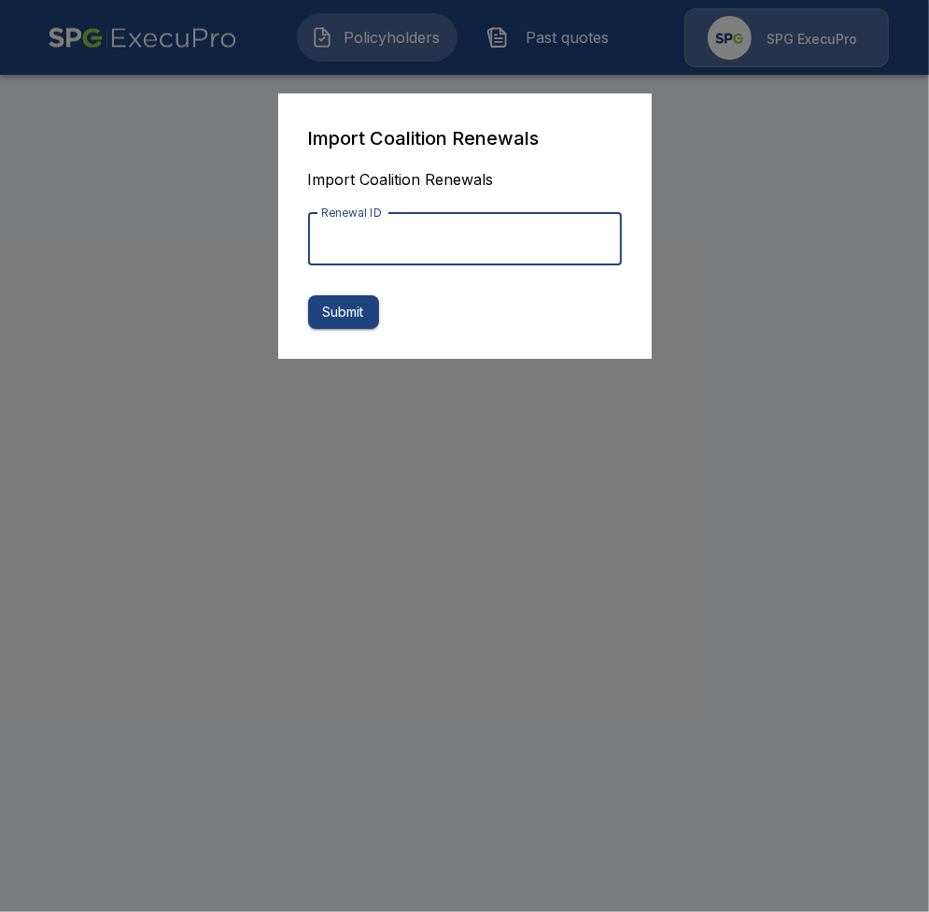
paste input "**********"
type input "**********"
click at [353, 313] on button "Submit" at bounding box center [343, 312] width 71 height 35
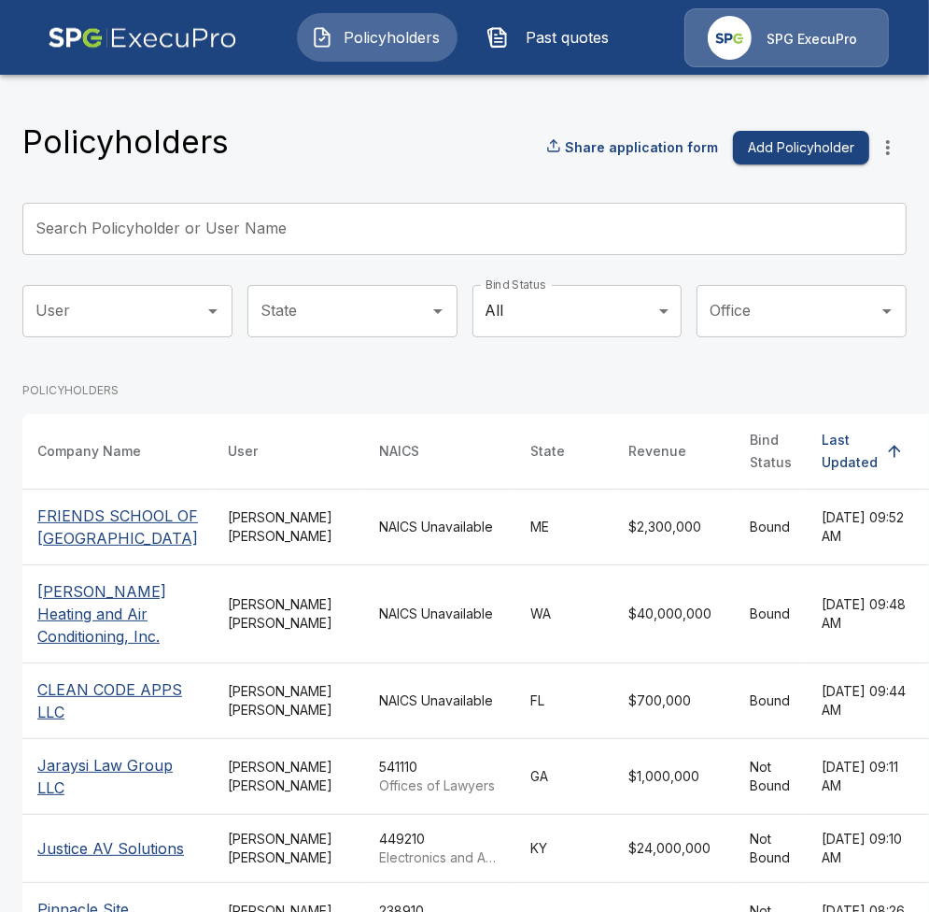
click at [513, 50] on button "Past quotes" at bounding box center [553, 37] width 161 height 49
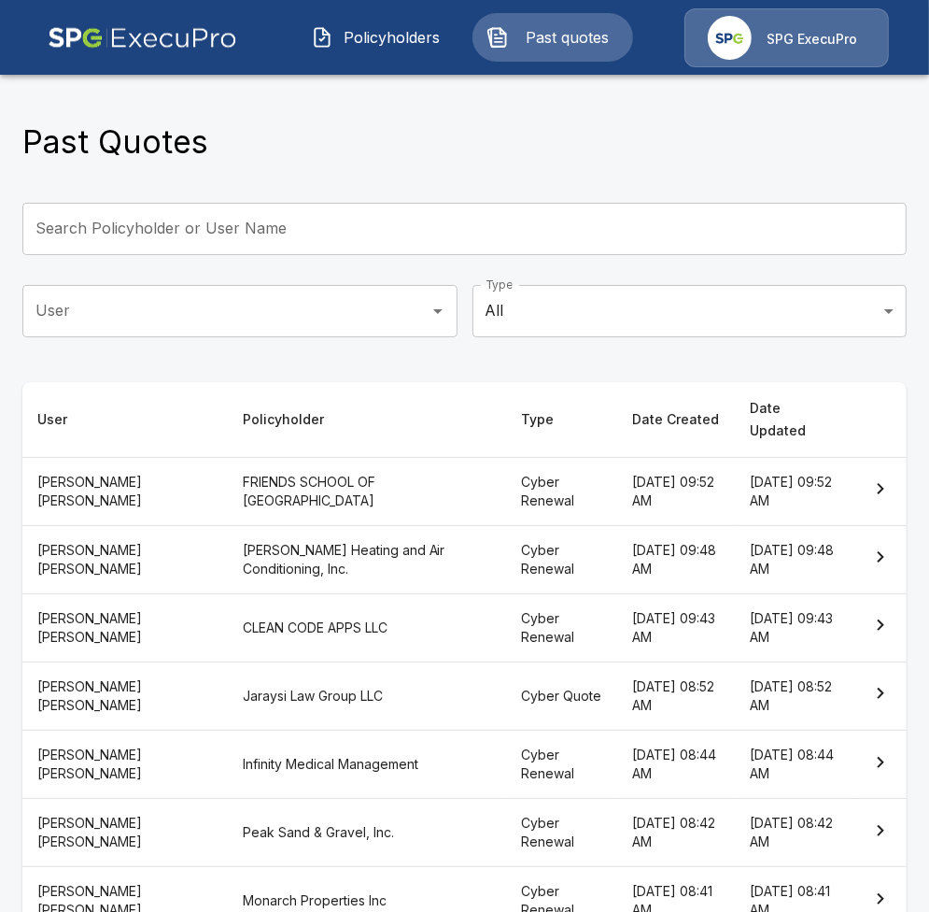
click at [389, 49] on button "Policyholders" at bounding box center [377, 37] width 161 height 49
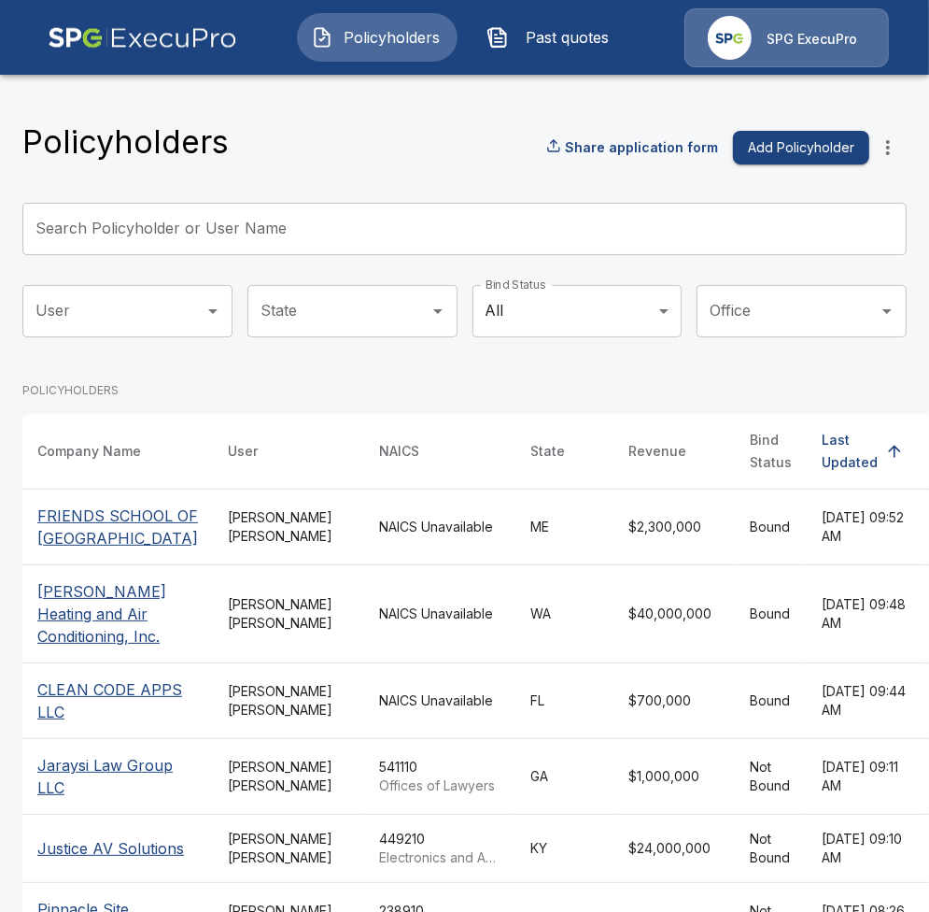
click at [555, 46] on span "Past quotes" at bounding box center [567, 37] width 103 height 22
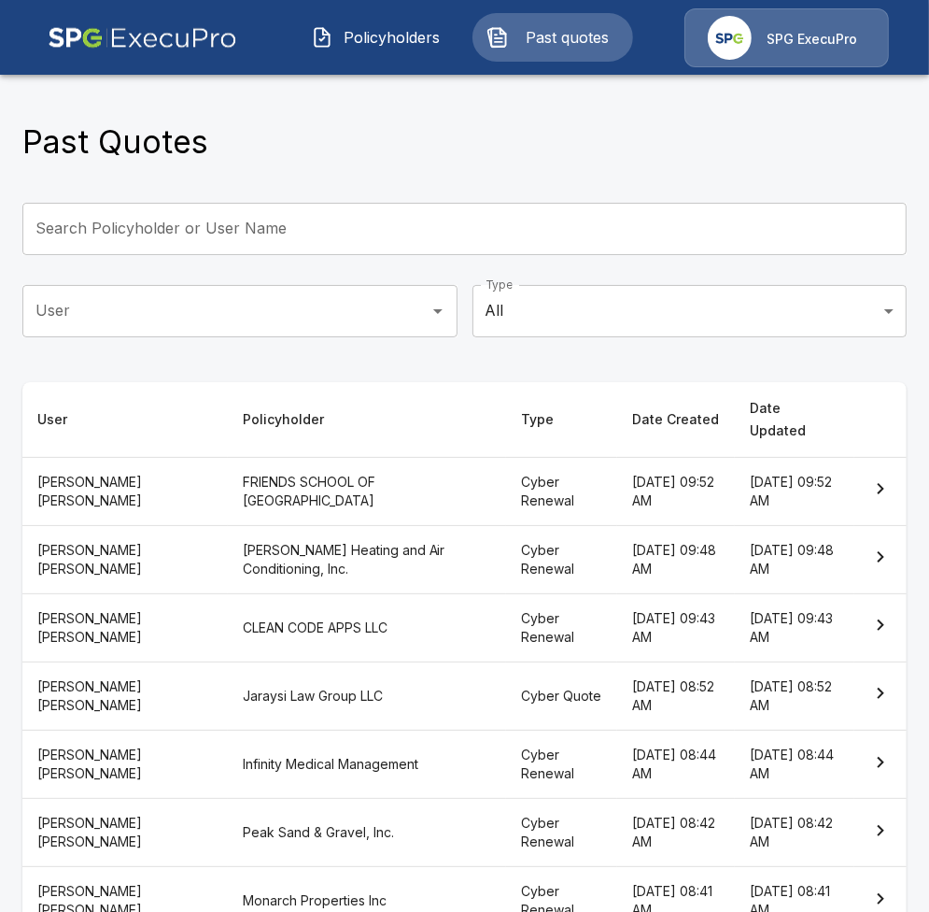
click at [417, 44] on span "Policyholders" at bounding box center [392, 37] width 103 height 22
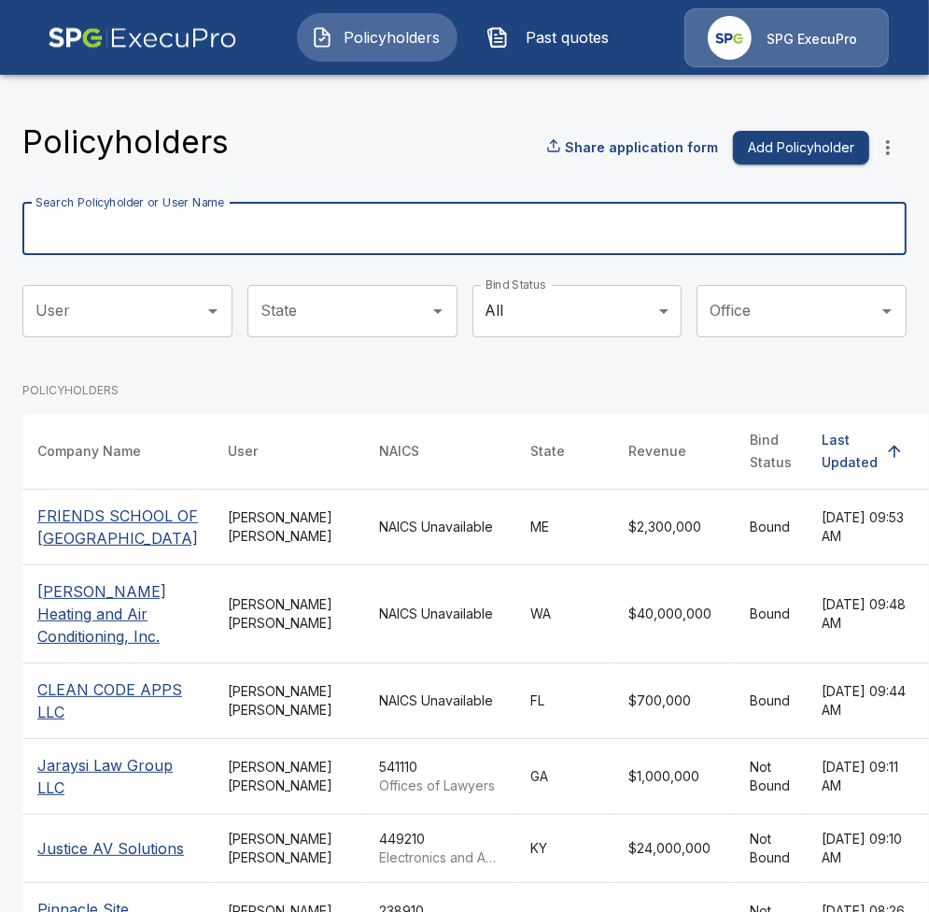
click at [372, 221] on input "Search Policyholder or User Name" at bounding box center [454, 229] width 864 height 52
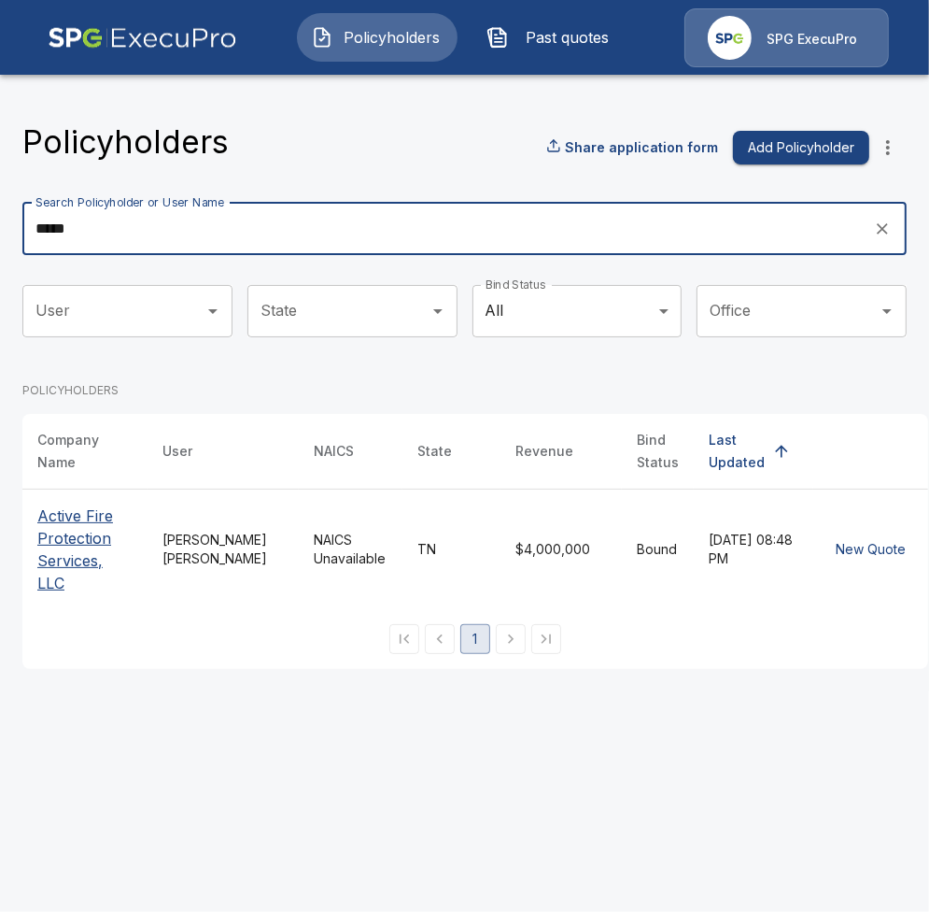
type input "****"
click at [51, 525] on p "Active Fire Protection Services, LLC" at bounding box center [84, 549] width 95 height 90
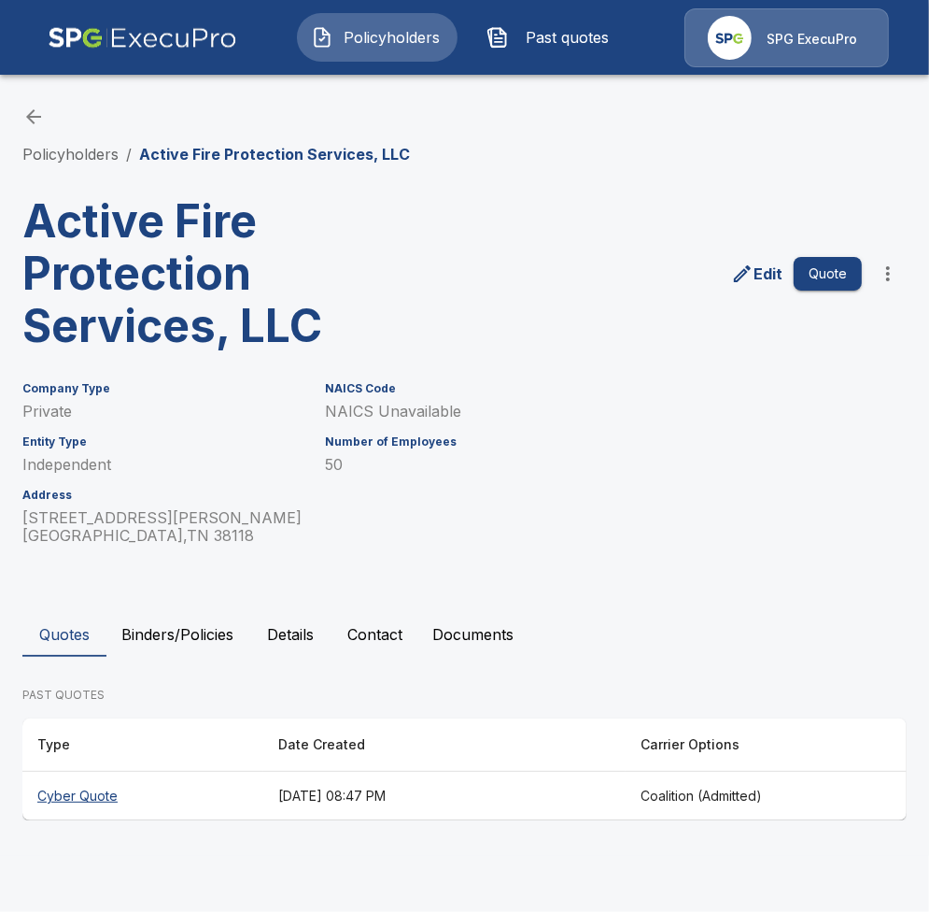
click at [450, 799] on th "[DATE] 08:47 PM" at bounding box center [443, 795] width 361 height 49
